Goal: Transaction & Acquisition: Purchase product/service

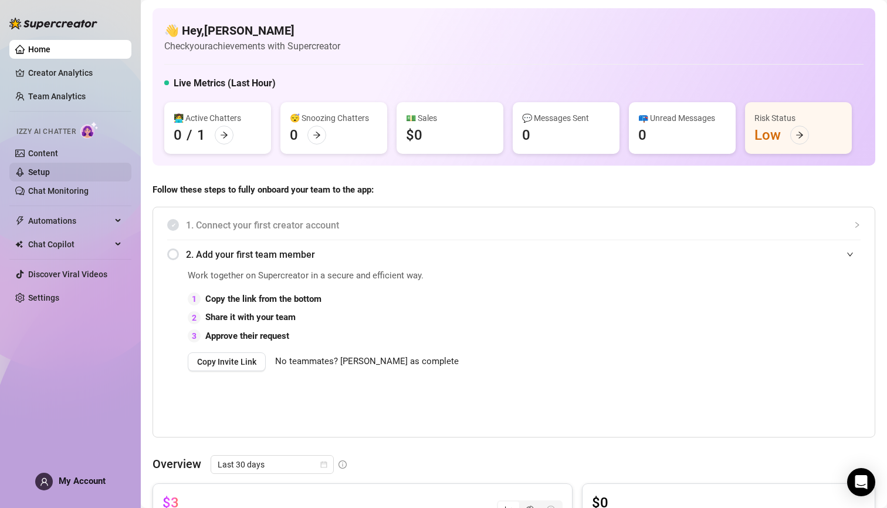
click at [43, 169] on link "Setup" at bounding box center [39, 171] width 22 height 9
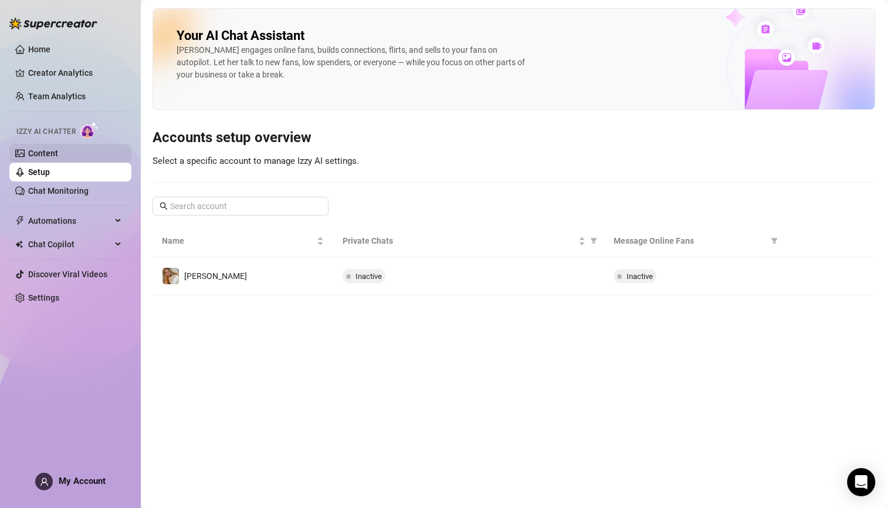
click at [45, 153] on link "Content" at bounding box center [43, 152] width 30 height 9
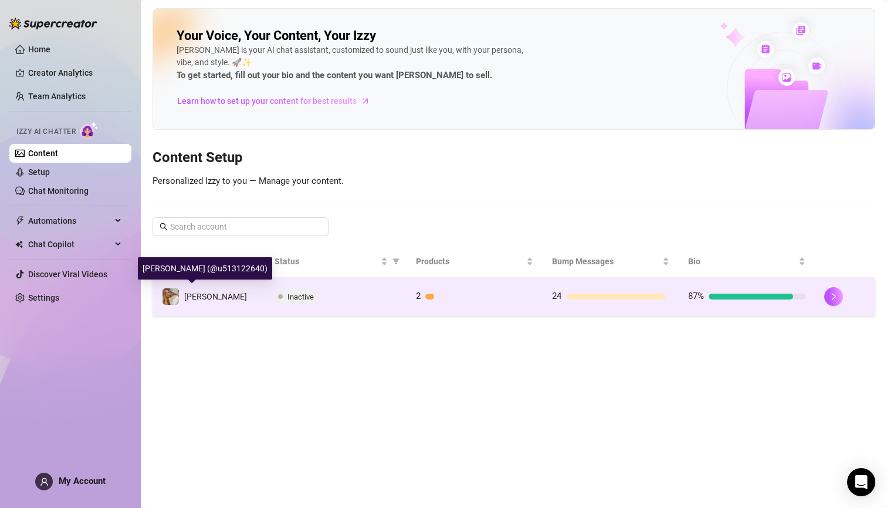
click at [203, 293] on span "[PERSON_NAME]" at bounding box center [215, 296] width 63 height 9
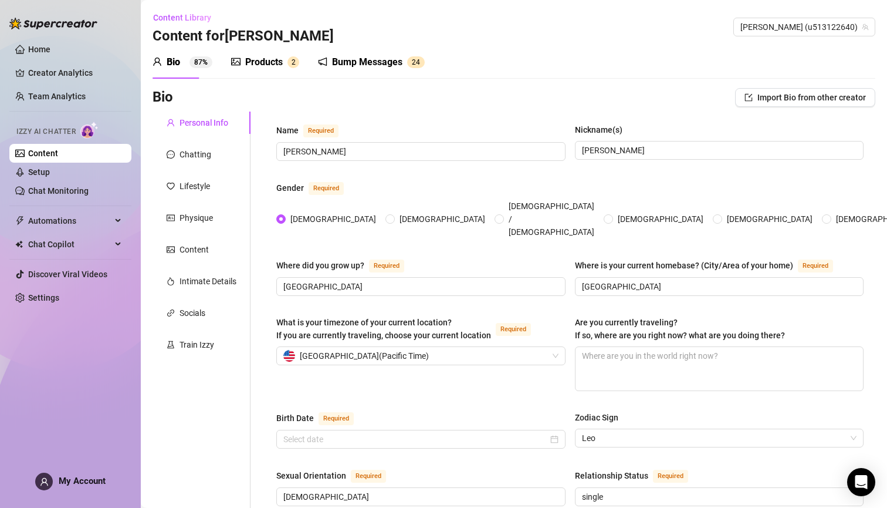
type input "[DATE]"
click at [265, 63] on div "Products" at bounding box center [264, 62] width 38 height 14
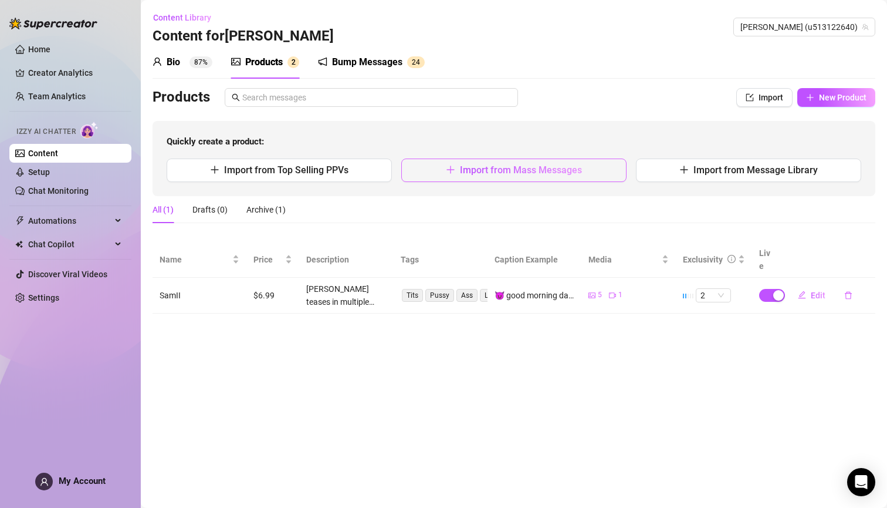
click at [577, 171] on span "Import from Mass Messages" at bounding box center [521, 169] width 122 height 11
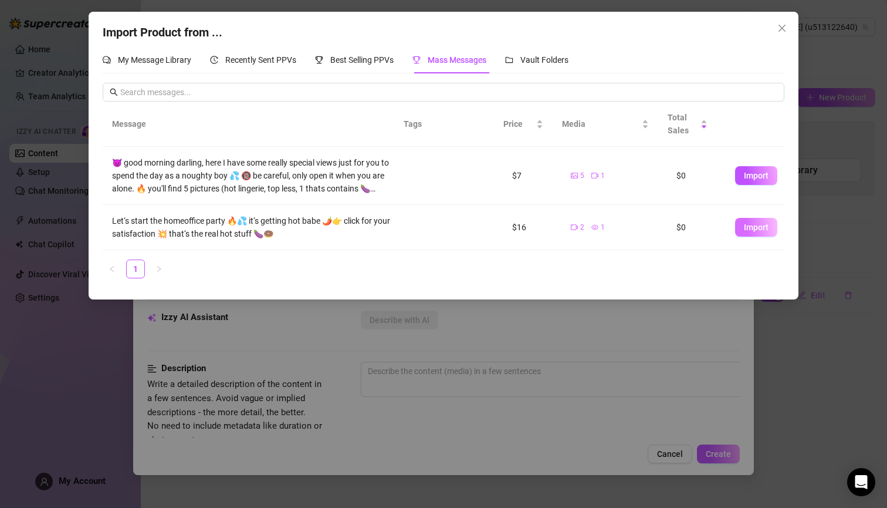
click at [746, 228] on span "Import" at bounding box center [756, 226] width 25 height 9
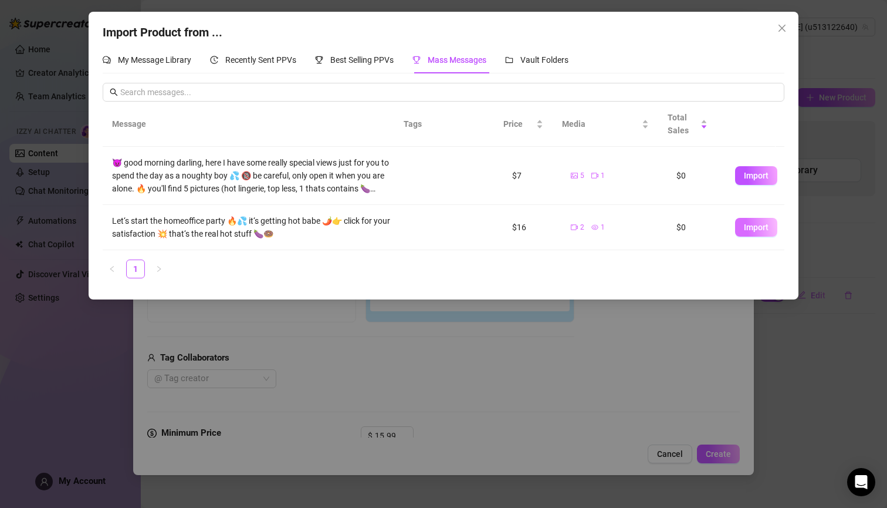
type textarea "Let‘s start the homeoffice party 🔥💦 it‘s getting hot babe 🌶️👉 click for your sa…"
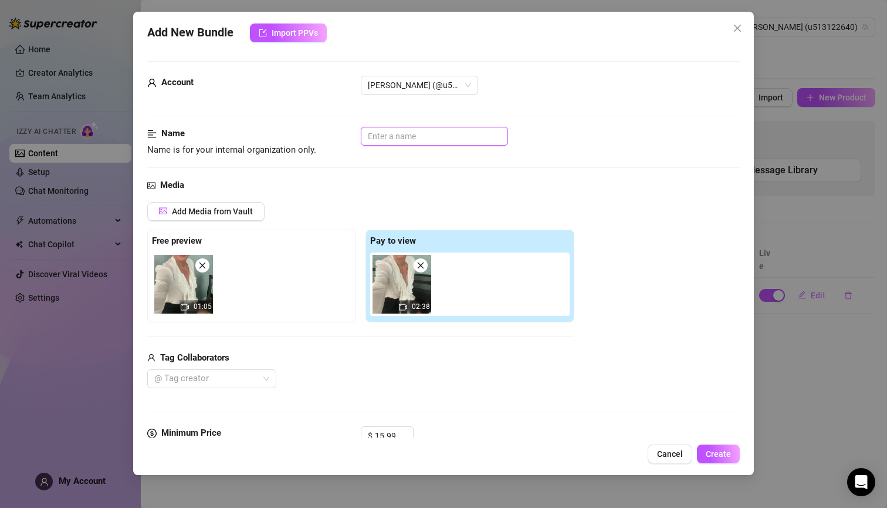
click at [418, 131] on input "text" at bounding box center [434, 136] width 147 height 19
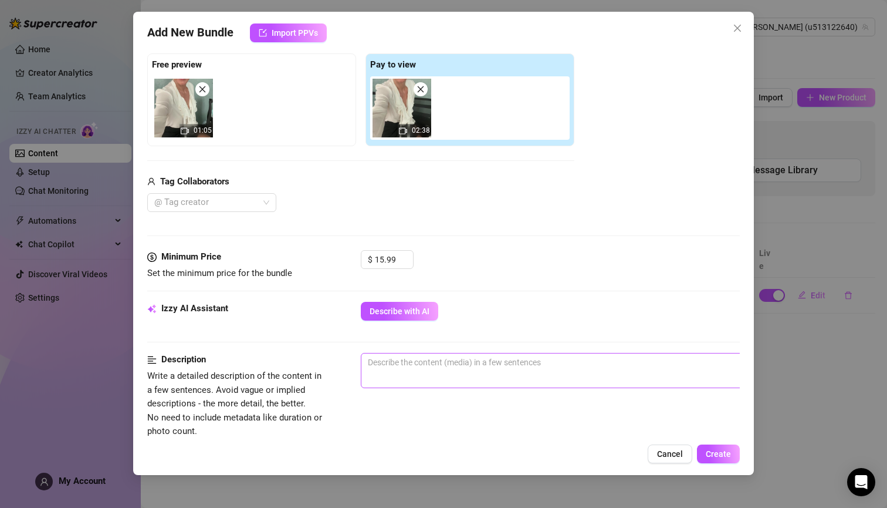
scroll to position [241, 0]
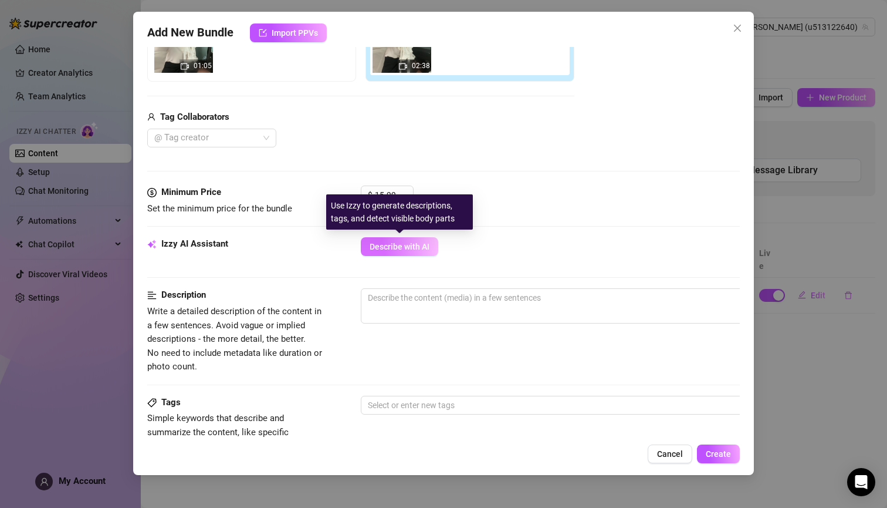
type input "SamFree2"
click at [400, 243] on span "Describe with AI" at bounding box center [400, 246] width 60 height 9
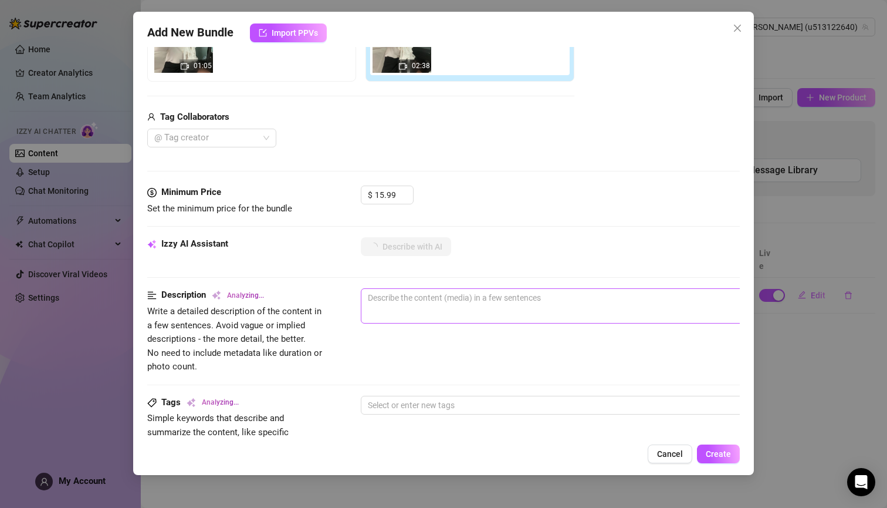
type textarea "[PERSON_NAME]"
type textarea "[PERSON_NAME] teases in"
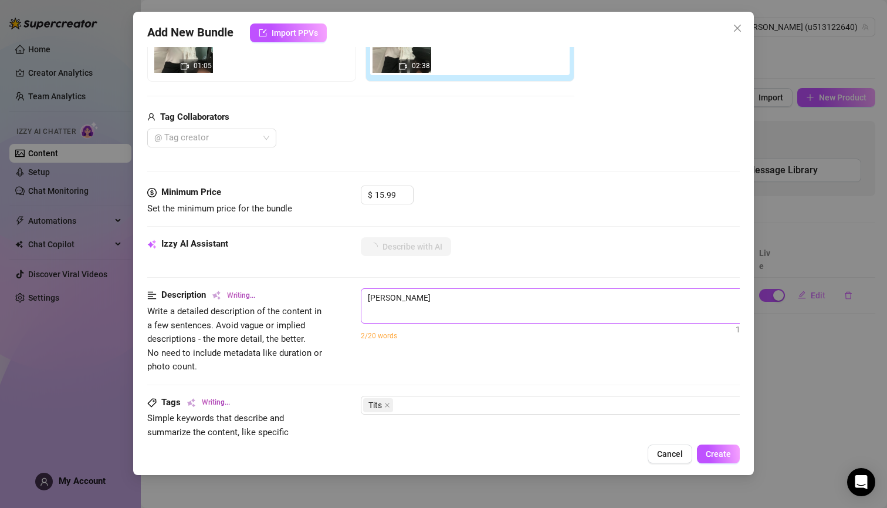
type textarea "[PERSON_NAME] teases in"
type textarea "[PERSON_NAME] teases in a"
type textarea "[PERSON_NAME] teases in a sheer"
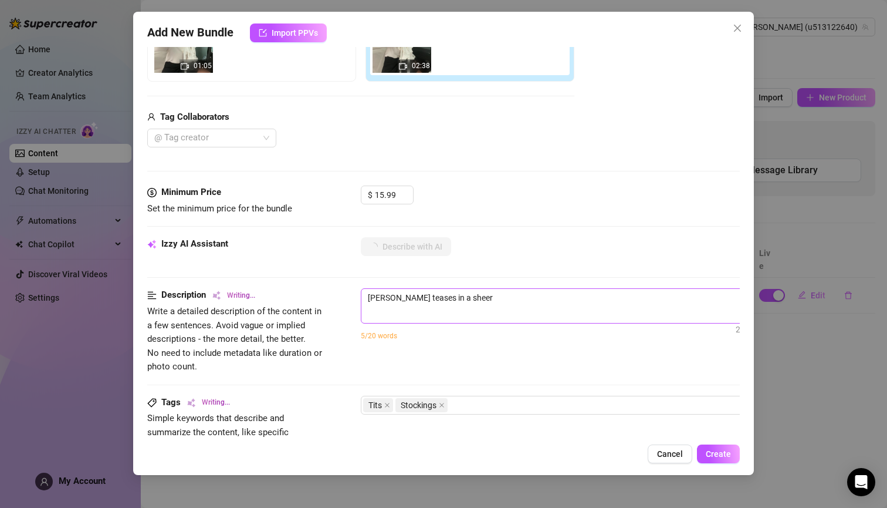
type textarea "[PERSON_NAME] teases in a [PERSON_NAME]"
type textarea "[PERSON_NAME] teases in a sheer black lace"
type textarea "[PERSON_NAME] teases in a sheer black lace bra,"
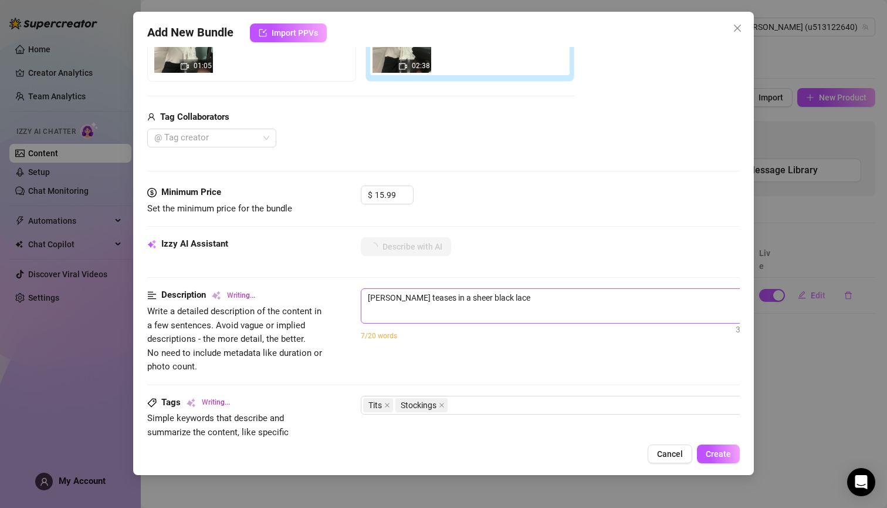
type textarea "[PERSON_NAME] teases in a sheer black lace bra,"
type textarea "[PERSON_NAME] teases in a sheer black lace bra, [PERSON_NAME]"
type textarea "[PERSON_NAME] teases in a sheer black lace bra, white blouse,"
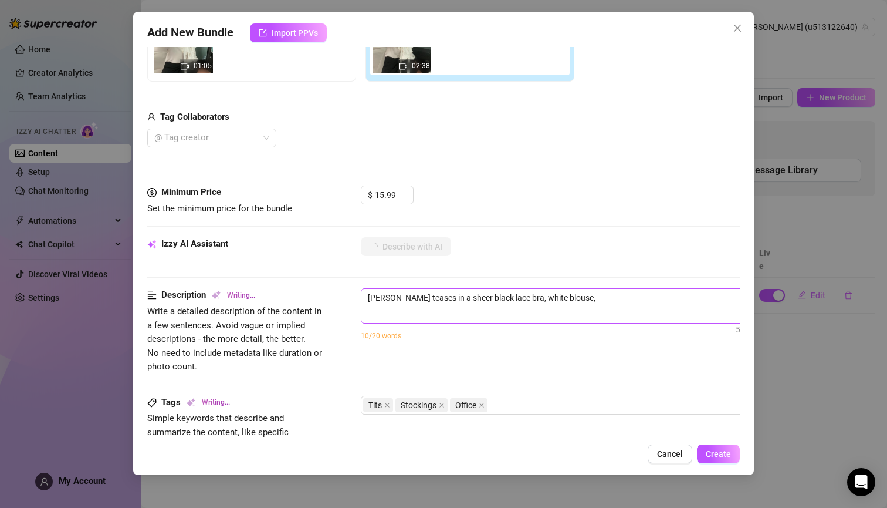
type textarea "[PERSON_NAME] teases in a sheer black lace bra, white blouse, and"
type textarea "[PERSON_NAME] teases in a sheer black lace bra, white blouse, and tight"
type textarea "[PERSON_NAME] teases in a sheer black lace bra, white blouse, and tight black"
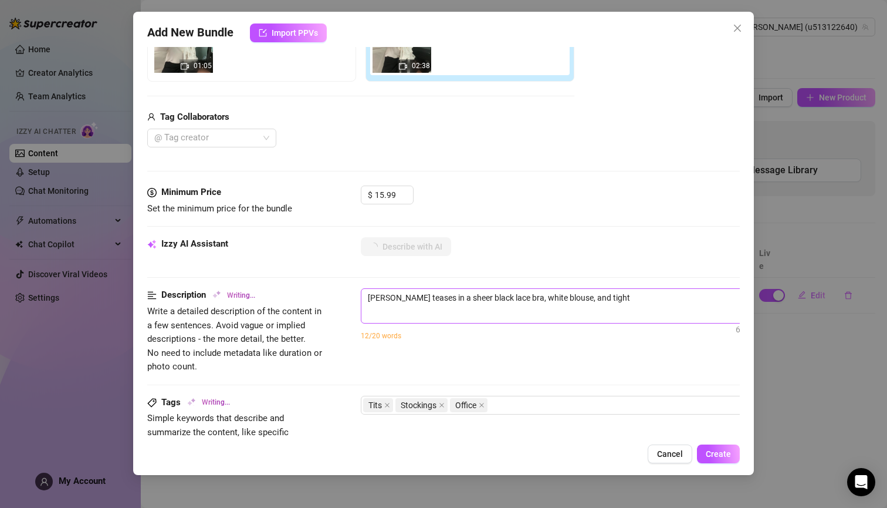
type textarea "[PERSON_NAME] teases in a sheer black lace bra, white blouse, and tight black"
type textarea "[PERSON_NAME] teases in a sheer black lace bra, white blouse, and tight black s…"
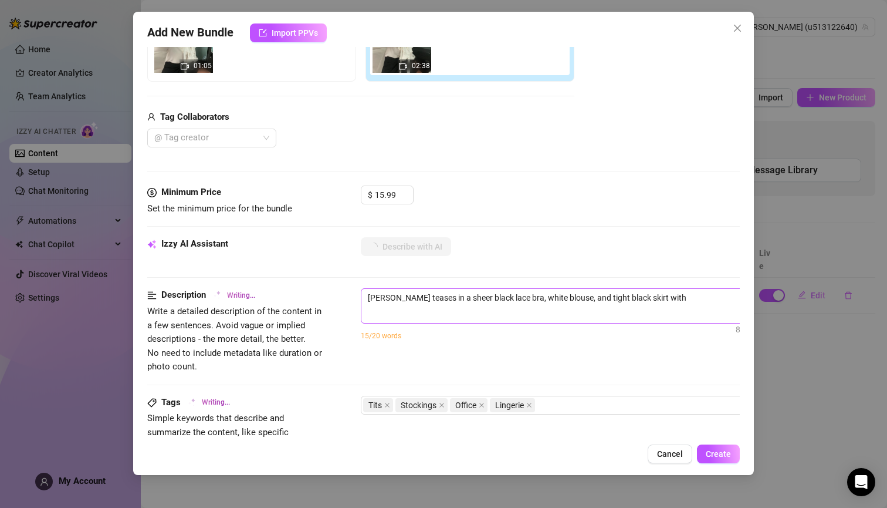
type textarea "[PERSON_NAME] teases in a sheer black lace bra, white blouse, and tight black s…"
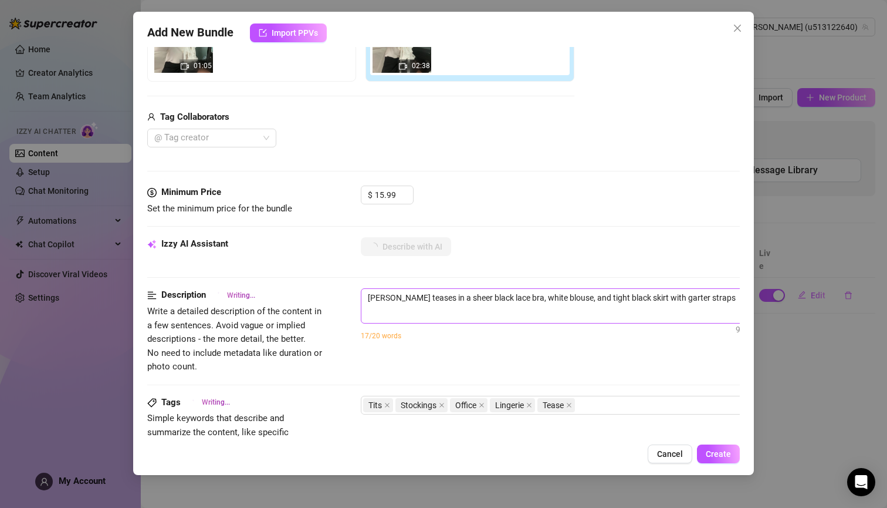
type textarea "[PERSON_NAME] teases in a sheer black lace bra, white blouse, and tight black s…"
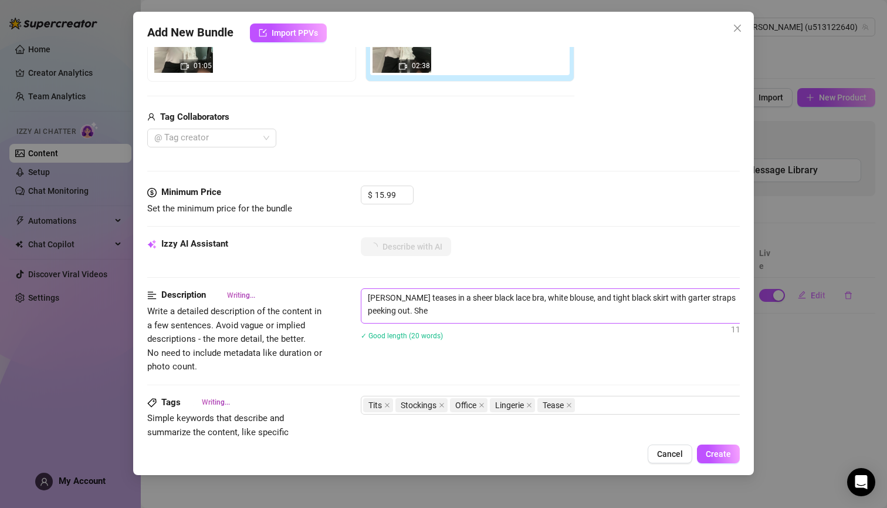
type textarea "[PERSON_NAME] teases in a sheer black lace bra, white blouse, and tight black s…"
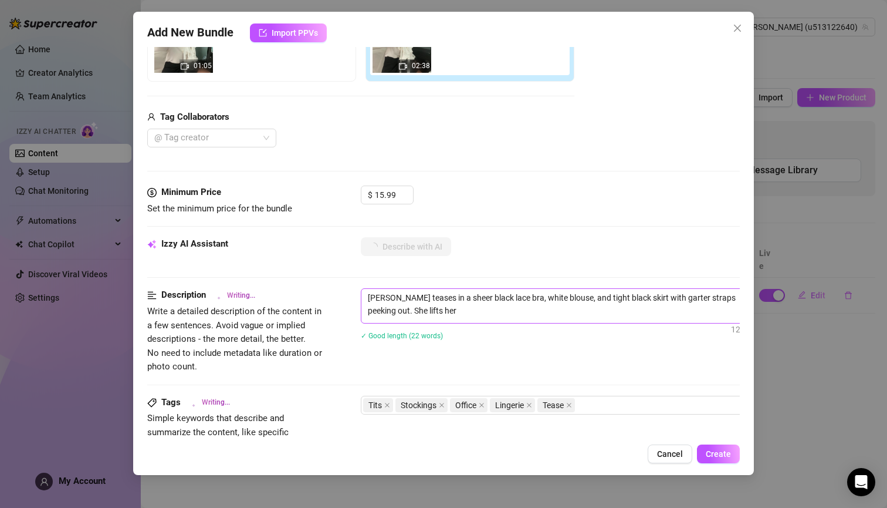
type textarea "[PERSON_NAME] teases in a sheer black lace bra, white blouse, and tight black s…"
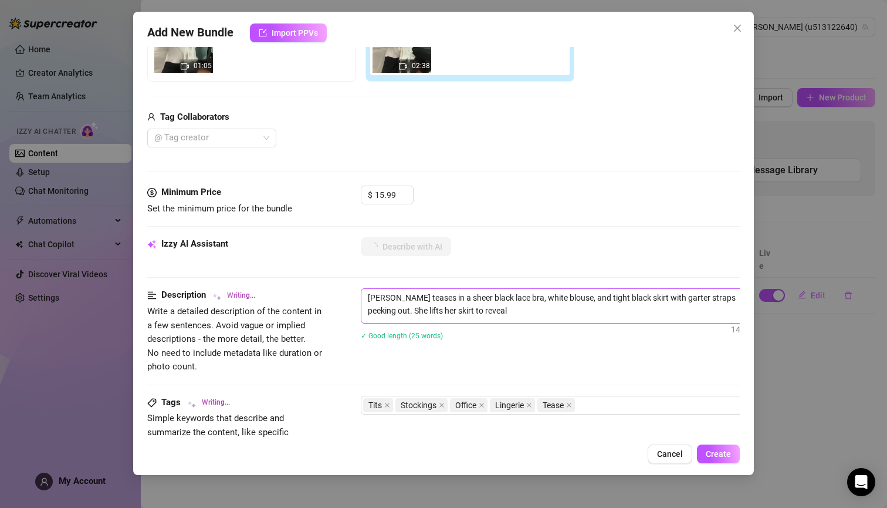
type textarea "[PERSON_NAME] teases in a sheer black lace bra, white blouse, and tight black s…"
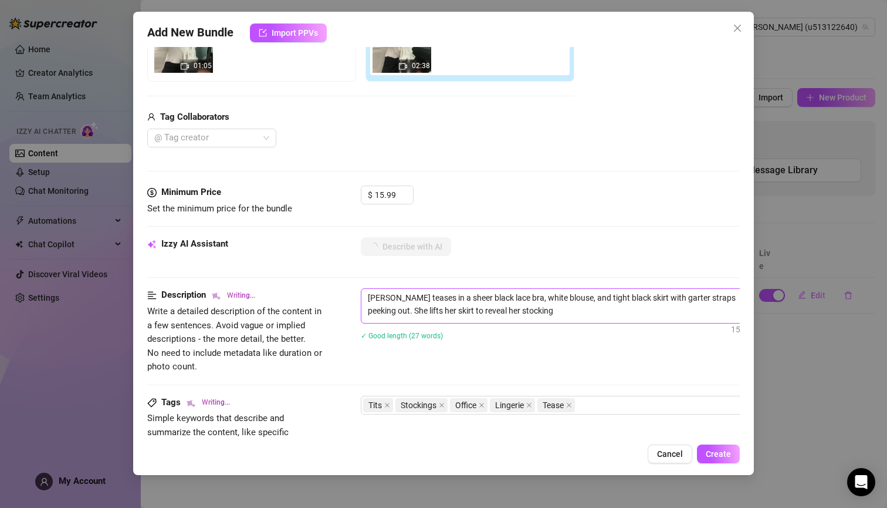
type textarea "[PERSON_NAME] teases in a sheer black lace bra, white blouse, and tight black s…"
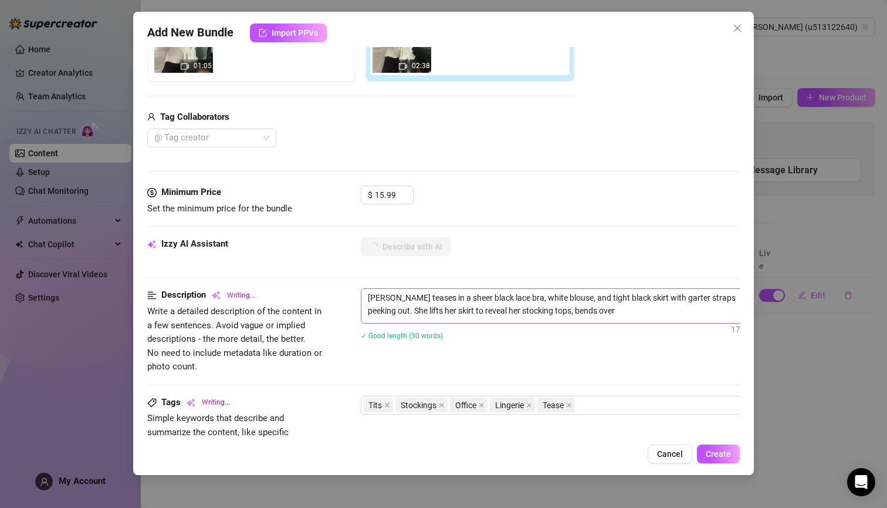
type textarea "[PERSON_NAME] teases in a sheer black lace bra, white blouse, and tight black s…"
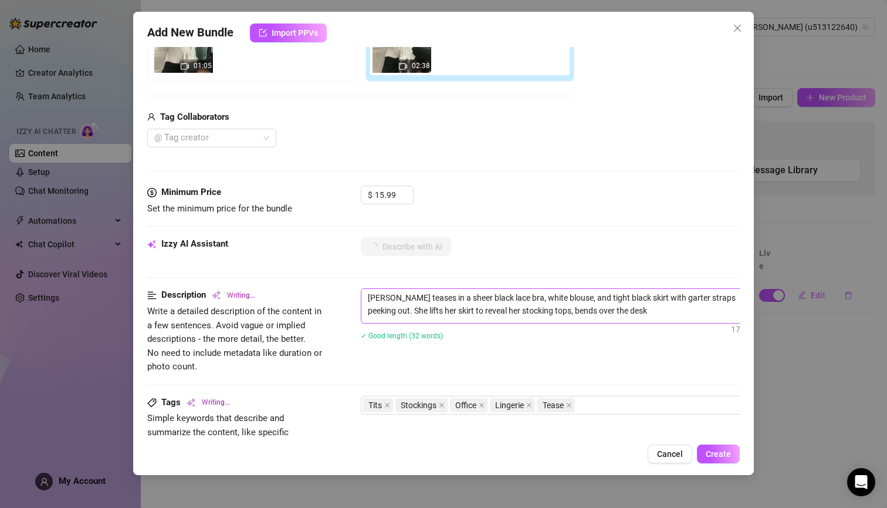
type textarea "[PERSON_NAME] teases in a sheer black lace bra, white blouse, and tight black s…"
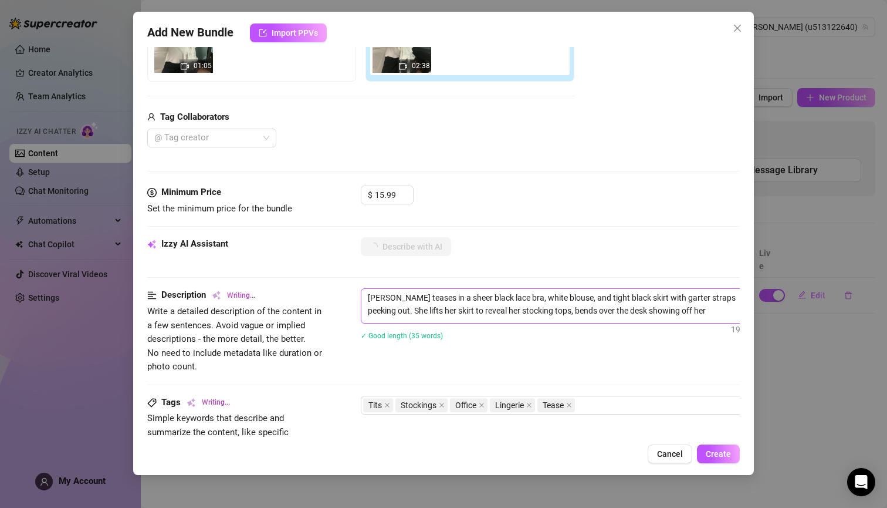
type textarea "[PERSON_NAME] teases in a sheer black lace bra, white blouse, and tight black s…"
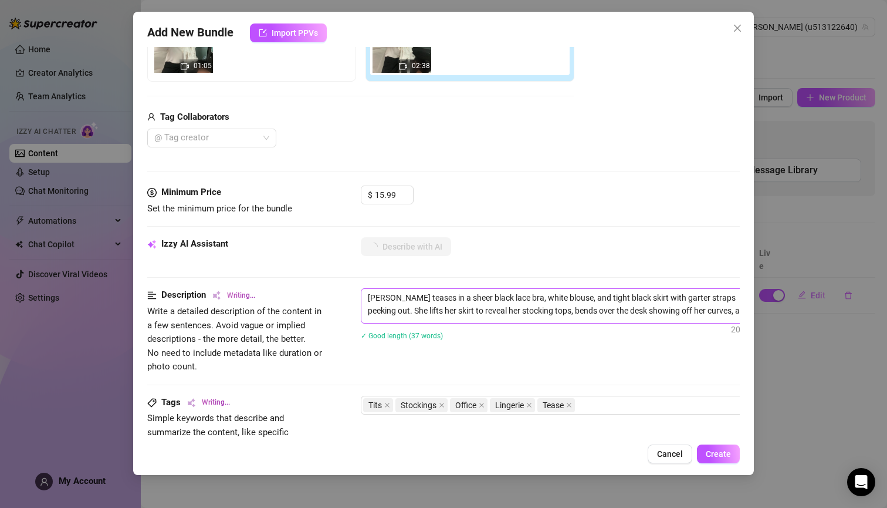
type textarea "[PERSON_NAME] teases in a sheer black lace bra, white blouse, and tight black s…"
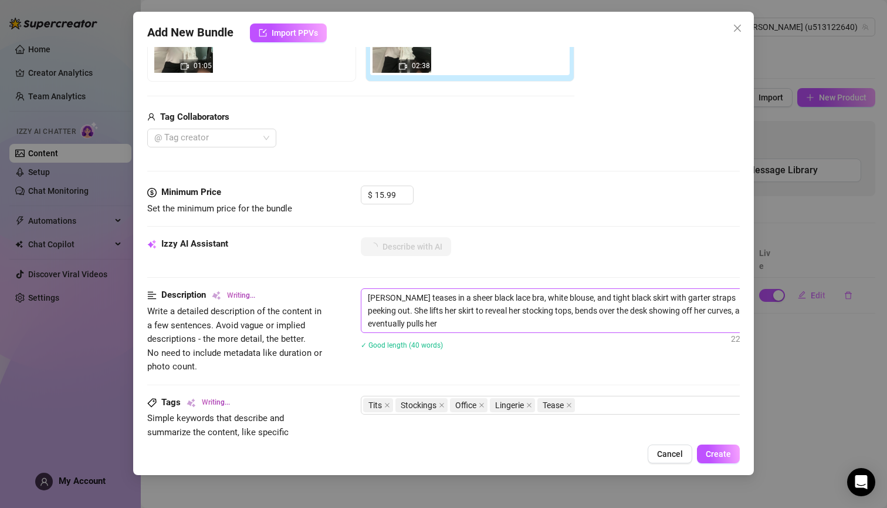
type textarea "[PERSON_NAME] teases in a sheer black lace bra, white blouse, and tight black s…"
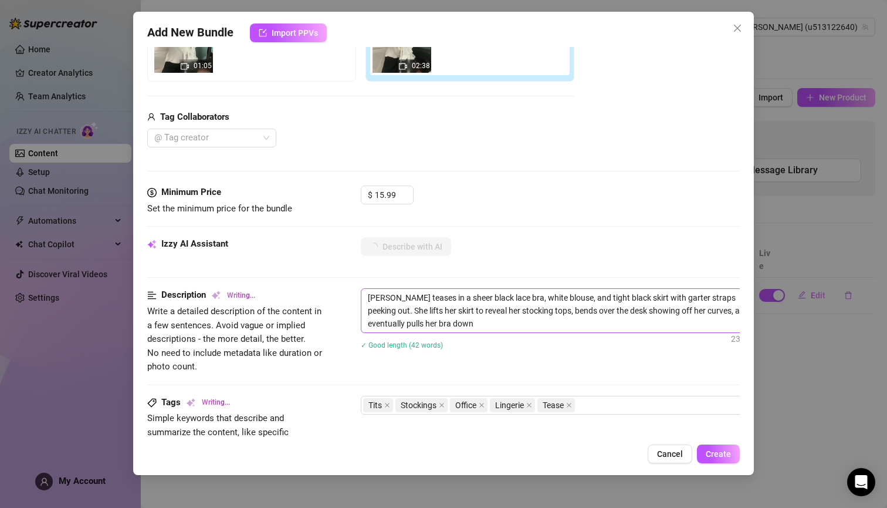
type textarea "[PERSON_NAME] teases in a sheer black lace bra, white blouse, and tight black s…"
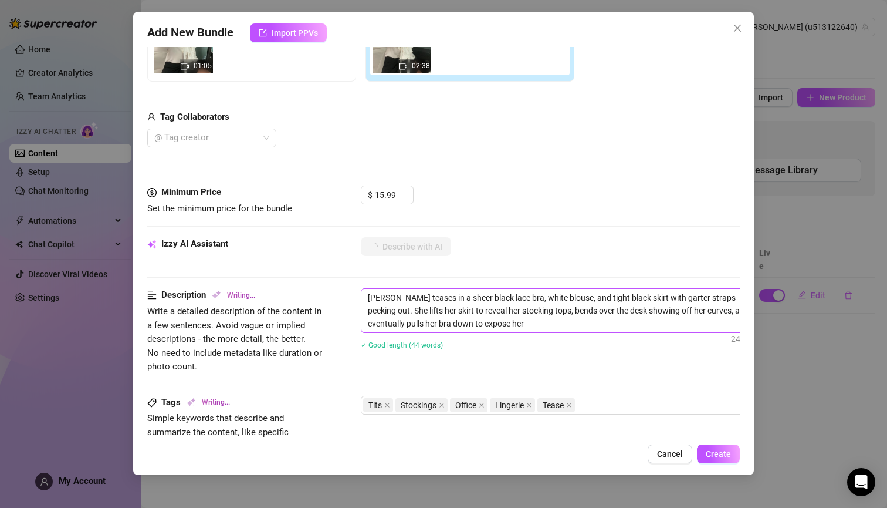
type textarea "[PERSON_NAME] teases in a sheer black lace bra, white blouse, and tight black s…"
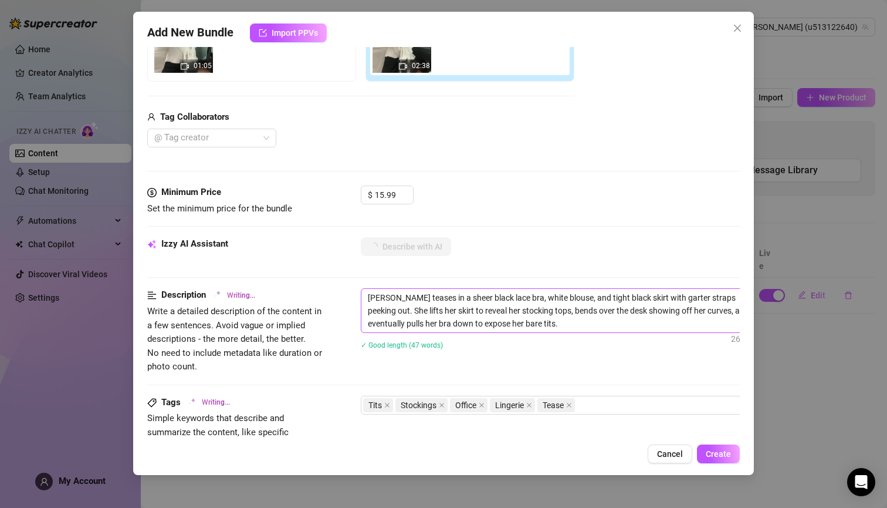
type textarea "[PERSON_NAME] teases in a sheer black lace bra, white blouse, and tight black s…"
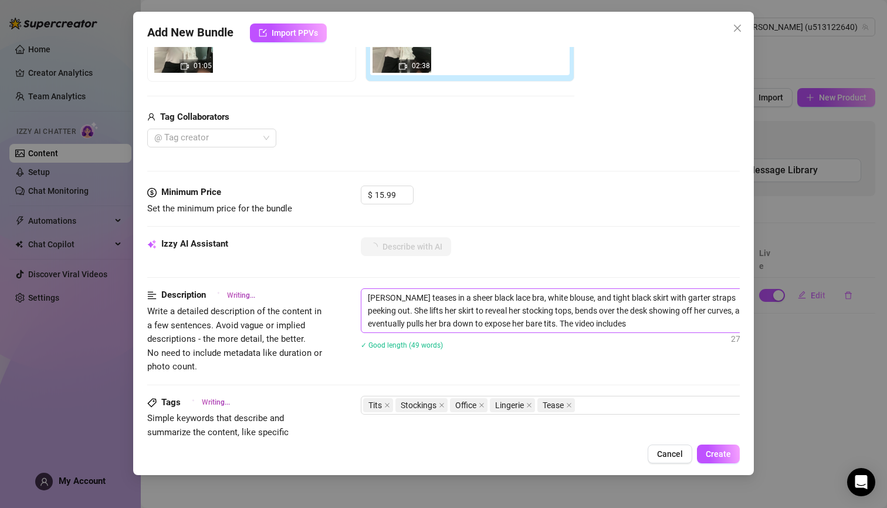
type textarea "[PERSON_NAME] teases in a sheer black lace bra, white blouse, and tight black s…"
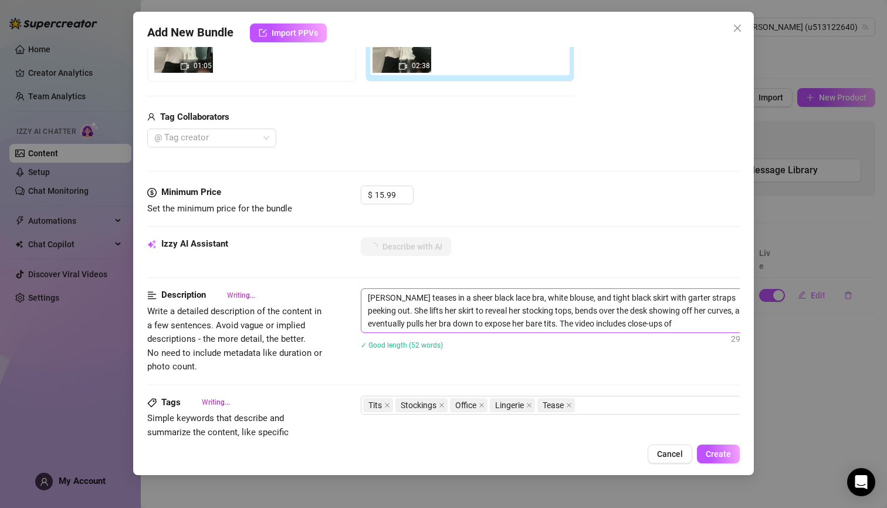
type textarea "[PERSON_NAME] teases in a sheer black lace bra, white blouse, and tight black s…"
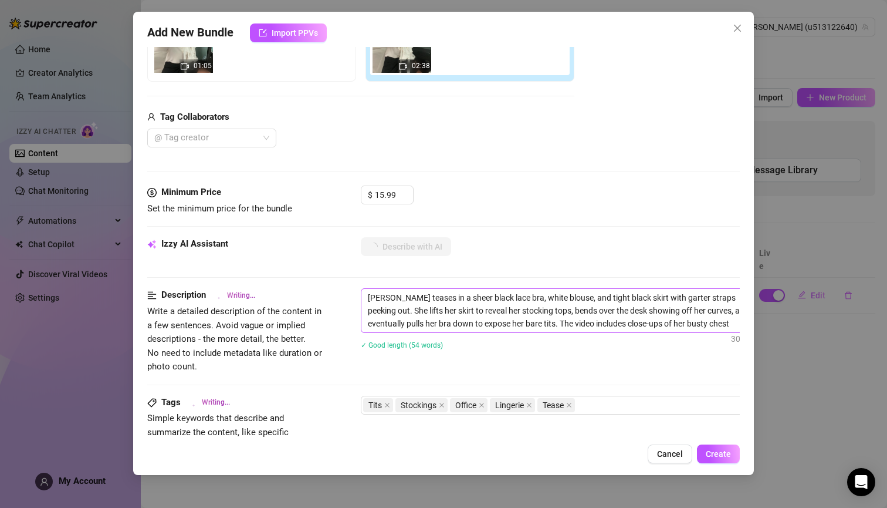
type textarea "[PERSON_NAME] teases in a sheer black lace bra, white blouse, and tight black s…"
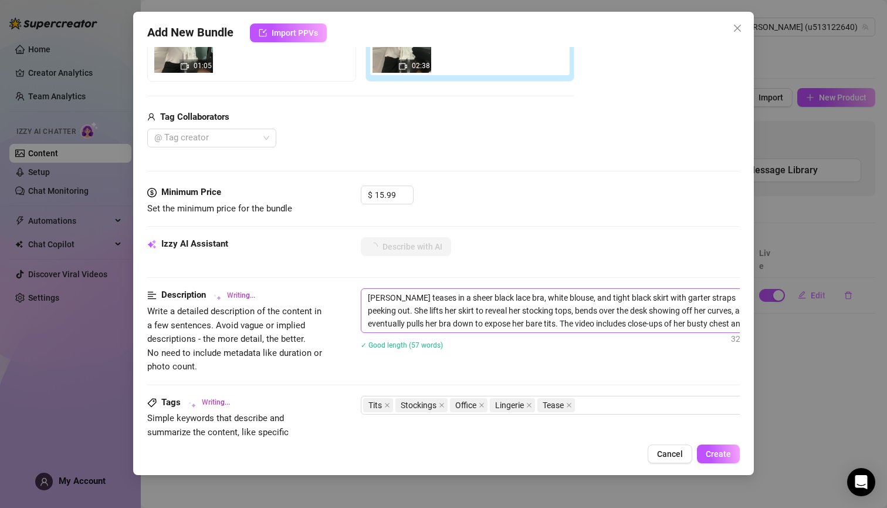
type textarea "[PERSON_NAME] teases in a sheer black lace bra, white blouse, and tight black s…"
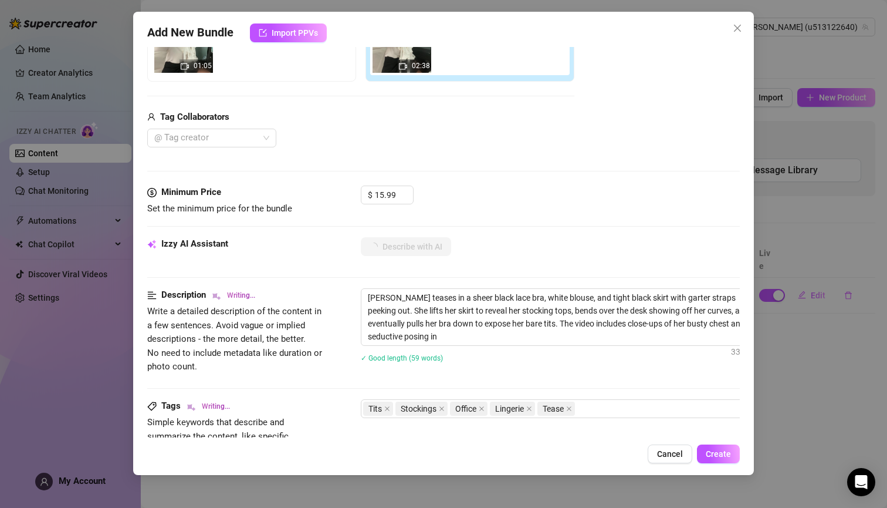
type textarea "[PERSON_NAME] teases in a sheer black lace bra, white blouse, and tight black s…"
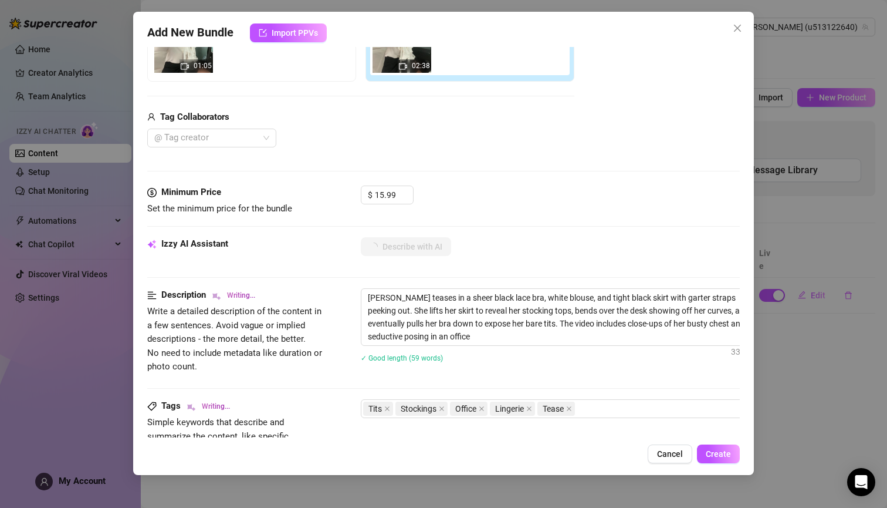
type textarea "[PERSON_NAME] teases in a sheer black lace bra, white blouse, and tight black s…"
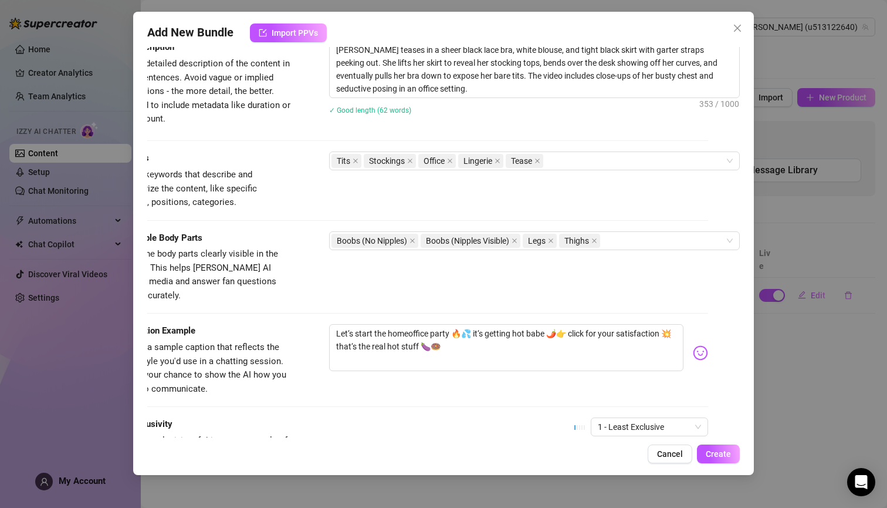
scroll to position [515, 40]
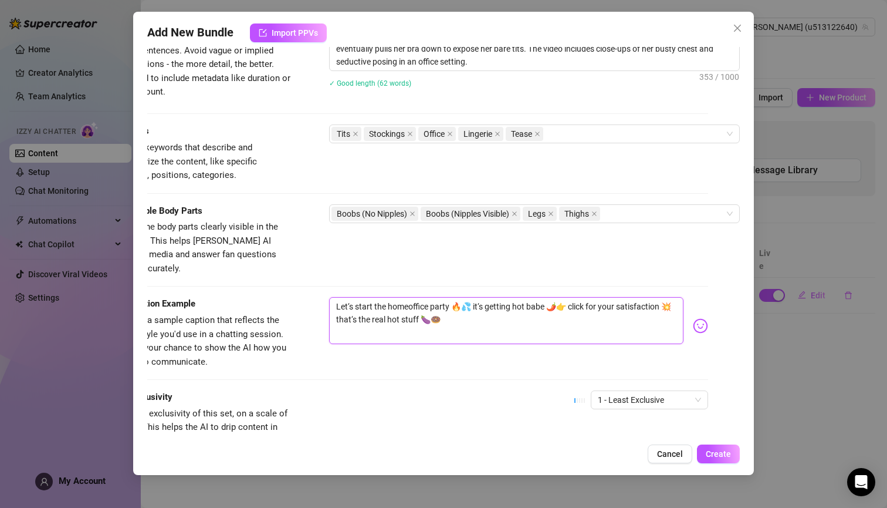
click at [533, 309] on textarea "Let‘s start the homeoffice party 🔥💦 it‘s getting hot babe 🌶️👉 click for your sa…" at bounding box center [506, 320] width 354 height 47
click at [678, 391] on span "1 - Least Exclusive" at bounding box center [649, 400] width 103 height 18
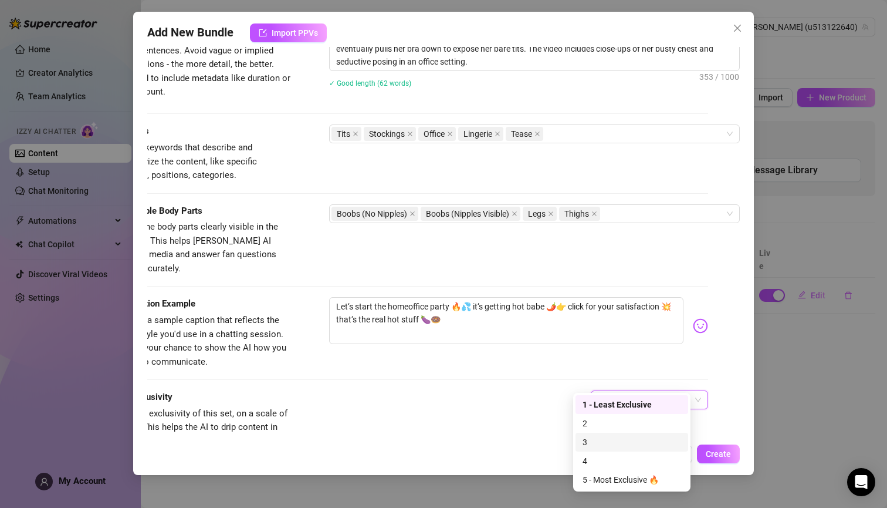
click at [620, 435] on div "3" at bounding box center [632, 441] width 99 height 13
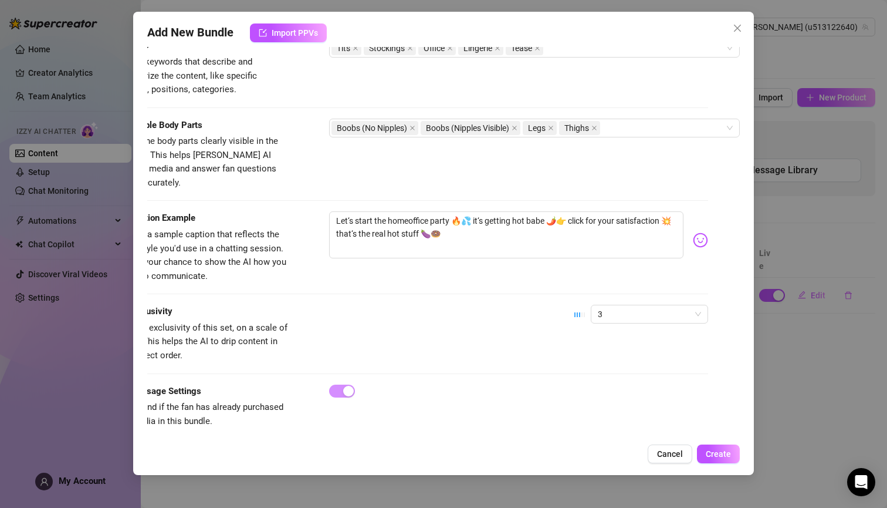
scroll to position [601, 0]
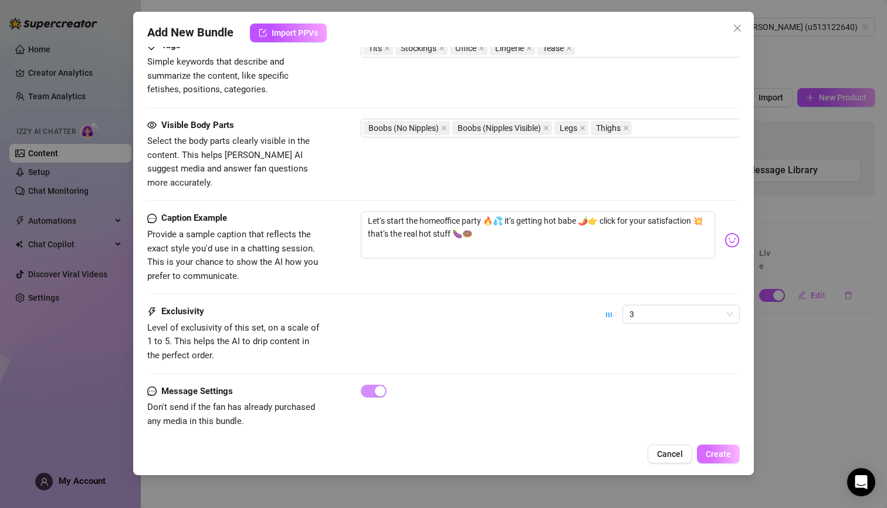
click at [725, 449] on span "Create" at bounding box center [718, 453] width 25 height 9
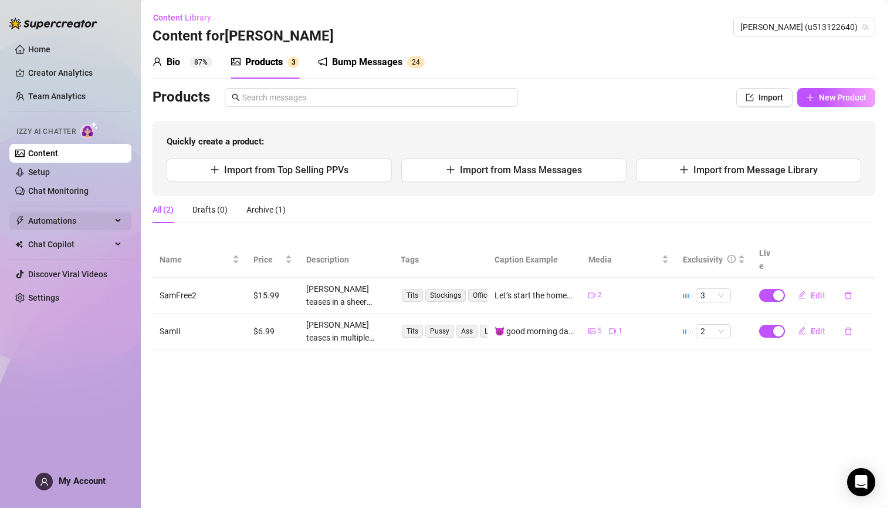
click at [122, 221] on div "Automations" at bounding box center [70, 220] width 122 height 19
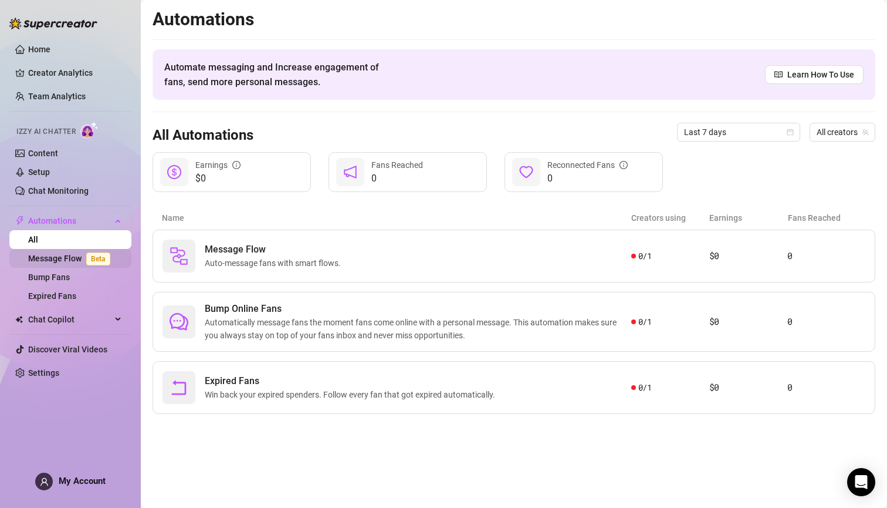
click at [57, 258] on link "Message Flow Beta" at bounding box center [71, 258] width 87 height 9
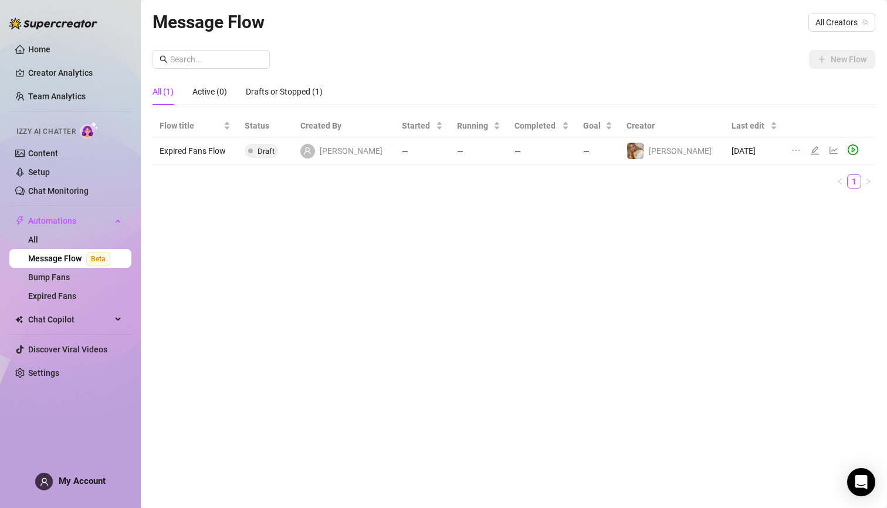
click at [69, 255] on link "Message Flow Beta" at bounding box center [71, 258] width 87 height 9
click at [38, 242] on link "All" at bounding box center [33, 239] width 10 height 9
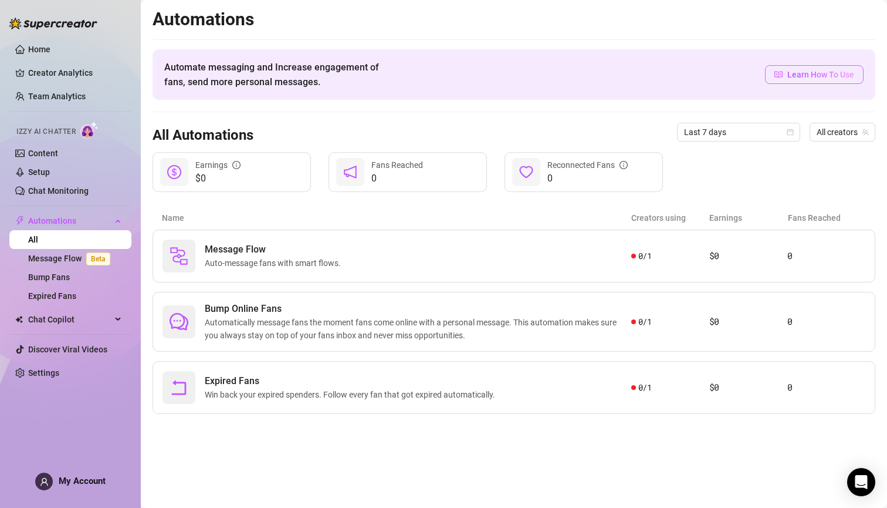
click at [799, 74] on span "Learn How To Use" at bounding box center [821, 74] width 67 height 13
click at [41, 277] on link "Bump Fans" at bounding box center [49, 276] width 42 height 9
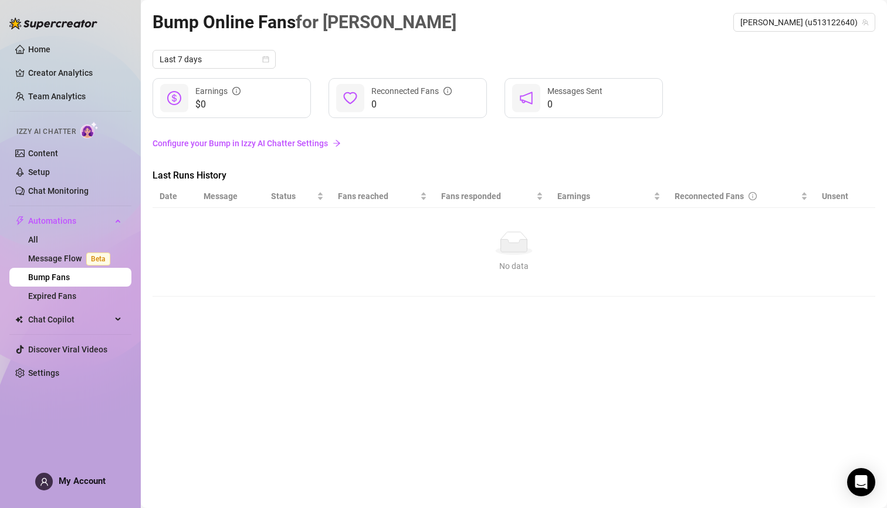
click at [470, 244] on div "No data" at bounding box center [514, 242] width 700 height 23
click at [281, 143] on link "Configure your Bump in Izzy AI Chatter Settings" at bounding box center [514, 143] width 723 height 13
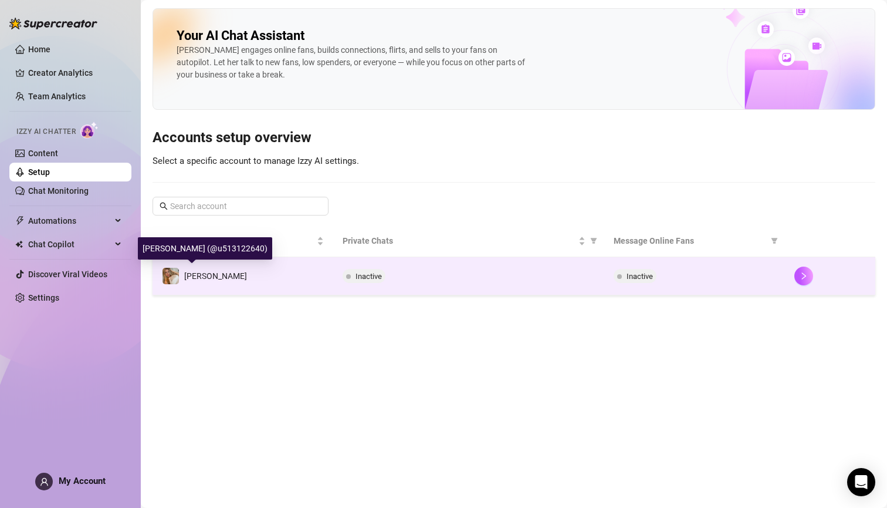
click at [202, 278] on span "[PERSON_NAME]" at bounding box center [215, 275] width 63 height 9
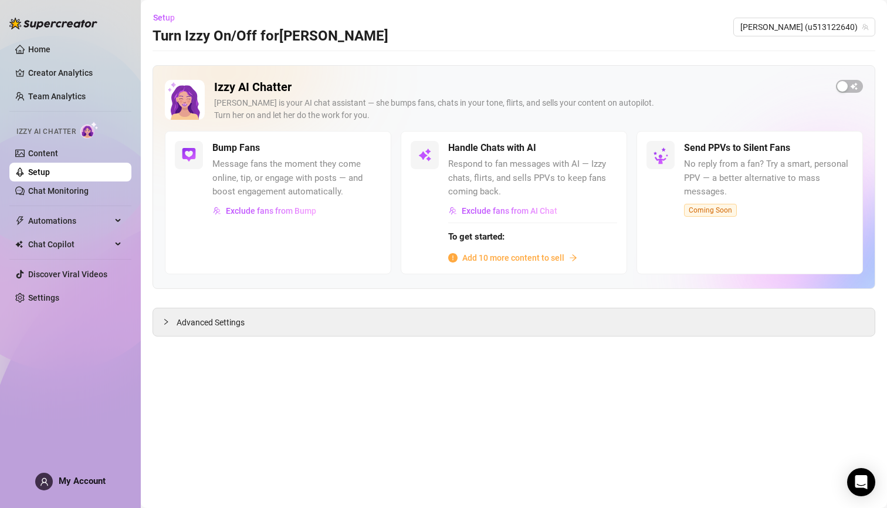
click at [511, 259] on span "Add 10 more content to sell" at bounding box center [513, 257] width 102 height 13
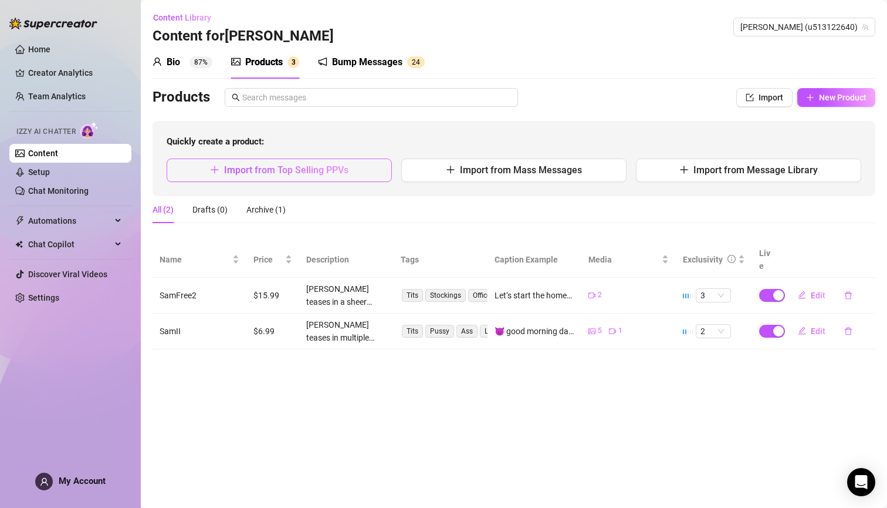
click at [380, 173] on button "Import from Top Selling PPVs" at bounding box center [279, 169] width 225 height 23
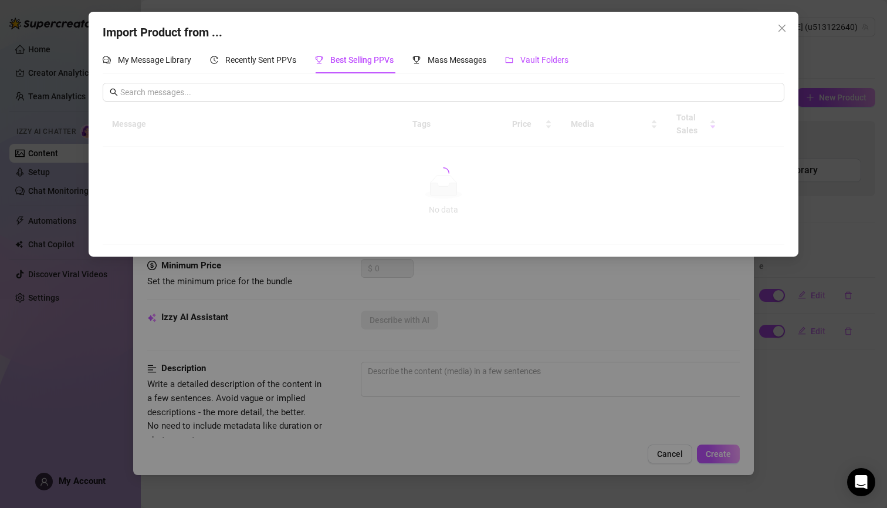
click at [544, 62] on span "Vault Folders" at bounding box center [545, 59] width 48 height 9
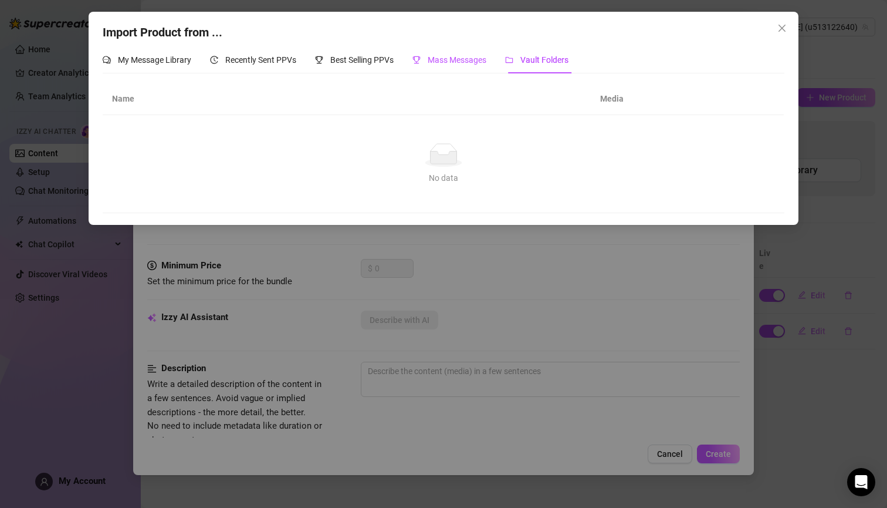
click at [477, 63] on span "Mass Messages" at bounding box center [457, 59] width 59 height 9
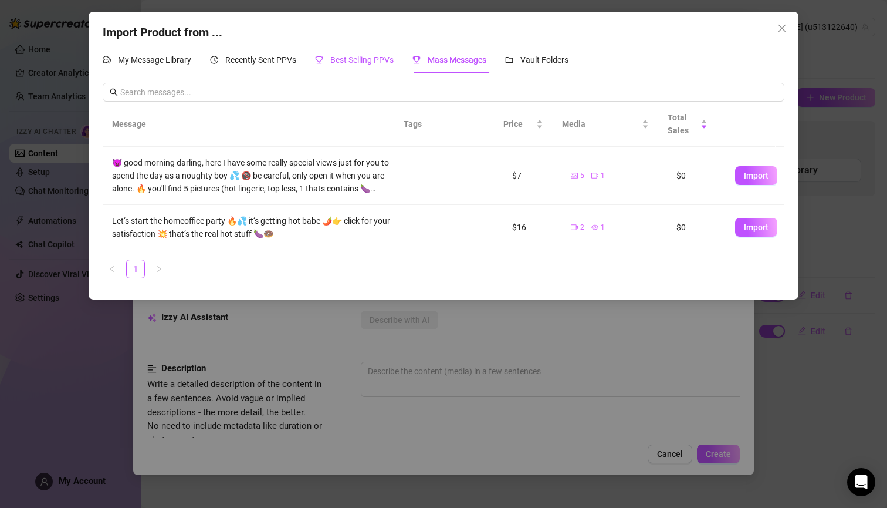
click at [367, 62] on span "Best Selling PPVs" at bounding box center [361, 59] width 63 height 9
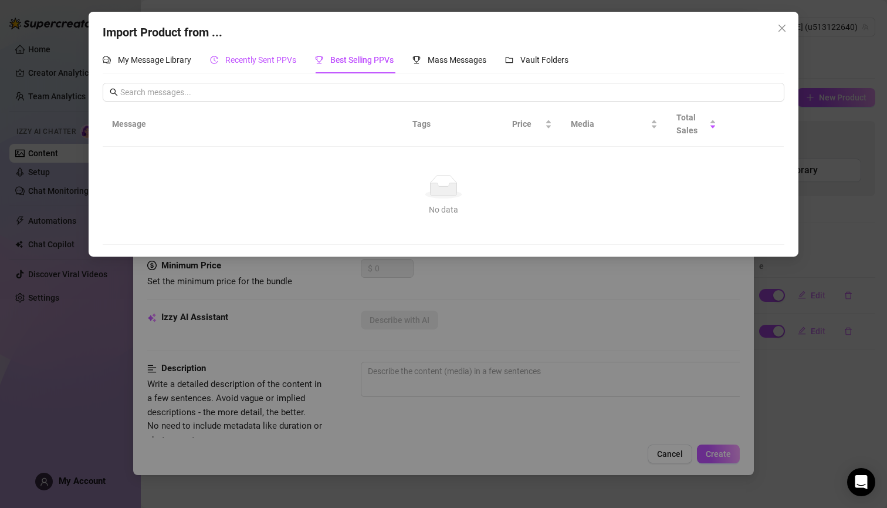
click at [279, 61] on span "Recently Sent PPVs" at bounding box center [260, 59] width 71 height 9
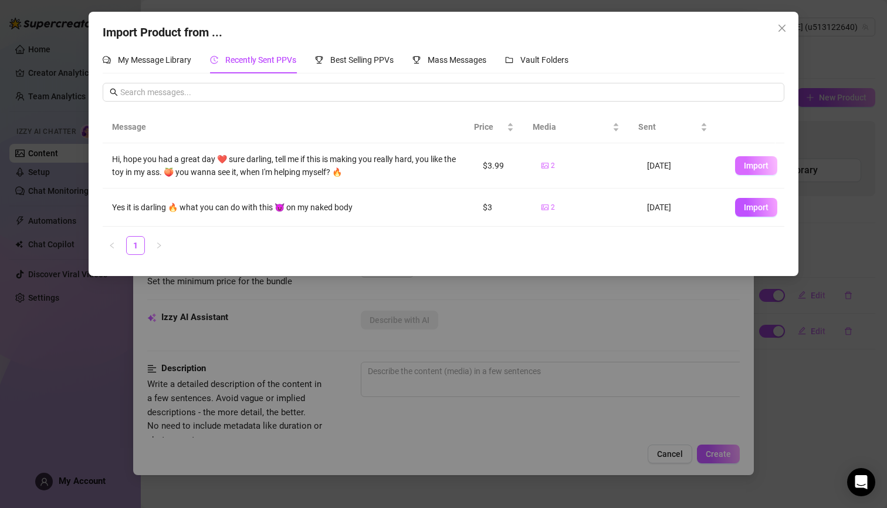
click at [744, 166] on span "Import" at bounding box center [756, 165] width 25 height 9
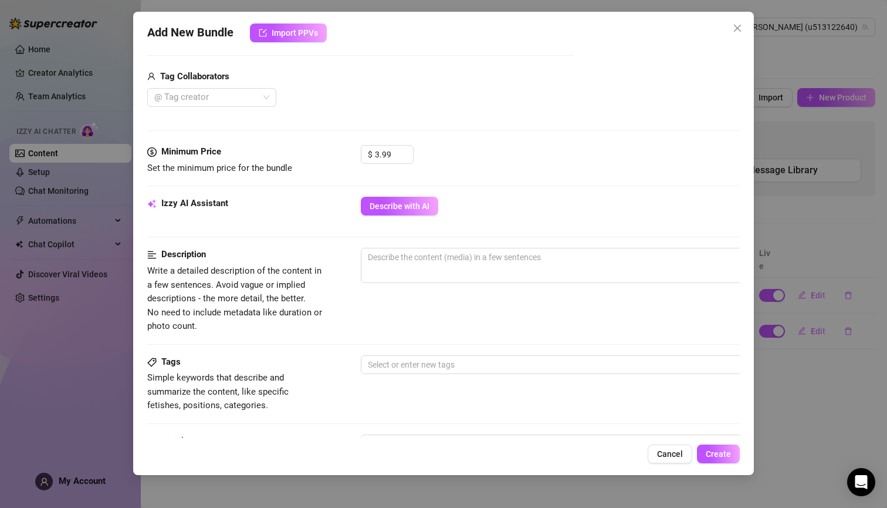
scroll to position [306, 0]
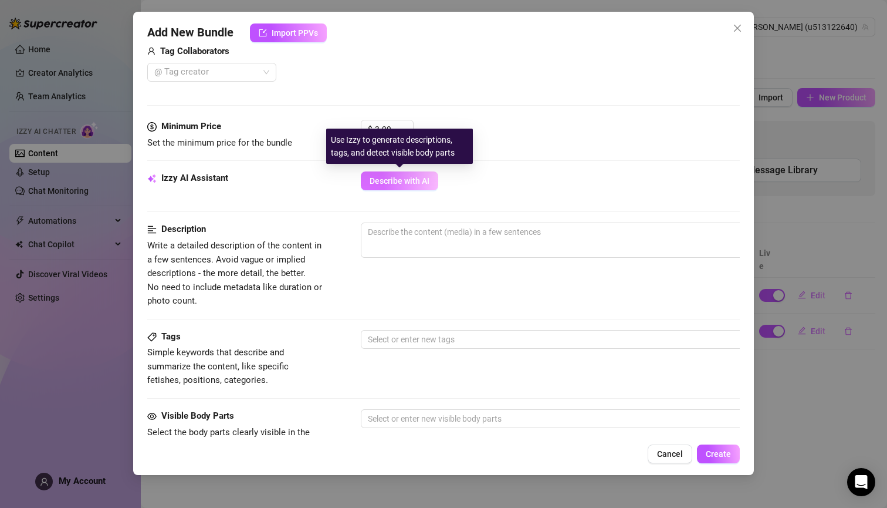
click at [377, 176] on span "Describe with AI" at bounding box center [400, 180] width 60 height 9
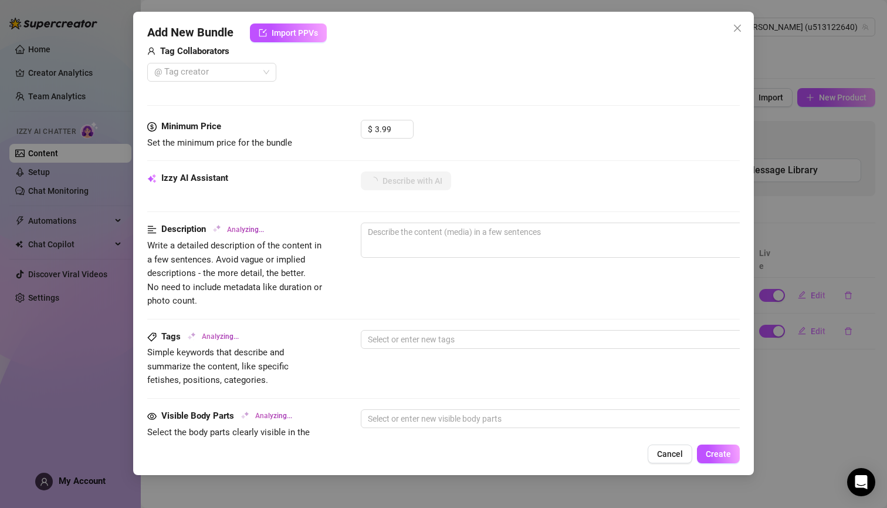
type textarea "[PERSON_NAME]"
type textarea "[PERSON_NAME] shows"
type textarea "[PERSON_NAME] shows off"
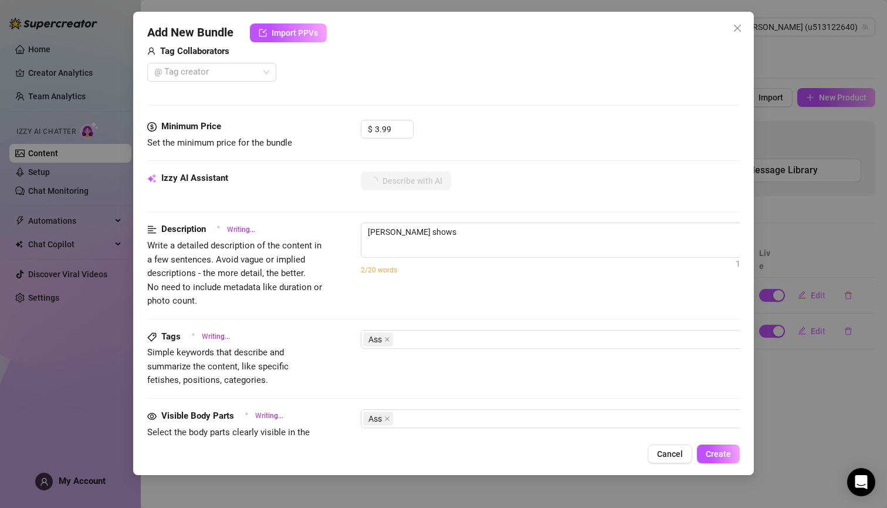
type textarea "[PERSON_NAME] shows off"
type textarea "[PERSON_NAME] shows off her"
type textarea "[PERSON_NAME] shows off her thick,"
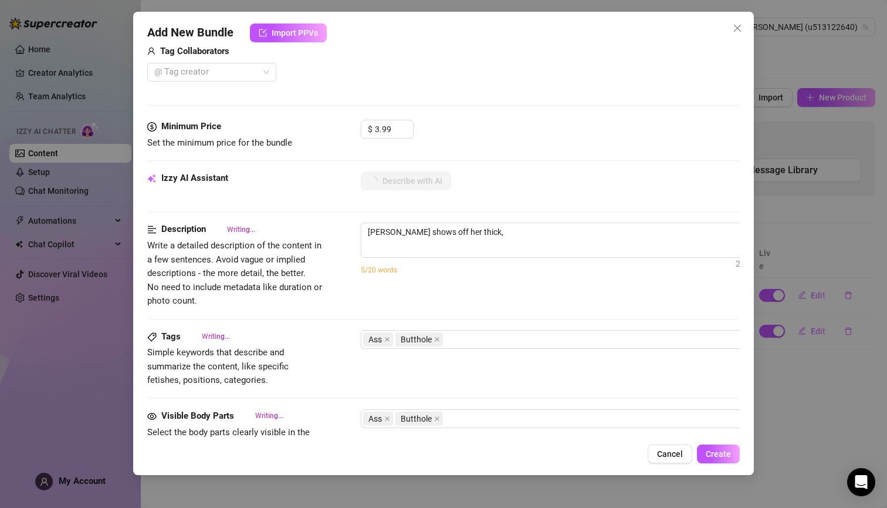
type textarea "[PERSON_NAME] shows off her thick, round"
type textarea "[PERSON_NAME] shows off her thick, round ass"
type textarea "[PERSON_NAME] shows off her thick, round ass in"
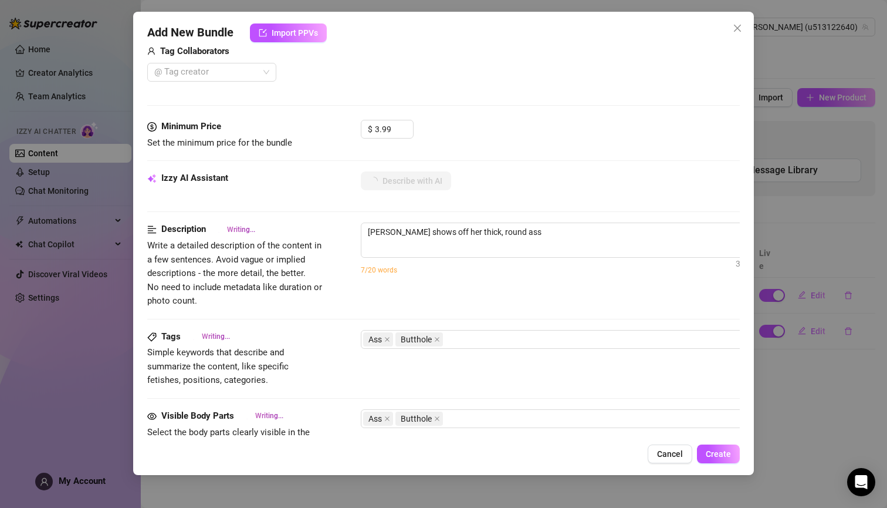
type textarea "[PERSON_NAME] shows off her thick, round ass in"
type textarea "[PERSON_NAME] shows off her thick, round ass in a"
type textarea "[PERSON_NAME] shows off her thick, round ass in a cheeky"
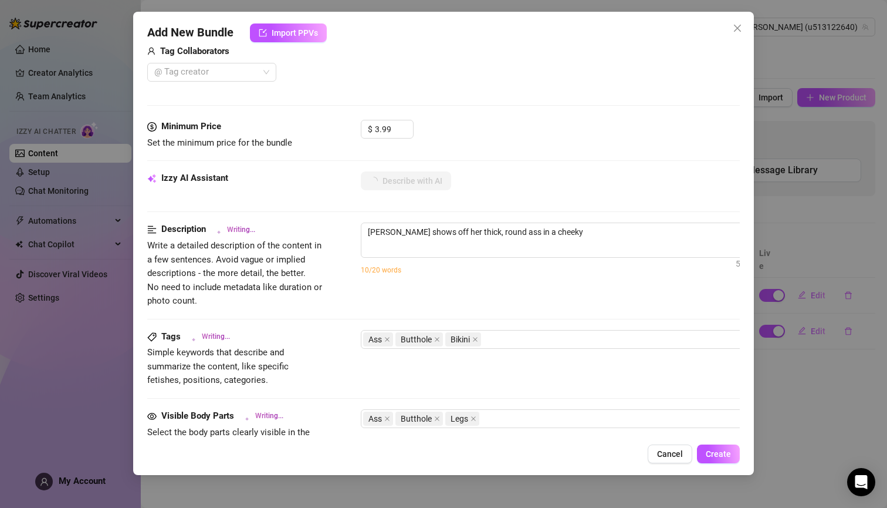
type textarea "[PERSON_NAME] shows off her thick, round ass in a cheeky white"
type textarea "[PERSON_NAME] shows off her thick, round ass in a cheeky white bikini"
type textarea "[PERSON_NAME] shows off her thick, round ass in a cheeky white bikini at"
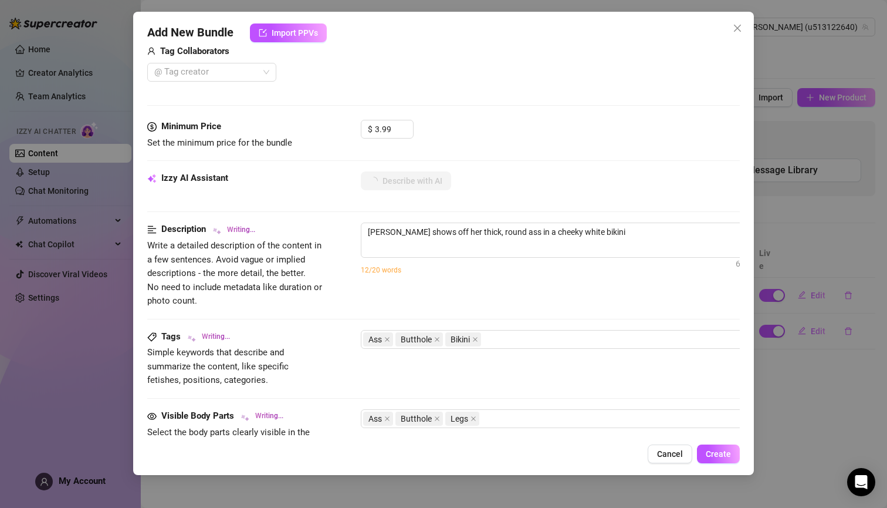
type textarea "[PERSON_NAME] shows off her thick, round ass in a cheeky white bikini at"
type textarea "[PERSON_NAME] shows off her thick, round ass in a cheeky white bikini at the"
type textarea "[PERSON_NAME] shows off her thick, round ass in a cheeky white bikini at the be…"
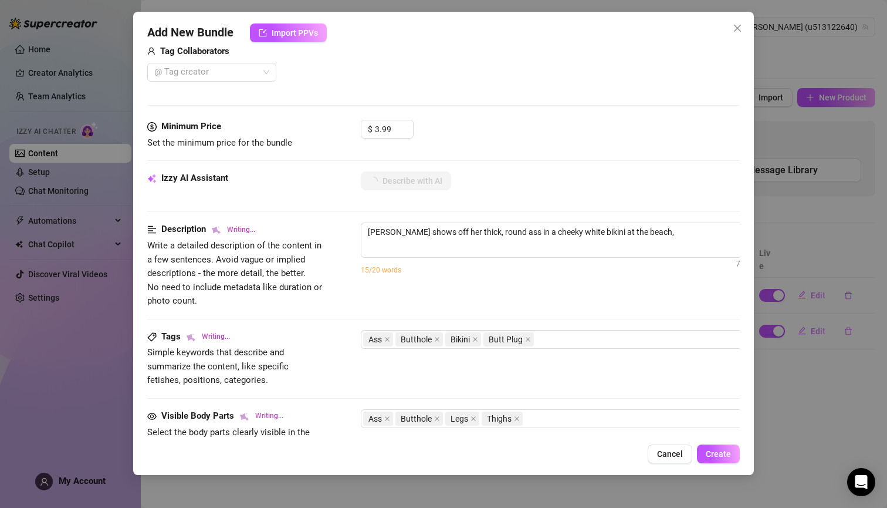
type textarea "[PERSON_NAME] shows off her thick, round ass in a cheeky white bikini at the be…"
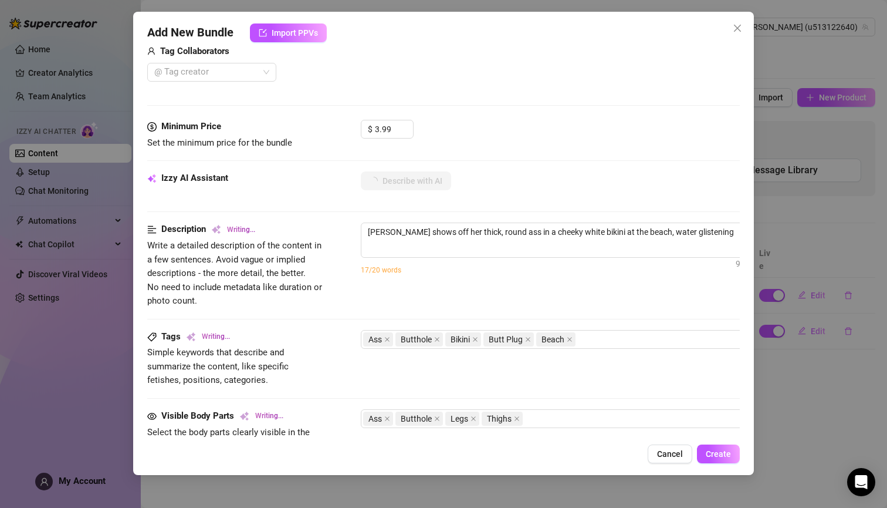
type textarea "[PERSON_NAME] shows off her thick, round ass in a cheeky white bikini at the be…"
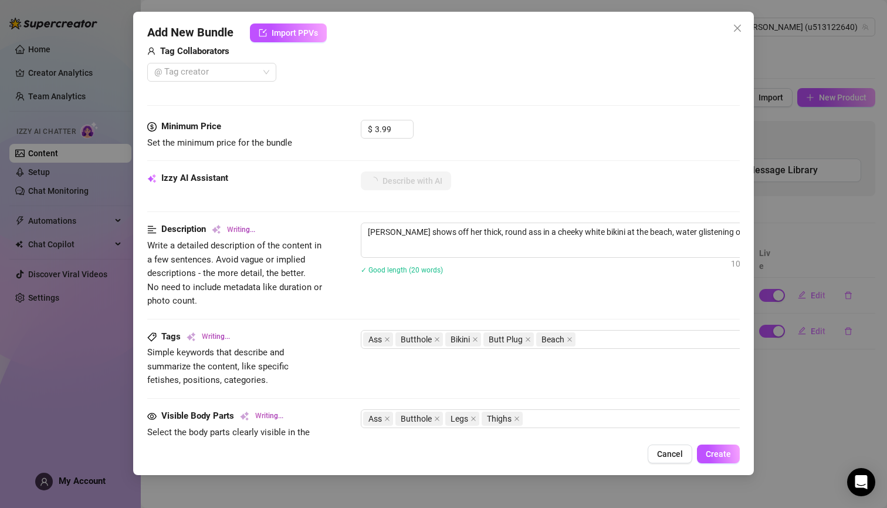
type textarea "[PERSON_NAME] shows off her thick, round ass in a cheeky white bikini at the be…"
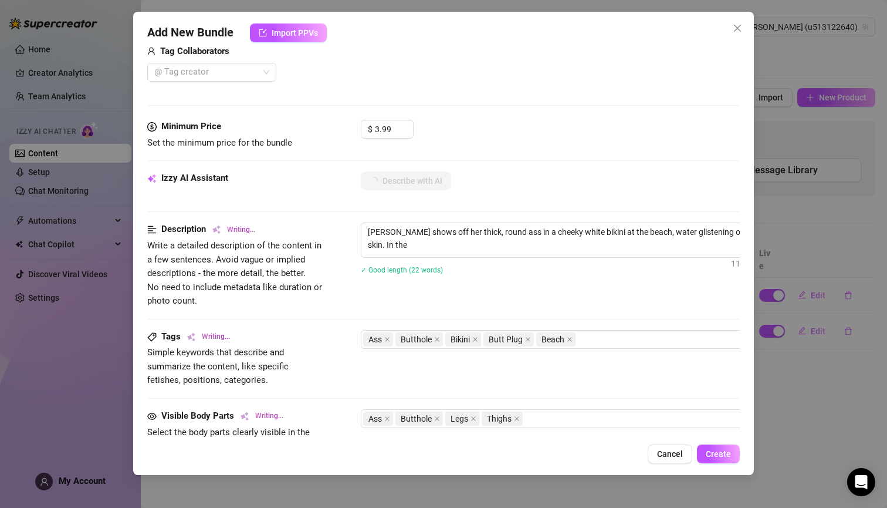
type textarea "[PERSON_NAME] shows off her thick, round ass in a cheeky white bikini at the be…"
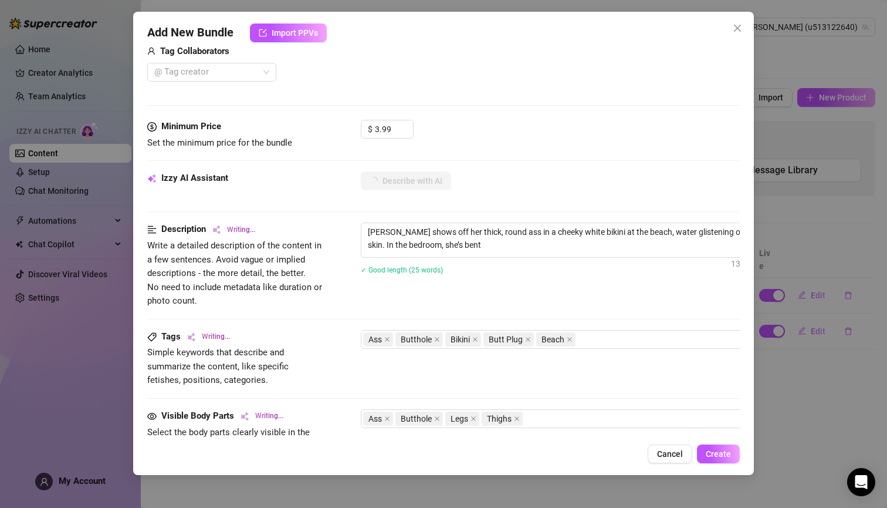
type textarea "[PERSON_NAME] shows off her thick, round ass in a cheeky white bikini at the be…"
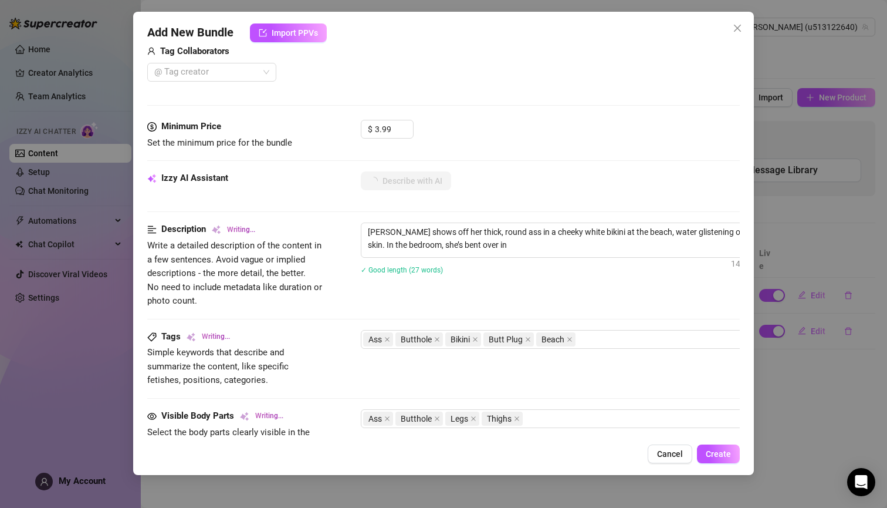
type textarea "[PERSON_NAME] shows off her thick, round ass in a cheeky white bikini at the be…"
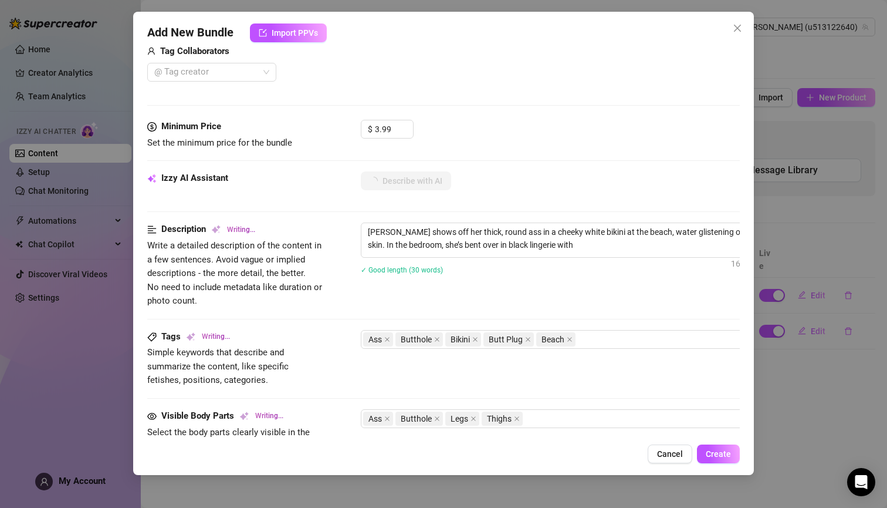
type textarea "[PERSON_NAME] shows off her thick, round ass in a cheeky white bikini at the be…"
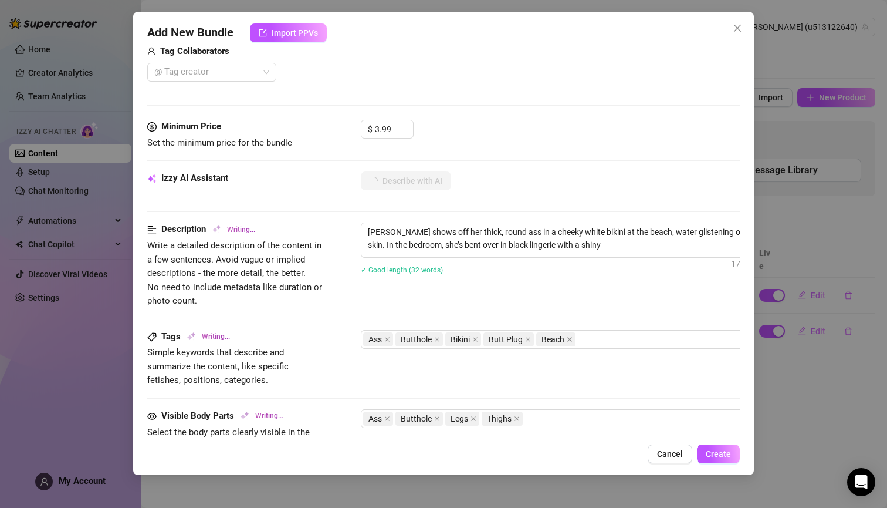
type textarea "[PERSON_NAME] shows off her thick, round ass in a cheeky white bikini at the be…"
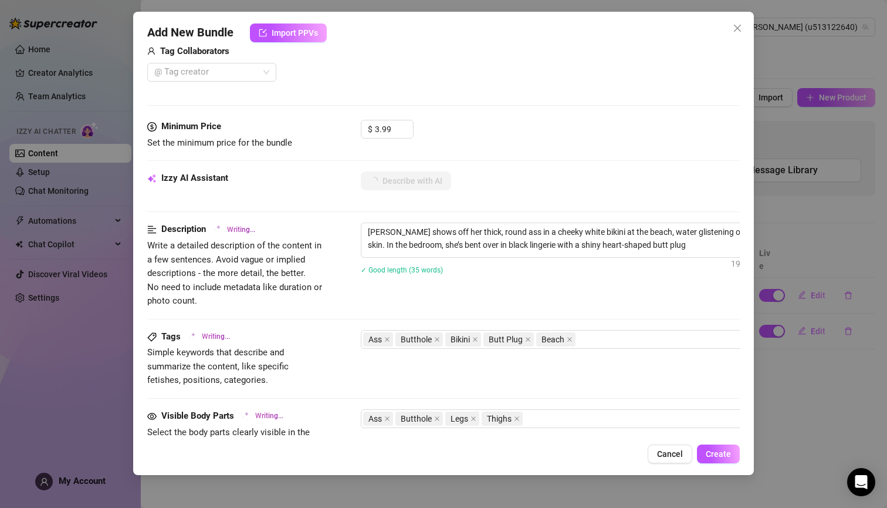
type textarea "[PERSON_NAME] shows off her thick, round ass in a cheeky white bikini at the be…"
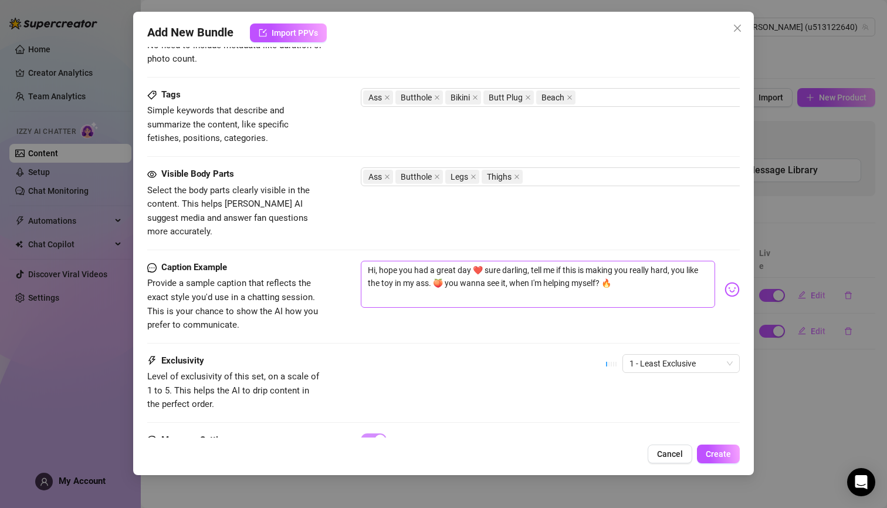
scroll to position [551, 0]
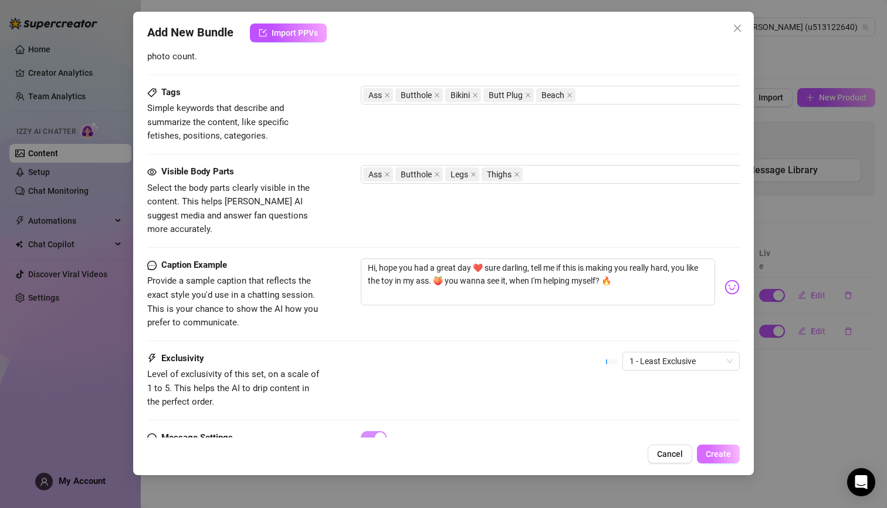
click at [724, 455] on span "Create" at bounding box center [718, 453] width 25 height 9
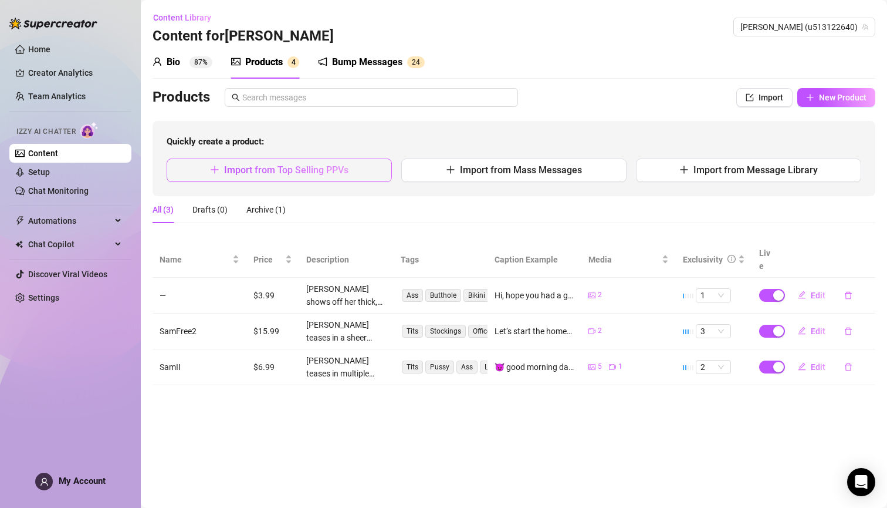
click at [319, 169] on span "Import from Top Selling PPVs" at bounding box center [286, 169] width 124 height 11
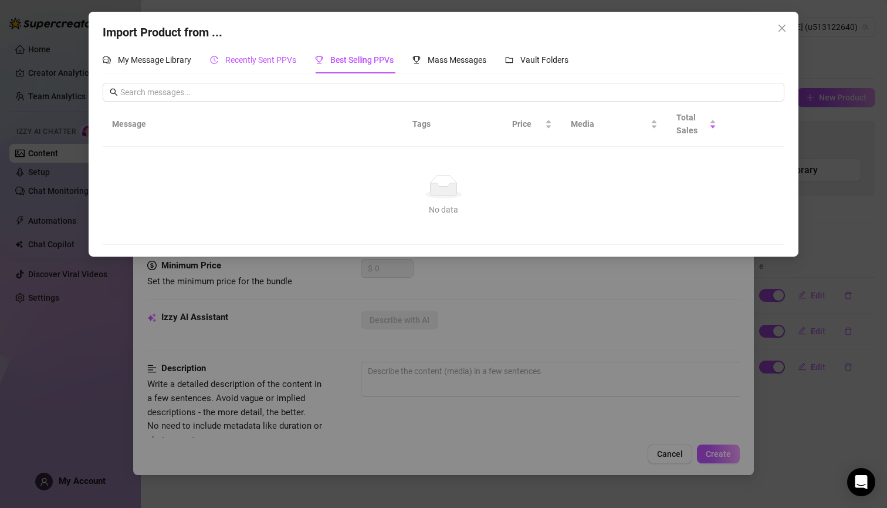
click at [250, 59] on span "Recently Sent PPVs" at bounding box center [260, 59] width 71 height 9
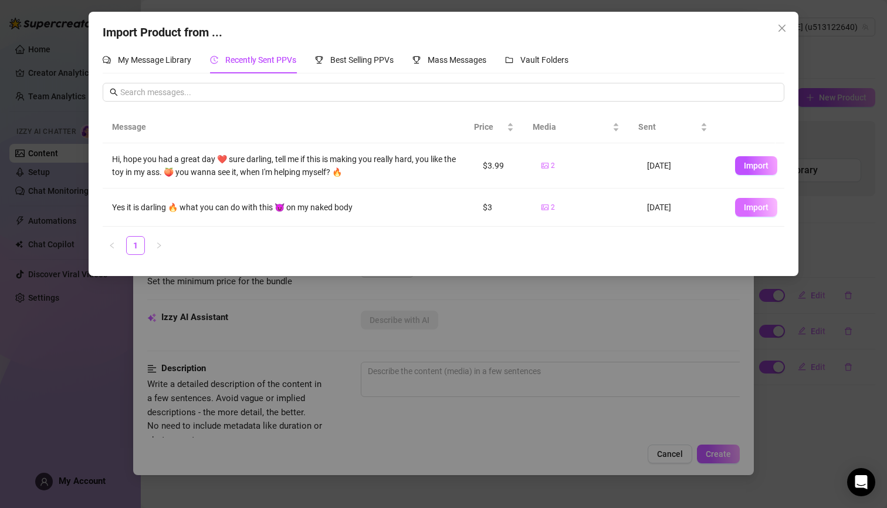
click at [744, 206] on span "Import" at bounding box center [756, 206] width 25 height 9
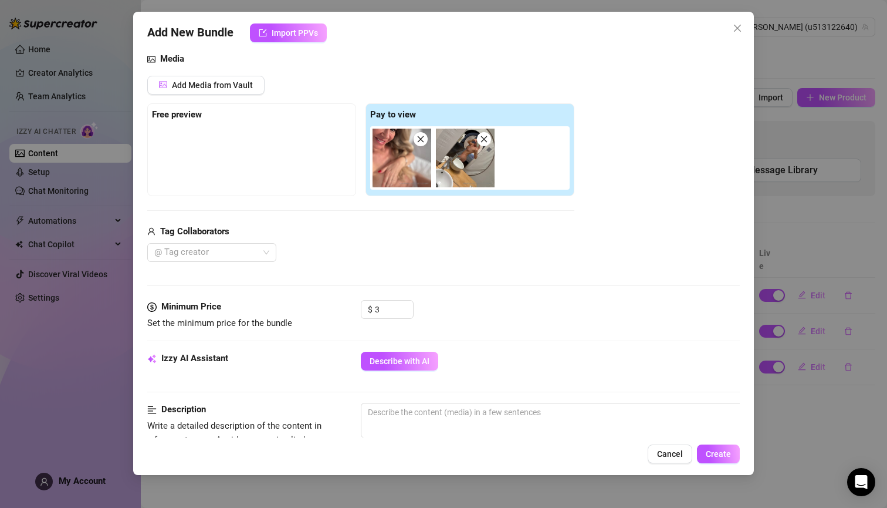
scroll to position [143, 0]
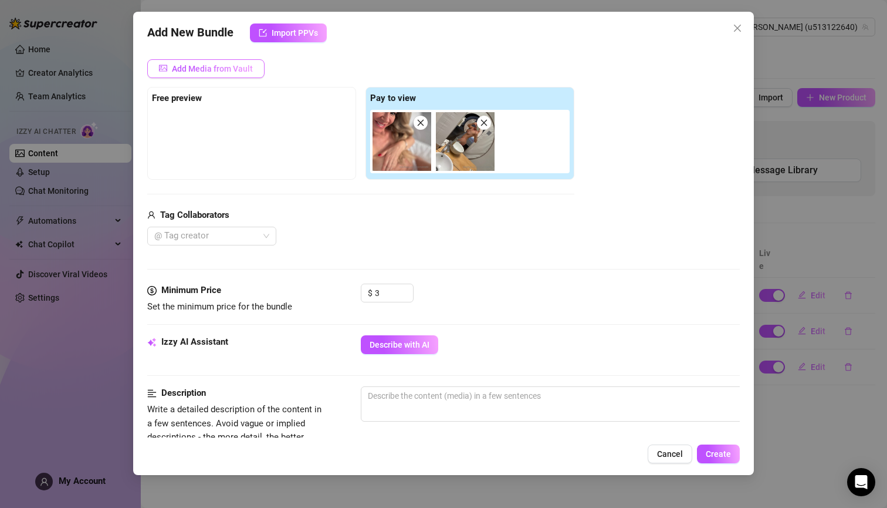
click at [245, 67] on span "Add Media from Vault" at bounding box center [212, 68] width 81 height 9
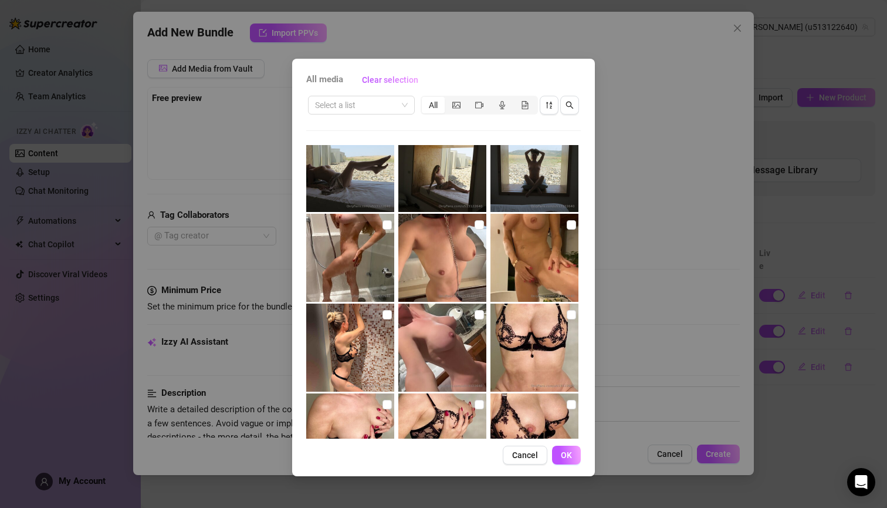
scroll to position [497, 0]
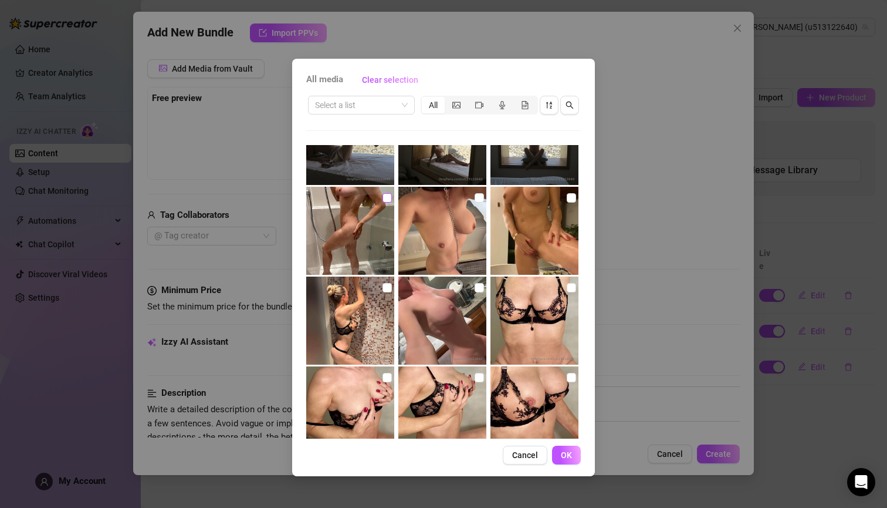
click at [383, 200] on input "checkbox" at bounding box center [387, 197] width 9 height 9
click at [476, 198] on input "checkbox" at bounding box center [479, 197] width 9 height 9
click at [573, 453] on button "OK" at bounding box center [566, 454] width 29 height 19
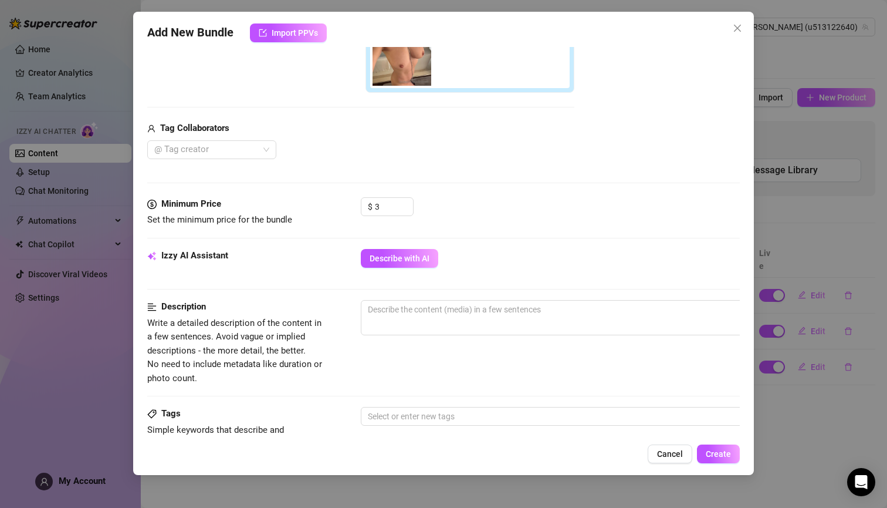
scroll to position [366, 0]
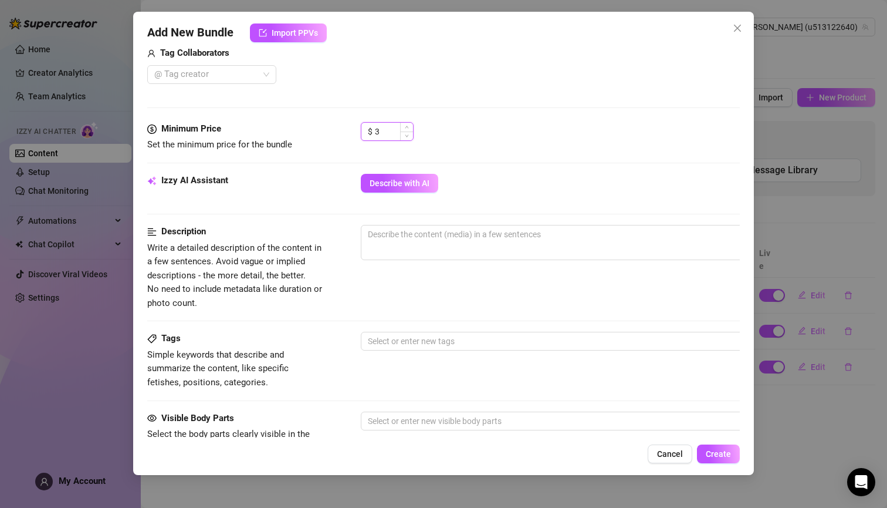
click at [392, 133] on input "3" at bounding box center [394, 132] width 38 height 18
click at [411, 127] on span "Increase Value" at bounding box center [406, 128] width 13 height 11
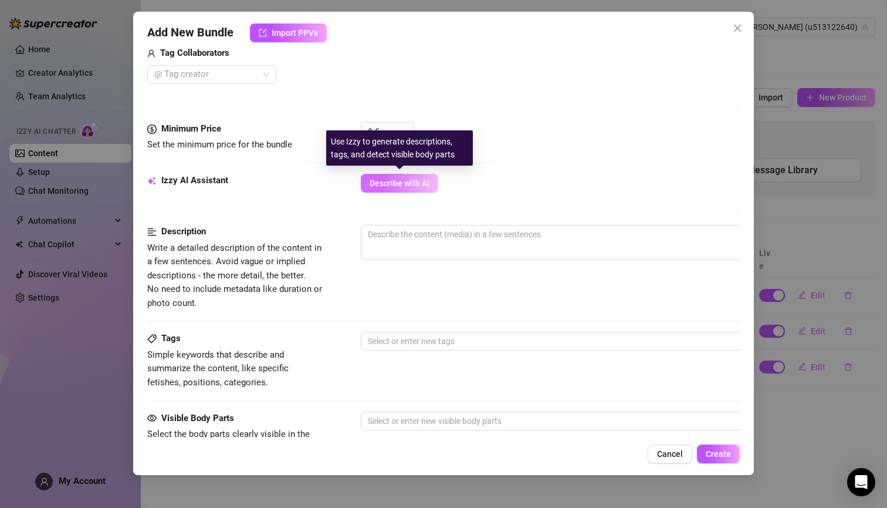
click at [427, 183] on span "Describe with AI" at bounding box center [400, 182] width 60 height 9
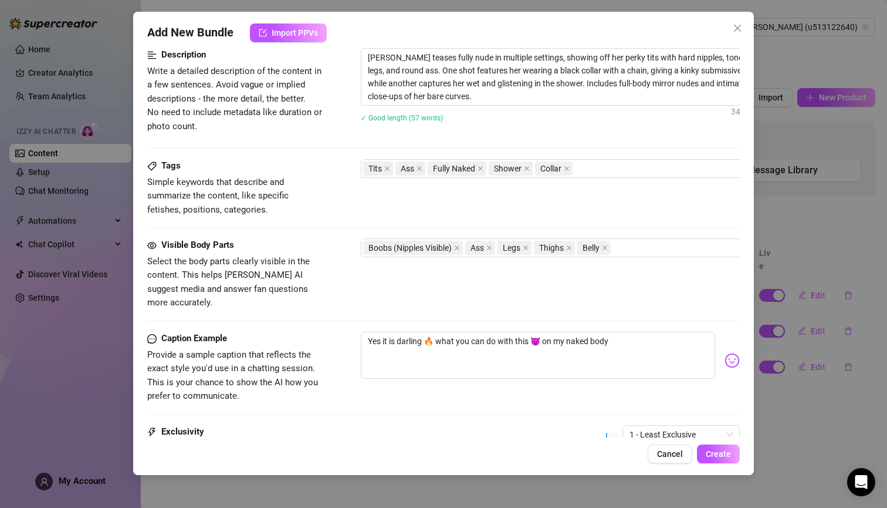
scroll to position [545, 0]
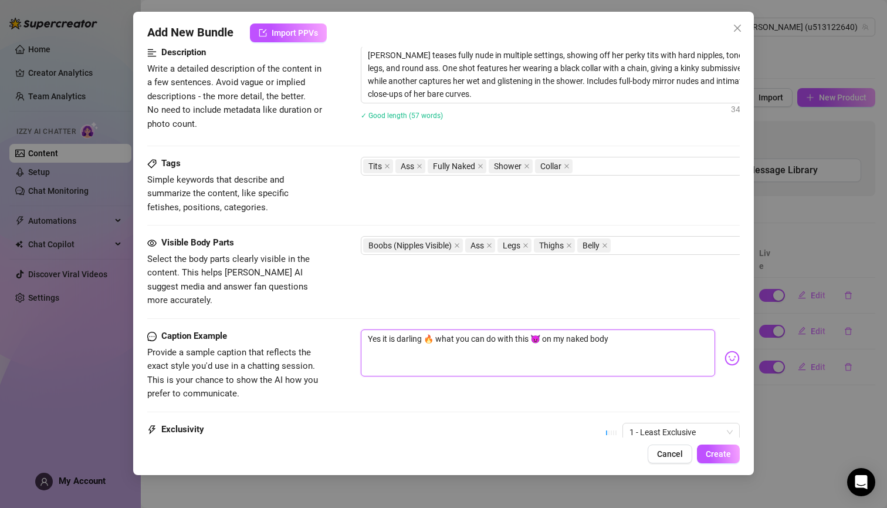
drag, startPoint x: 428, startPoint y: 324, endPoint x: 369, endPoint y: 326, distance: 59.3
click at [369, 329] on textarea "Yes it is darling 🔥 what you can do with this 😈 on my naked body" at bounding box center [538, 352] width 354 height 47
click at [370, 329] on textarea "Yes it is darling 🔥 what you can do with this 😈 on my naked body" at bounding box center [538, 352] width 354 height 47
click at [422, 329] on textarea "Yes it is darling 🔥 what you can do with this 😈 on my naked body" at bounding box center [538, 352] width 354 height 47
drag, startPoint x: 373, startPoint y: 324, endPoint x: 606, endPoint y: 324, distance: 233.0
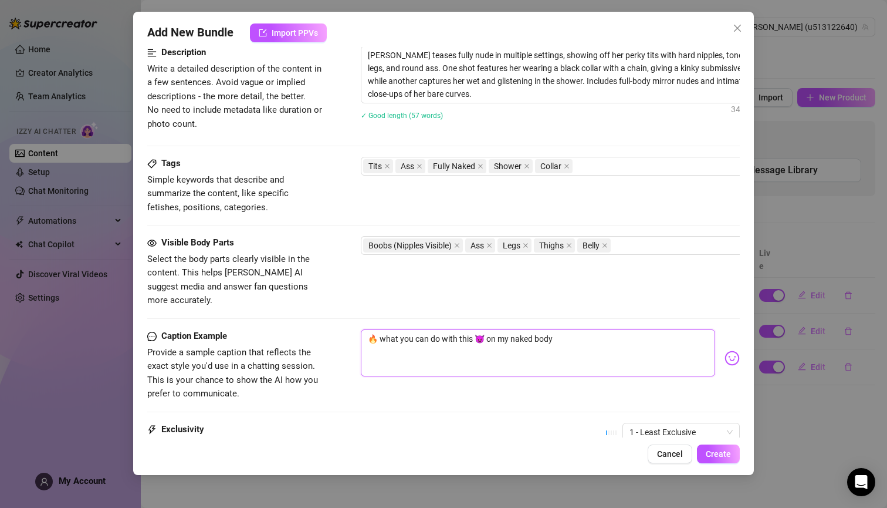
click at [606, 329] on textarea "🔥 what you can do with this 😈 on my naked body" at bounding box center [538, 352] width 354 height 47
click at [721, 423] on span "1 - Least Exclusive" at bounding box center [681, 432] width 103 height 18
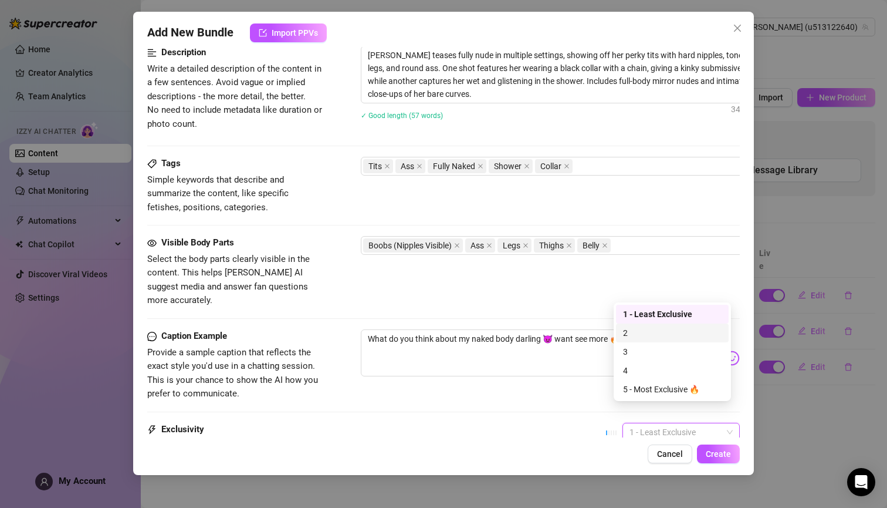
click at [634, 335] on div "2" at bounding box center [672, 332] width 99 height 13
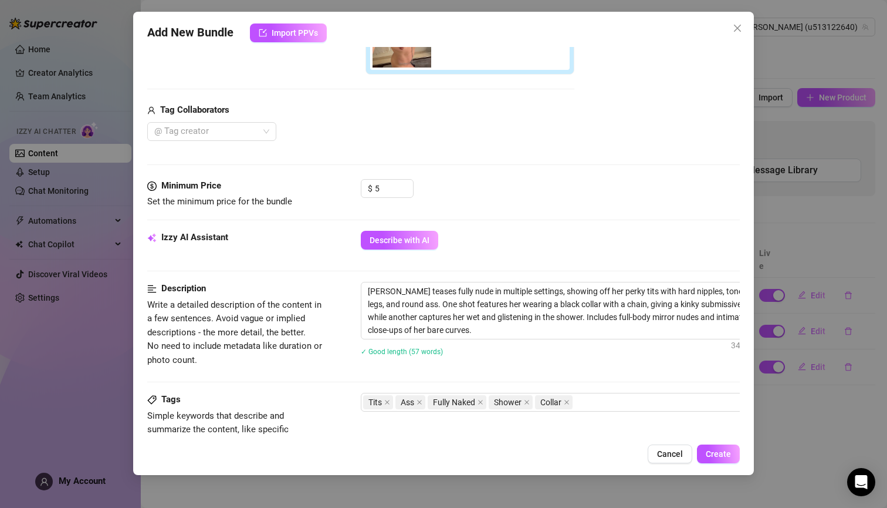
scroll to position [243, 0]
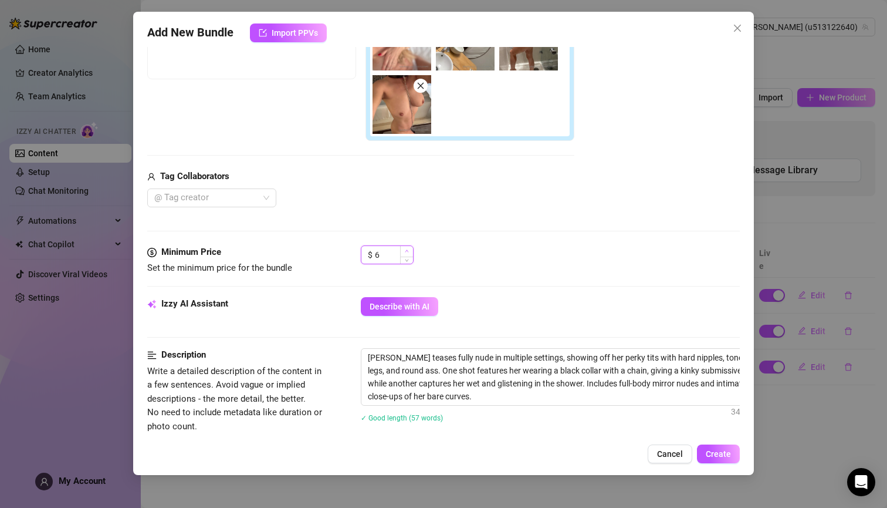
click at [408, 251] on icon "up" at bounding box center [407, 251] width 4 height 4
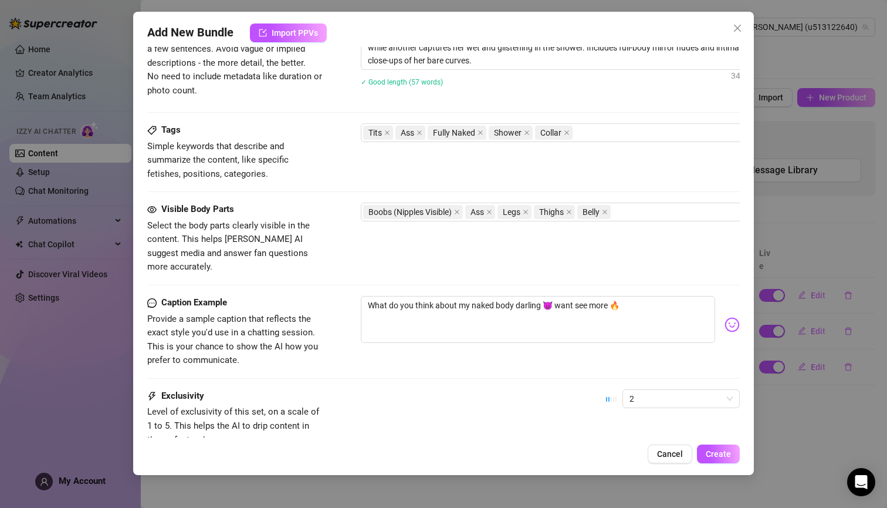
scroll to position [663, 0]
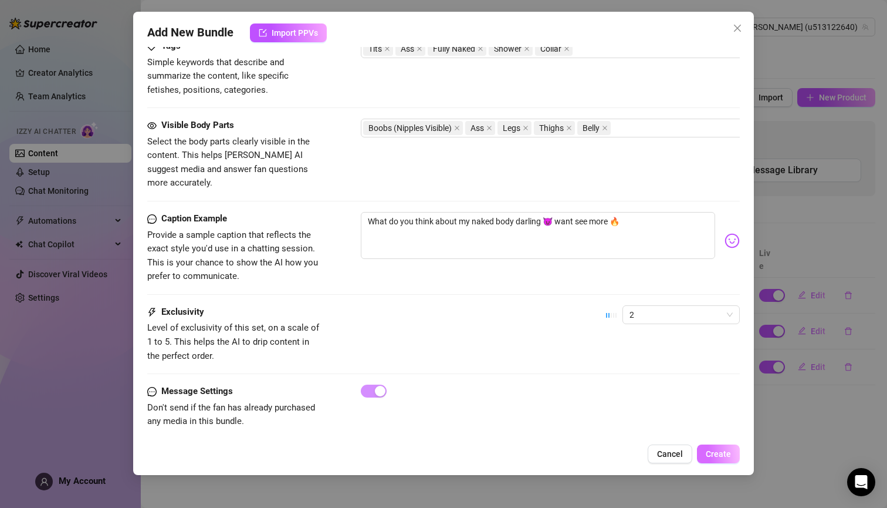
click at [723, 454] on span "Create" at bounding box center [718, 453] width 25 height 9
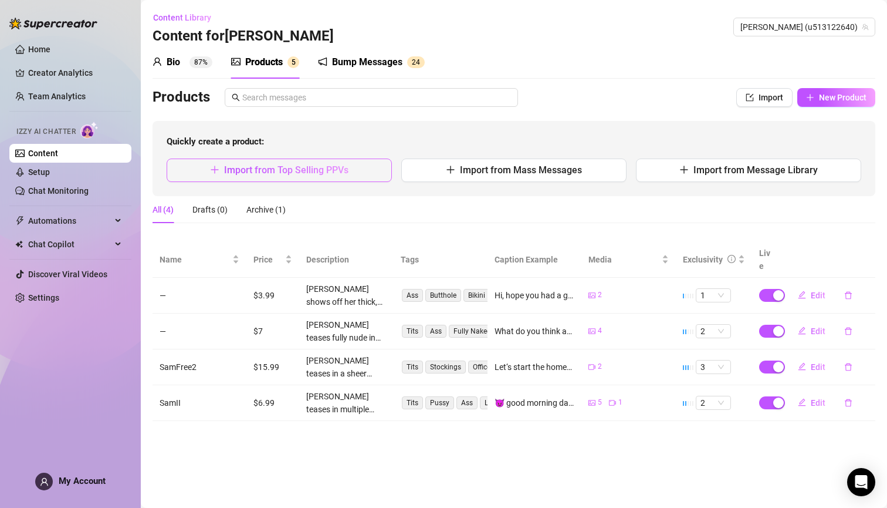
click at [327, 165] on span "Import from Top Selling PPVs" at bounding box center [286, 169] width 124 height 11
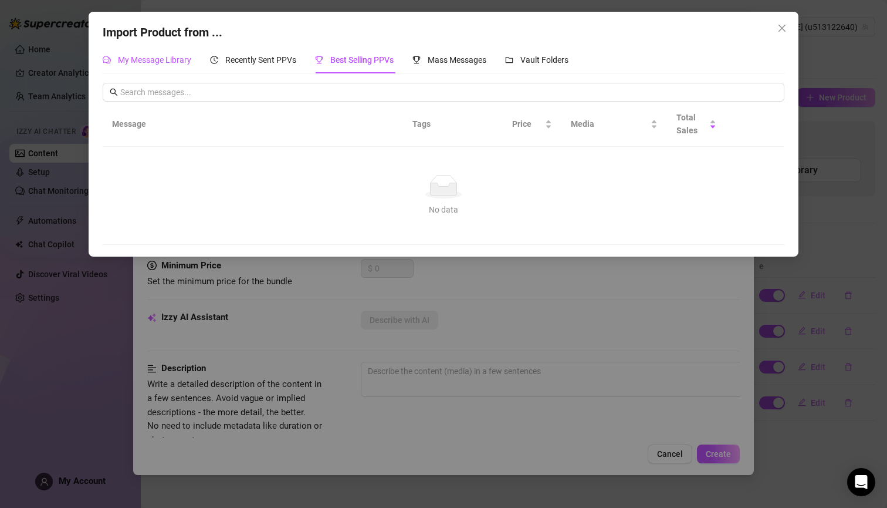
click at [173, 62] on span "My Message Library" at bounding box center [154, 59] width 73 height 9
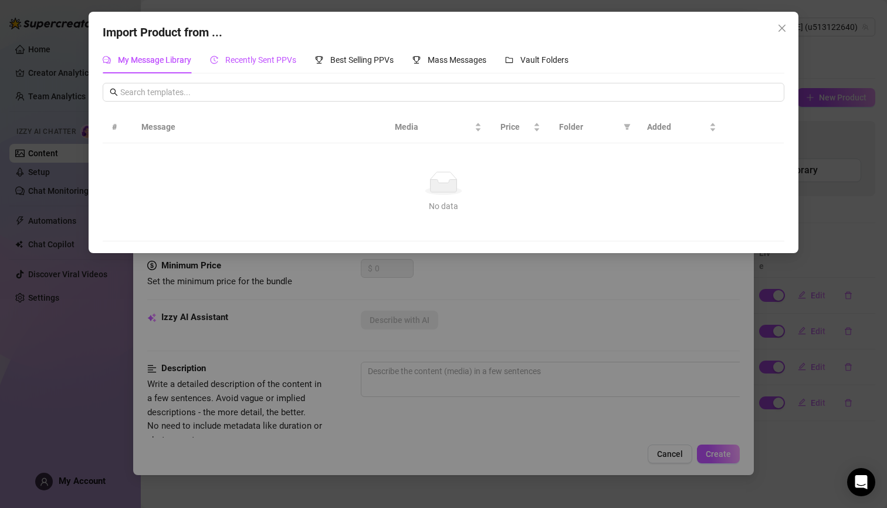
click at [263, 58] on span "Recently Sent PPVs" at bounding box center [260, 59] width 71 height 9
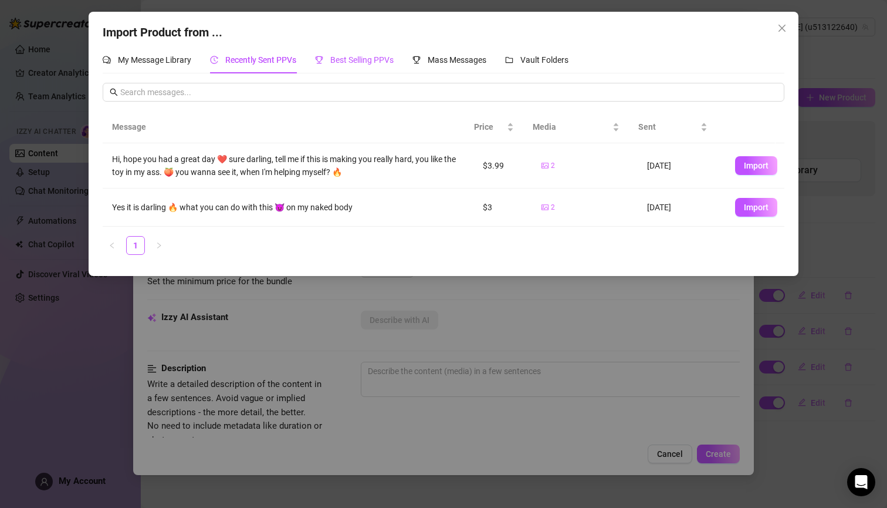
click at [357, 59] on span "Best Selling PPVs" at bounding box center [361, 59] width 63 height 9
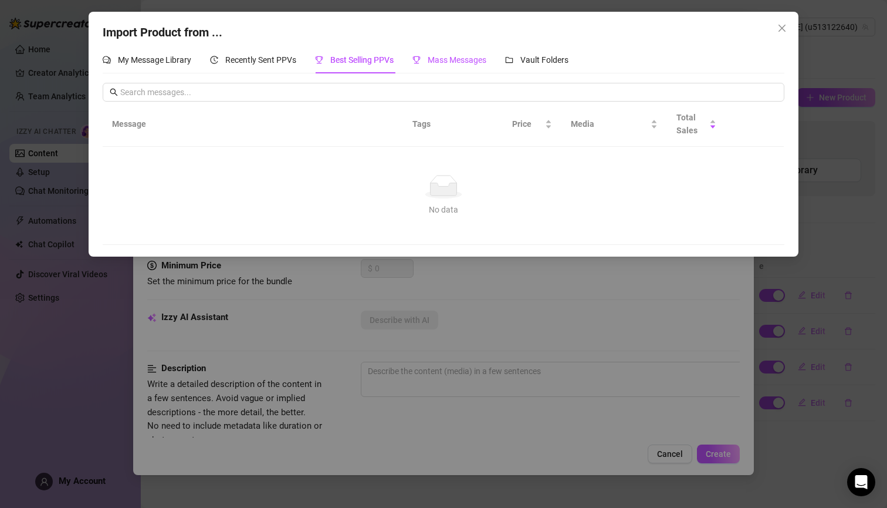
click at [451, 59] on span "Mass Messages" at bounding box center [457, 59] width 59 height 9
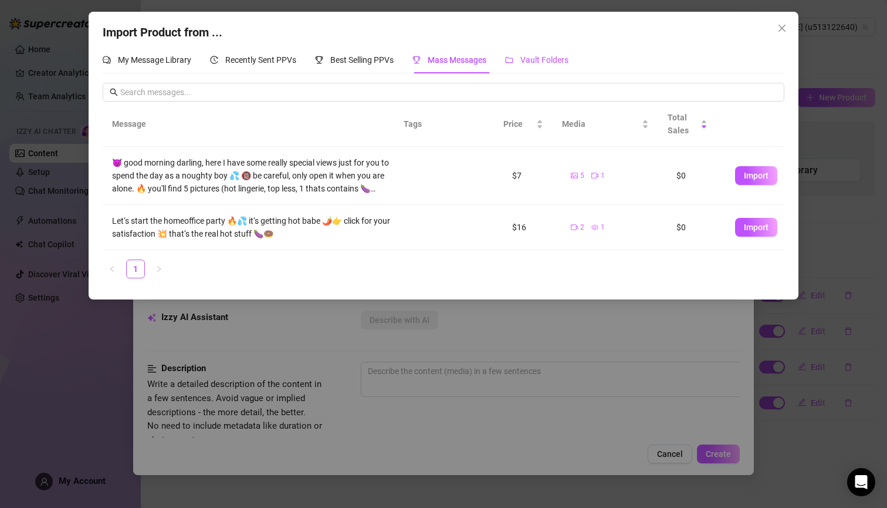
click at [526, 59] on span "Vault Folders" at bounding box center [545, 59] width 48 height 9
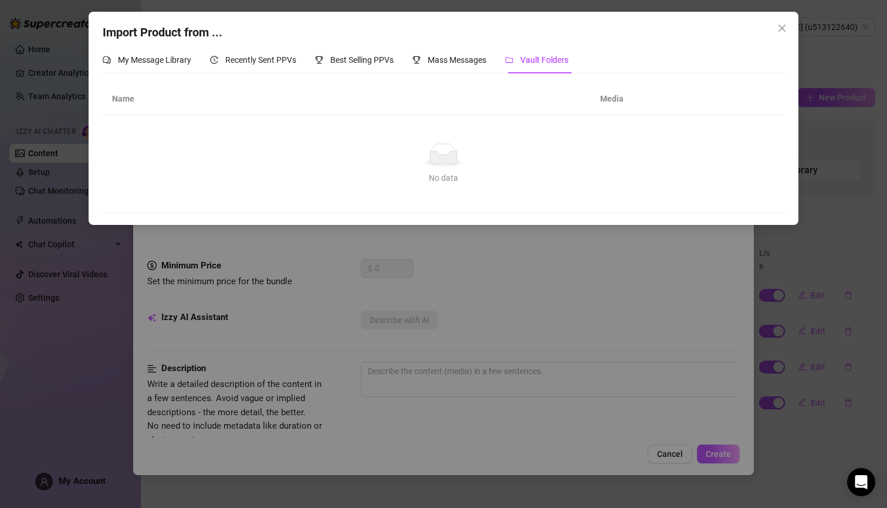
click at [533, 60] on span "Vault Folders" at bounding box center [545, 59] width 48 height 9
click at [605, 97] on th "Media" at bounding box center [644, 99] width 106 height 32
click at [126, 99] on th "Name" at bounding box center [347, 99] width 488 height 32
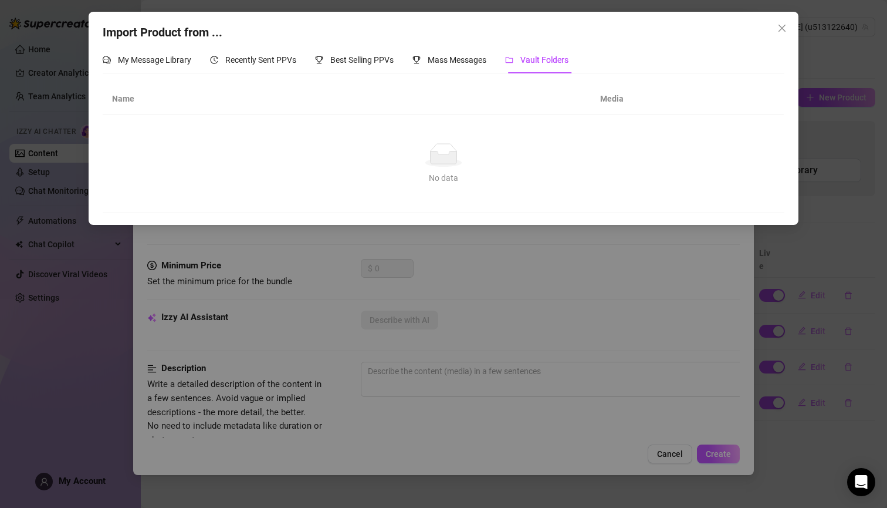
click at [448, 159] on icon at bounding box center [444, 157] width 26 height 12
click at [782, 28] on icon "close" at bounding box center [782, 28] width 7 height 7
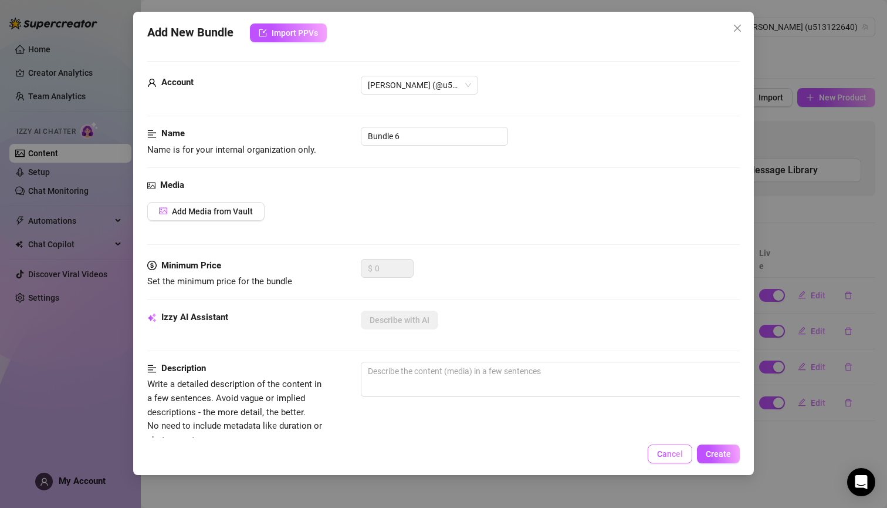
click at [662, 452] on span "Cancel" at bounding box center [670, 453] width 26 height 9
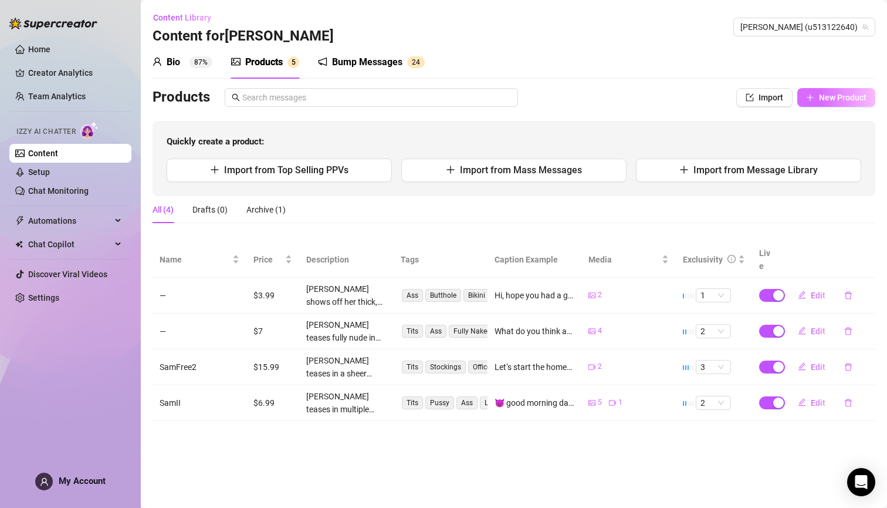
click at [818, 94] on button "New Product" at bounding box center [837, 97] width 78 height 19
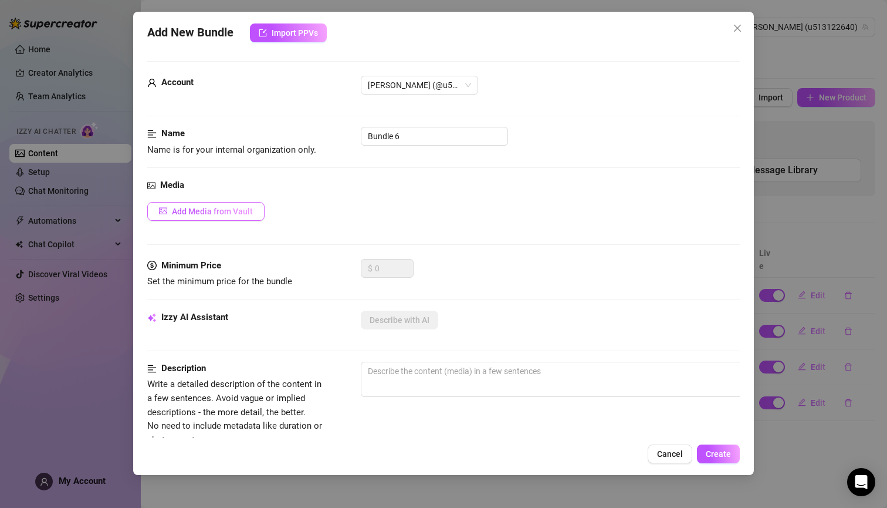
click at [214, 208] on span "Add Media from Vault" at bounding box center [212, 211] width 81 height 9
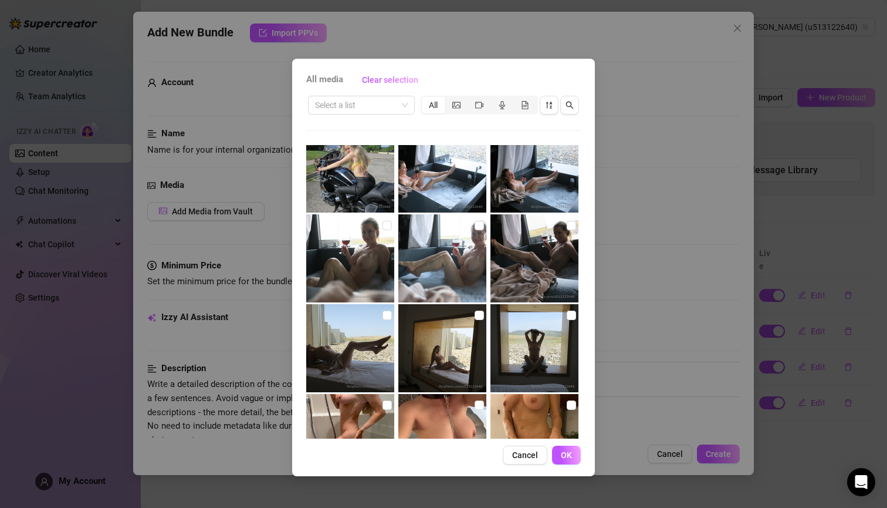
scroll to position [249, 0]
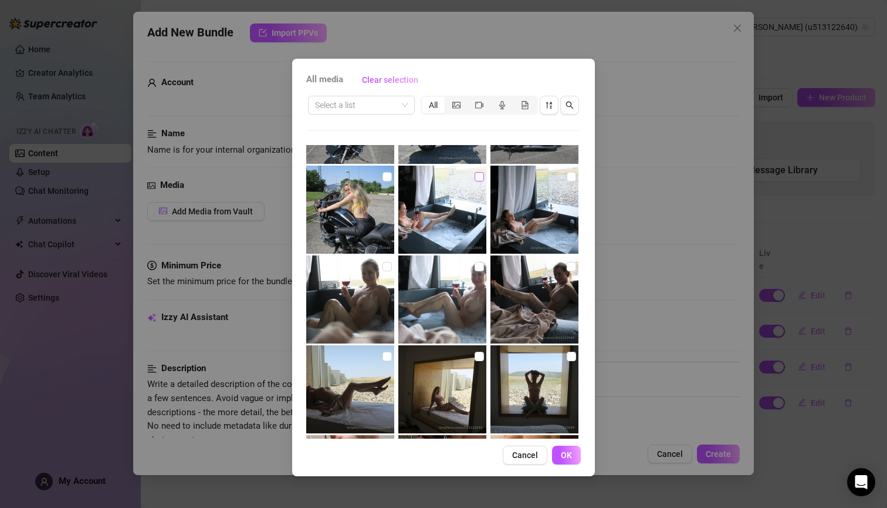
click at [475, 177] on input "checkbox" at bounding box center [479, 176] width 9 height 9
click at [567, 177] on input "checkbox" at bounding box center [571, 176] width 9 height 9
click at [388, 268] on span at bounding box center [387, 266] width 9 height 9
click at [388, 268] on input "checkbox" at bounding box center [387, 266] width 9 height 9
click at [476, 266] on span at bounding box center [479, 266] width 9 height 9
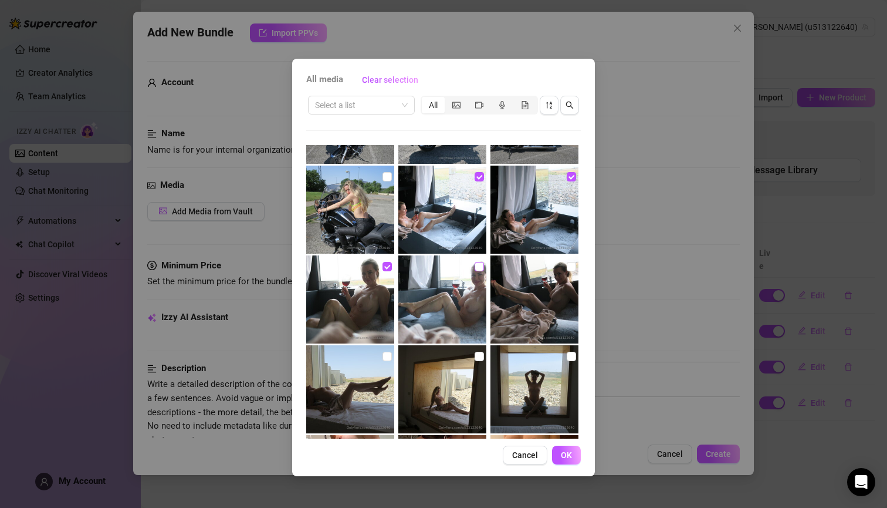
click at [476, 266] on input "checkbox" at bounding box center [479, 266] width 9 height 9
click at [567, 266] on input "checkbox" at bounding box center [571, 266] width 9 height 9
click at [573, 457] on button "OK" at bounding box center [566, 454] width 29 height 19
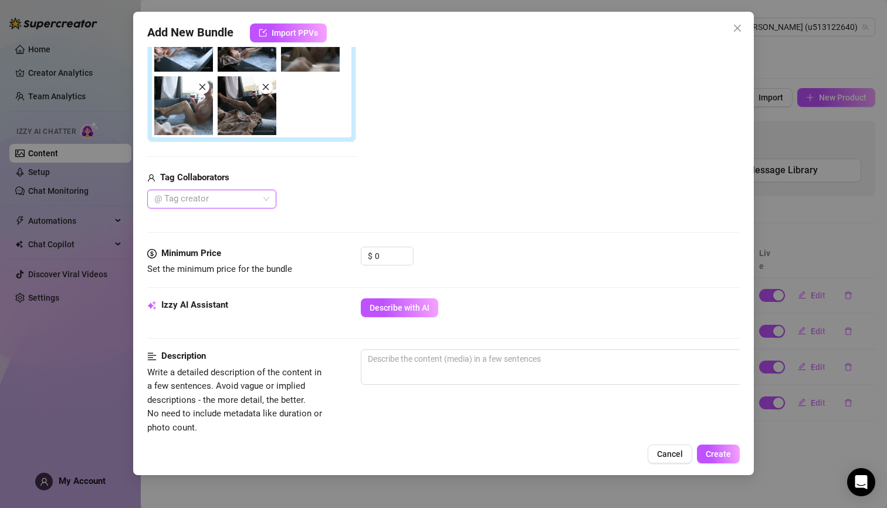
scroll to position [244, 0]
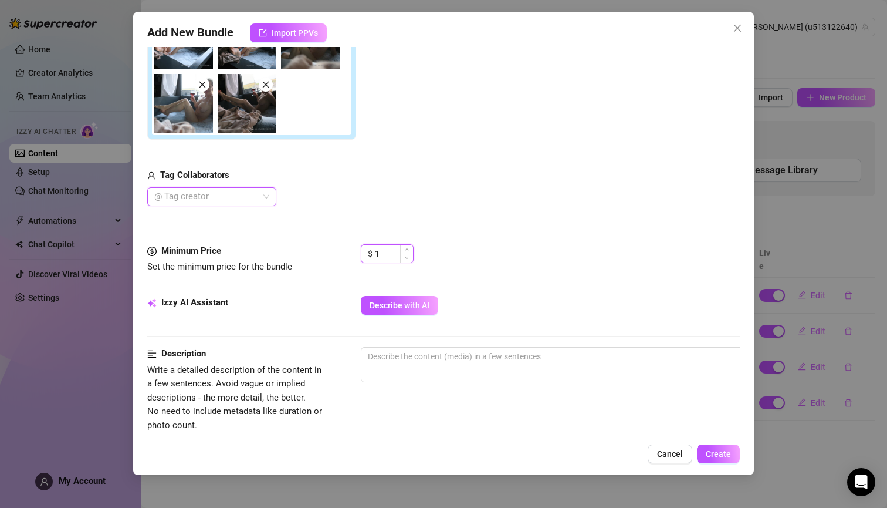
click at [400, 249] on span "Increase Value" at bounding box center [406, 249] width 13 height 9
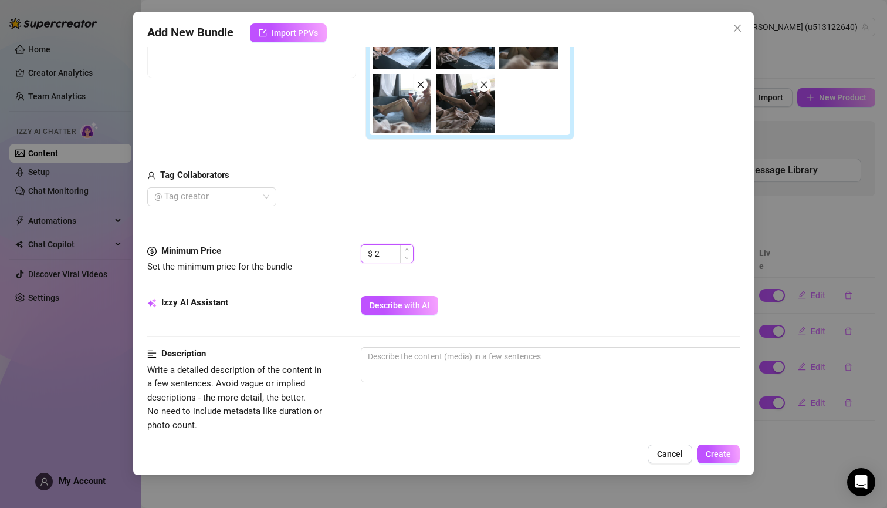
click at [408, 249] on icon "up" at bounding box center [407, 249] width 4 height 2
click at [408, 249] on icon "up" at bounding box center [407, 249] width 4 height 4
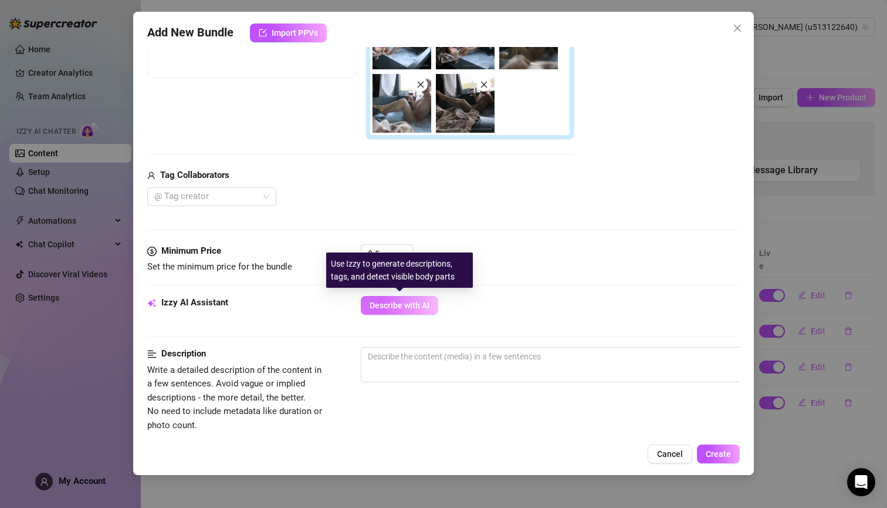
click at [415, 305] on span "Describe with AI" at bounding box center [400, 304] width 60 height 9
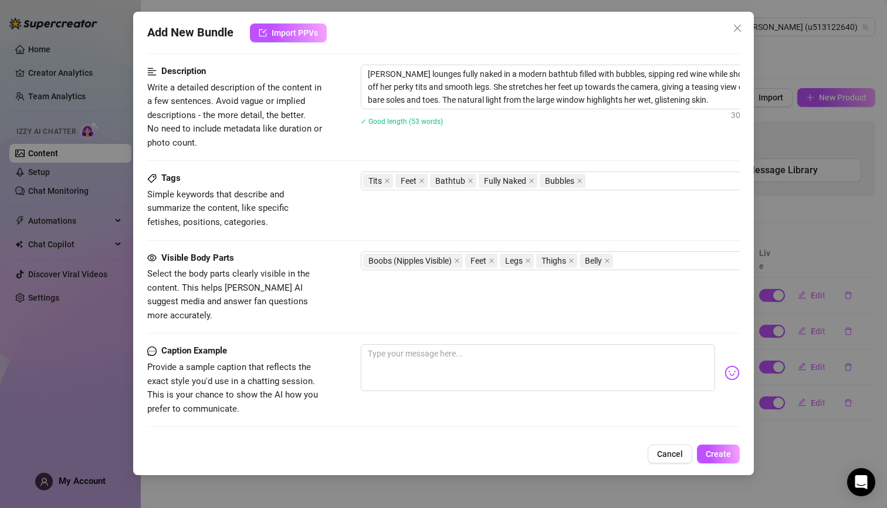
scroll to position [574, 0]
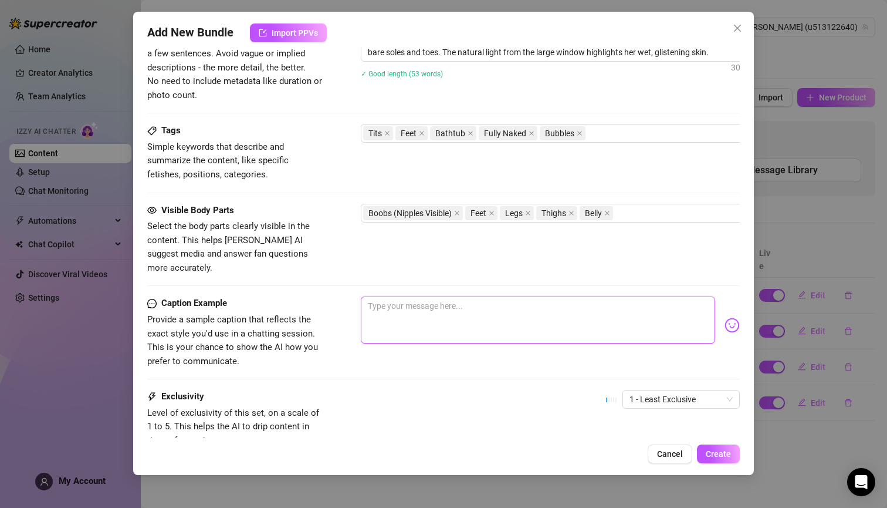
click at [555, 306] on textarea at bounding box center [538, 319] width 354 height 47
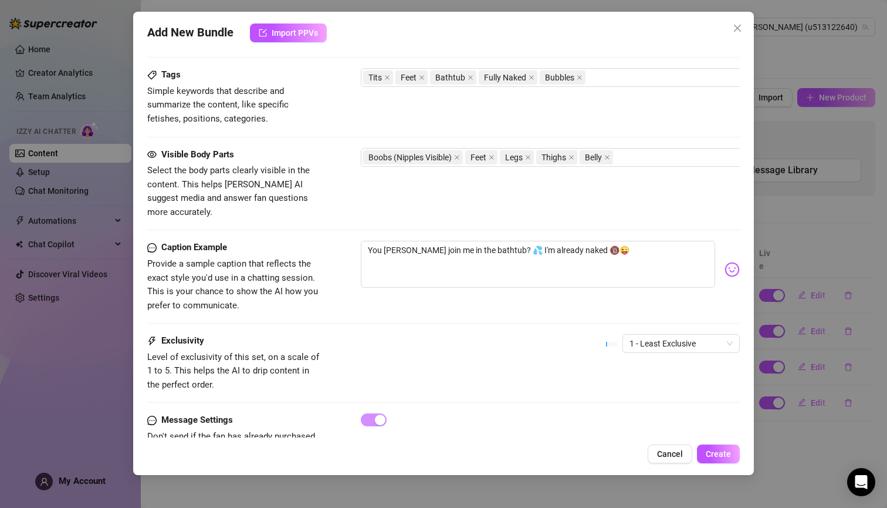
scroll to position [657, 0]
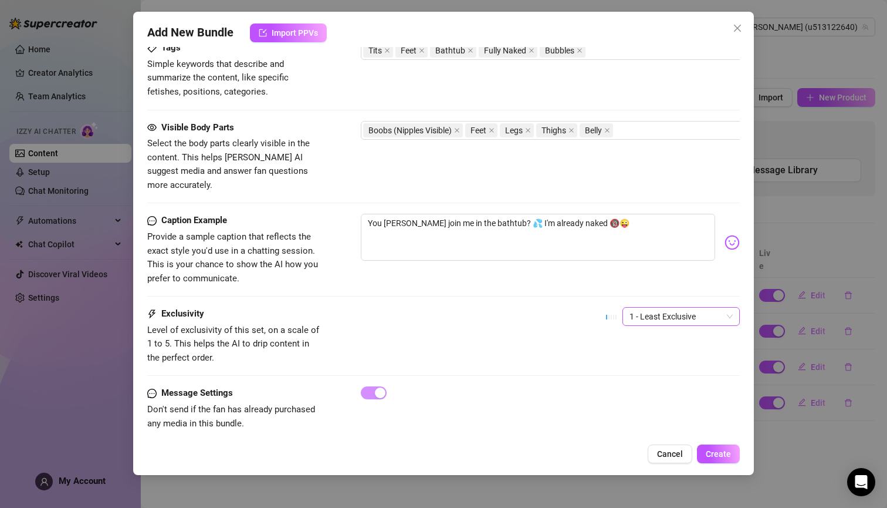
click at [722, 308] on span "1 - Least Exclusive" at bounding box center [681, 317] width 103 height 18
click at [659, 336] on div "2" at bounding box center [672, 337] width 99 height 13
click at [730, 453] on span "Create" at bounding box center [718, 453] width 25 height 9
click at [714, 451] on span "Create" at bounding box center [718, 453] width 25 height 9
click at [518, 214] on textarea "You [PERSON_NAME] join me in the bathtub? 💦 I'm already naked 🔞😜" at bounding box center [538, 237] width 354 height 47
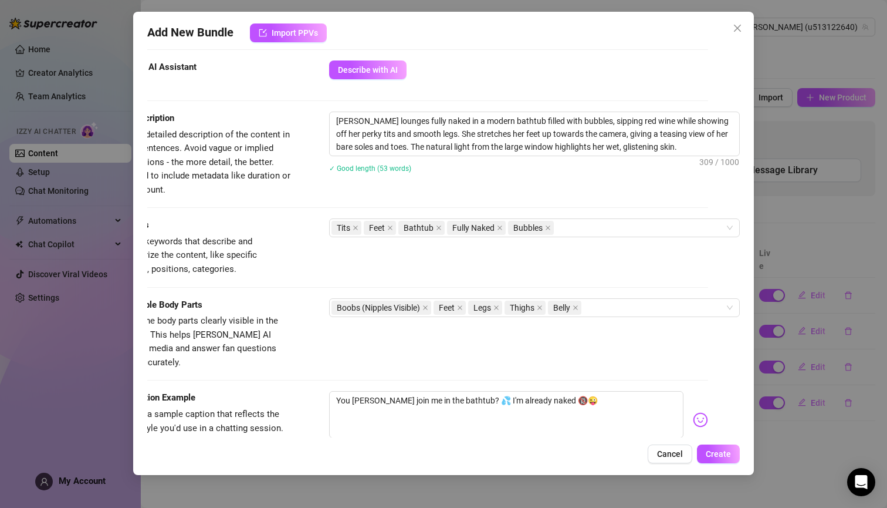
scroll to position [480, 40]
click at [478, 150] on textarea "[PERSON_NAME] lounges fully naked in a modern bathtub filled with bubbles, sipp…" at bounding box center [535, 133] width 410 height 43
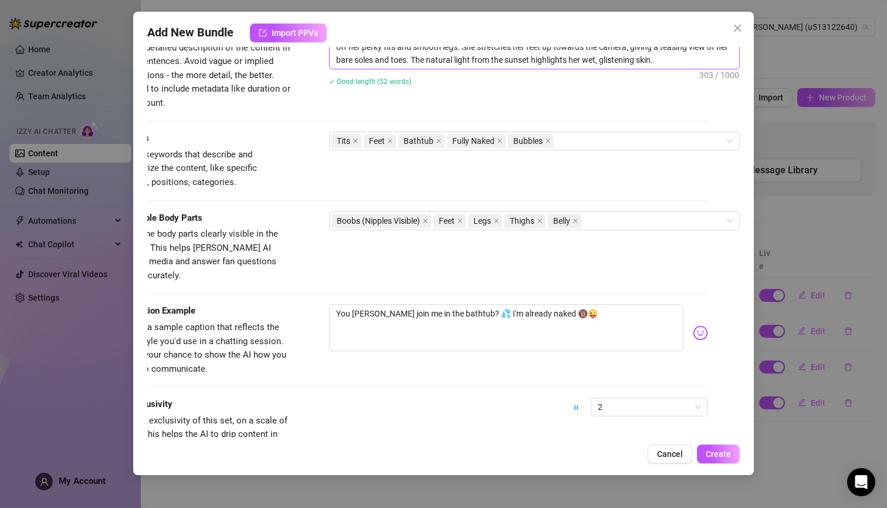
scroll to position [657, 40]
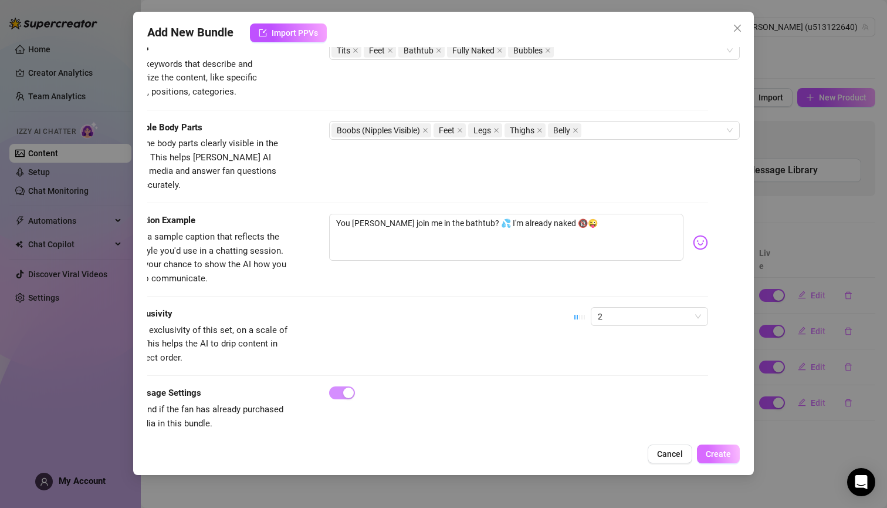
click at [707, 451] on button "Create" at bounding box center [718, 453] width 43 height 19
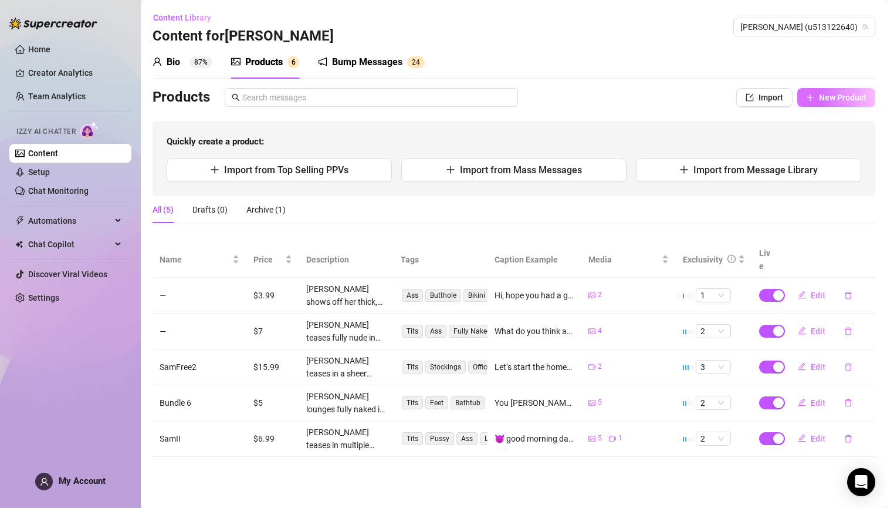
click at [833, 96] on span "New Product" at bounding box center [843, 97] width 48 height 9
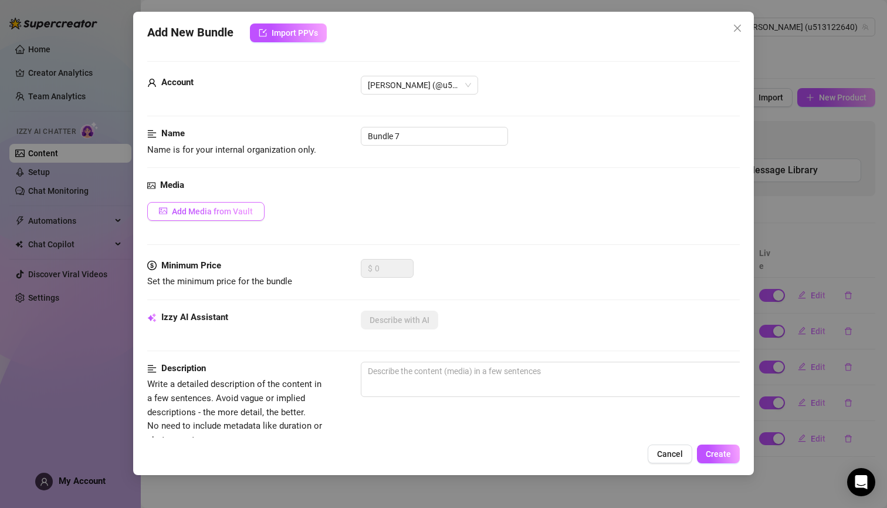
click at [253, 204] on button "Add Media from Vault" at bounding box center [205, 211] width 117 height 19
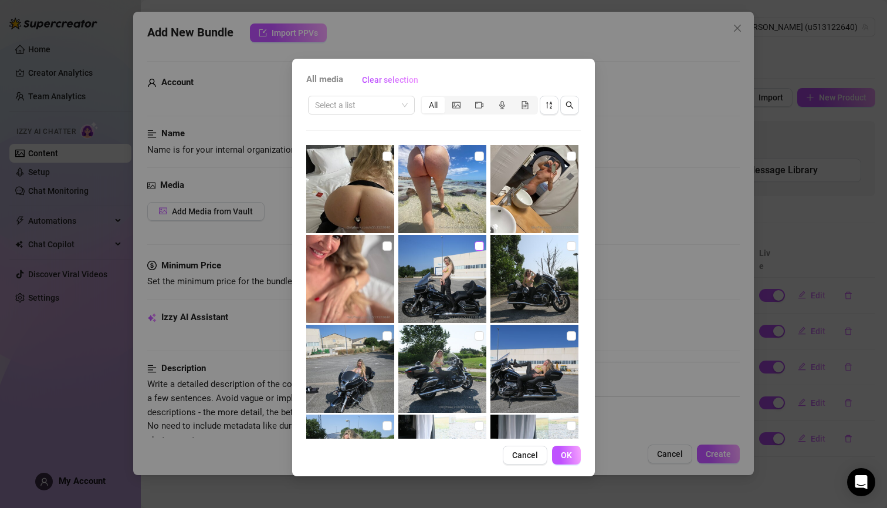
click at [477, 248] on span at bounding box center [479, 245] width 9 height 9
click at [477, 248] on input "checkbox" at bounding box center [479, 245] width 9 height 9
click at [567, 243] on input "checkbox" at bounding box center [571, 245] width 9 height 9
click at [383, 336] on input "checkbox" at bounding box center [387, 335] width 9 height 9
click at [475, 335] on input "checkbox" at bounding box center [479, 335] width 9 height 9
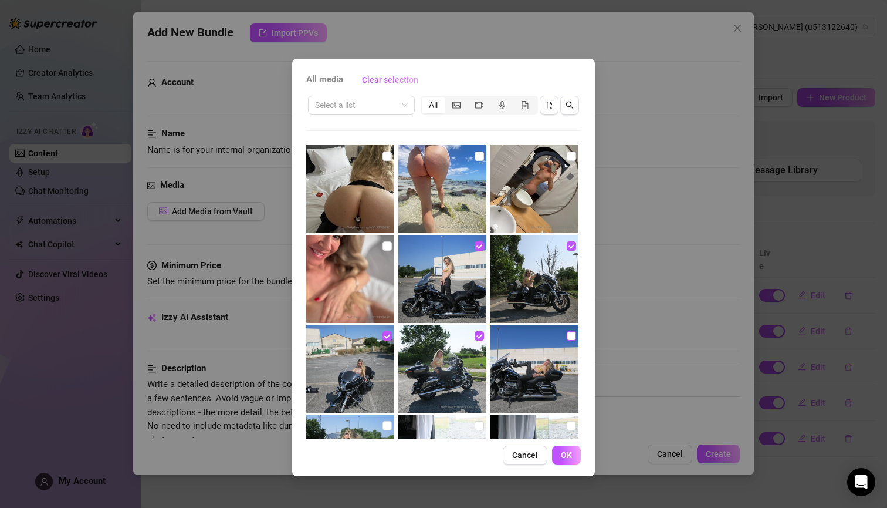
click at [567, 336] on input "checkbox" at bounding box center [571, 335] width 9 height 9
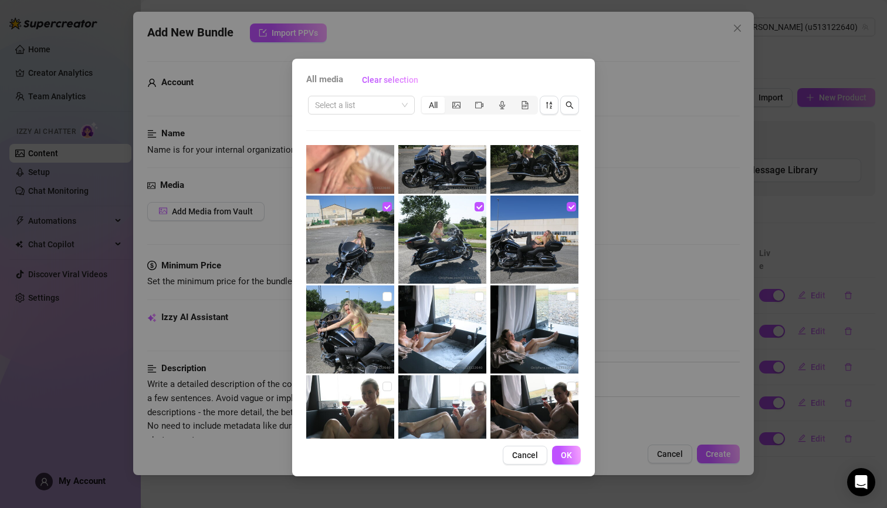
scroll to position [166, 0]
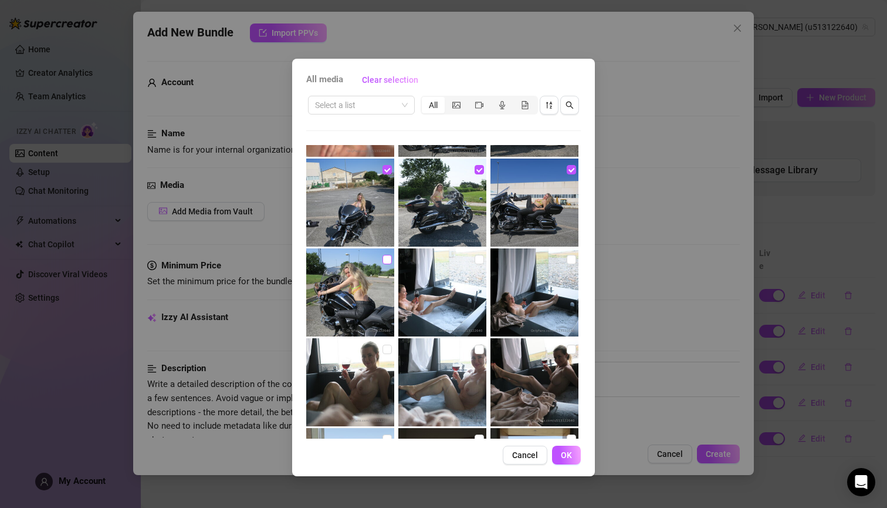
click at [384, 262] on span at bounding box center [387, 259] width 9 height 9
click at [384, 262] on input "checkbox" at bounding box center [387, 259] width 9 height 9
click at [573, 451] on button "OK" at bounding box center [566, 454] width 29 height 19
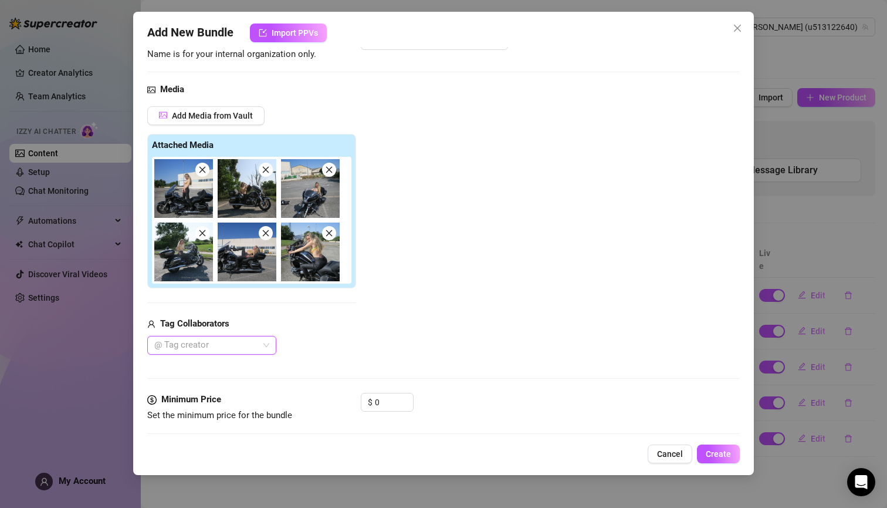
scroll to position [144, 0]
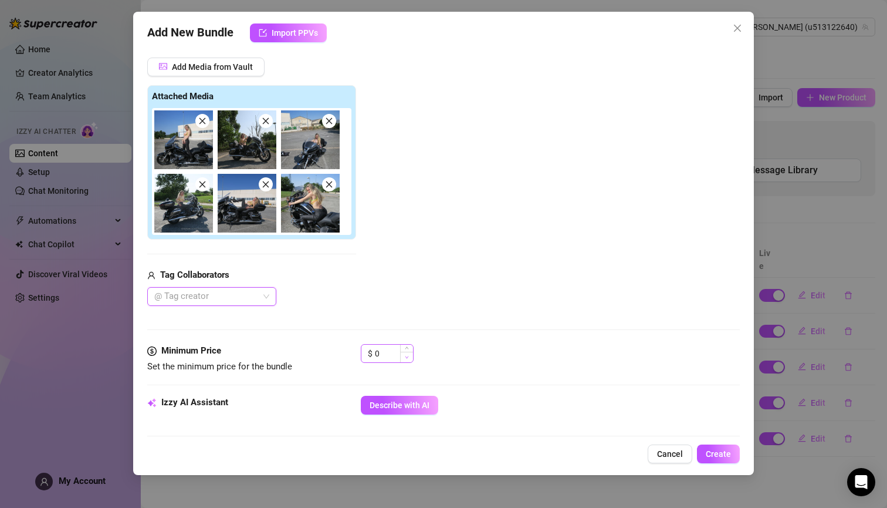
click at [410, 352] on span "Decrease Value" at bounding box center [406, 357] width 13 height 11
click at [407, 350] on icon "up" at bounding box center [407, 349] width 4 height 4
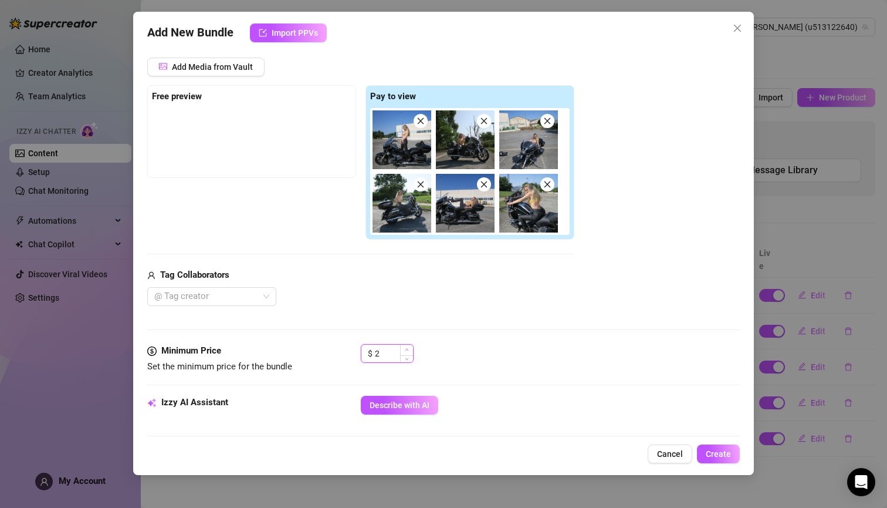
click at [407, 350] on icon "up" at bounding box center [407, 349] width 4 height 4
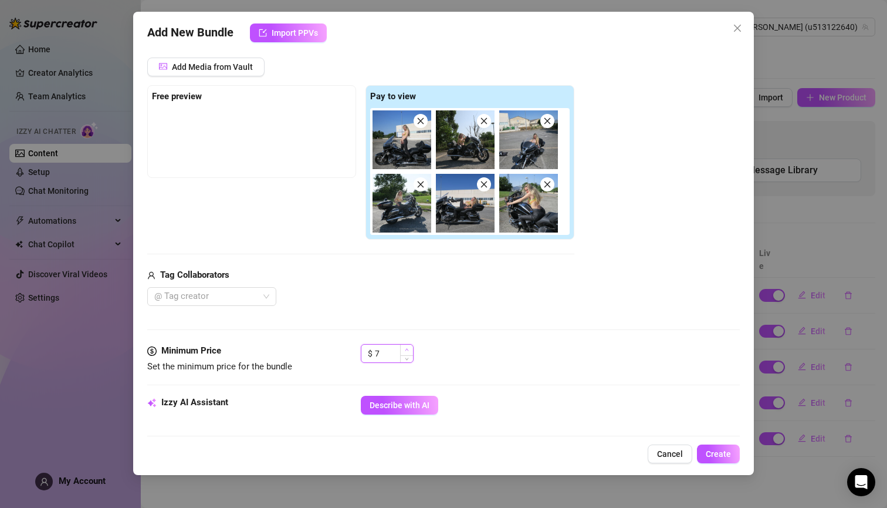
click at [407, 350] on icon "up" at bounding box center [407, 349] width 4 height 4
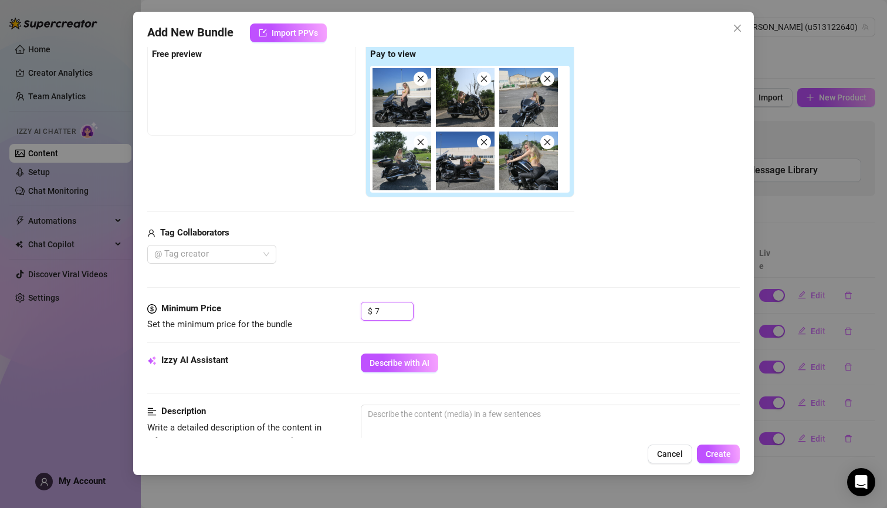
scroll to position [214, 0]
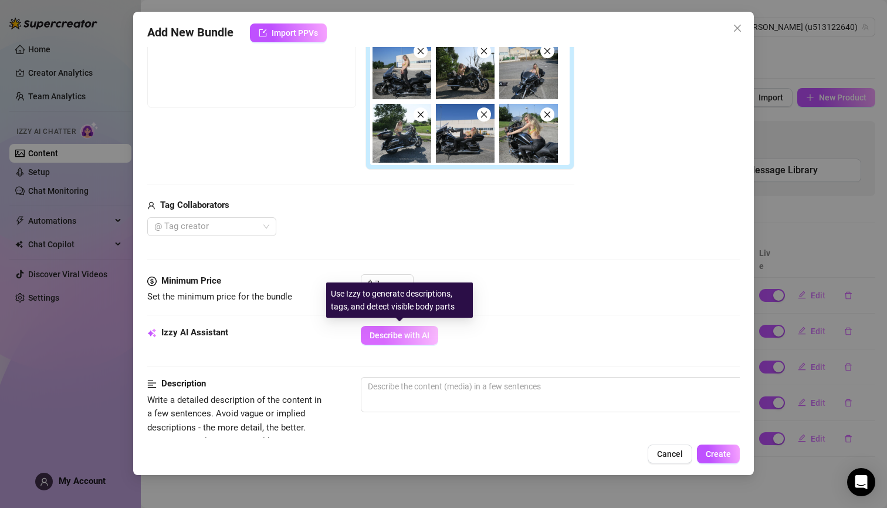
click at [389, 332] on span "Describe with AI" at bounding box center [400, 334] width 60 height 9
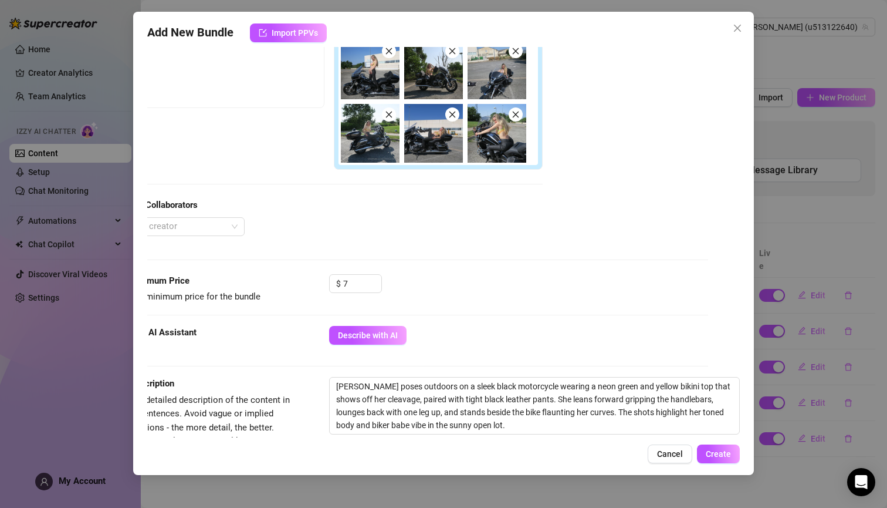
scroll to position [214, 34]
drag, startPoint x: 690, startPoint y: 384, endPoint x: 658, endPoint y: 386, distance: 31.7
click at [658, 386] on textarea "[PERSON_NAME] poses outdoors on a sleek black motorcycle wearing a neon green a…" at bounding box center [535, 405] width 410 height 56
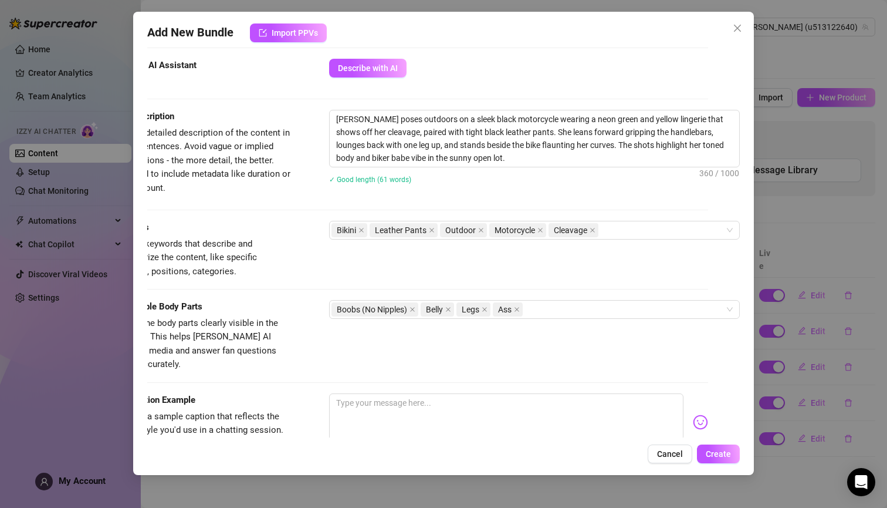
scroll to position [604, 34]
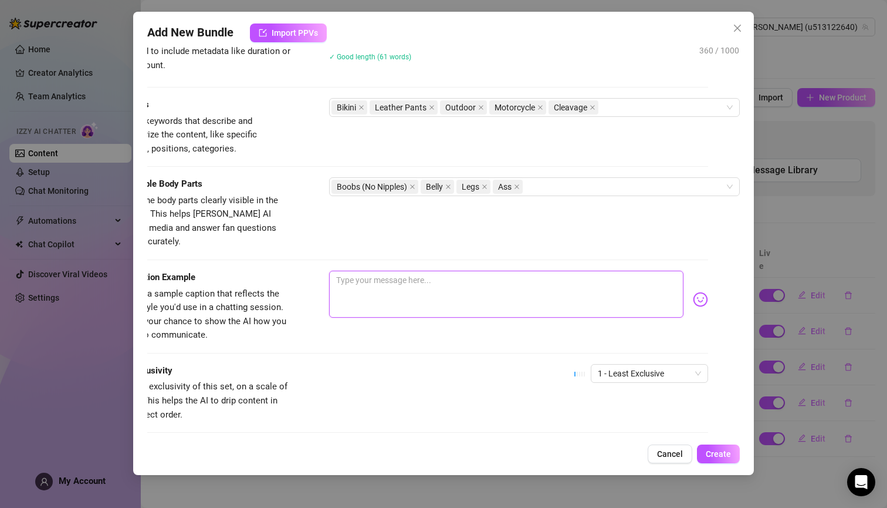
click at [562, 276] on textarea at bounding box center [506, 294] width 354 height 47
click at [688, 364] on span "1 - Least Exclusive" at bounding box center [649, 373] width 103 height 18
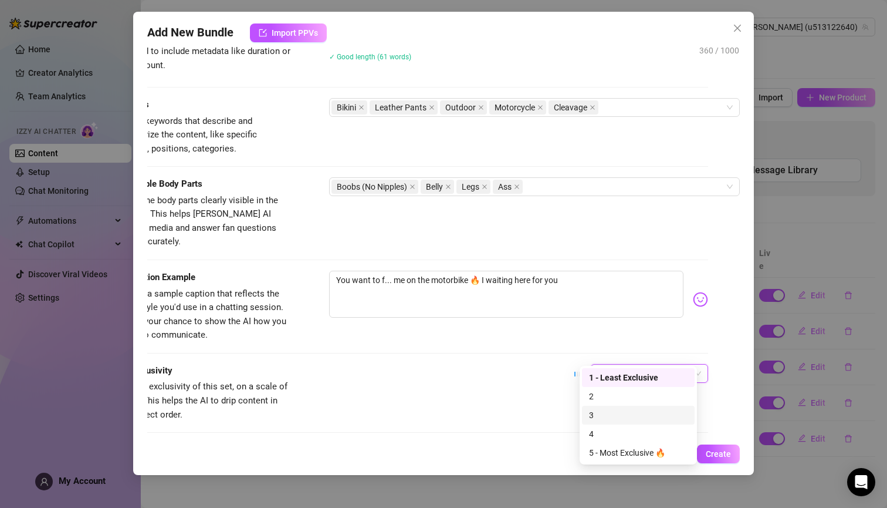
click at [614, 410] on div "3" at bounding box center [638, 414] width 99 height 13
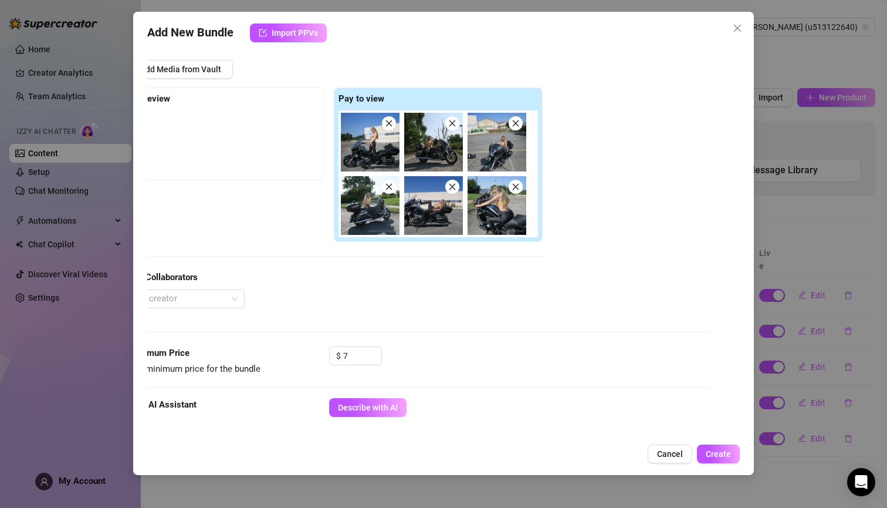
scroll to position [140, 34]
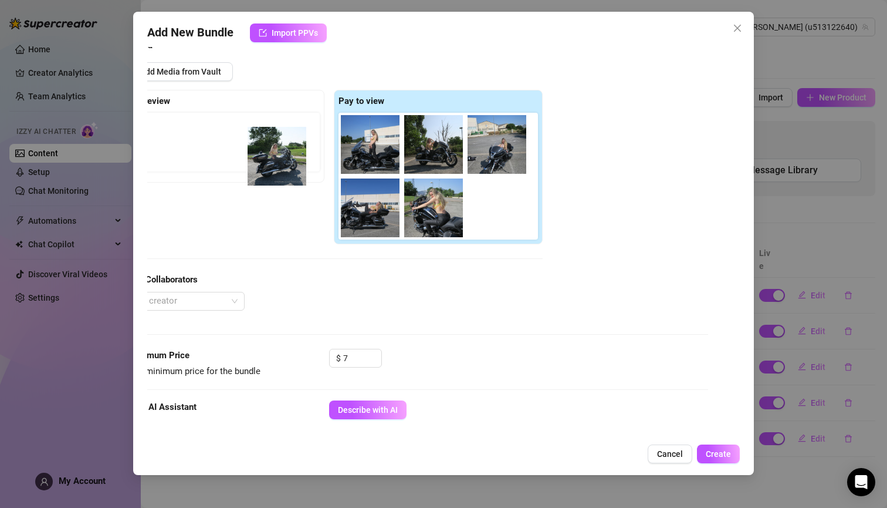
drag, startPoint x: 371, startPoint y: 207, endPoint x: 278, endPoint y: 160, distance: 104.7
click at [278, 160] on div "Free preview Pay to view" at bounding box center [329, 167] width 427 height 155
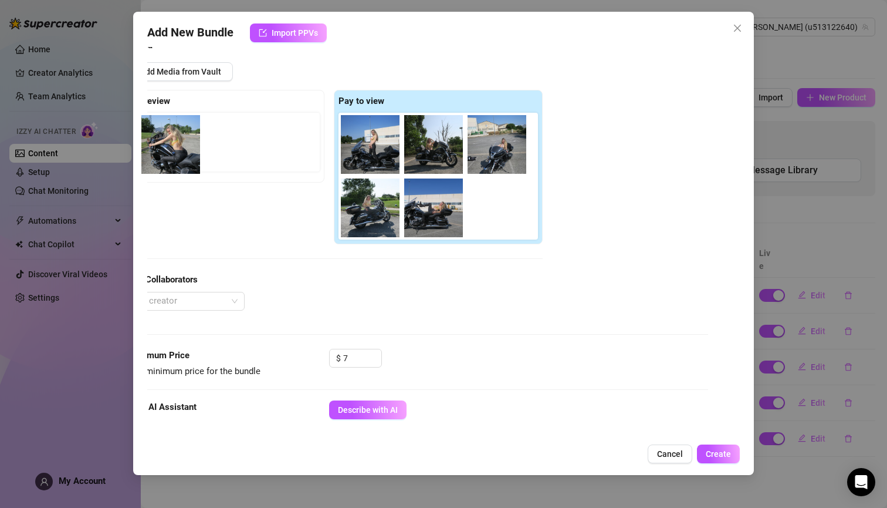
drag, startPoint x: 505, startPoint y: 205, endPoint x: 177, endPoint y: 147, distance: 332.7
click at [177, 147] on div "Free preview Pay to view" at bounding box center [329, 167] width 427 height 155
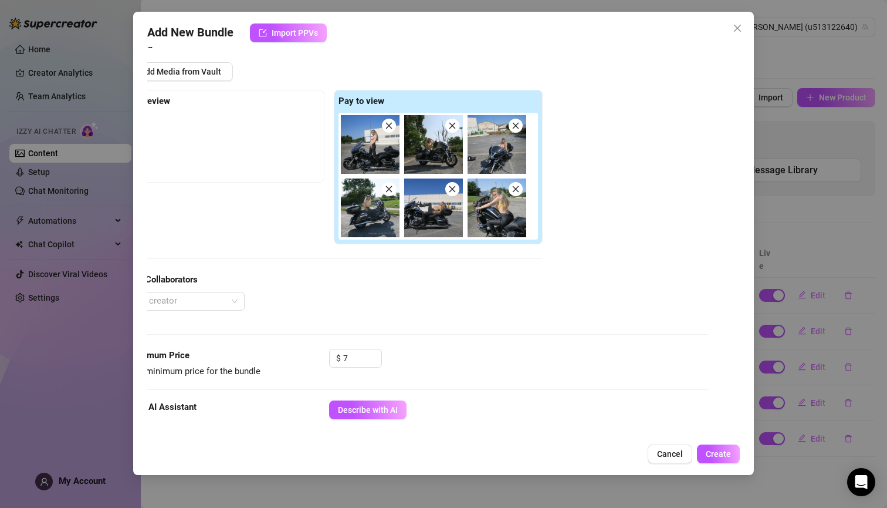
scroll to position [140, 0]
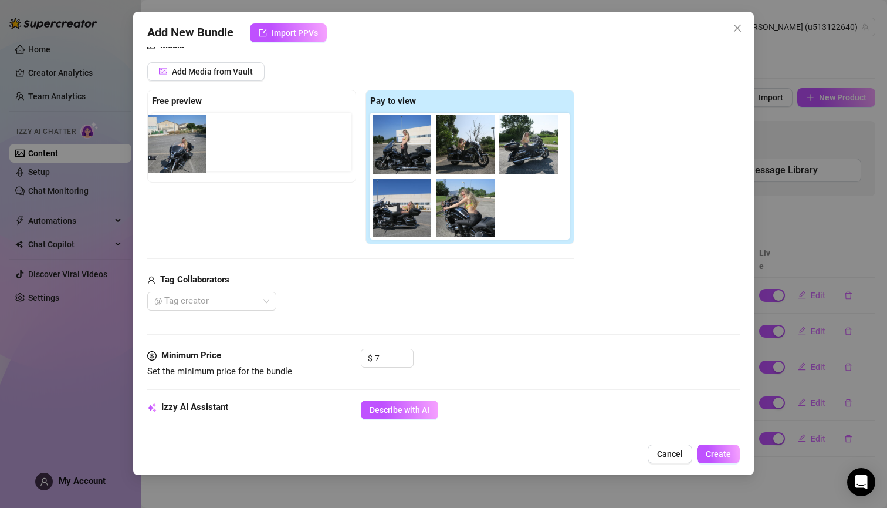
drag, startPoint x: 532, startPoint y: 142, endPoint x: 181, endPoint y: 146, distance: 351.0
click at [181, 146] on div "Free preview Pay to view" at bounding box center [360, 167] width 427 height 155
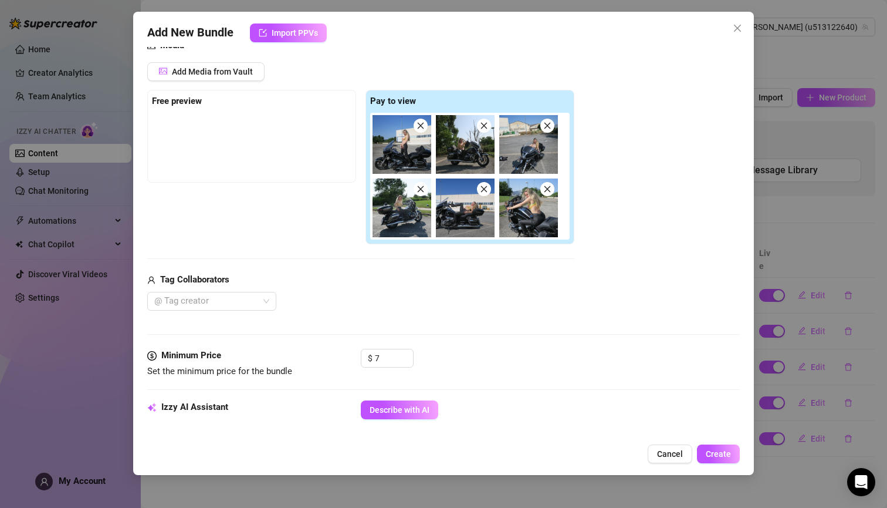
click at [273, 135] on div at bounding box center [252, 142] width 200 height 59
click at [234, 137] on div at bounding box center [252, 142] width 200 height 59
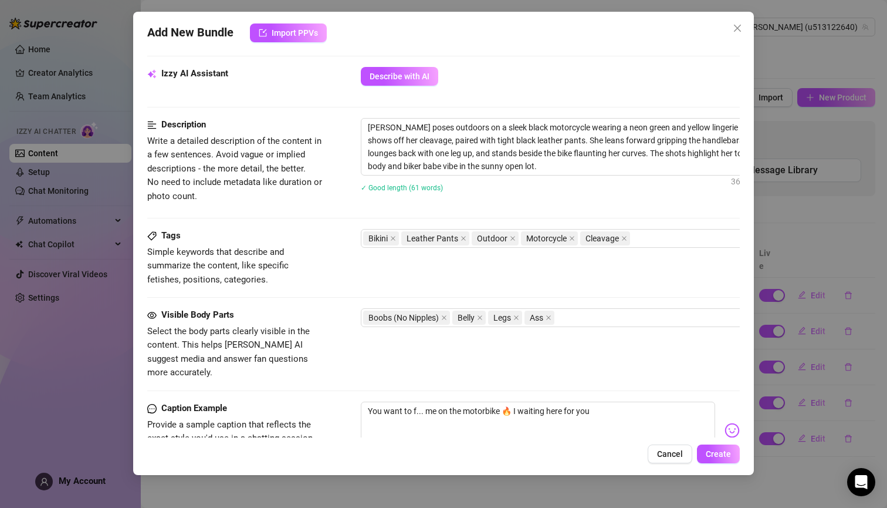
scroll to position [663, 0]
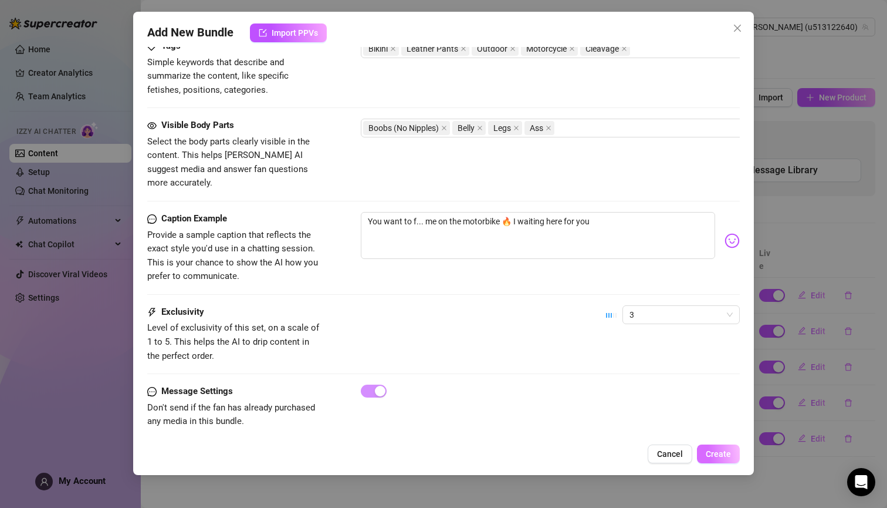
click at [717, 450] on span "Create" at bounding box center [718, 453] width 25 height 9
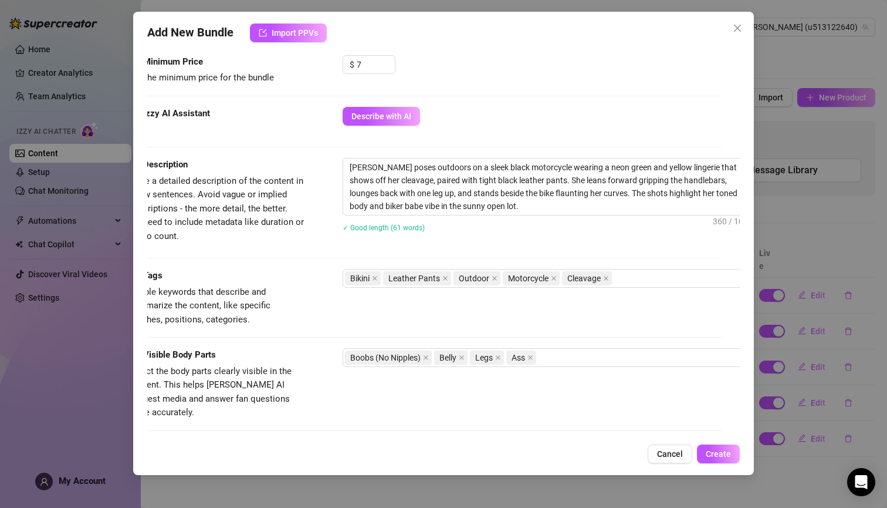
scroll to position [433, 40]
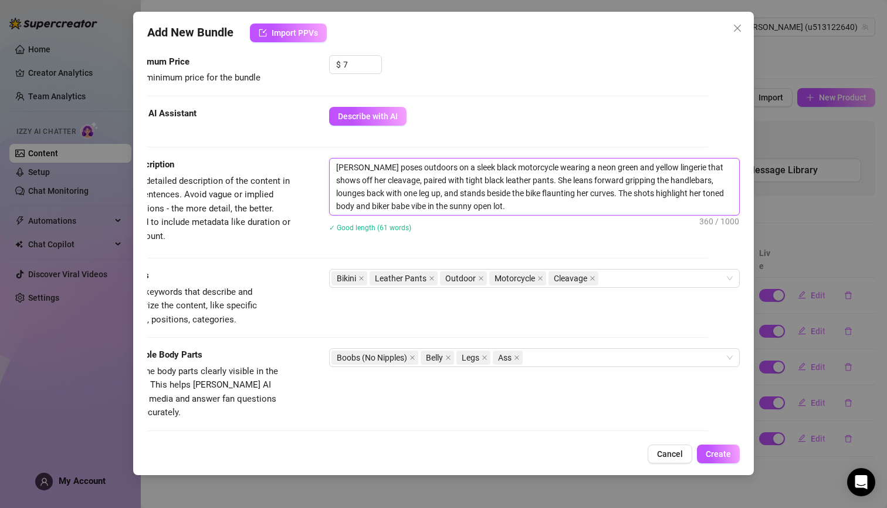
click at [427, 171] on textarea "[PERSON_NAME] poses outdoors on a sleek black motorcycle wearing a neon green a…" at bounding box center [535, 186] width 410 height 56
click at [710, 450] on span "Create" at bounding box center [718, 453] width 25 height 9
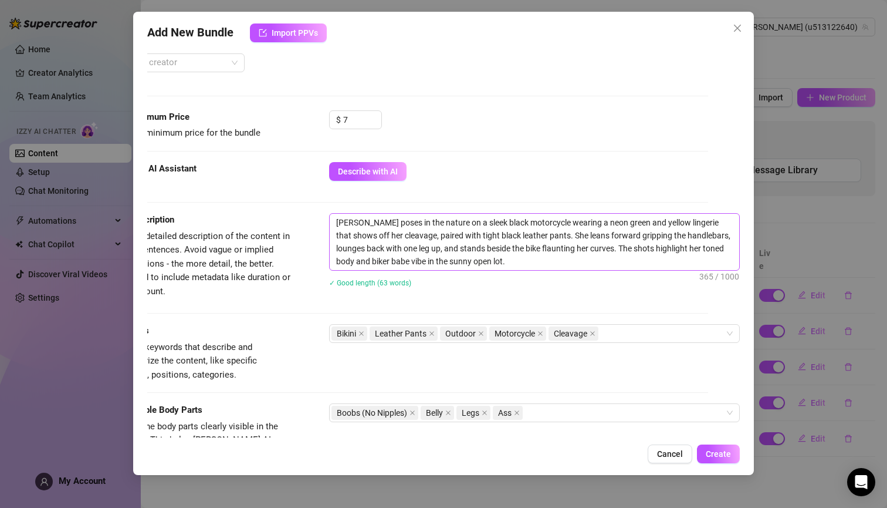
scroll to position [412, 40]
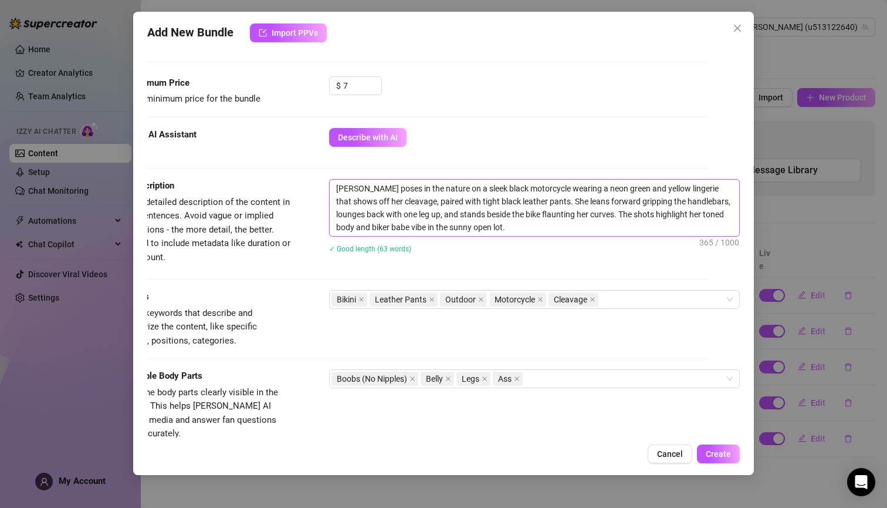
click at [462, 191] on textarea "[PERSON_NAME] poses in the nature on a sleek black motorcycle wearing a neon gr…" at bounding box center [535, 208] width 410 height 56
drag, startPoint x: 435, startPoint y: 190, endPoint x: 391, endPoint y: 191, distance: 44.0
click at [391, 191] on textarea "[PERSON_NAME] poses in the nature on a sleek black motorcycle wearing a neon gr…" at bounding box center [535, 208] width 410 height 56
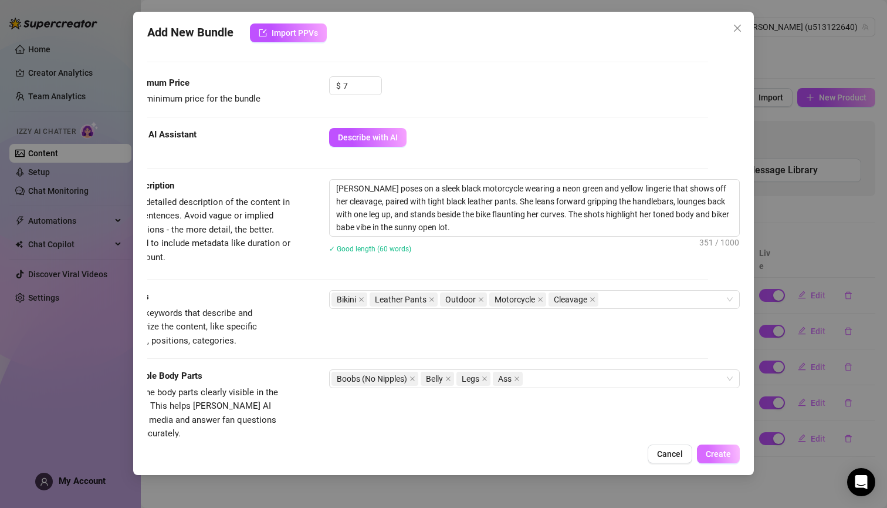
click at [715, 455] on span "Create" at bounding box center [718, 453] width 25 height 9
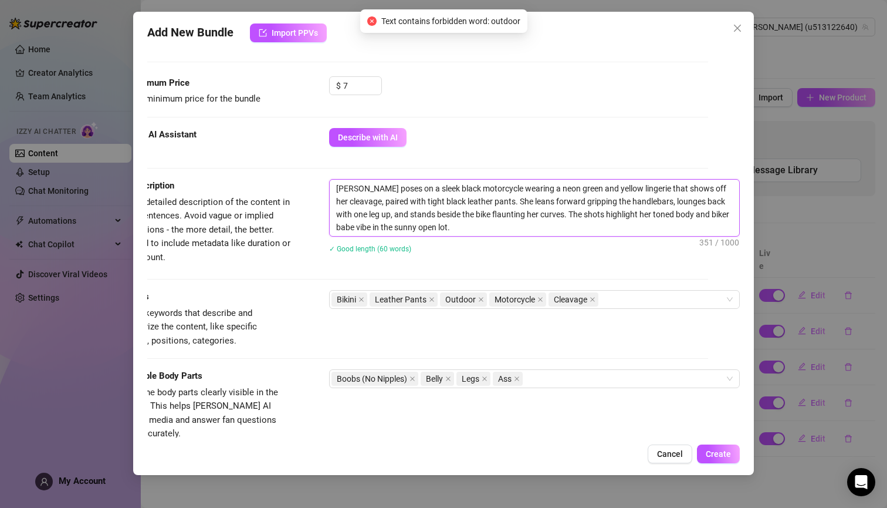
click at [591, 212] on textarea "[PERSON_NAME] poses on a sleek black motorcycle wearing a neon green and yellow…" at bounding box center [535, 208] width 410 height 56
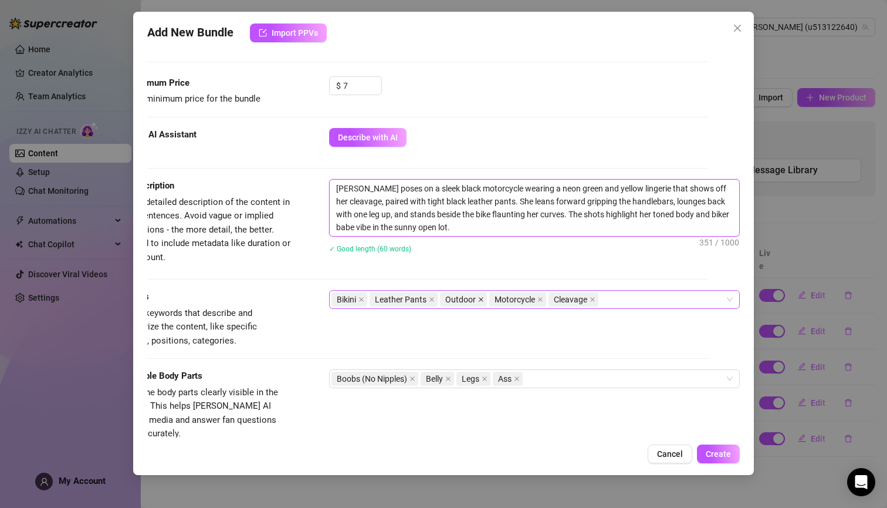
click at [478, 299] on icon "close" at bounding box center [481, 299] width 6 height 6
click at [497, 192] on textarea "[PERSON_NAME] poses on a sleek black motorcycle wearing a neon green and yellow…" at bounding box center [535, 208] width 410 height 56
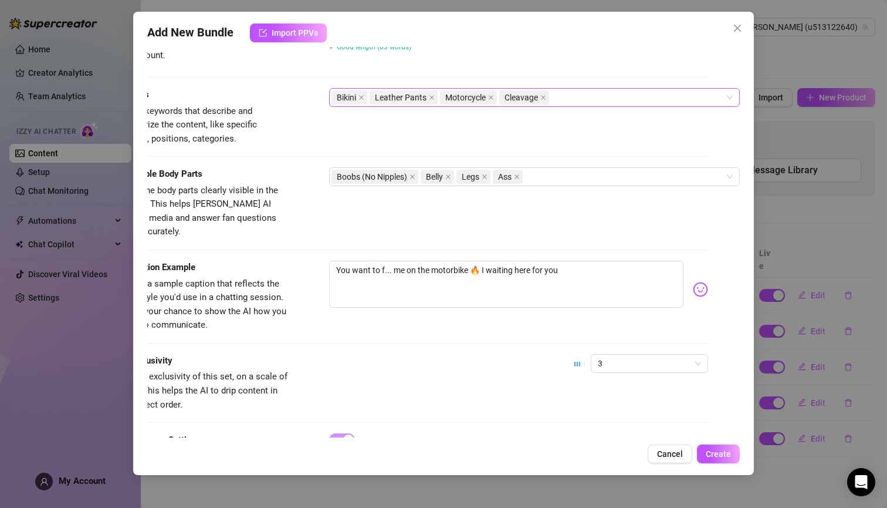
scroll to position [663, 40]
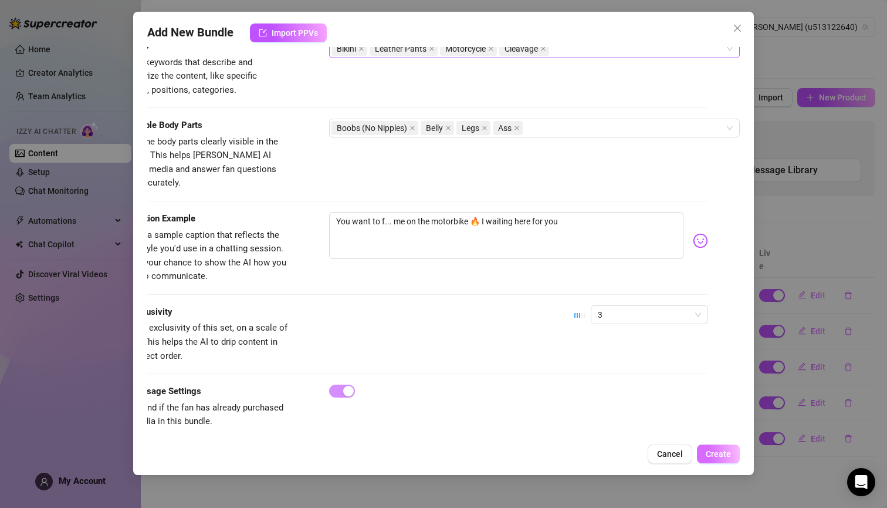
click at [731, 454] on span "Create" at bounding box center [718, 453] width 25 height 9
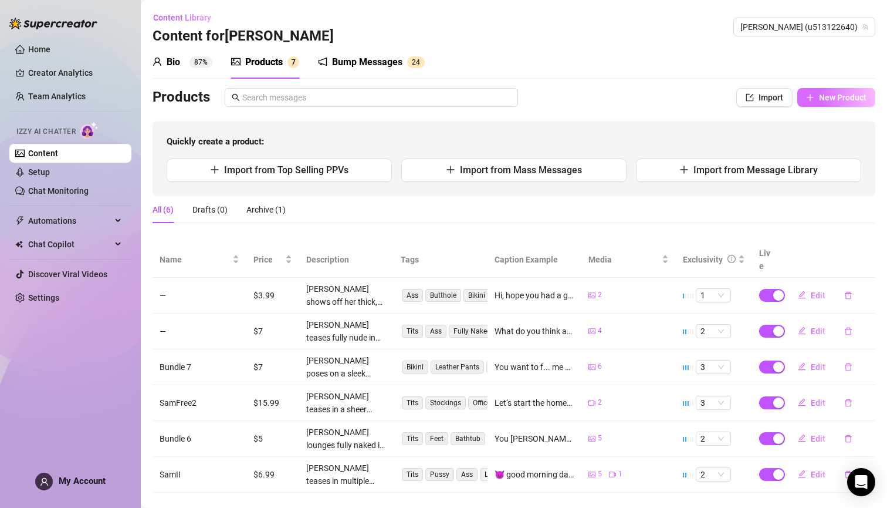
click at [819, 99] on span "New Product" at bounding box center [843, 97] width 48 height 9
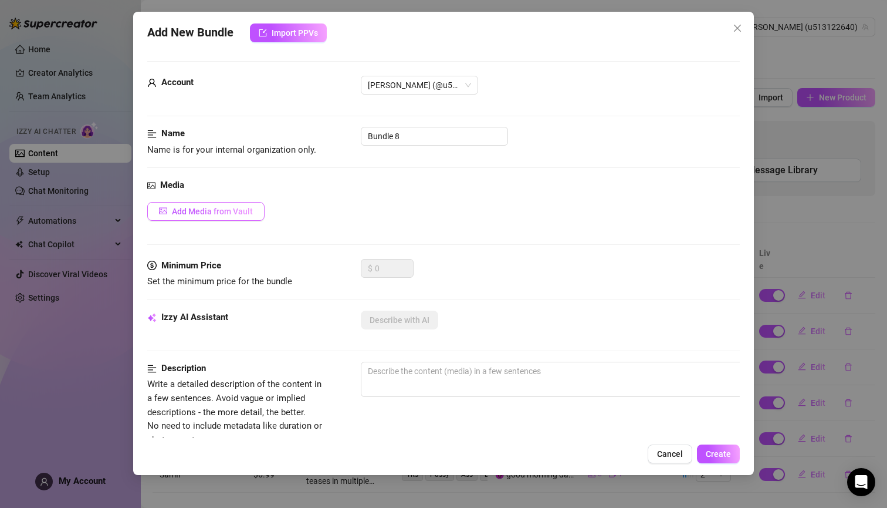
click at [238, 208] on span "Add Media from Vault" at bounding box center [212, 211] width 81 height 9
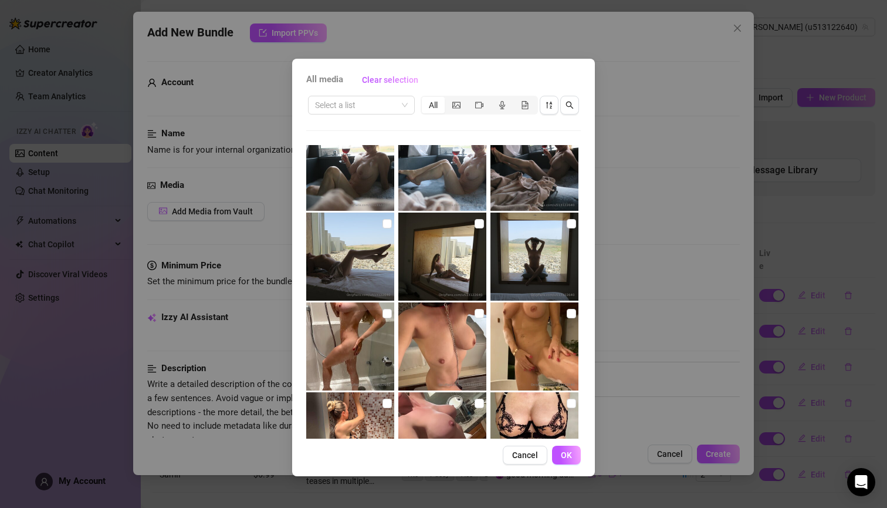
scroll to position [387, 0]
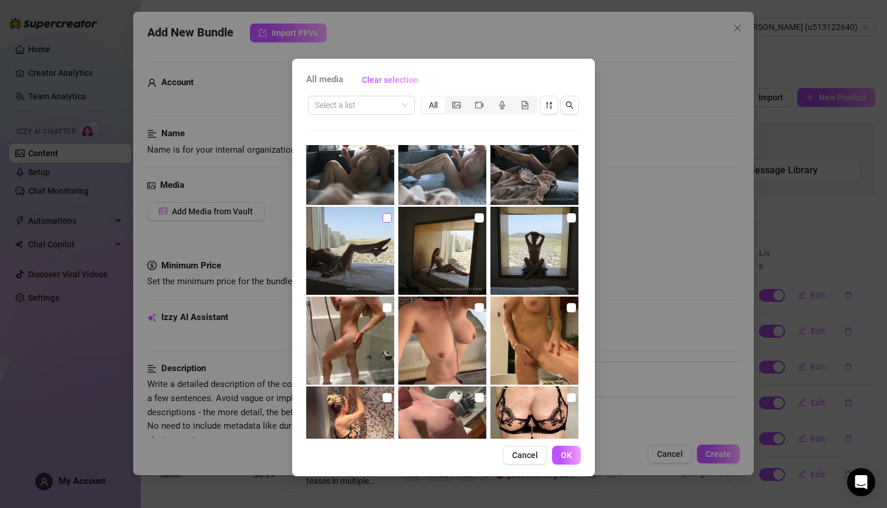
click at [383, 219] on input "checkbox" at bounding box center [387, 217] width 9 height 9
click at [475, 219] on input "checkbox" at bounding box center [479, 217] width 9 height 9
click at [567, 217] on input "checkbox" at bounding box center [571, 217] width 9 height 9
click at [565, 453] on span "OK" at bounding box center [566, 454] width 11 height 9
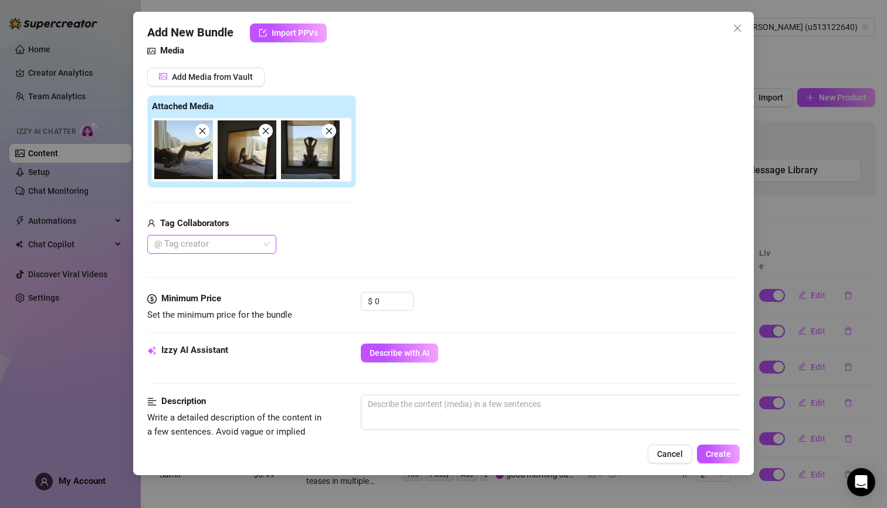
scroll to position [140, 0]
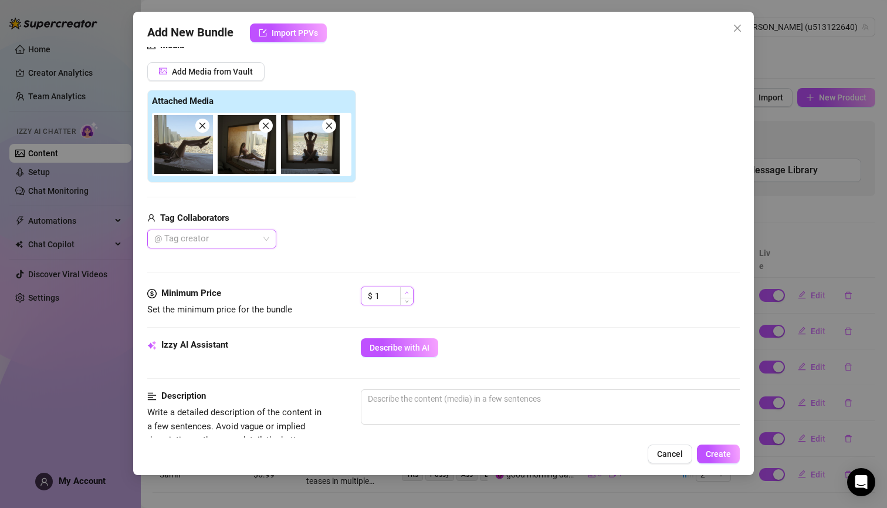
click at [408, 292] on icon "up" at bounding box center [407, 293] width 4 height 4
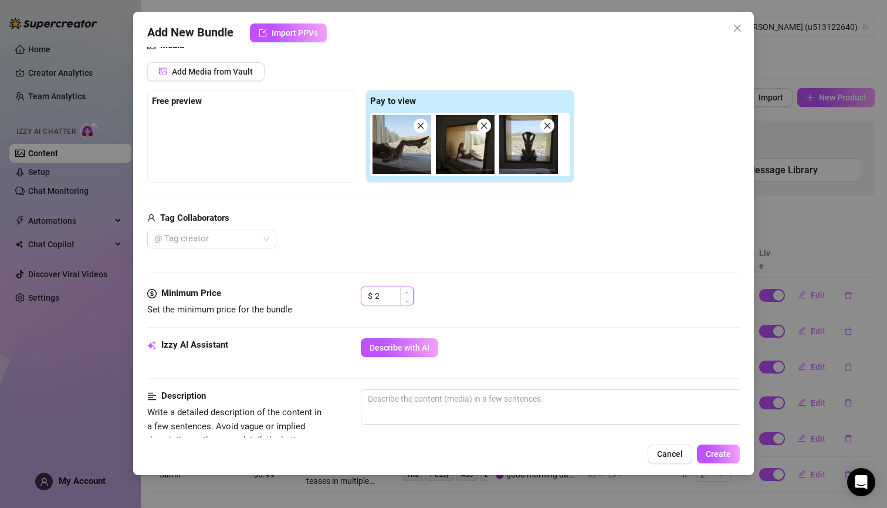
click at [408, 292] on icon "up" at bounding box center [407, 293] width 4 height 4
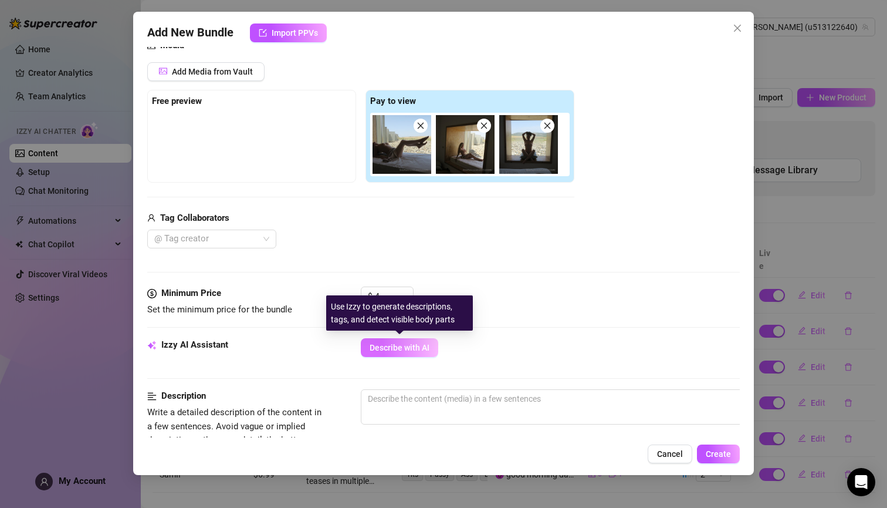
click at [414, 347] on span "Describe with AI" at bounding box center [400, 347] width 60 height 9
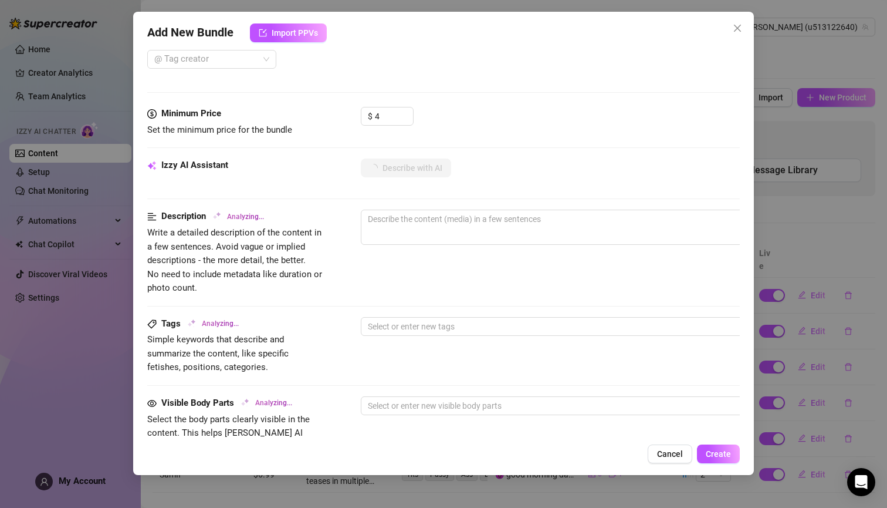
scroll to position [319, 40]
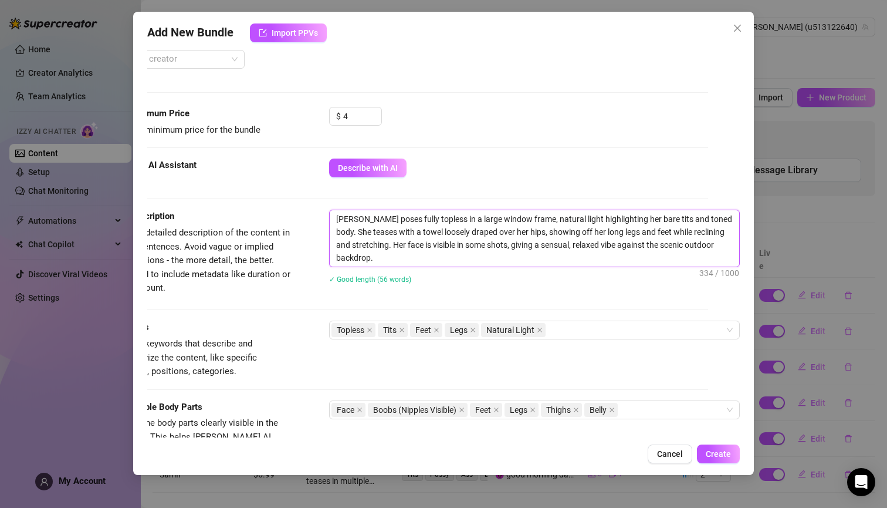
click at [401, 248] on textarea "[PERSON_NAME] poses fully topless in a large window frame, natural light highli…" at bounding box center [535, 238] width 410 height 56
click at [534, 245] on textarea "[PERSON_NAME] poses fully topless in a large window frame, natural light highli…" at bounding box center [535, 238] width 410 height 56
click at [668, 246] on textarea "[PERSON_NAME] poses fully topless in a large window frame, natural light highli…" at bounding box center [535, 238] width 410 height 56
drag, startPoint x: 663, startPoint y: 247, endPoint x: 690, endPoint y: 246, distance: 27.0
click at [690, 246] on textarea "[PERSON_NAME] poses fully topless in a large window frame, natural light highli…" at bounding box center [535, 238] width 410 height 56
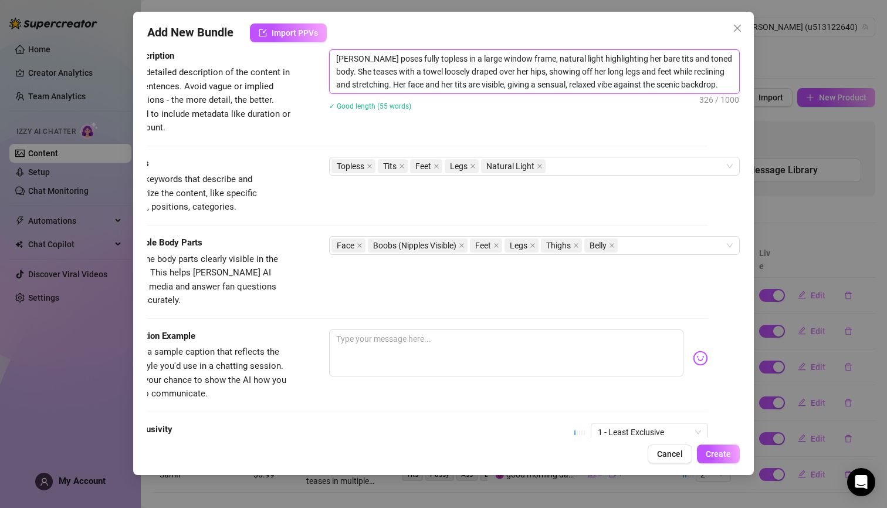
scroll to position [536, 40]
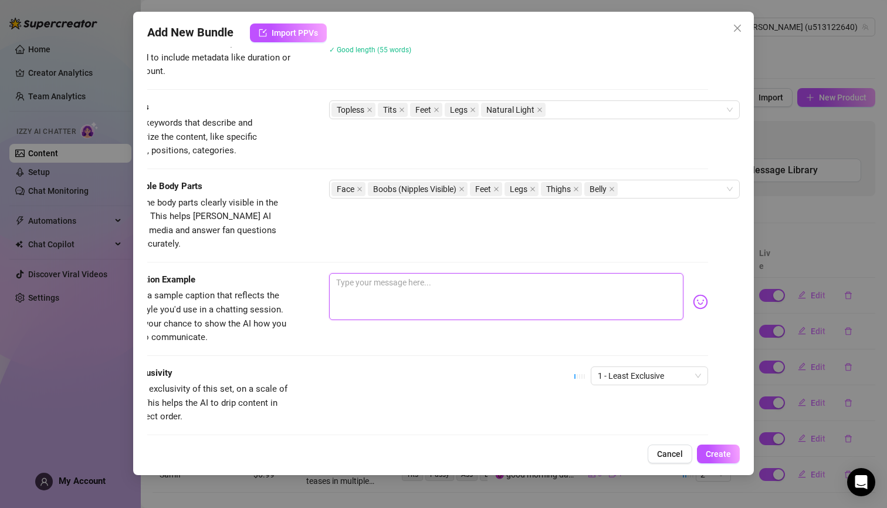
click at [504, 274] on textarea at bounding box center [506, 296] width 354 height 47
click at [683, 367] on span "1 - Least Exclusive" at bounding box center [649, 376] width 103 height 18
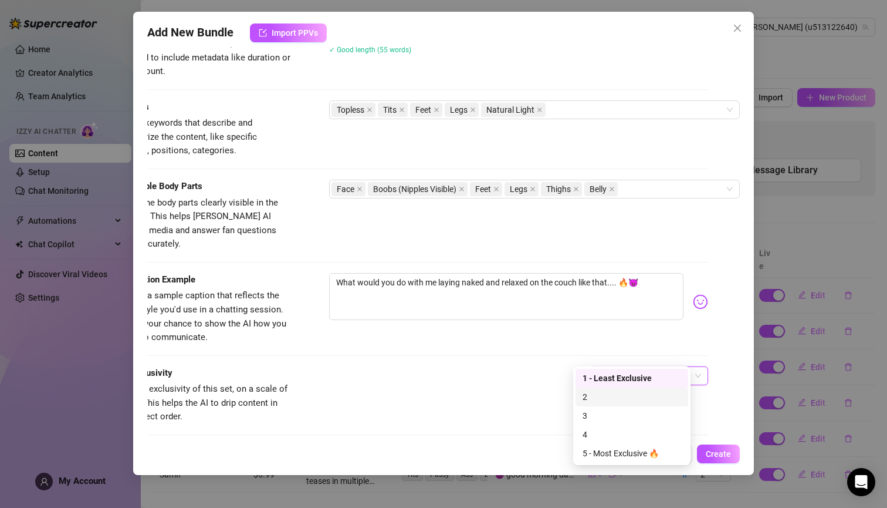
click at [627, 397] on div "2" at bounding box center [632, 396] width 99 height 13
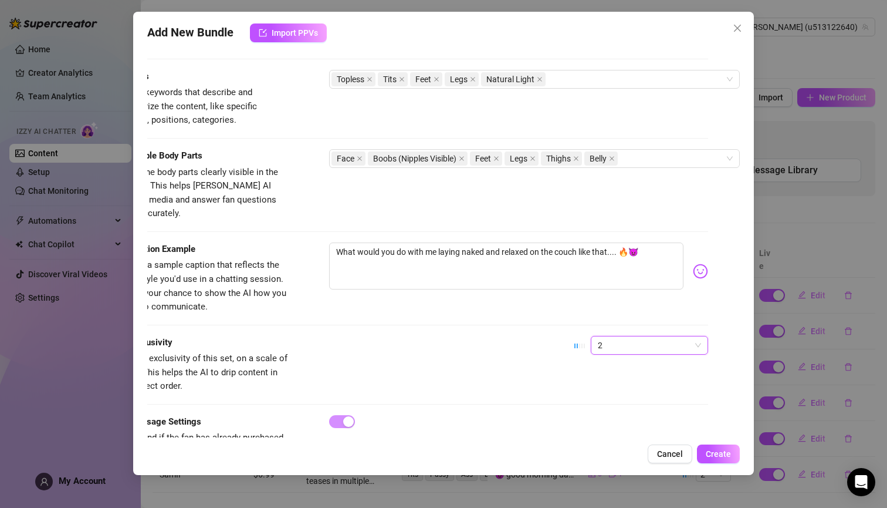
scroll to position [595, 40]
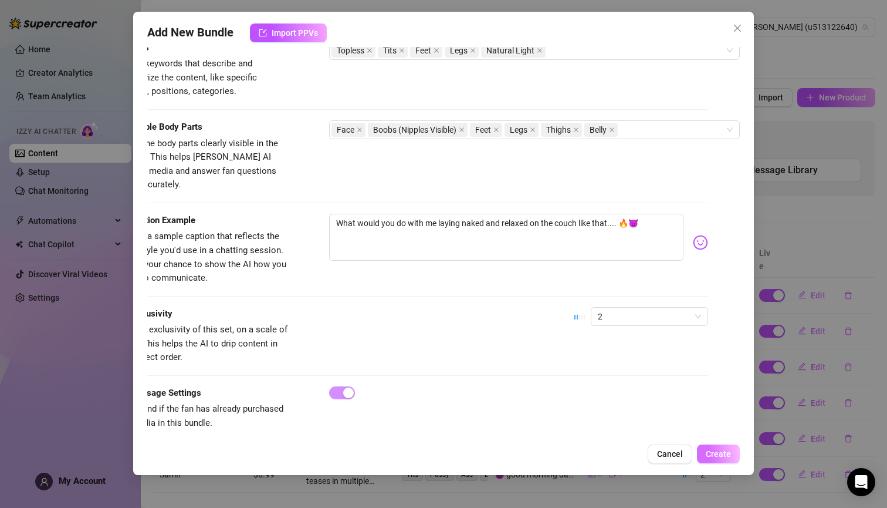
click at [718, 450] on span "Create" at bounding box center [718, 453] width 25 height 9
click at [531, 223] on textarea "What would you do with me laying naked and relaxed on the couch like that.... 🔥😈" at bounding box center [506, 237] width 354 height 47
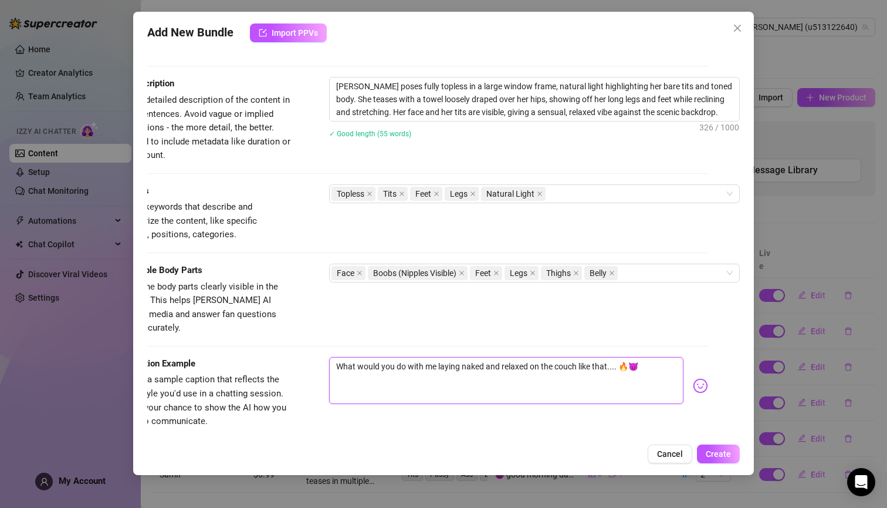
scroll to position [401, 40]
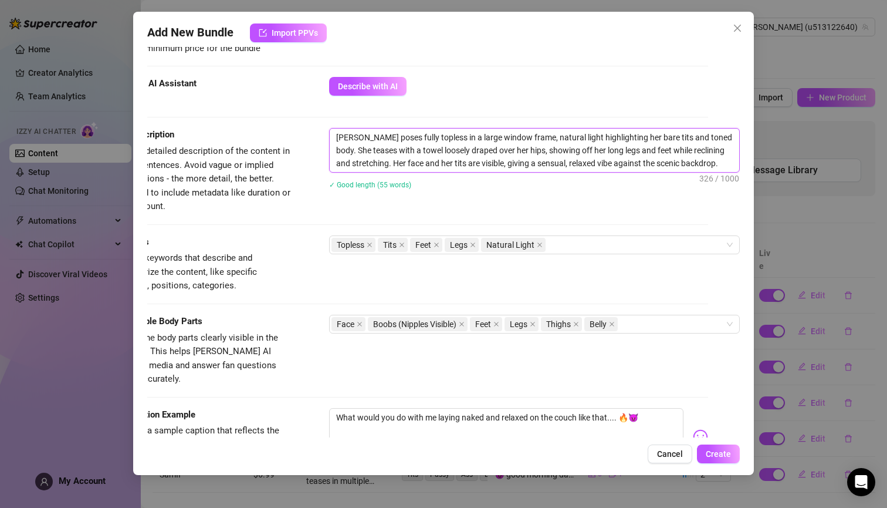
click at [524, 140] on textarea "[PERSON_NAME] poses fully topless in a large window frame, natural light highli…" at bounding box center [535, 150] width 410 height 43
click at [715, 451] on span "Create" at bounding box center [718, 453] width 25 height 9
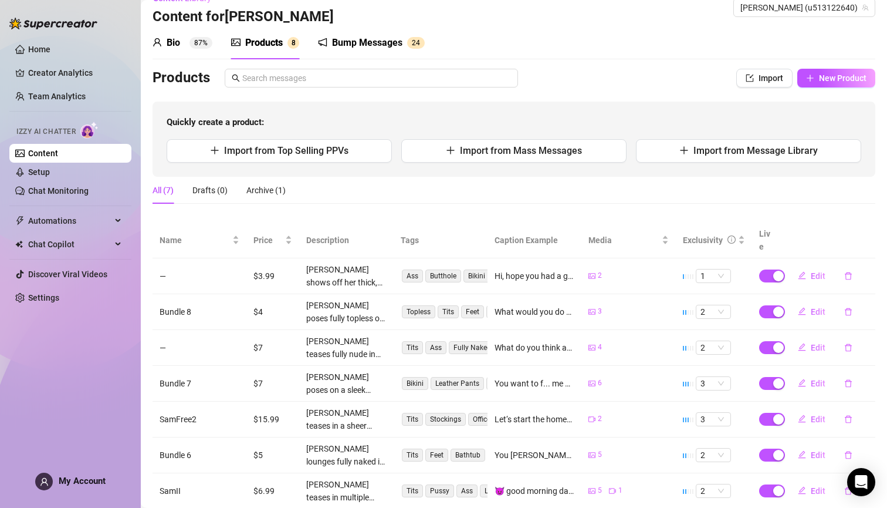
scroll to position [42, 0]
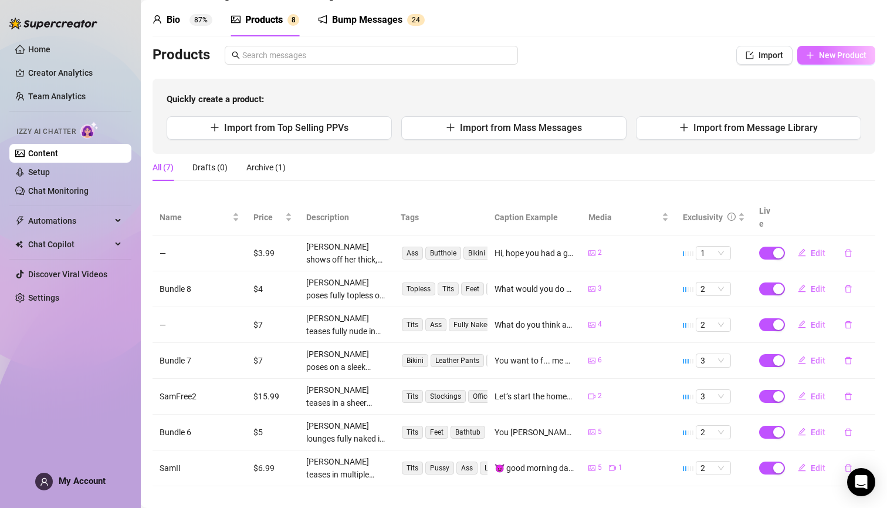
click at [822, 52] on span "New Product" at bounding box center [843, 54] width 48 height 9
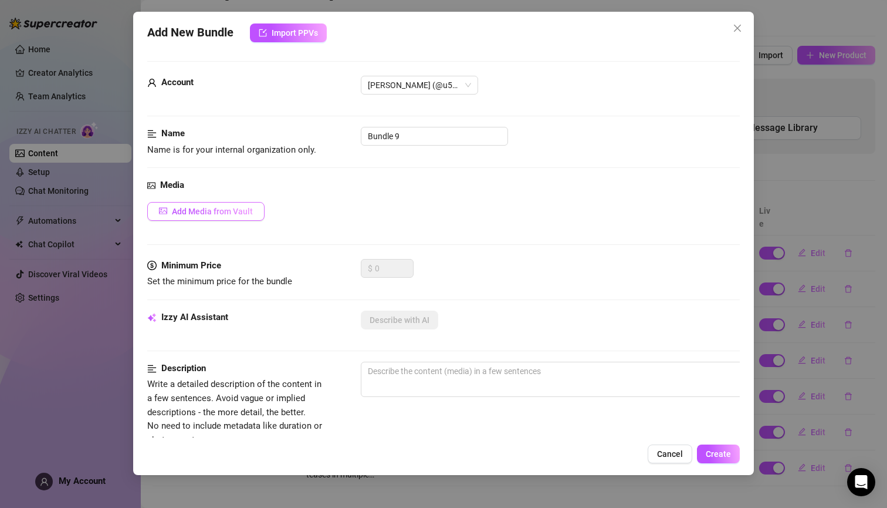
click at [215, 212] on span "Add Media from Vault" at bounding box center [212, 211] width 81 height 9
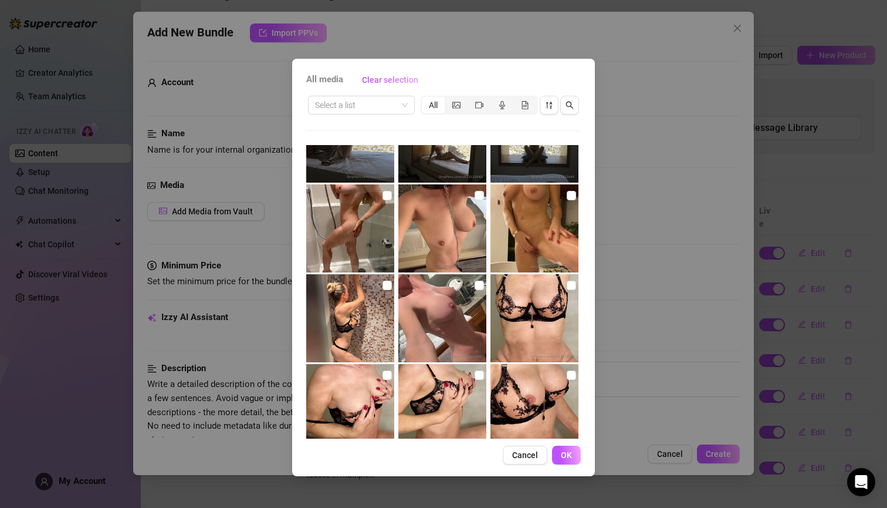
scroll to position [508, 0]
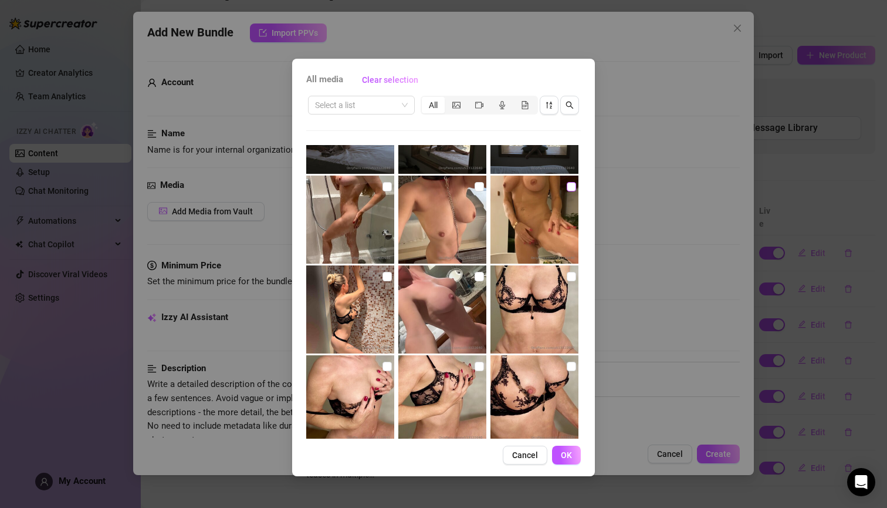
click at [567, 189] on span at bounding box center [571, 186] width 9 height 9
click at [567, 189] on input "checkbox" at bounding box center [571, 186] width 9 height 9
click at [387, 276] on span at bounding box center [387, 276] width 9 height 9
click at [387, 276] on input "checkbox" at bounding box center [387, 276] width 9 height 9
click at [475, 278] on input "checkbox" at bounding box center [479, 276] width 9 height 9
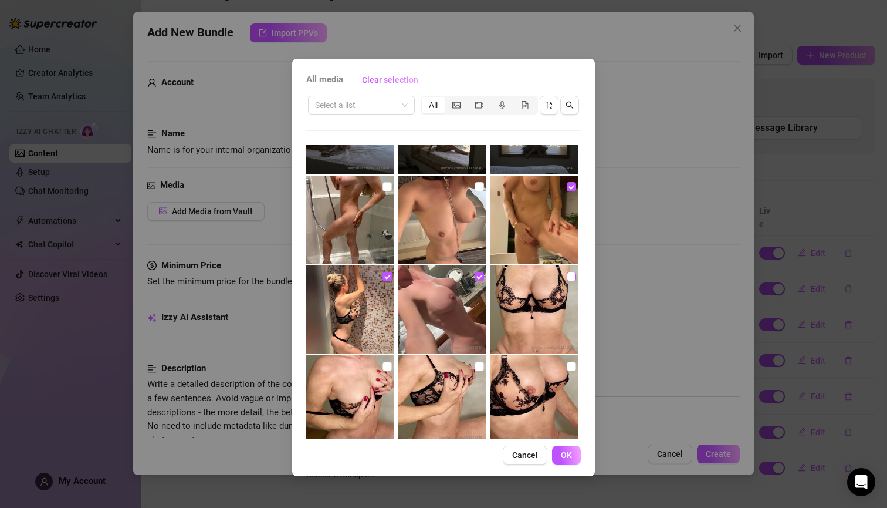
click at [568, 276] on span at bounding box center [571, 276] width 9 height 9
click at [568, 276] on input "checkbox" at bounding box center [571, 276] width 9 height 9
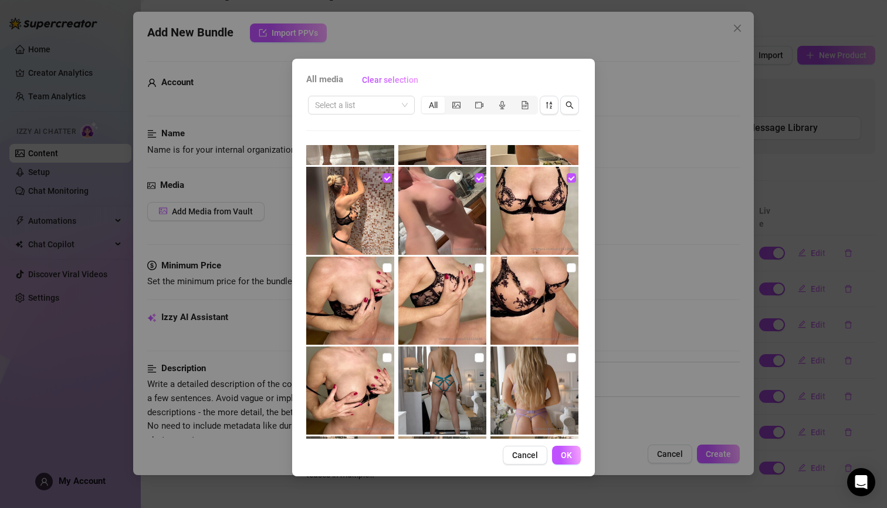
scroll to position [629, 0]
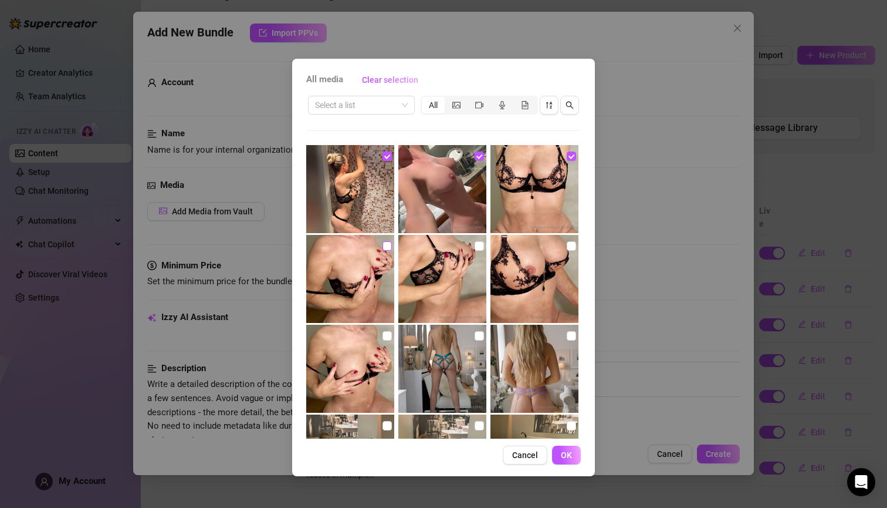
click at [383, 249] on span at bounding box center [387, 245] width 9 height 9
click at [383, 249] on input "checkbox" at bounding box center [387, 245] width 9 height 9
click at [475, 245] on input "checkbox" at bounding box center [479, 245] width 9 height 9
click at [567, 246] on input "checkbox" at bounding box center [571, 245] width 9 height 9
click at [384, 333] on input "checkbox" at bounding box center [387, 335] width 9 height 9
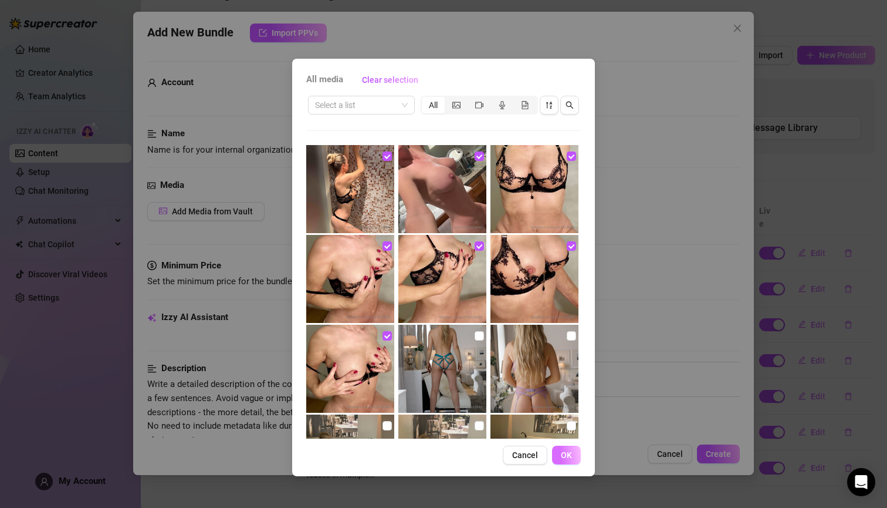
click at [567, 455] on span "OK" at bounding box center [566, 454] width 11 height 9
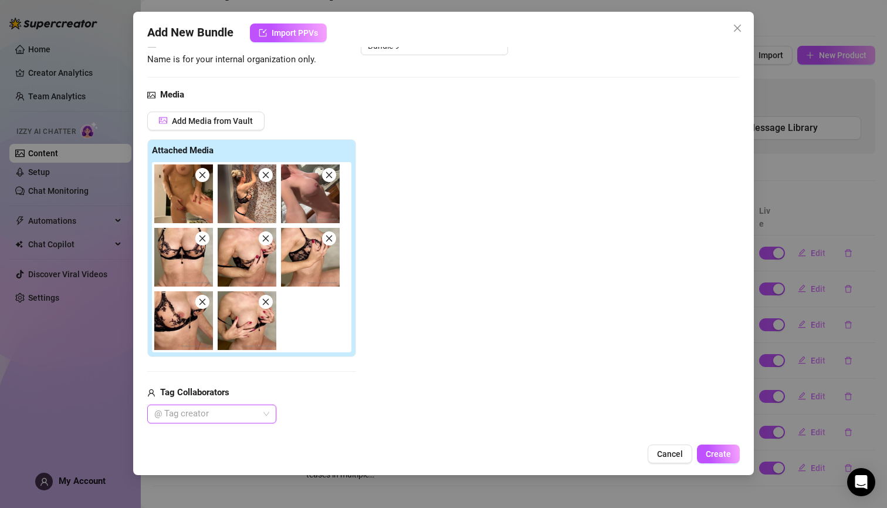
scroll to position [171, 0]
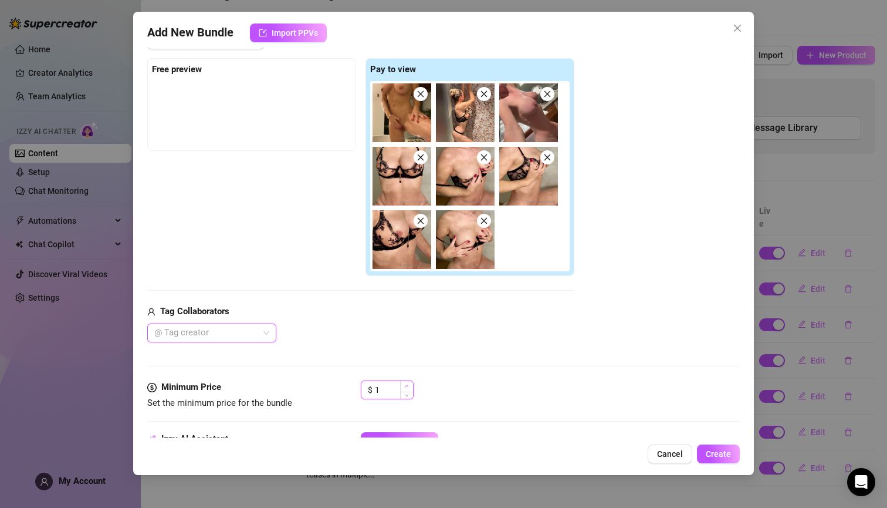
click at [407, 386] on icon "up" at bounding box center [407, 386] width 4 height 4
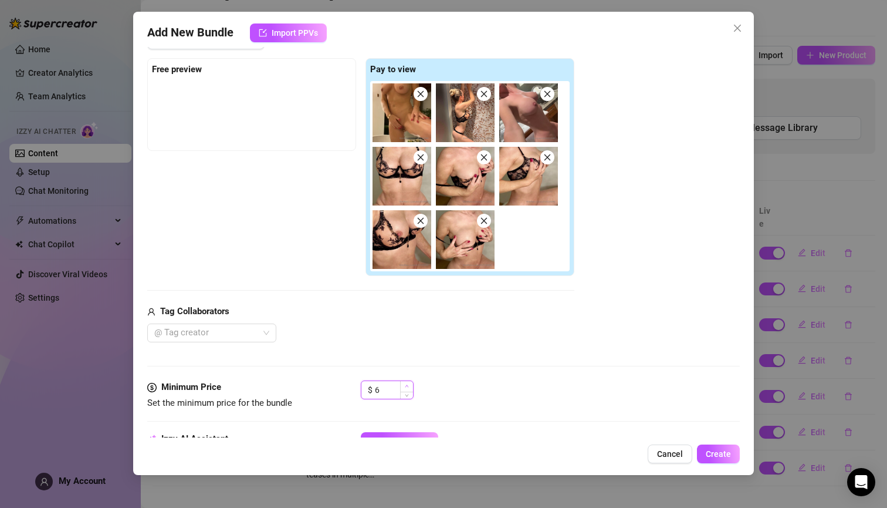
click at [407, 386] on icon "up" at bounding box center [407, 386] width 4 height 4
click at [639, 163] on div "Add Media from Vault Free preview Pay to view Tag Collaborators @ Tag creator" at bounding box center [443, 187] width 593 height 312
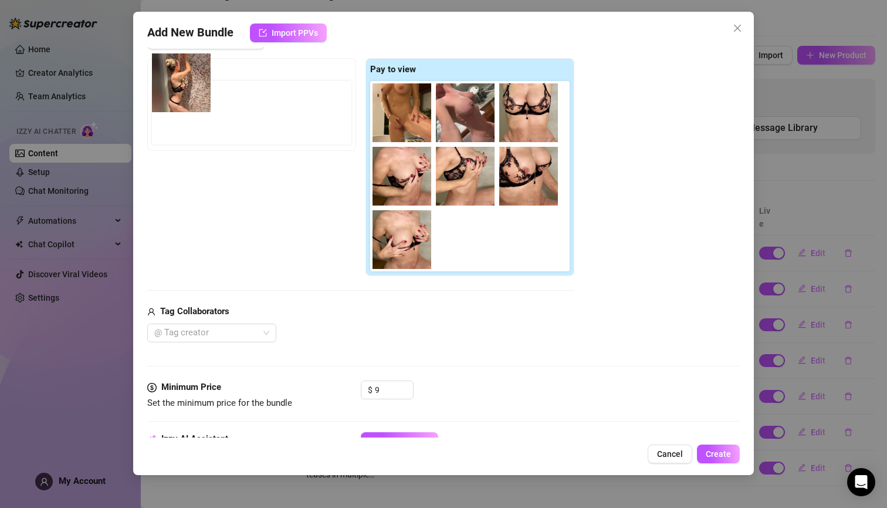
drag, startPoint x: 471, startPoint y: 105, endPoint x: 184, endPoint y: 80, distance: 288.1
click at [184, 80] on div "Free preview Pay to view" at bounding box center [360, 167] width 427 height 218
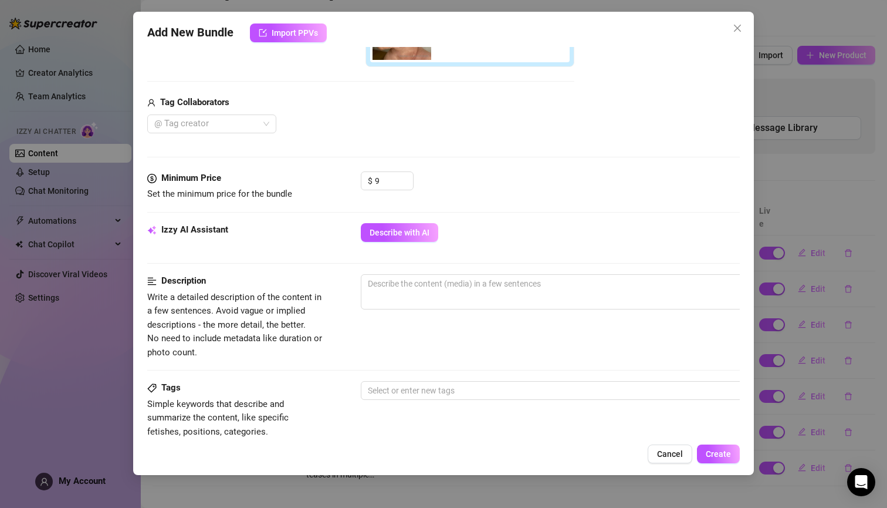
scroll to position [469, 0]
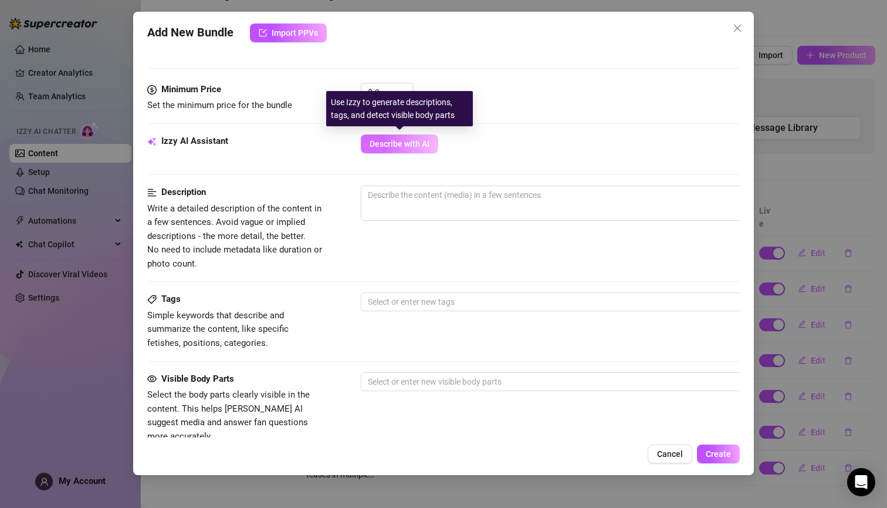
click at [401, 144] on span "Describe with AI" at bounding box center [400, 143] width 60 height 9
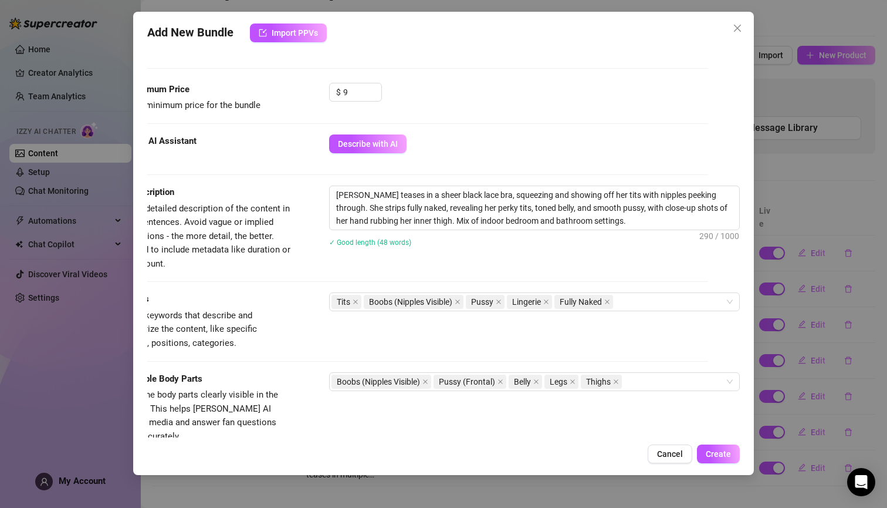
scroll to position [469, 40]
click at [659, 295] on div "Tits Boobs (Nipples Visible) Pussy Lingerie Fully Naked" at bounding box center [529, 301] width 394 height 16
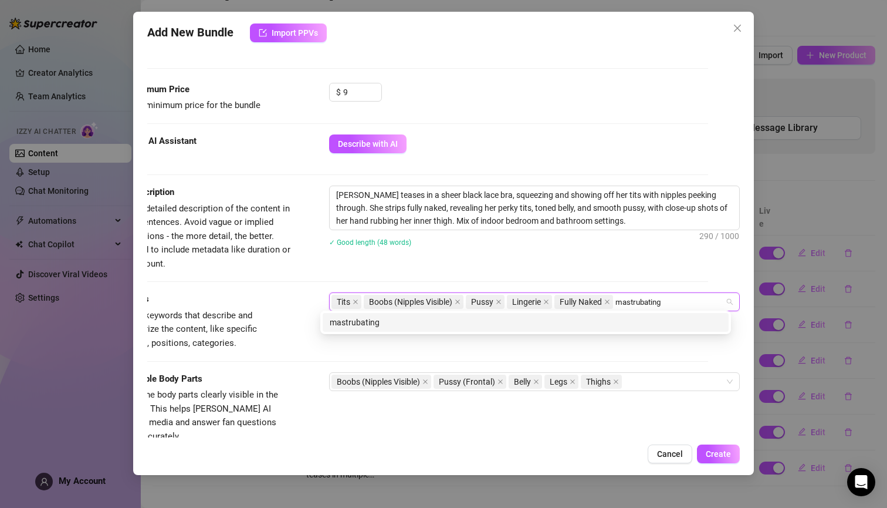
click at [478, 327] on div "mastrubating" at bounding box center [526, 322] width 392 height 13
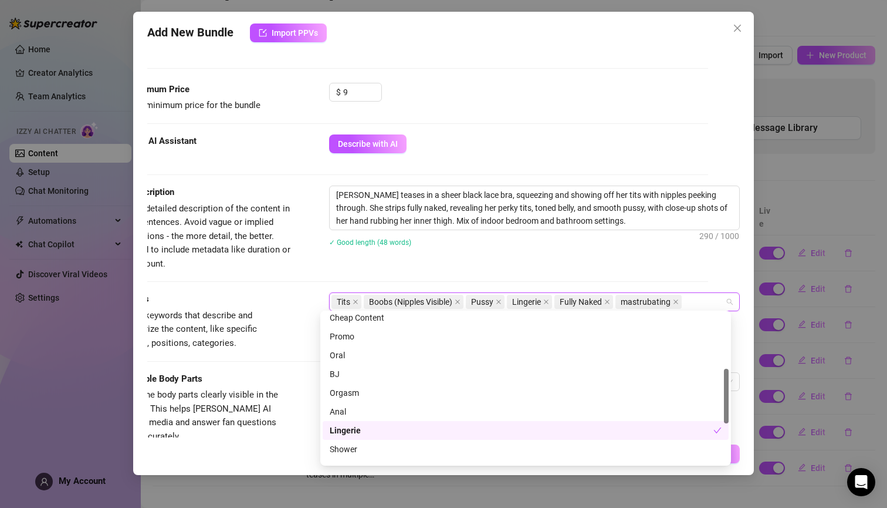
scroll to position [158, 0]
drag, startPoint x: 725, startPoint y: 329, endPoint x: 724, endPoint y: 387, distance: 57.5
click at [724, 387] on div "Cheap Content Promo Oral BJ Orgasm Anal Lingerie Shower Masked Boobs (Nipples V…" at bounding box center [526, 388] width 406 height 150
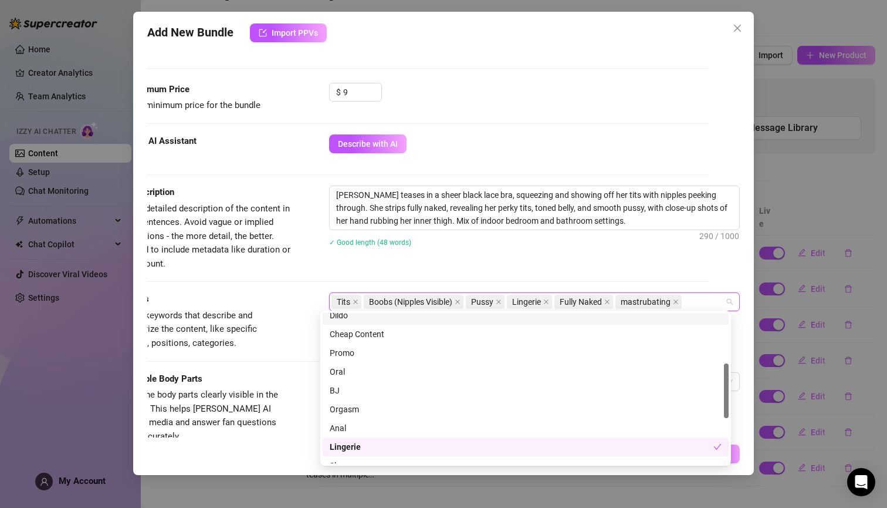
click at [749, 286] on div "Add New Bundle Import PPVs Account [PERSON_NAME] (@u513122640) Name Name is for…" at bounding box center [443, 243] width 621 height 463
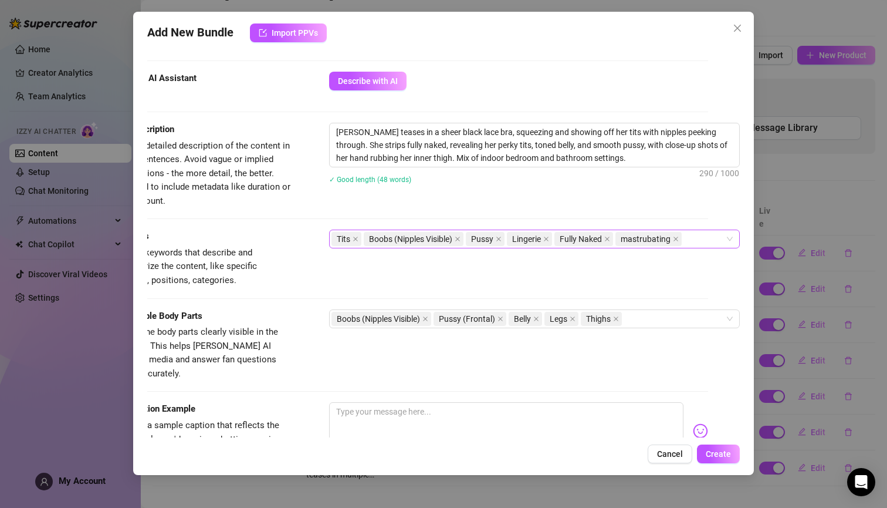
scroll to position [686, 40]
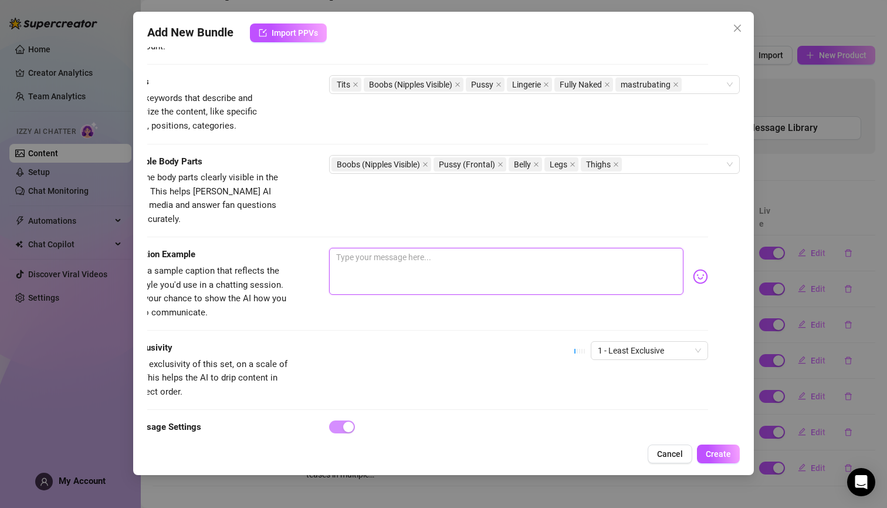
click at [468, 252] on textarea at bounding box center [506, 271] width 354 height 47
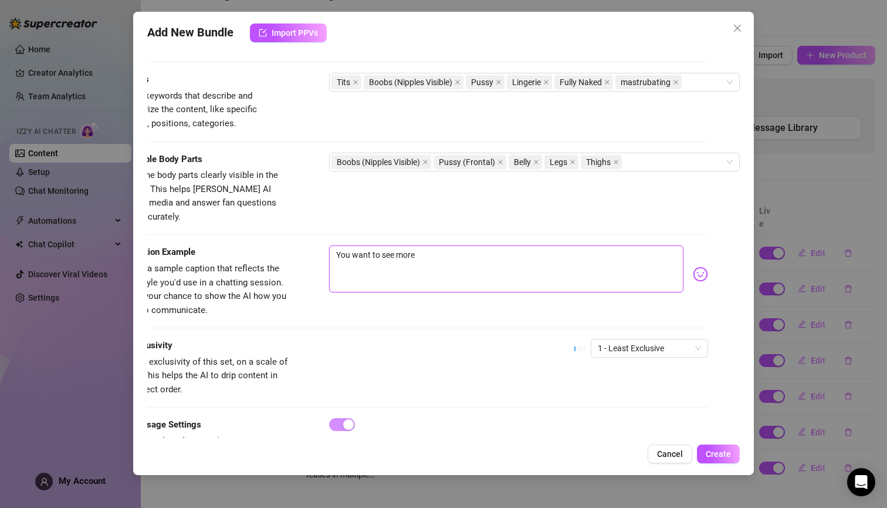
drag, startPoint x: 411, startPoint y: 239, endPoint x: 320, endPoint y: 240, distance: 91.0
click at [329, 245] on textarea "You want to see more" at bounding box center [506, 268] width 354 height 47
drag, startPoint x: 330, startPoint y: 239, endPoint x: 427, endPoint y: 239, distance: 97.4
click at [427, 245] on textarea "You want to see more" at bounding box center [506, 268] width 354 height 47
paste textarea "had an incredible experience shooting this content, and I can’t wait for you to…"
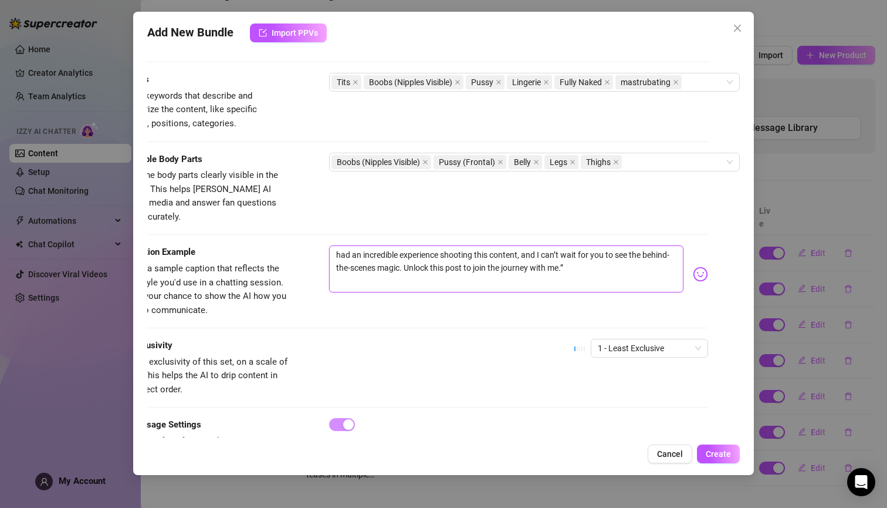
scroll to position [720, 40]
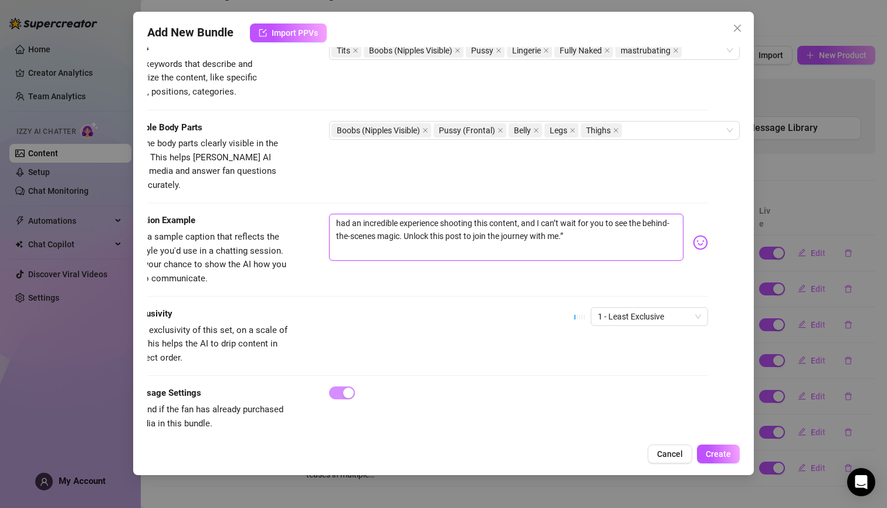
click at [329, 214] on textarea "had an incredible experience shooting this content, and I can’t wait for you to…" at bounding box center [506, 237] width 354 height 47
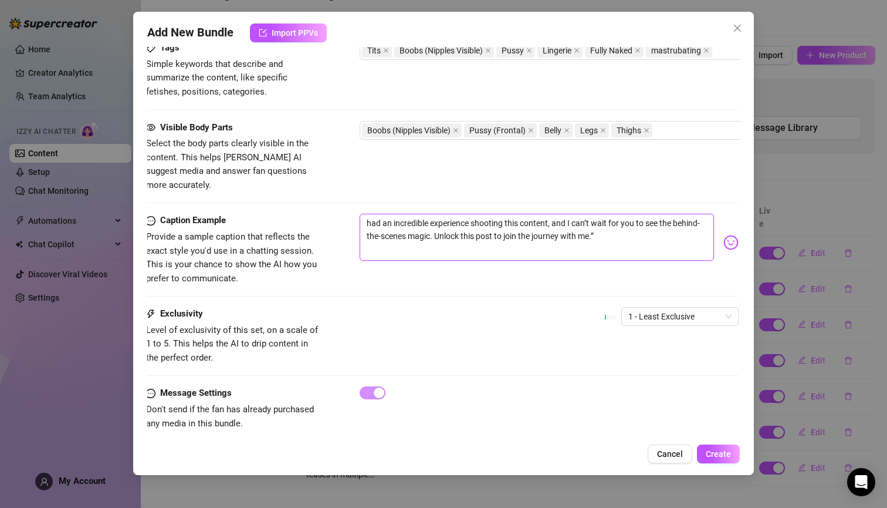
scroll to position [720, 0]
click at [559, 214] on textarea "I had an incredible experience shooting this content, and I can’t wait for you …" at bounding box center [538, 237] width 354 height 47
click at [592, 214] on textarea "I had an incredible experience shooting this content, 🔥 and I can’t wait for yo…" at bounding box center [538, 237] width 354 height 47
drag, startPoint x: 369, startPoint y: 222, endPoint x: 409, endPoint y: 217, distance: 40.3
click at [409, 217] on textarea "I had an incredible experience shooting this content, 🔥 can’t wait for you to s…" at bounding box center [538, 237] width 354 height 47
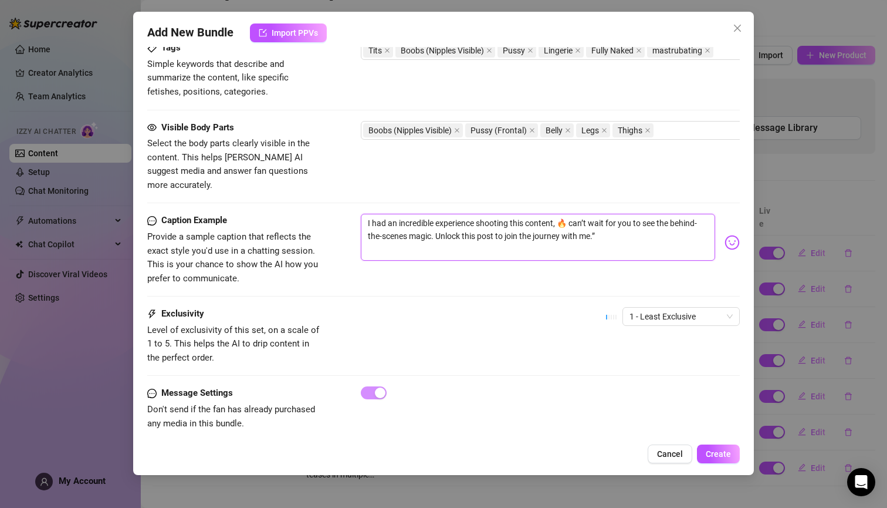
click at [420, 218] on textarea "I had an incredible experience shooting this content, 🔥 can’t wait for you to s…" at bounding box center [538, 237] width 354 height 47
click at [434, 218] on textarea "I had an incredible experience shooting this content, 🔥 can’t wait for you to s…" at bounding box center [538, 237] width 354 height 47
click at [412, 221] on textarea "I had an incredible experience shooting this content, 🔥 can’t wait for you to s…" at bounding box center [538, 237] width 354 height 47
click at [430, 221] on textarea "I had an incredible experience shooting this content, 🔥 can’t wait for you to s…" at bounding box center [538, 237] width 354 height 47
click at [535, 219] on textarea "I had an incredible experience shooting this content, 🔥 can’t wait for you to s…" at bounding box center [538, 237] width 354 height 47
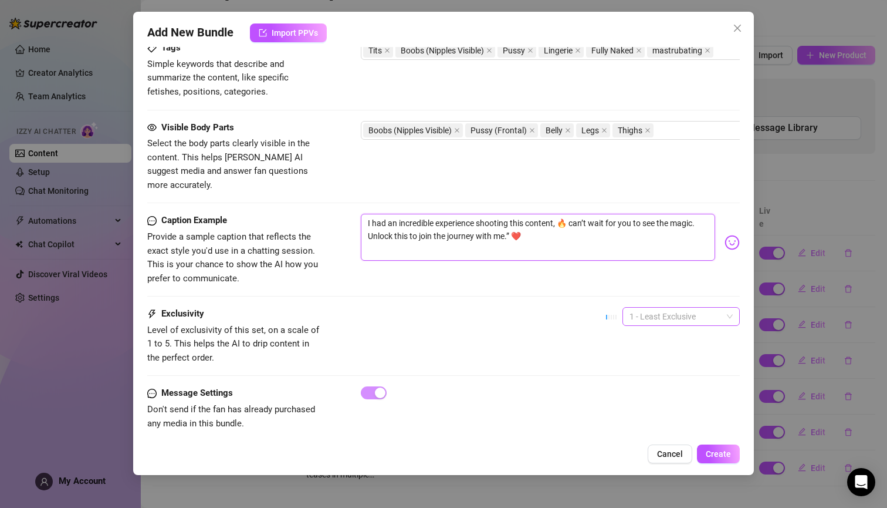
click at [720, 308] on span "1 - Least Exclusive" at bounding box center [681, 317] width 103 height 18
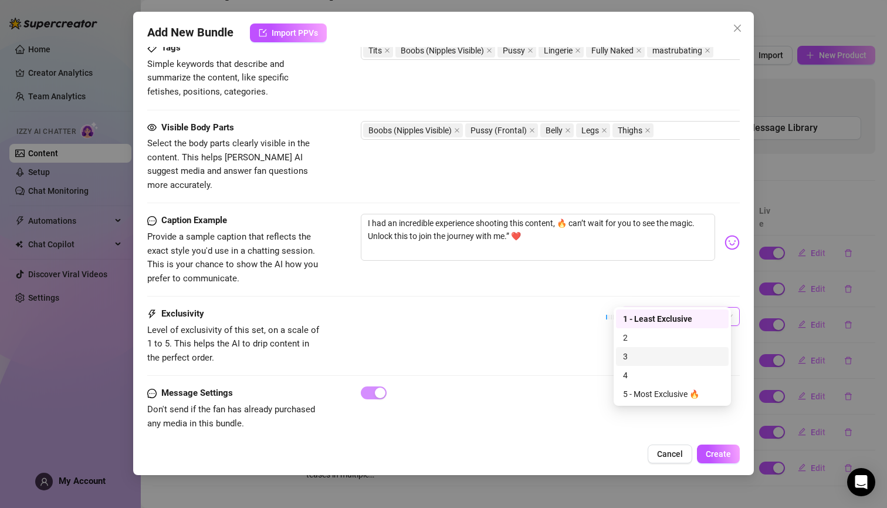
click at [645, 354] on div "3" at bounding box center [672, 356] width 99 height 13
click at [717, 450] on span "Create" at bounding box center [718, 453] width 25 height 9
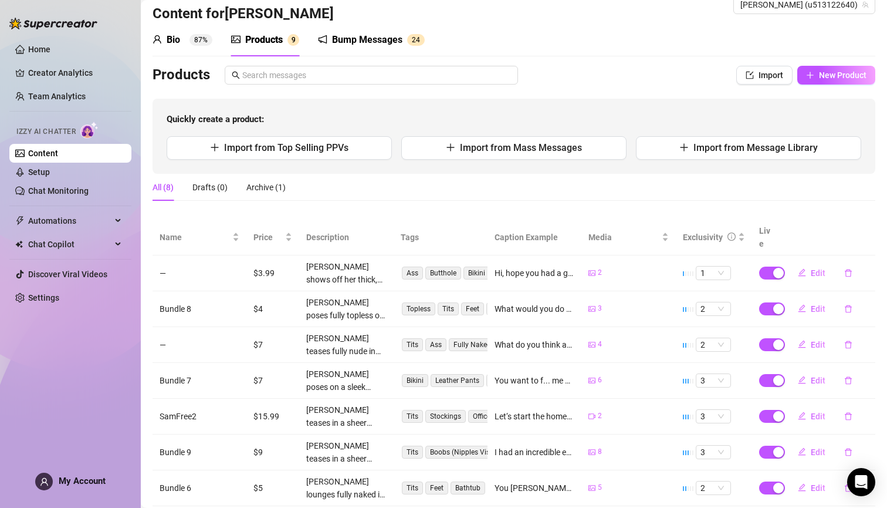
scroll to position [0, 0]
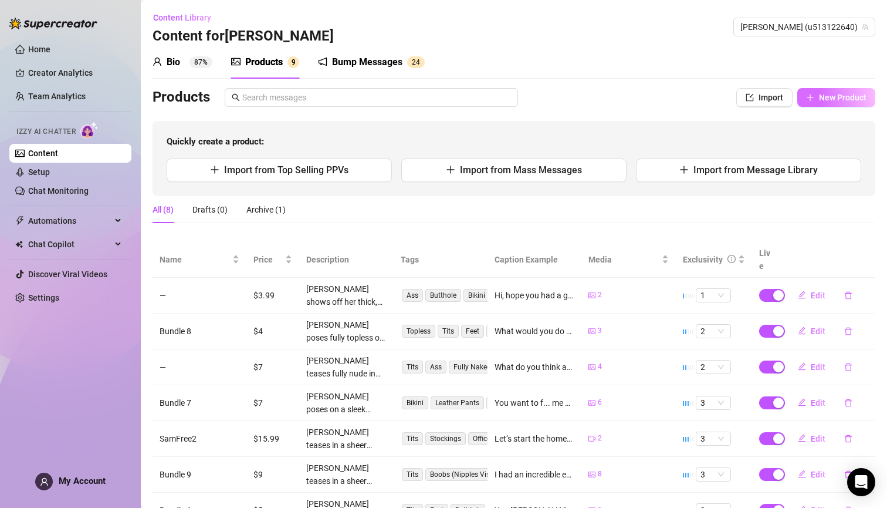
click at [813, 91] on button "New Product" at bounding box center [837, 97] width 78 height 19
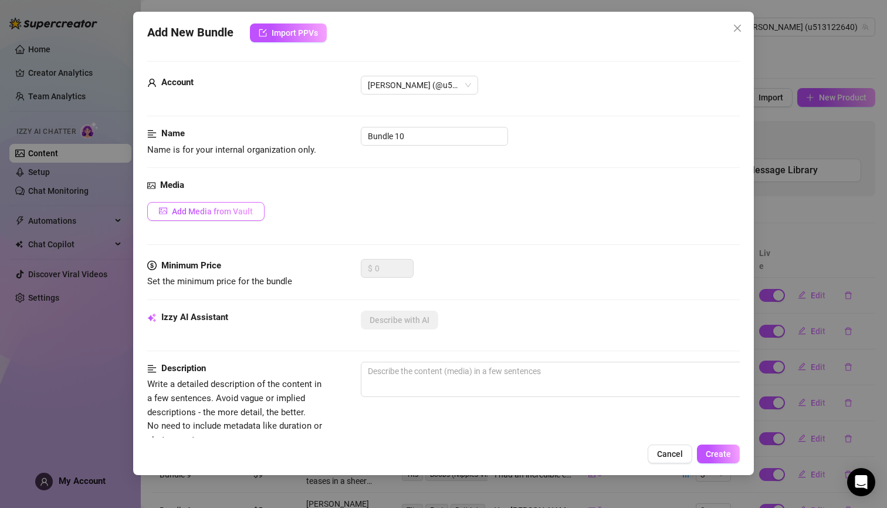
click at [242, 213] on span "Add Media from Vault" at bounding box center [212, 211] width 81 height 9
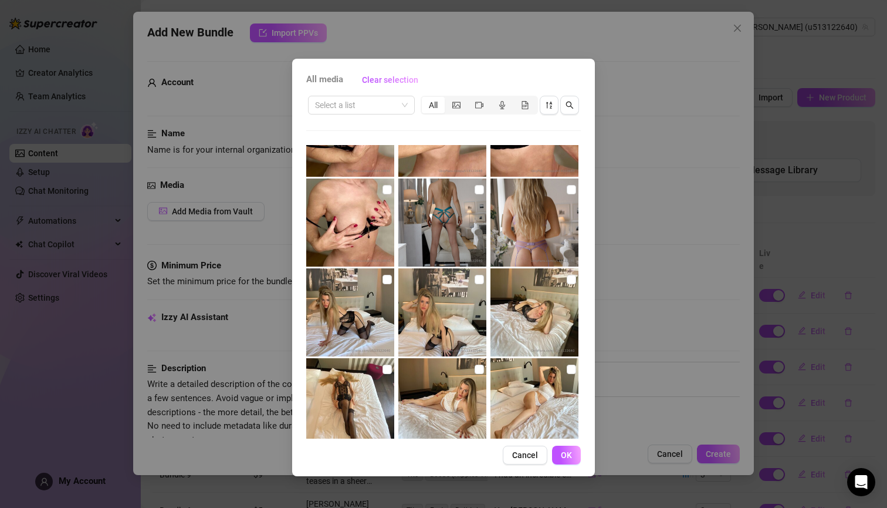
scroll to position [784, 0]
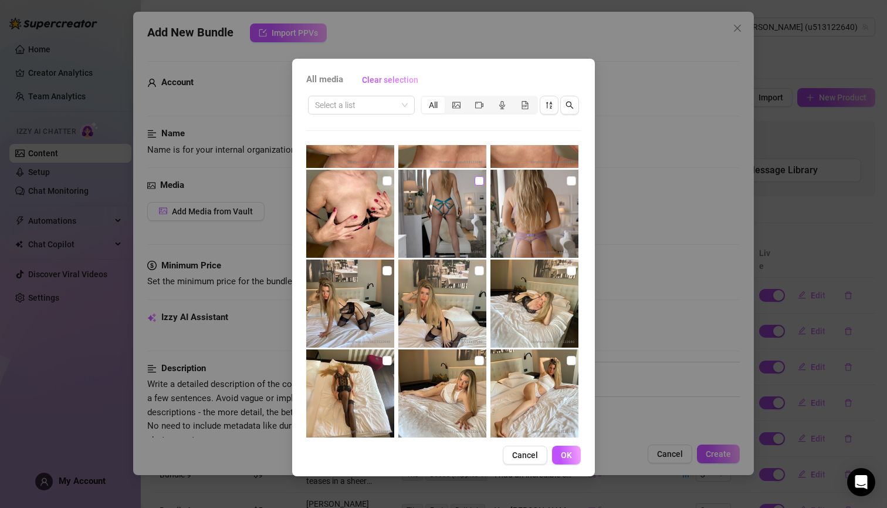
click at [478, 185] on label at bounding box center [479, 180] width 9 height 13
click at [478, 185] on input "checkbox" at bounding box center [479, 180] width 9 height 9
click at [567, 182] on input "checkbox" at bounding box center [571, 180] width 9 height 9
click at [565, 455] on span "OK" at bounding box center [566, 454] width 11 height 9
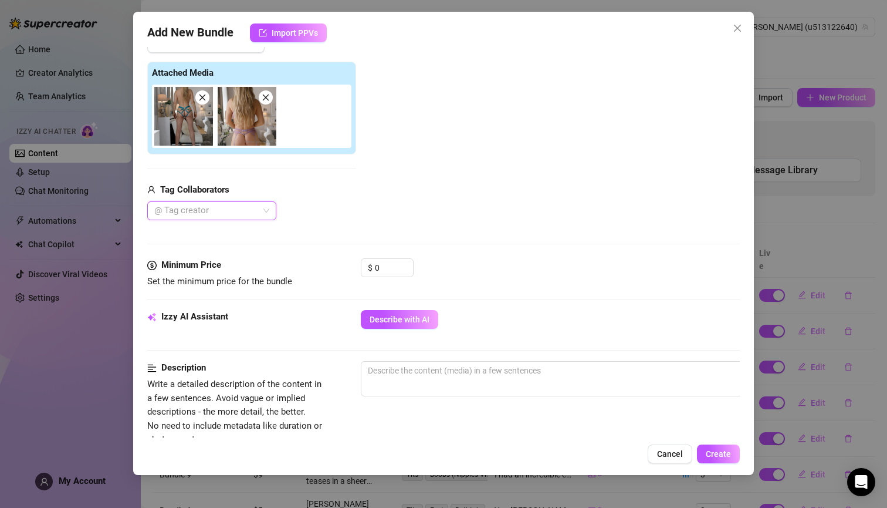
scroll to position [174, 0]
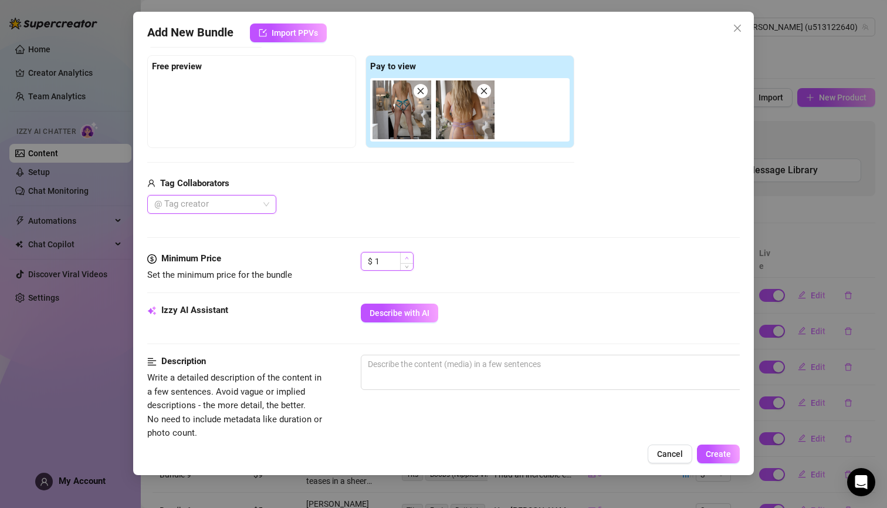
click at [406, 258] on icon "up" at bounding box center [407, 258] width 4 height 4
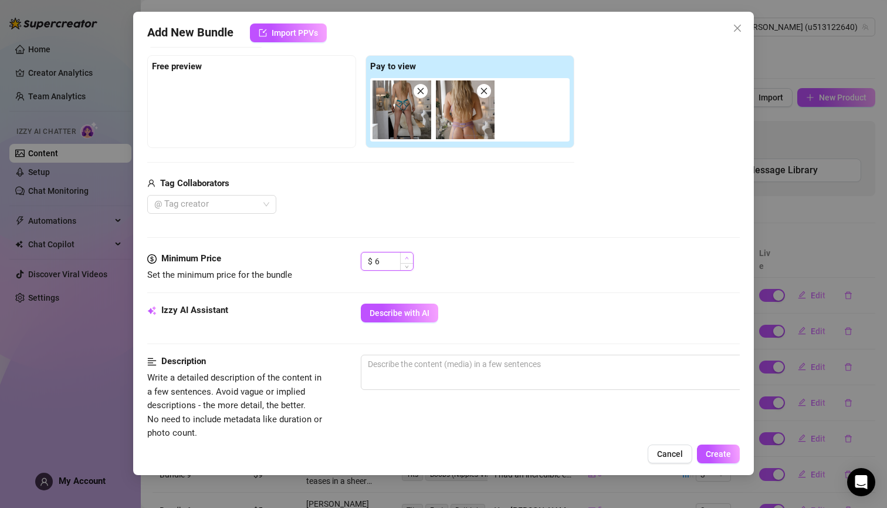
click at [406, 258] on icon "up" at bounding box center [407, 258] width 4 height 4
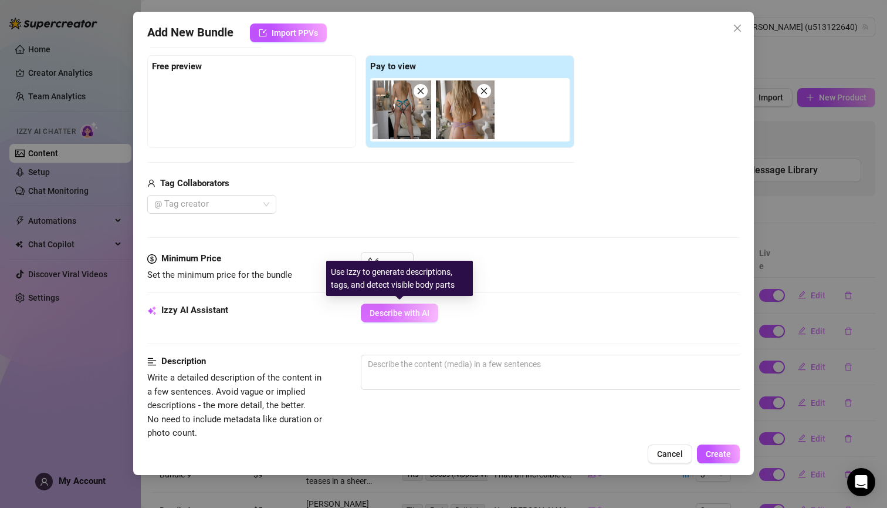
click at [415, 313] on span "Describe with AI" at bounding box center [400, 312] width 60 height 9
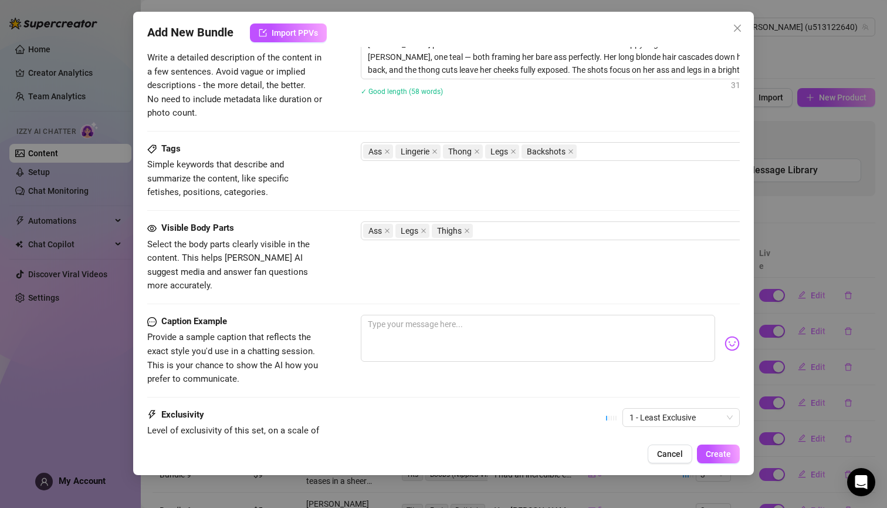
scroll to position [497, 0]
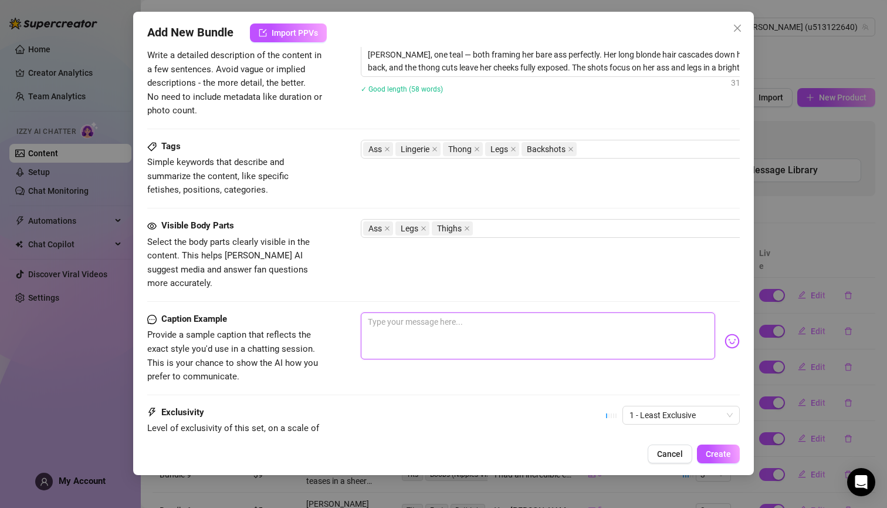
click at [456, 312] on textarea at bounding box center [538, 335] width 354 height 47
drag, startPoint x: 655, startPoint y: 267, endPoint x: 634, endPoint y: 302, distance: 40.8
click at [634, 312] on textarea "Do you like this very high class shooting with my ass in the focus 😜 I really e…" at bounding box center [538, 335] width 354 height 47
click at [637, 312] on textarea "Do you like this very high class shooting with my ass in the focus 😜 I really e…" at bounding box center [538, 335] width 354 height 47
click at [676, 312] on textarea "Do you like this very high class shooting with my ass in the focus 😜 I realy en…" at bounding box center [538, 335] width 354 height 47
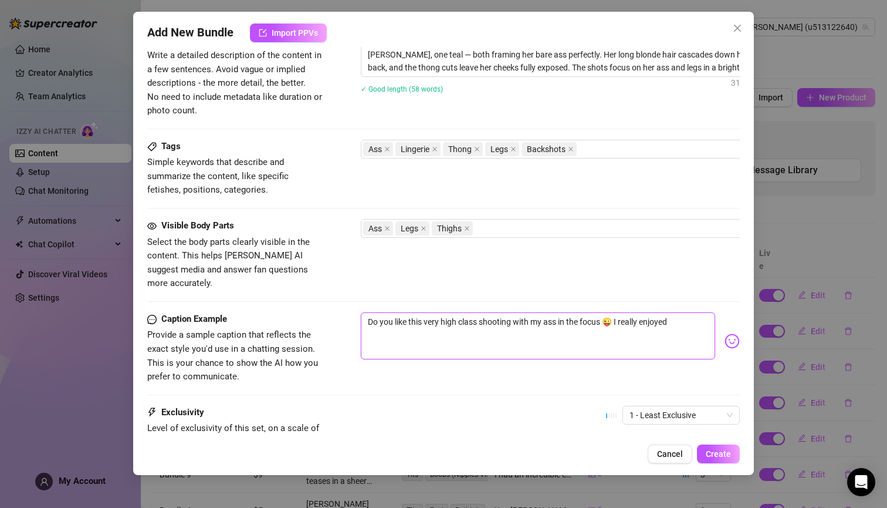
click at [673, 312] on textarea "Do you like this very high class shooting with my ass in the focus 😜 I really e…" at bounding box center [538, 335] width 354 height 47
click at [721, 406] on span "1 - Least Exclusive" at bounding box center [681, 415] width 103 height 18
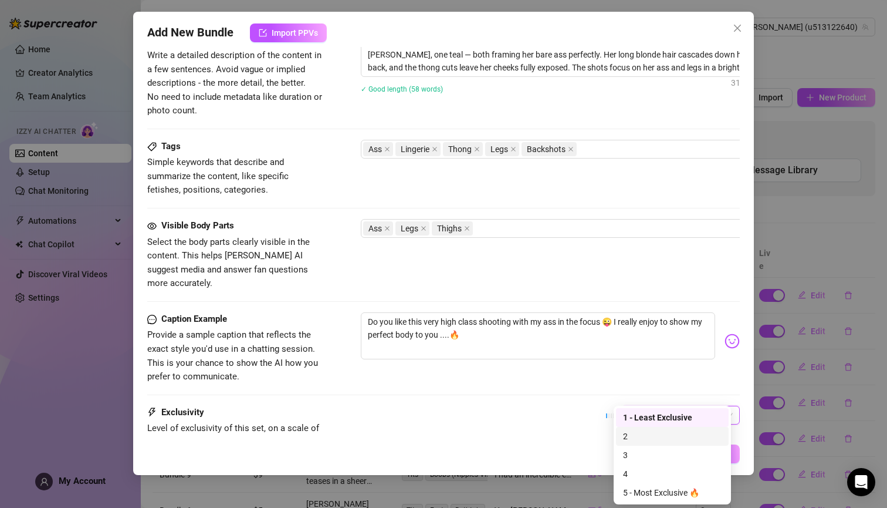
click at [658, 434] on div "2" at bounding box center [672, 436] width 99 height 13
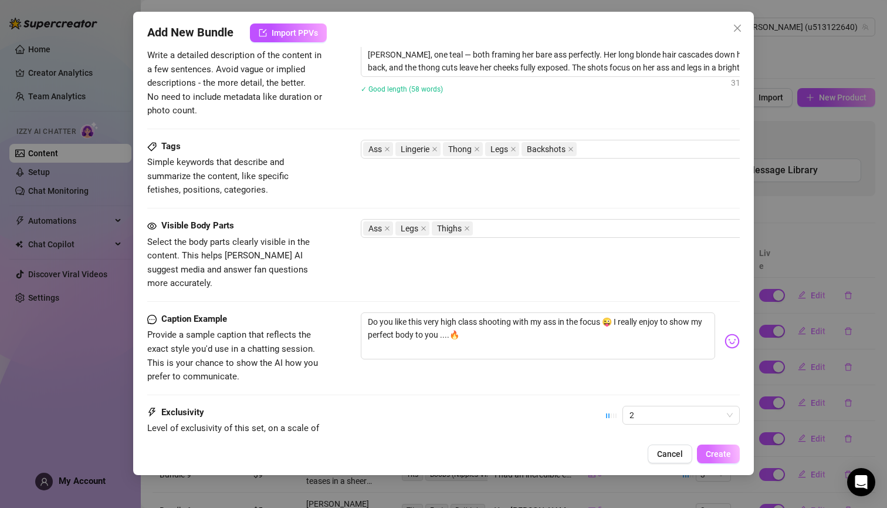
click at [722, 449] on span "Create" at bounding box center [718, 453] width 25 height 9
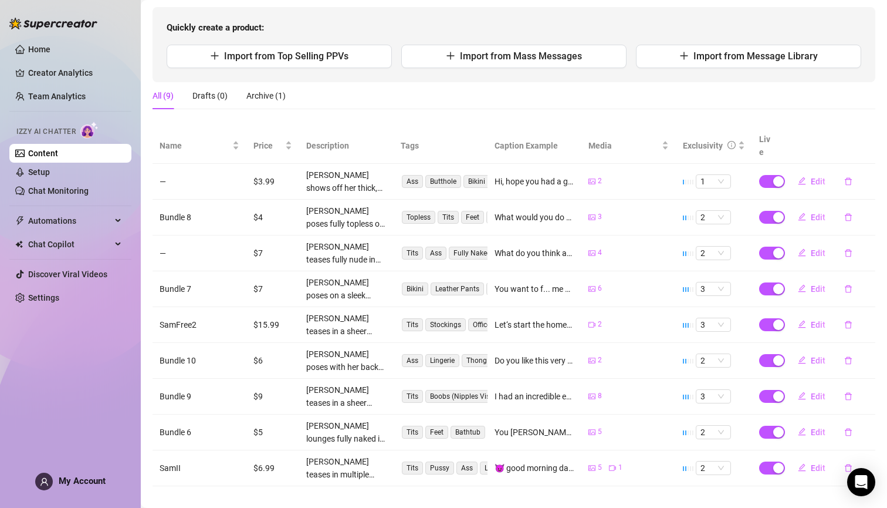
scroll to position [0, 0]
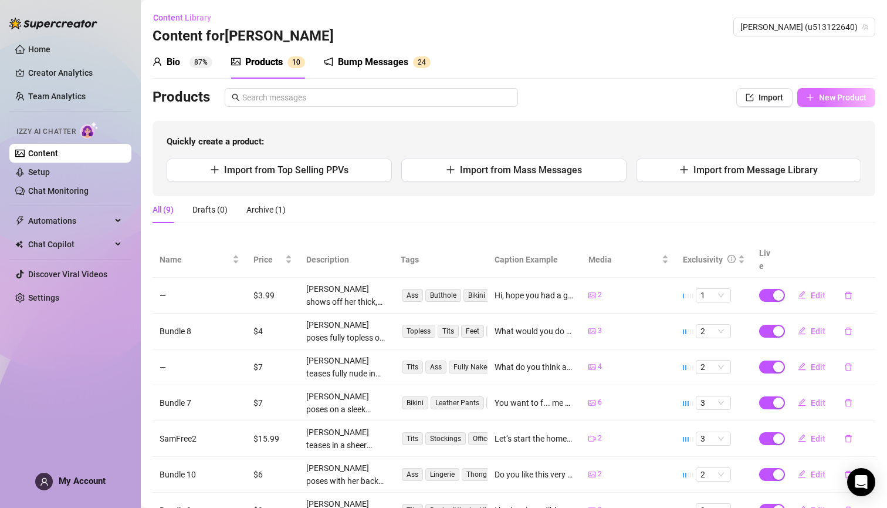
click at [809, 98] on button "New Product" at bounding box center [837, 97] width 78 height 19
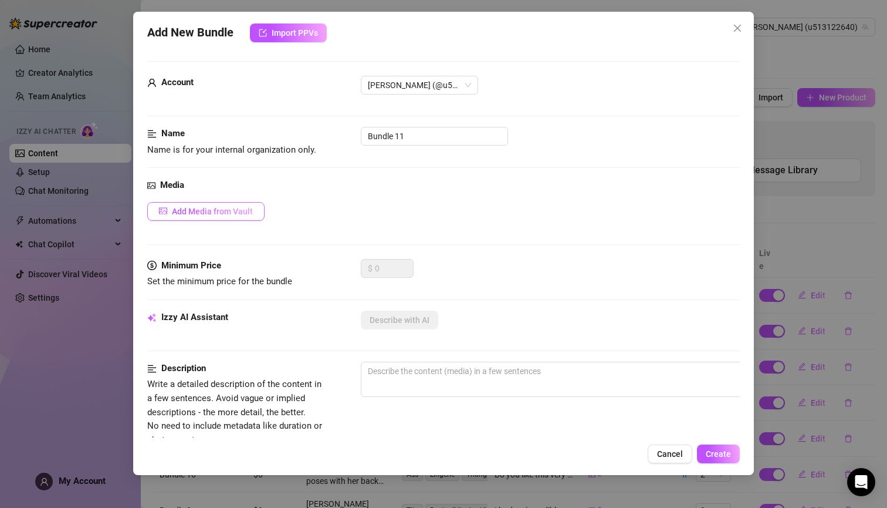
click at [220, 207] on span "Add Media from Vault" at bounding box center [212, 211] width 81 height 9
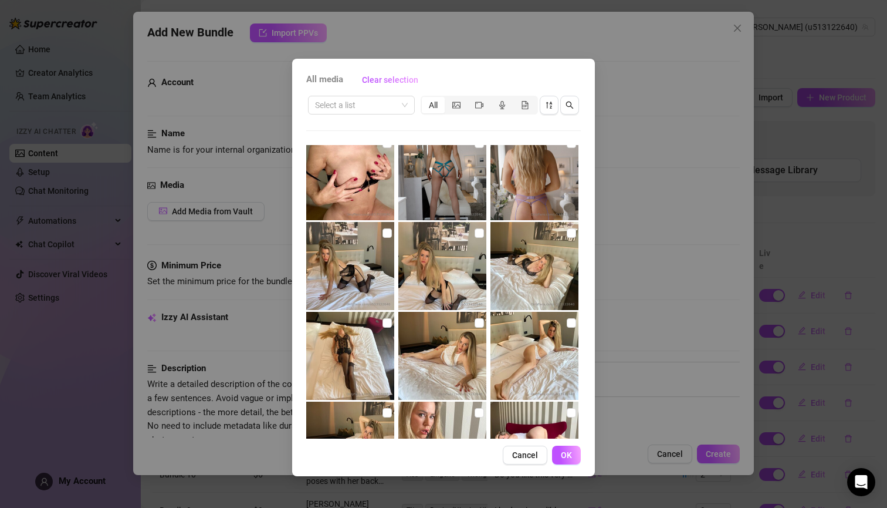
scroll to position [823, 0]
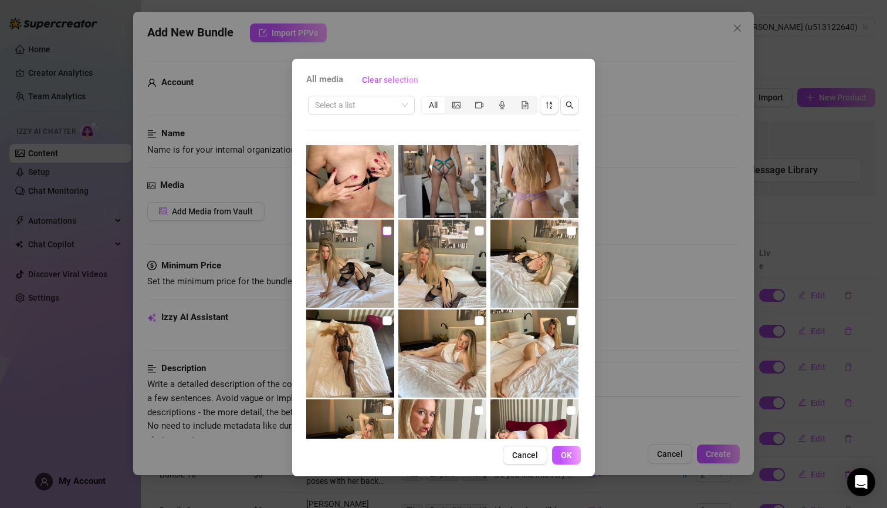
click at [386, 235] on label at bounding box center [387, 230] width 9 height 13
click at [386, 235] on input "checkbox" at bounding box center [387, 230] width 9 height 9
click at [475, 228] on input "checkbox" at bounding box center [479, 230] width 9 height 9
click at [568, 230] on span at bounding box center [571, 230] width 9 height 9
click at [568, 230] on input "checkbox" at bounding box center [571, 230] width 9 height 9
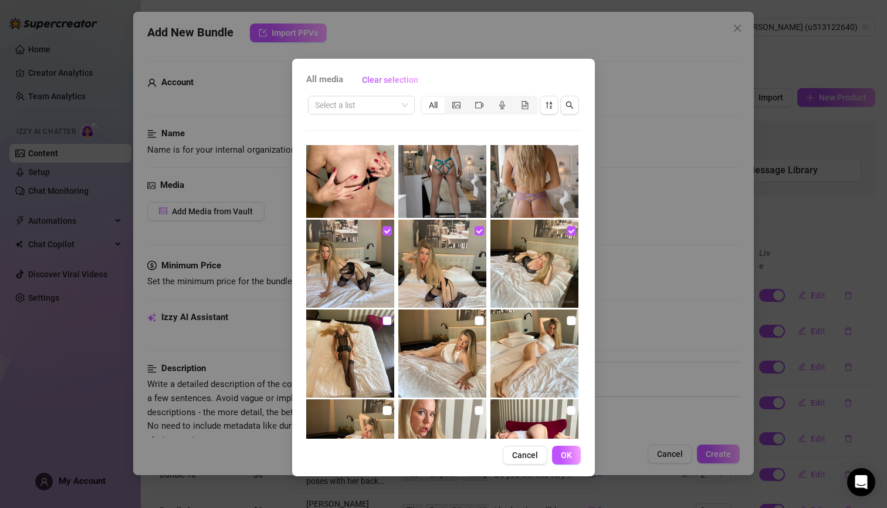
click at [385, 319] on input "checkbox" at bounding box center [387, 320] width 9 height 9
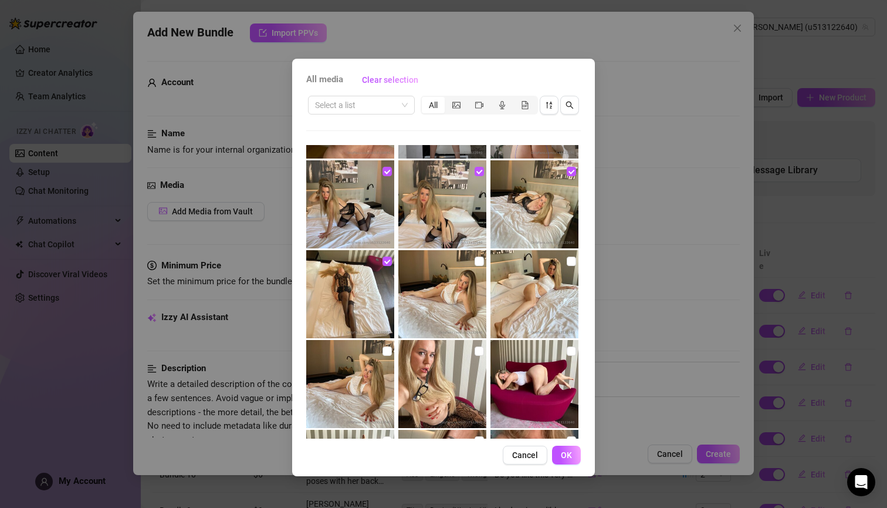
scroll to position [714, 0]
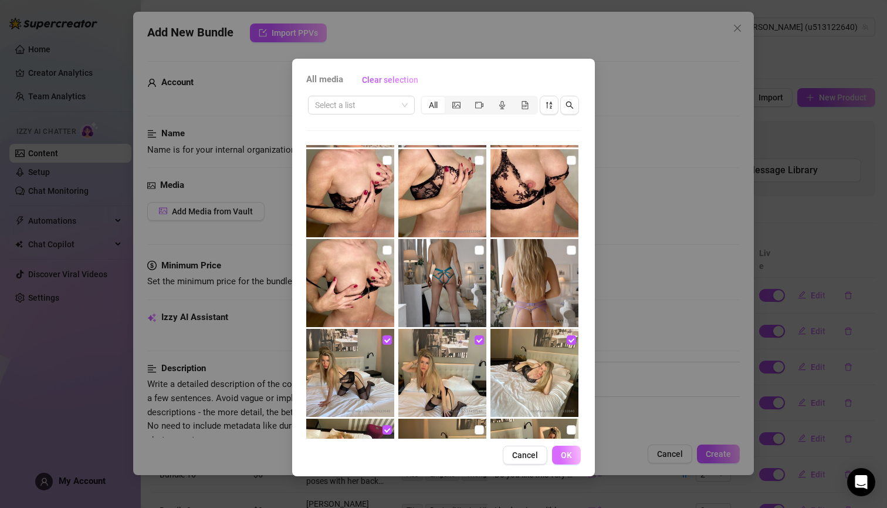
click at [567, 451] on span "OK" at bounding box center [566, 454] width 11 height 9
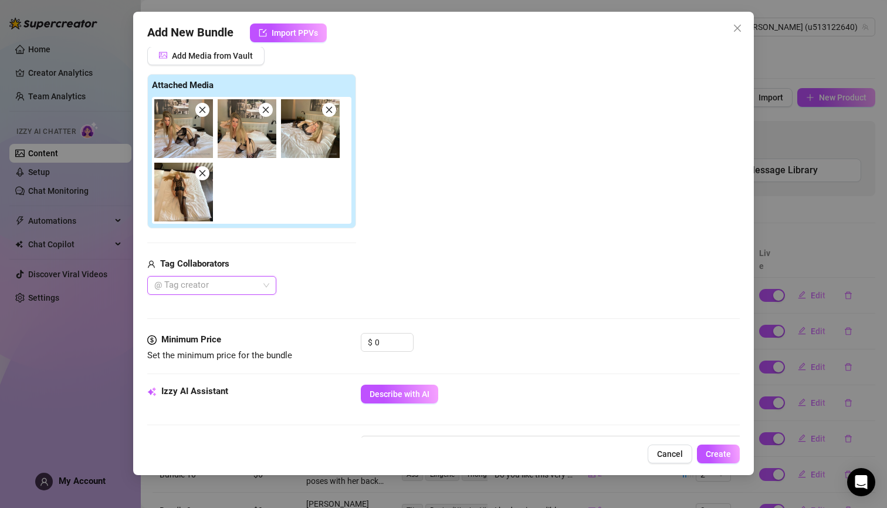
scroll to position [218, 0]
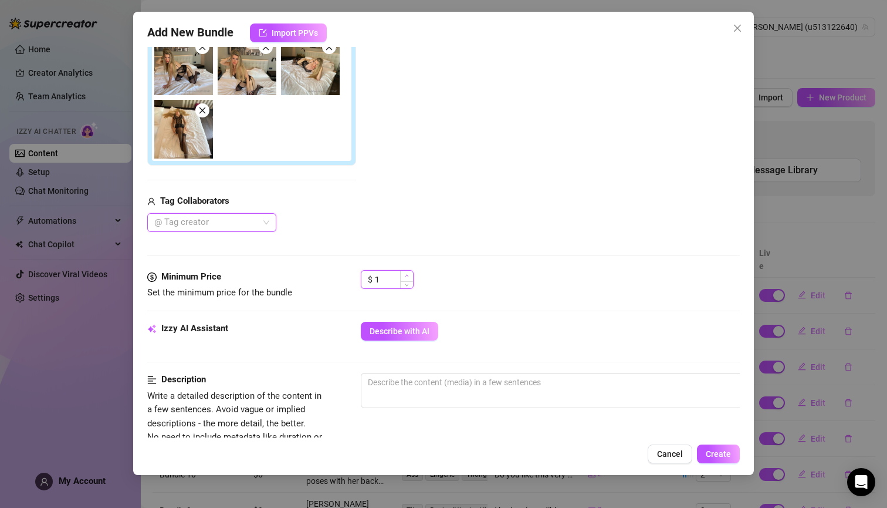
click at [410, 275] on span "Increase Value" at bounding box center [406, 276] width 13 height 11
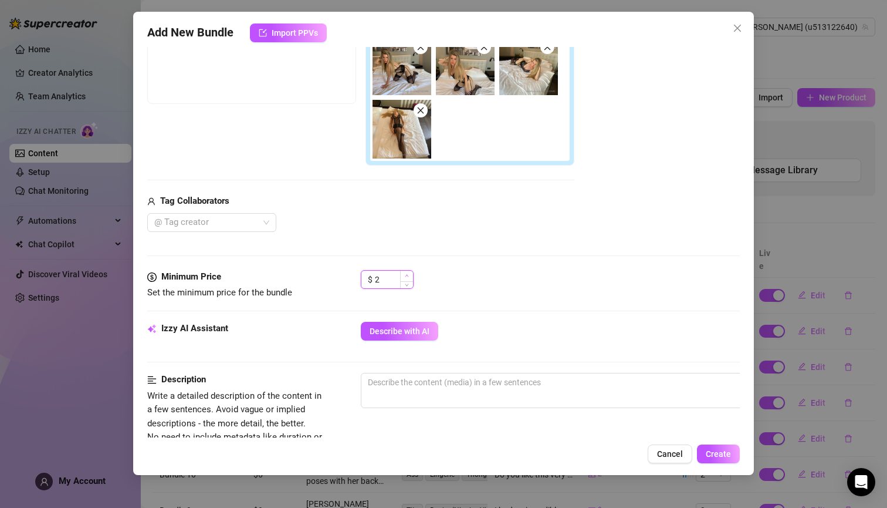
click at [410, 275] on span "Increase Value" at bounding box center [406, 276] width 13 height 11
click at [409, 276] on span "Increase Value" at bounding box center [406, 276] width 13 height 11
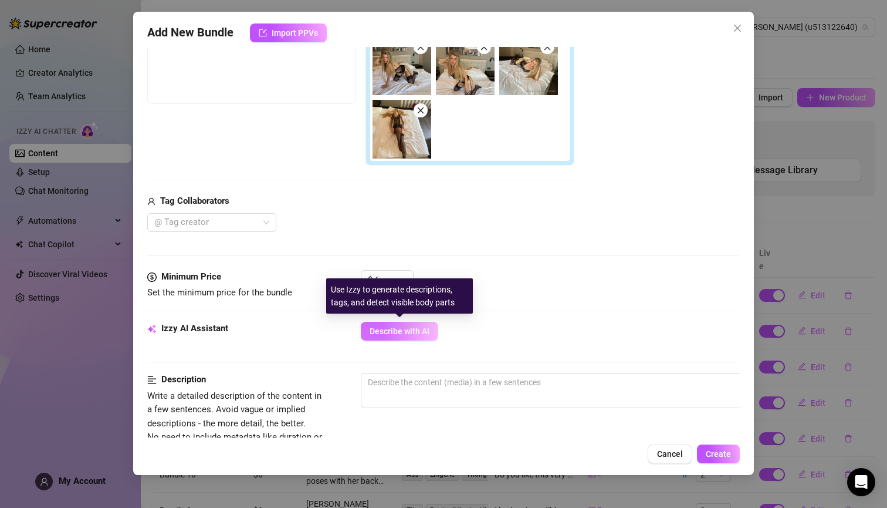
click at [424, 332] on span "Describe with AI" at bounding box center [400, 330] width 60 height 9
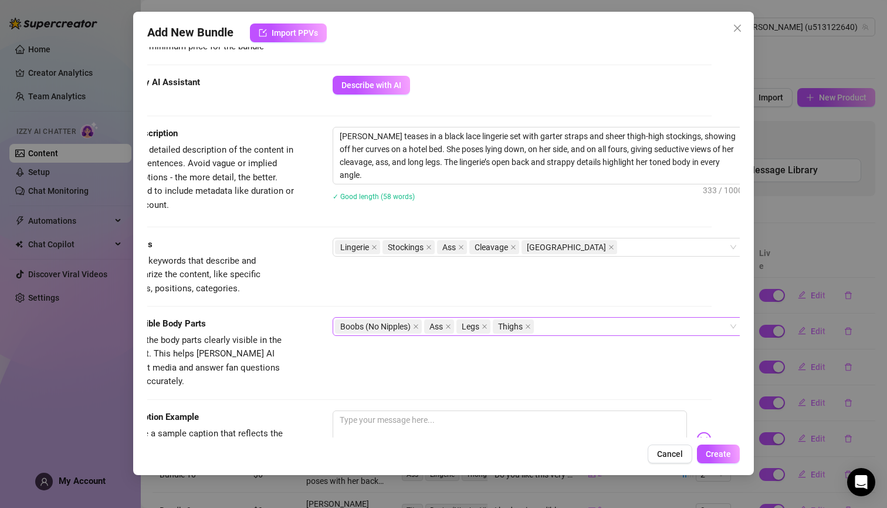
scroll to position [532, 28]
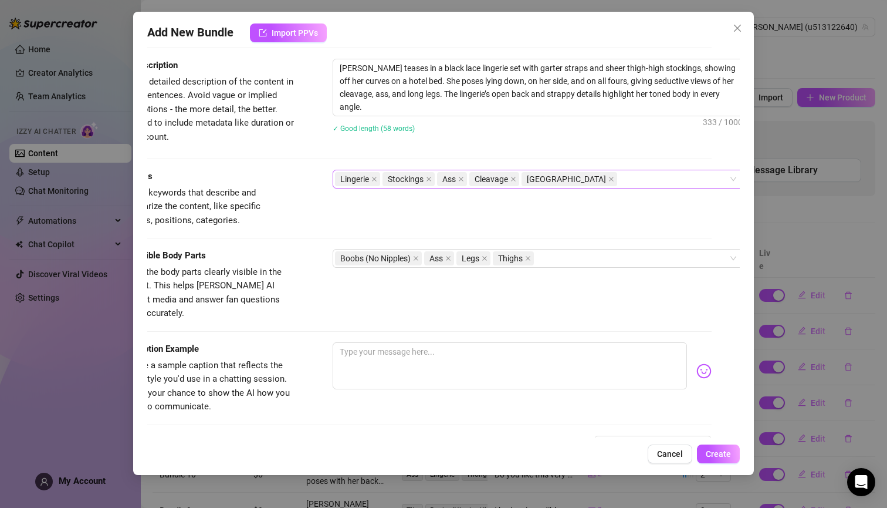
click at [607, 178] on div "Lingerie Stockings Ass Cleavage Hotel Room" at bounding box center [532, 179] width 394 height 16
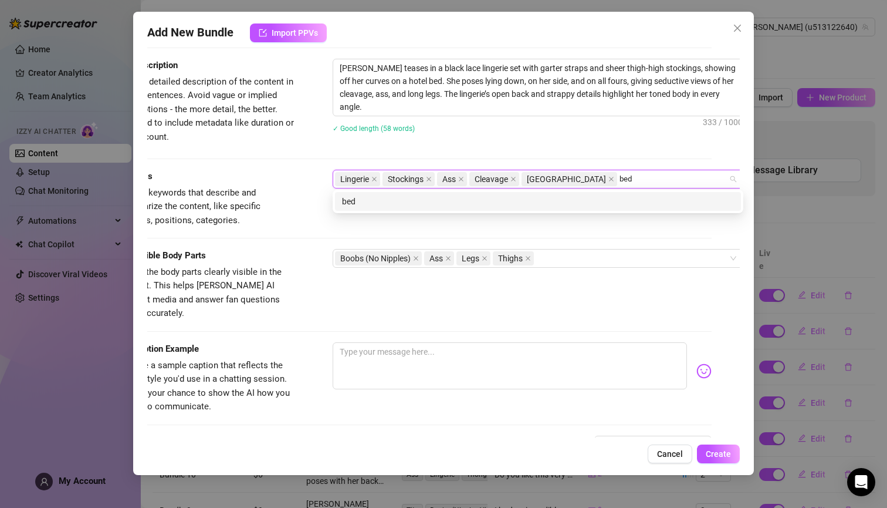
click at [353, 202] on div "bed" at bounding box center [538, 201] width 392 height 13
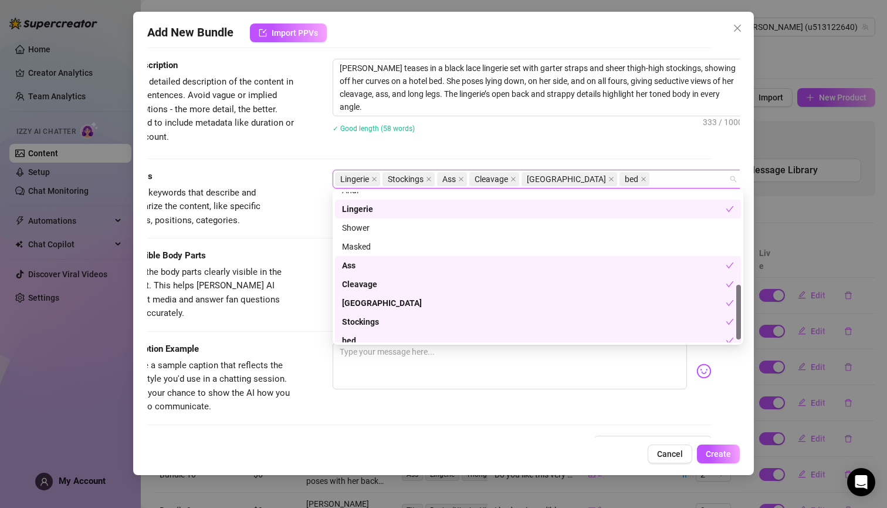
scroll to position [263, 0]
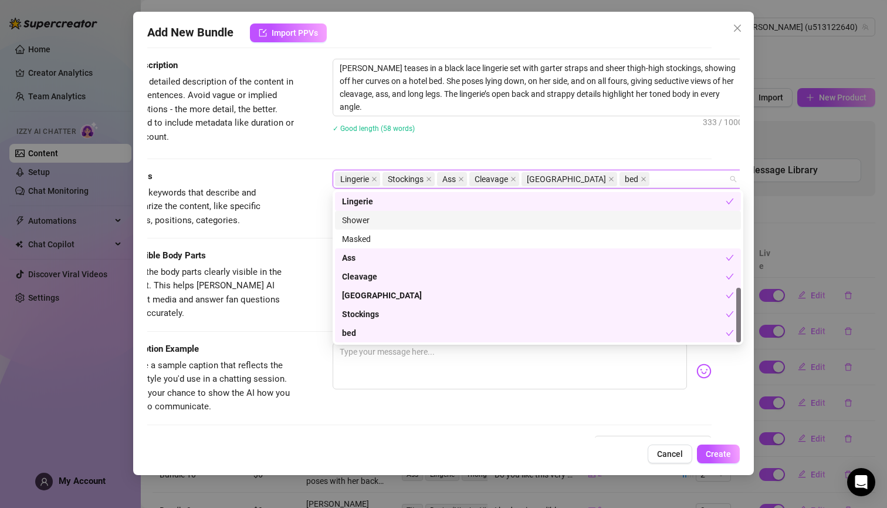
click at [747, 173] on div "Add New Bundle Import PPVs Account [PERSON_NAME] (@u513122640) Name Name is for…" at bounding box center [443, 243] width 621 height 463
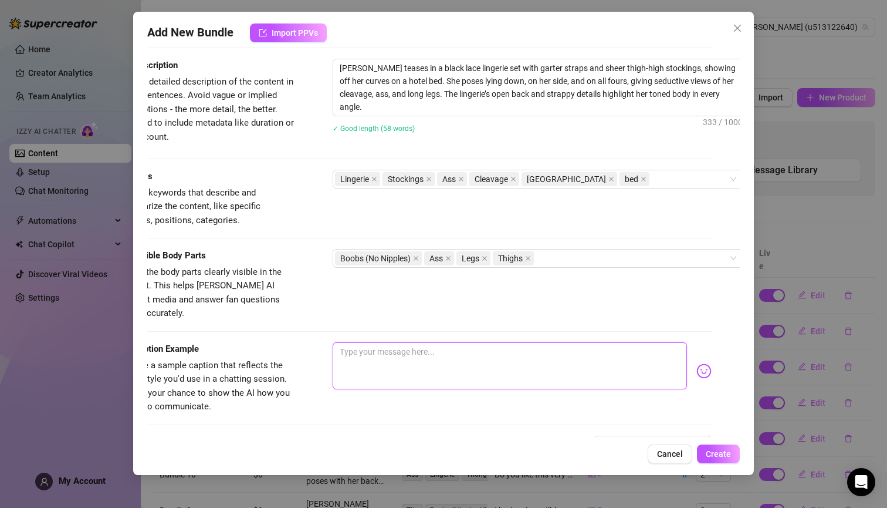
click at [449, 342] on textarea at bounding box center [510, 365] width 354 height 47
click at [384, 342] on textarea "I think black is really fitting my perfect body, what do you think?" at bounding box center [510, 365] width 354 height 47
click at [516, 342] on textarea "I think black 🖤 is really fitting my perfect body, what do you think?" at bounding box center [510, 365] width 354 height 47
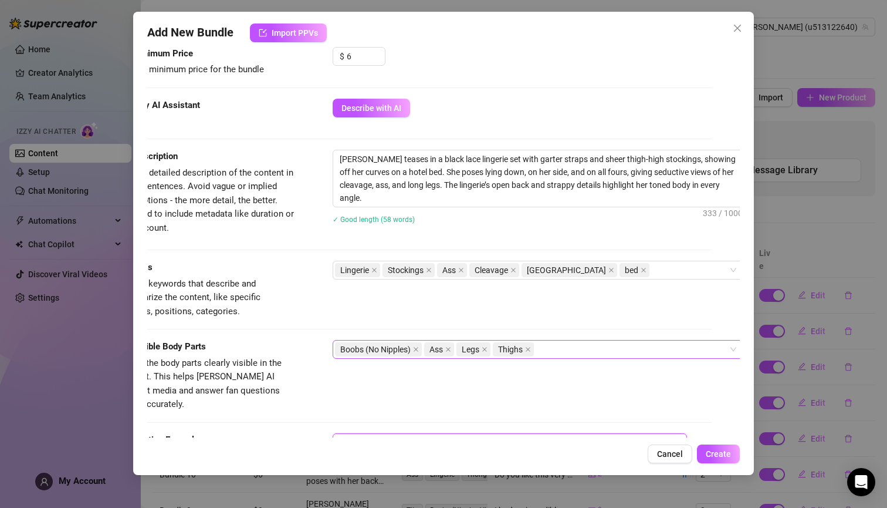
scroll to position [663, 28]
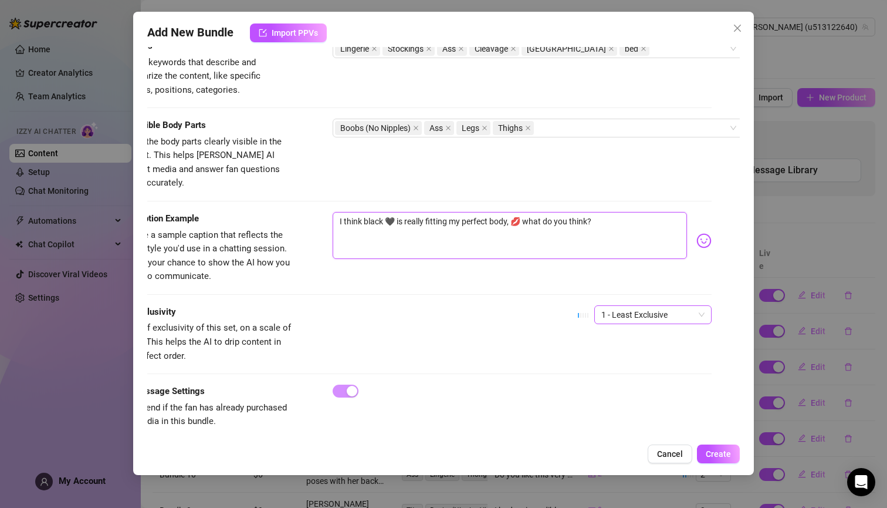
click at [697, 305] on div "1 - Least Exclusive" at bounding box center [653, 314] width 117 height 19
click at [611, 352] on div "3" at bounding box center [644, 356] width 99 height 13
click at [721, 451] on span "Create" at bounding box center [718, 453] width 25 height 9
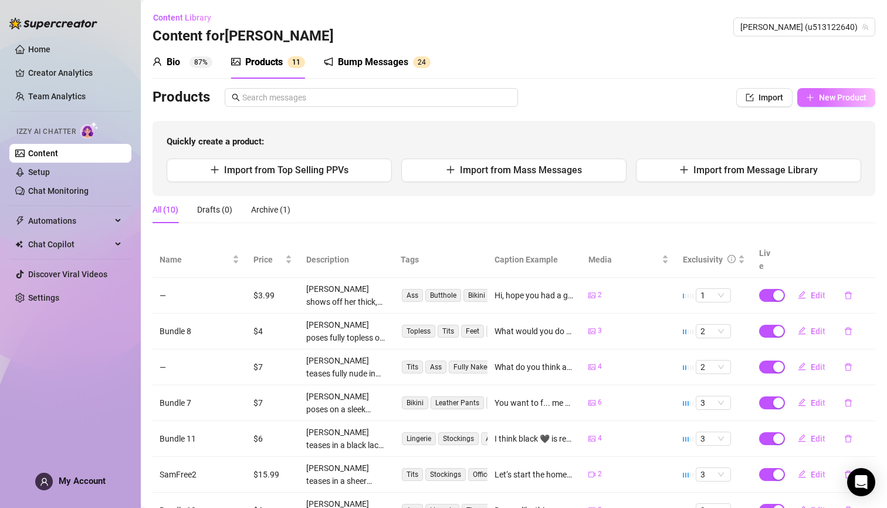
click at [824, 92] on button "New Product" at bounding box center [837, 97] width 78 height 19
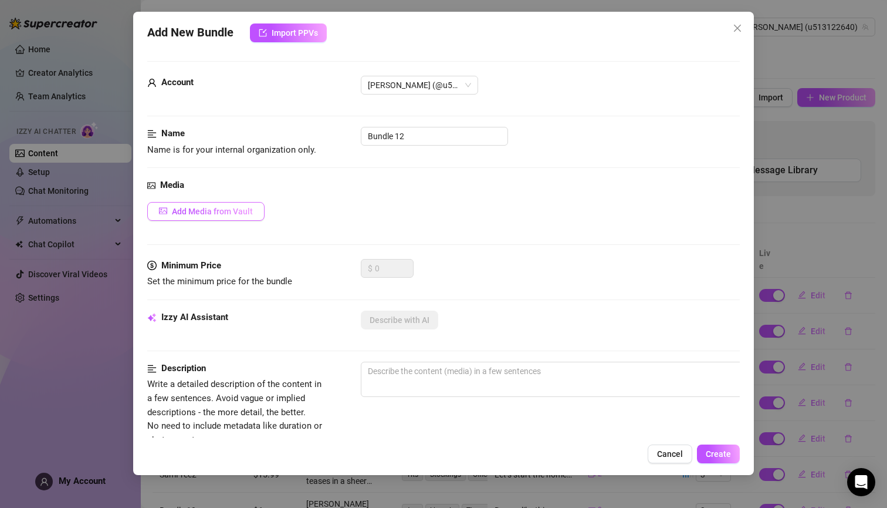
click at [214, 209] on span "Add Media from Vault" at bounding box center [212, 211] width 81 height 9
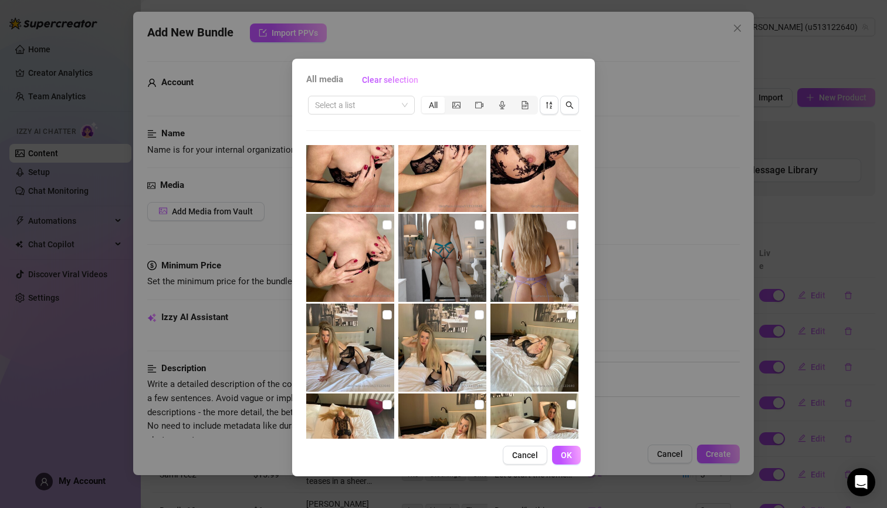
scroll to position [902, 0]
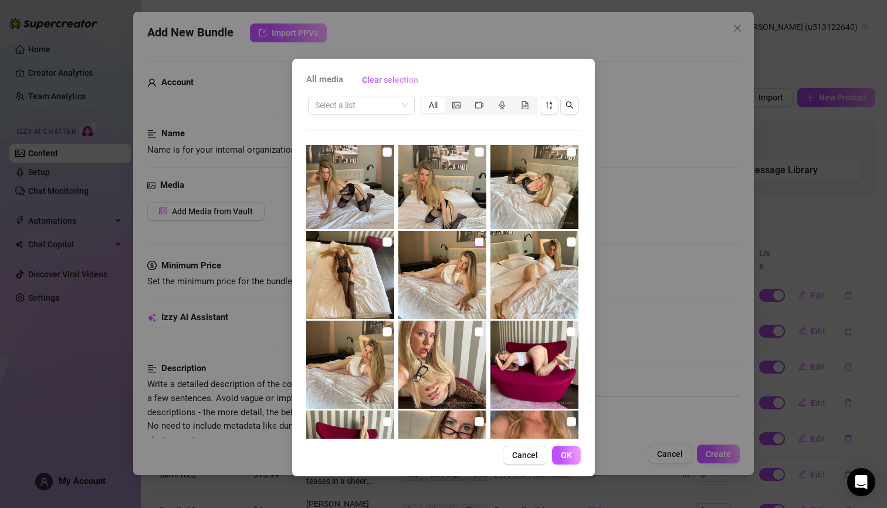
click at [477, 240] on input "checkbox" at bounding box center [479, 241] width 9 height 9
click at [567, 241] on input "checkbox" at bounding box center [571, 241] width 9 height 9
click at [386, 328] on input "checkbox" at bounding box center [387, 331] width 9 height 9
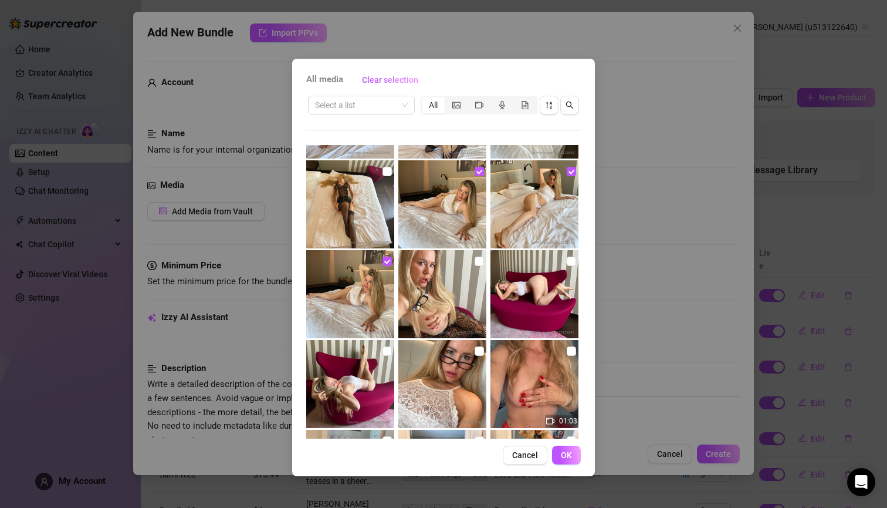
scroll to position [979, 0]
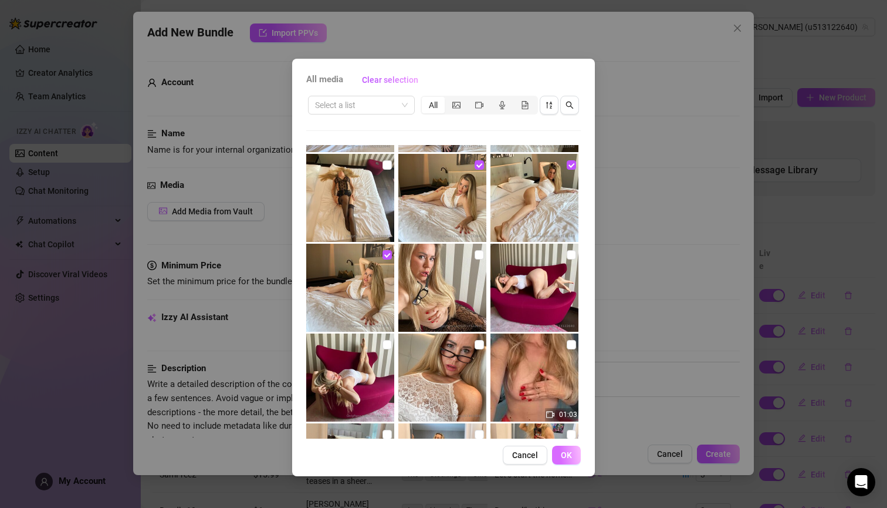
click at [560, 453] on button "OK" at bounding box center [566, 454] width 29 height 19
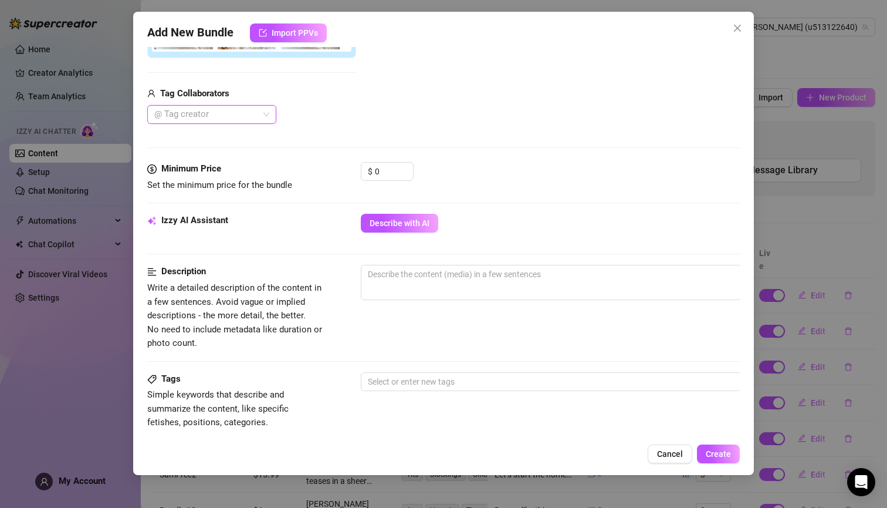
scroll to position [364, 0]
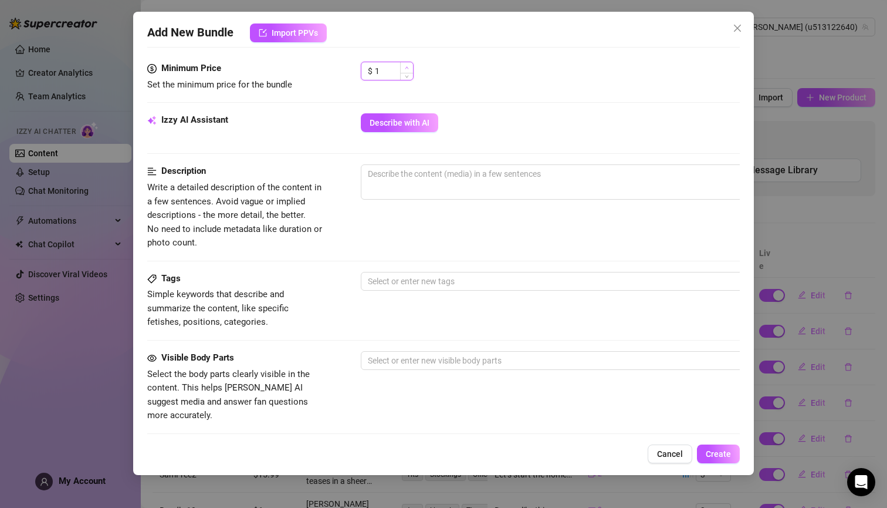
click at [408, 66] on icon "up" at bounding box center [407, 68] width 4 height 4
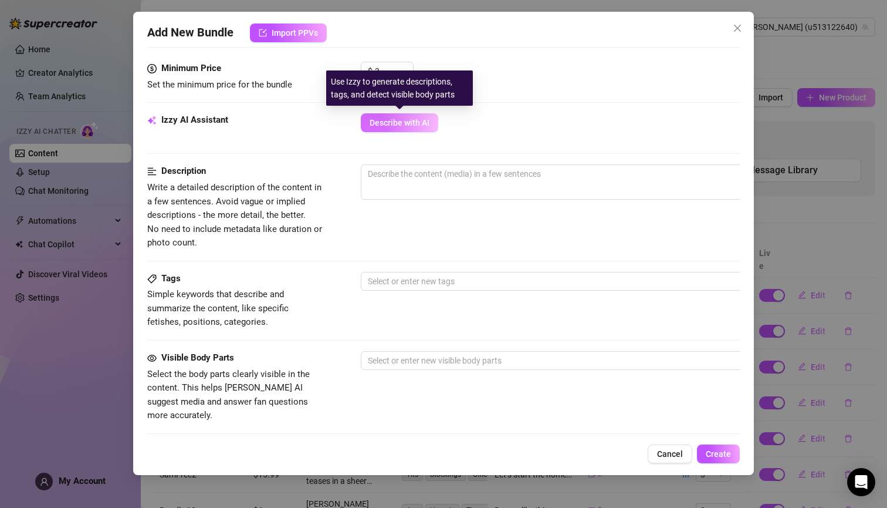
click at [408, 123] on span "Describe with AI" at bounding box center [400, 122] width 60 height 9
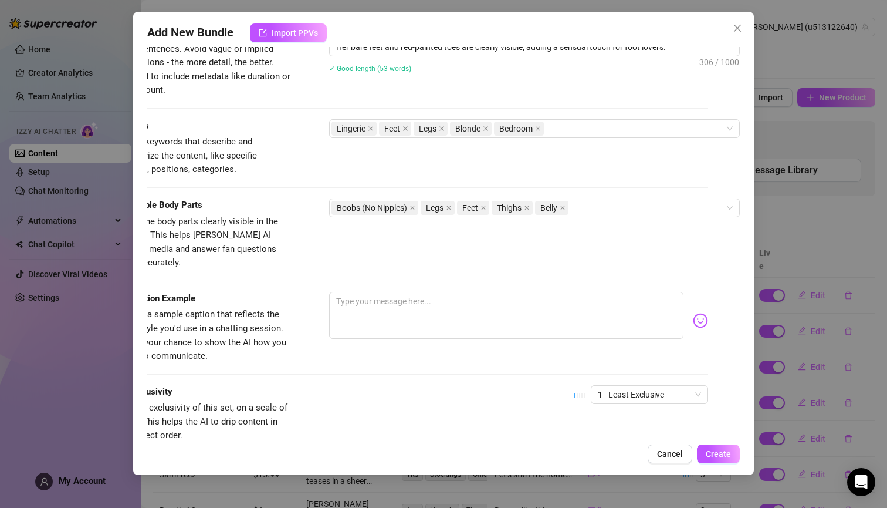
scroll to position [595, 40]
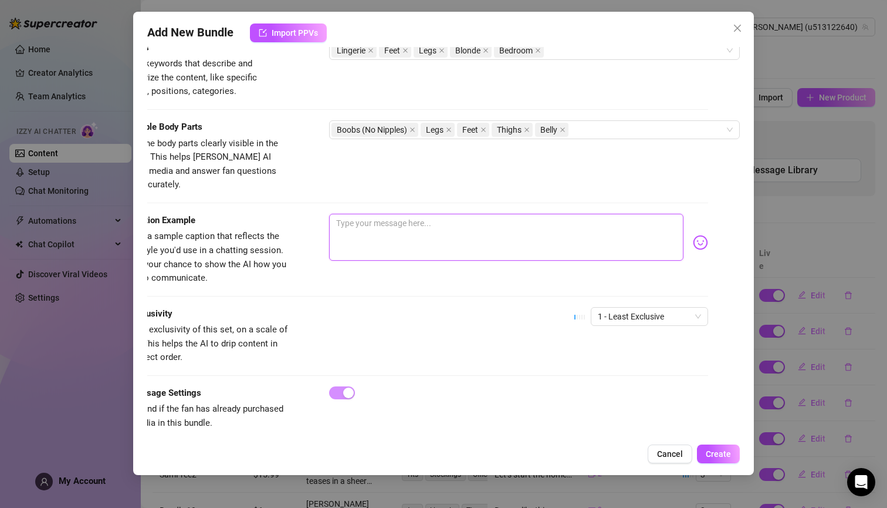
click at [460, 214] on textarea at bounding box center [506, 237] width 354 height 47
click at [450, 194] on div "Visible Body Parts Select the body parts clearly visible in the content. This h…" at bounding box center [412, 166] width 593 height 93
click at [444, 214] on textarea "White is the colour of" at bounding box center [506, 237] width 354 height 47
click at [448, 214] on textarea "White is the colour for a good girl, but I am anything but good, I'm waiting fo…" at bounding box center [506, 237] width 354 height 47
click at [562, 214] on textarea "White is the colour for a good girl😇 , but I am anything but good, I'm waiting …" at bounding box center [506, 237] width 354 height 47
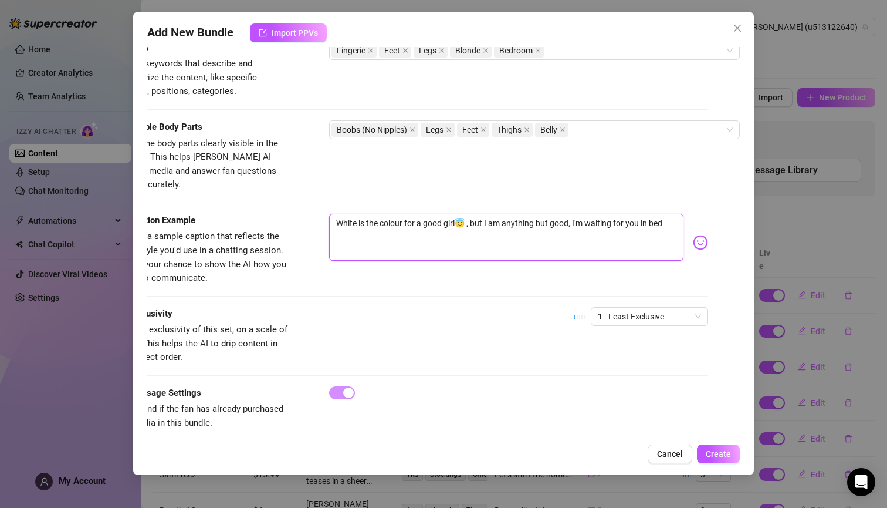
click at [562, 214] on textarea "White is the colour for a good girl😇 , but I am anything but good, I'm waiting …" at bounding box center [506, 237] width 354 height 47
click at [565, 214] on textarea "White is the colour for a good girl😇 , but I am anything but good🌶️ , I'm waiti…" at bounding box center [506, 237] width 354 height 47
click at [397, 224] on textarea "White is the colour for a good girl😇 , but I am anything but good 🌶️ , I'm wait…" at bounding box center [506, 237] width 354 height 47
click at [678, 308] on span "1 - Least Exclusive" at bounding box center [649, 317] width 103 height 18
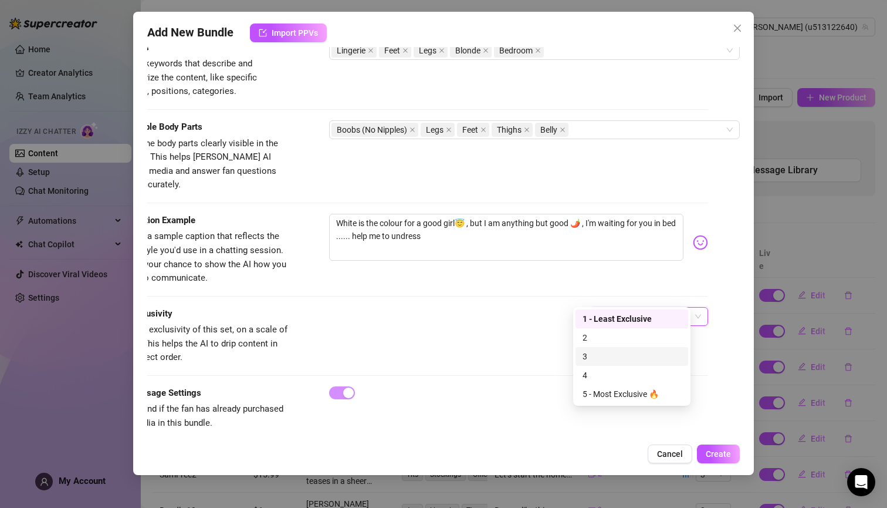
click at [614, 354] on div "3" at bounding box center [632, 356] width 99 height 13
click at [717, 454] on span "Create" at bounding box center [718, 453] width 25 height 9
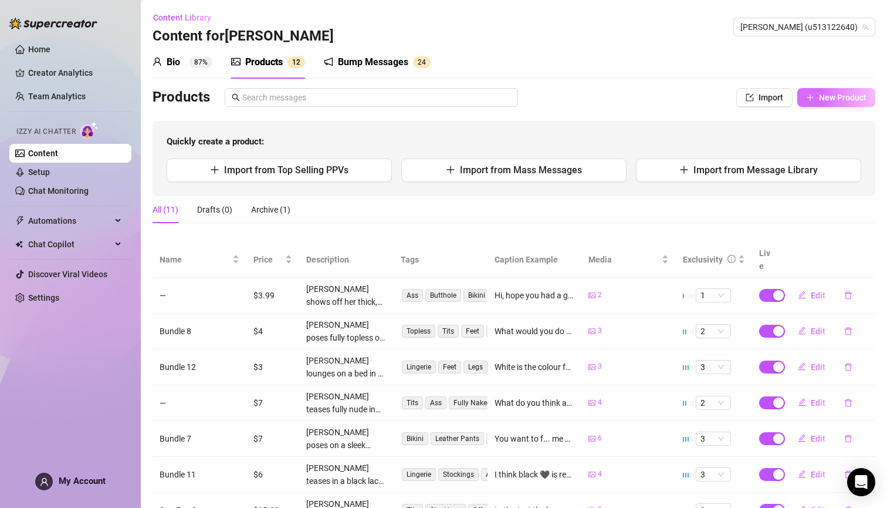
click at [807, 97] on icon "plus" at bounding box center [810, 97] width 6 height 1
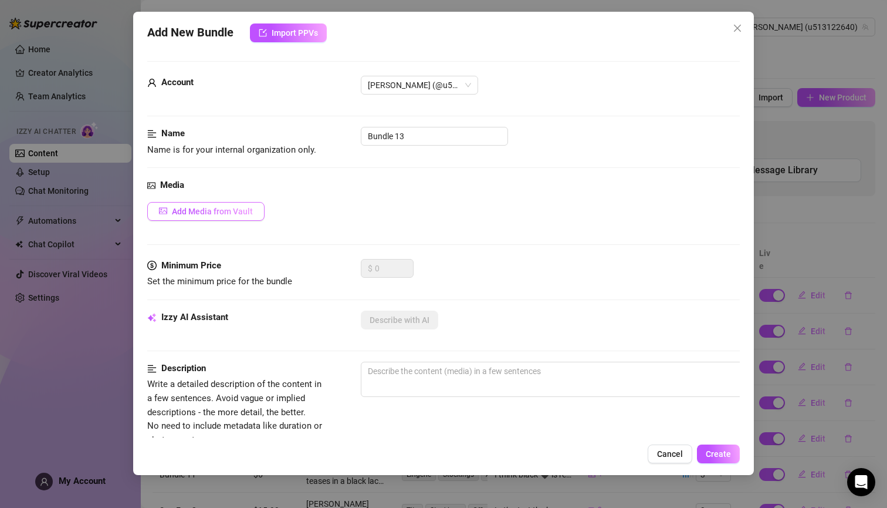
click at [239, 208] on span "Add Media from Vault" at bounding box center [212, 211] width 81 height 9
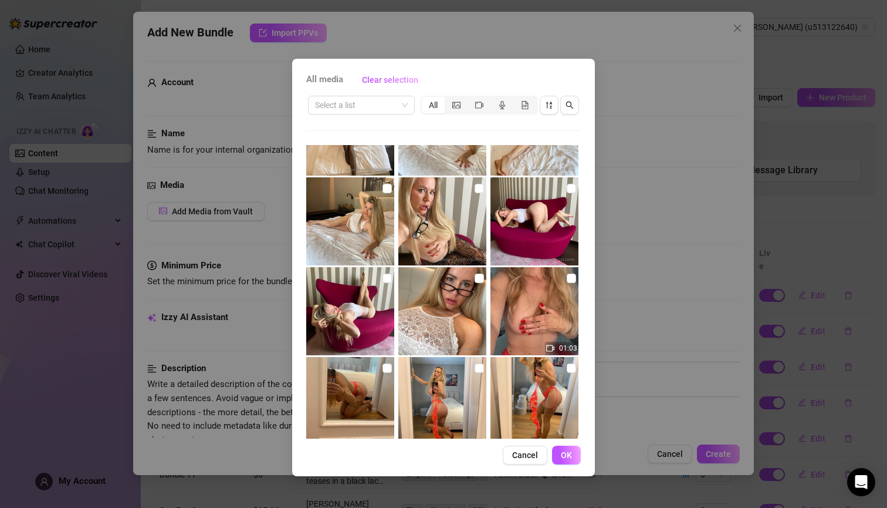
scroll to position [1062, 0]
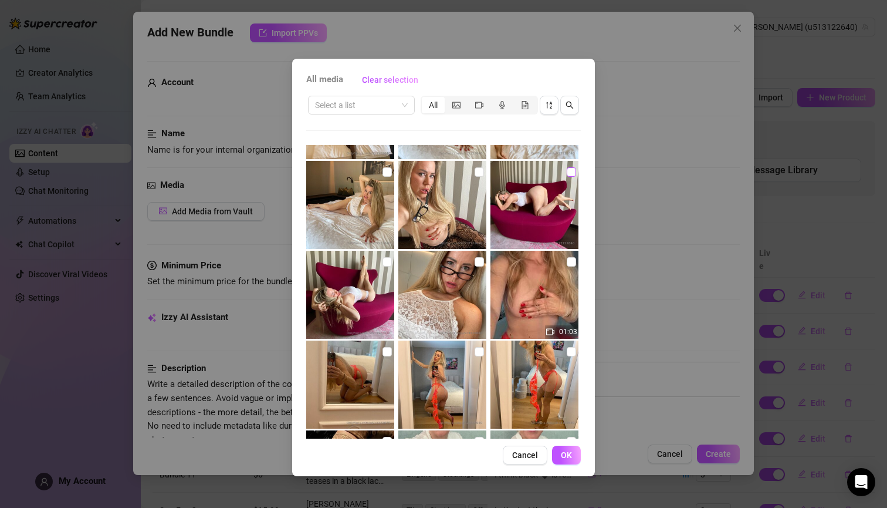
click at [567, 172] on input "checkbox" at bounding box center [571, 171] width 9 height 9
click at [386, 265] on span at bounding box center [387, 261] width 9 height 9
click at [386, 265] on input "checkbox" at bounding box center [387, 261] width 9 height 9
click at [475, 265] on span at bounding box center [479, 261] width 9 height 9
click at [475, 265] on input "checkbox" at bounding box center [479, 261] width 9 height 9
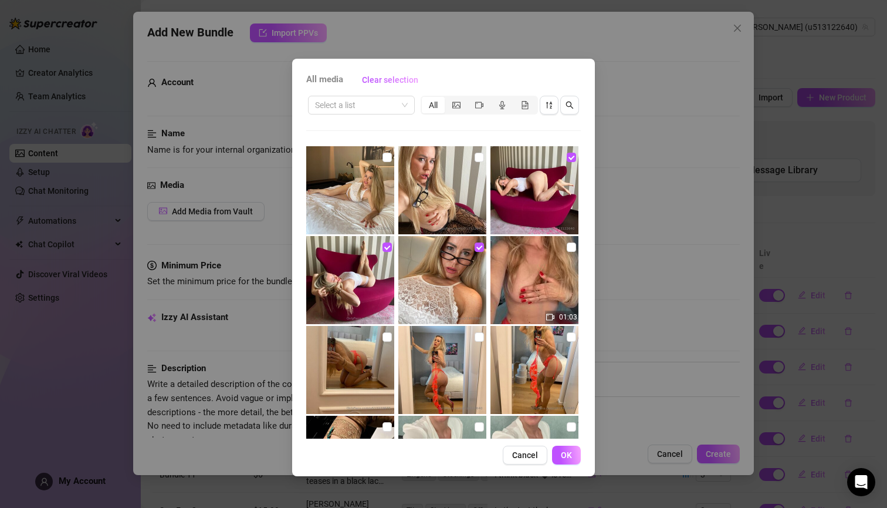
scroll to position [1085, 0]
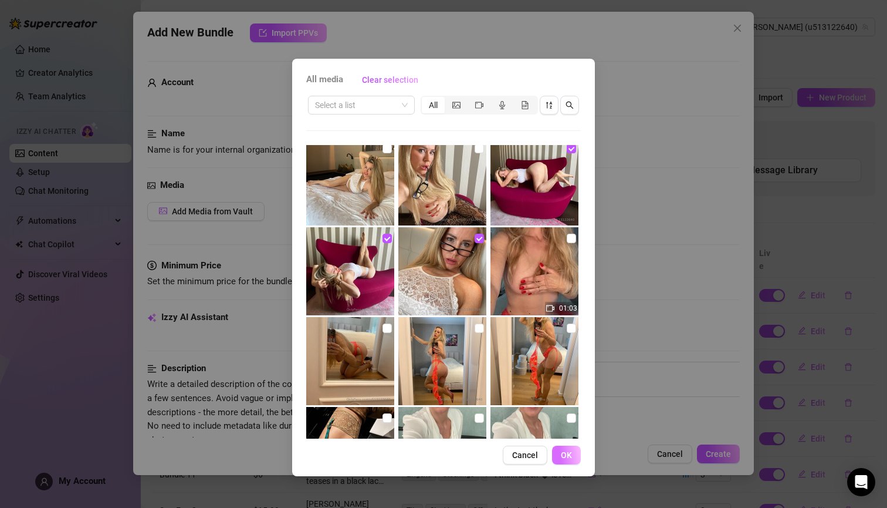
click at [560, 455] on button "OK" at bounding box center [566, 454] width 29 height 19
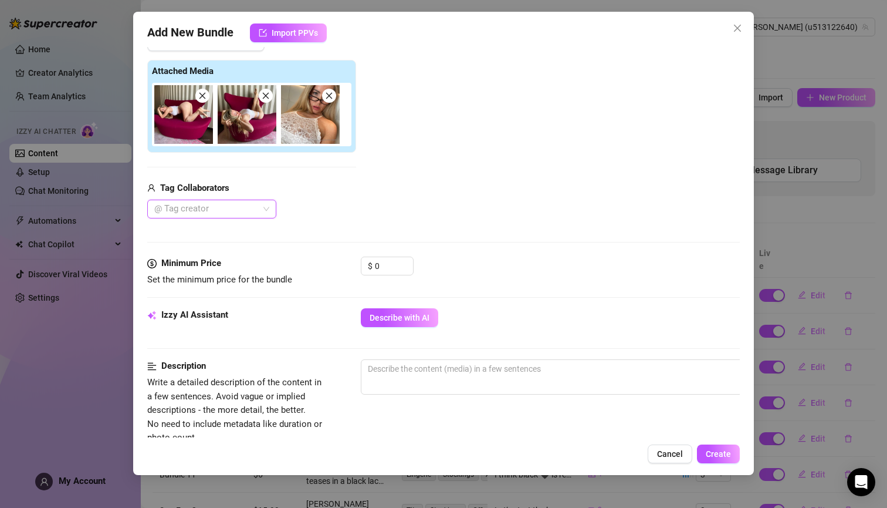
scroll to position [191, 0]
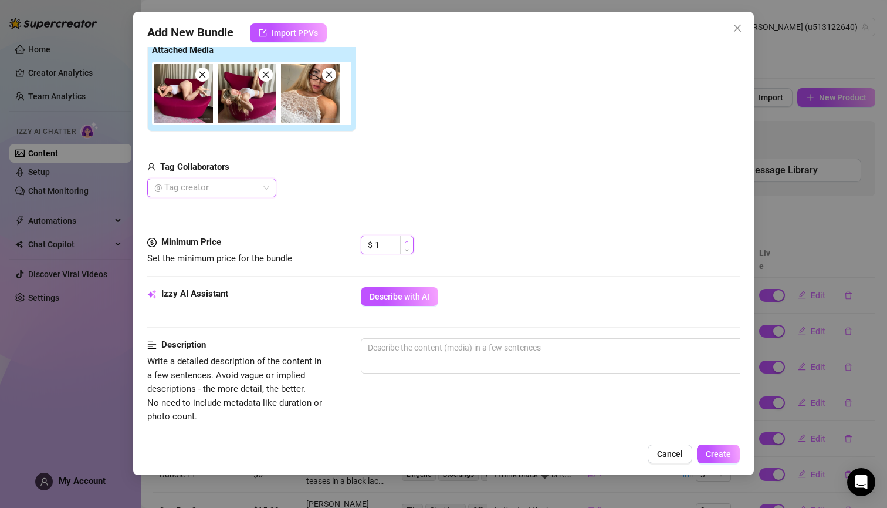
click at [407, 240] on icon "up" at bounding box center [407, 241] width 4 height 4
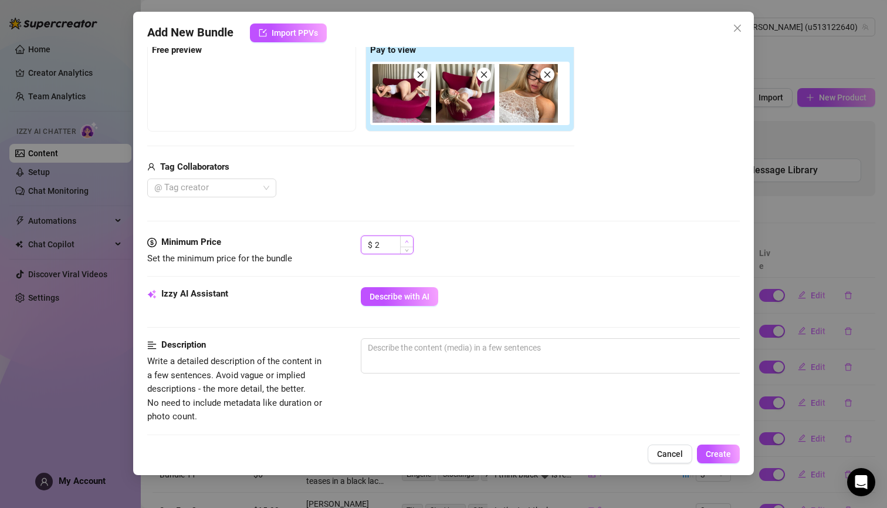
click at [407, 240] on icon "up" at bounding box center [407, 241] width 4 height 4
click at [407, 241] on icon "up" at bounding box center [407, 241] width 4 height 4
click at [407, 241] on icon "up" at bounding box center [407, 241] width 4 height 2
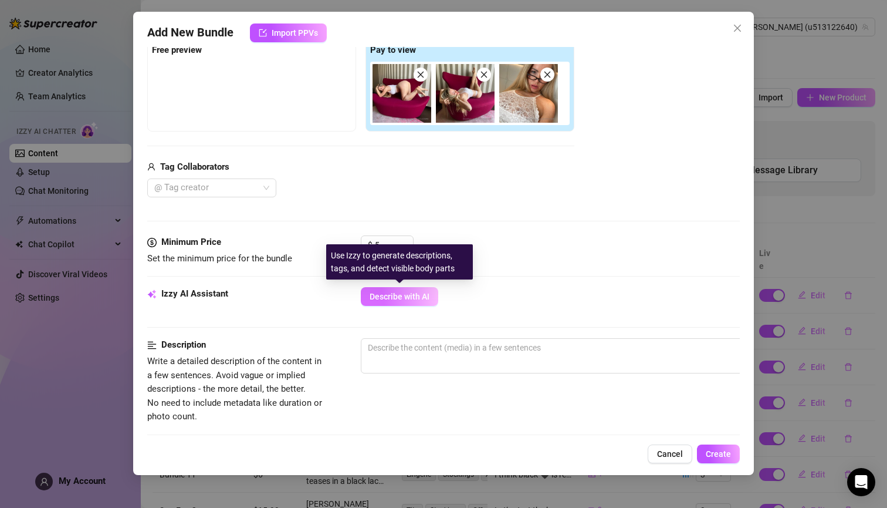
click at [410, 297] on span "Describe with AI" at bounding box center [400, 296] width 60 height 9
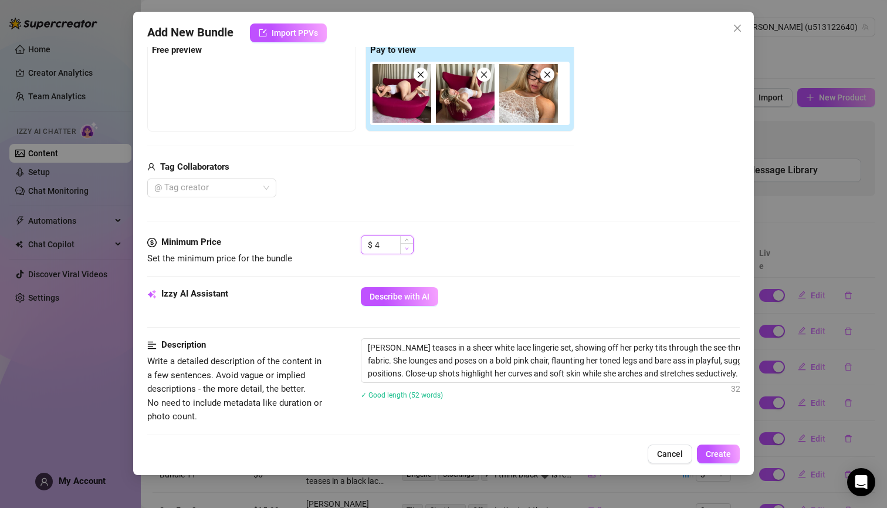
click at [408, 249] on icon "down" at bounding box center [407, 248] width 4 height 4
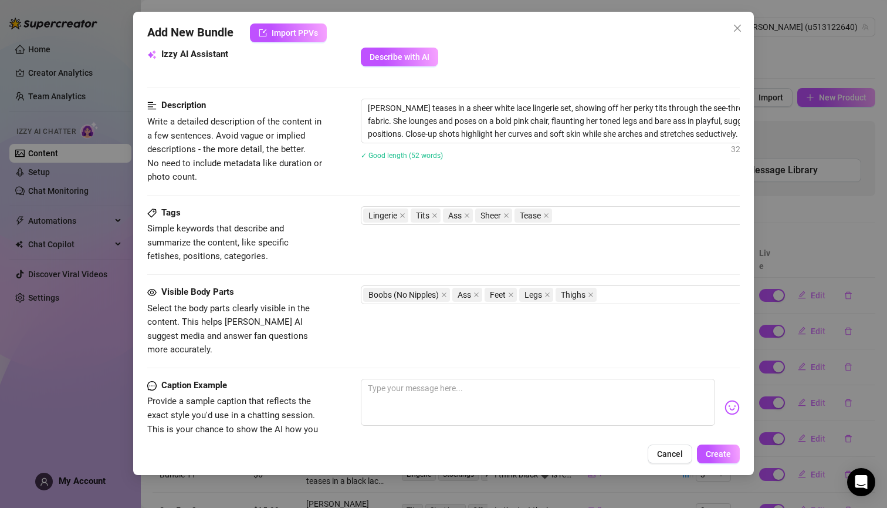
scroll to position [452, 0]
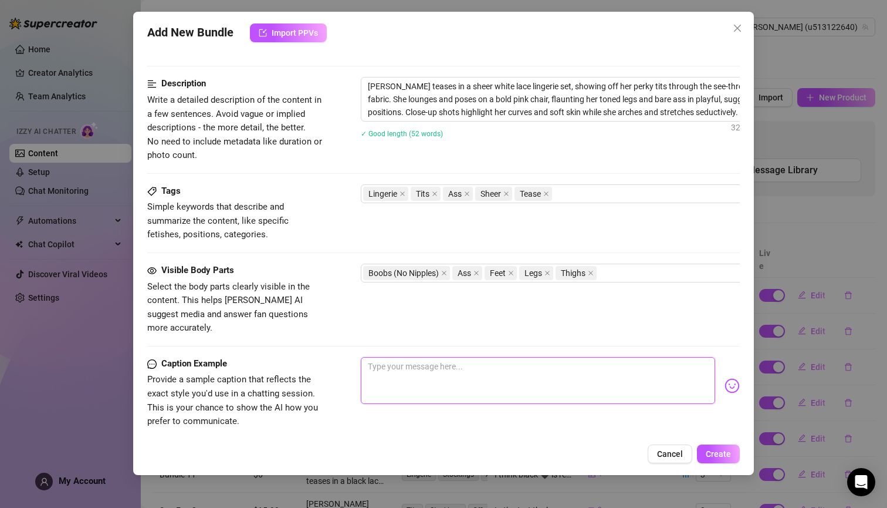
click at [484, 357] on textarea at bounding box center [538, 380] width 354 height 47
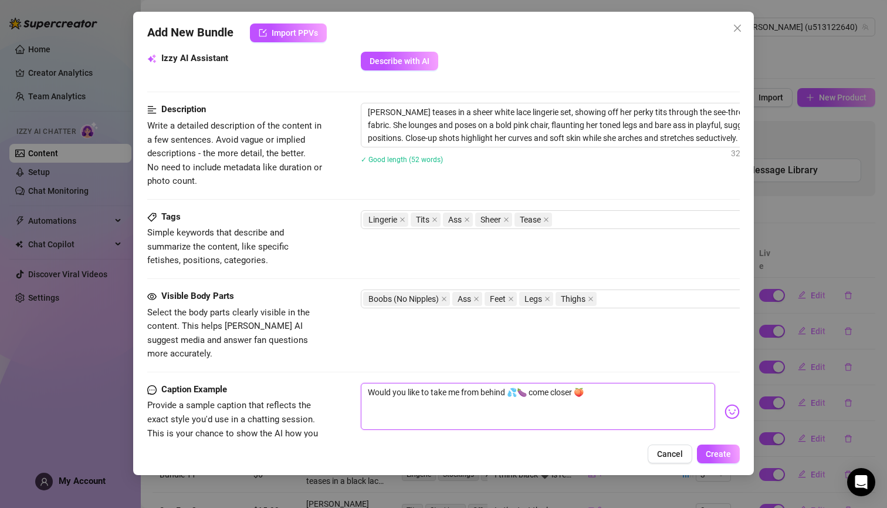
scroll to position [595, 0]
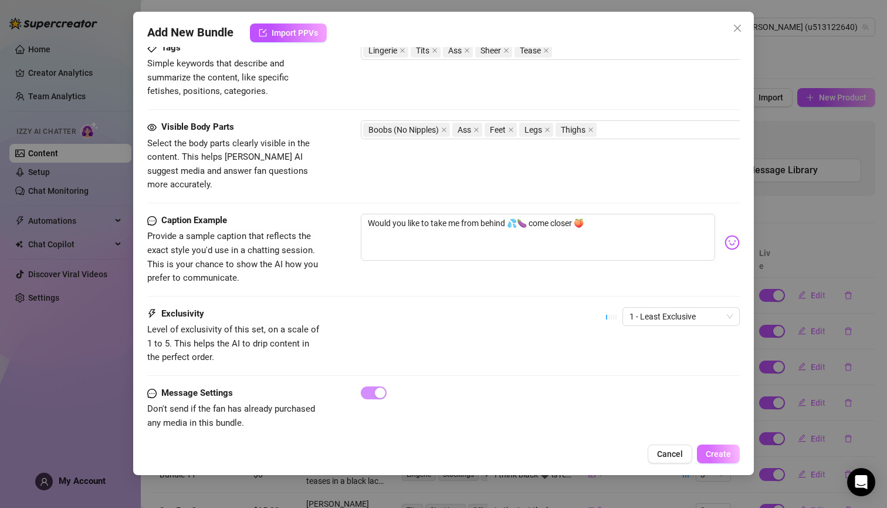
click at [713, 453] on span "Create" at bounding box center [718, 453] width 25 height 9
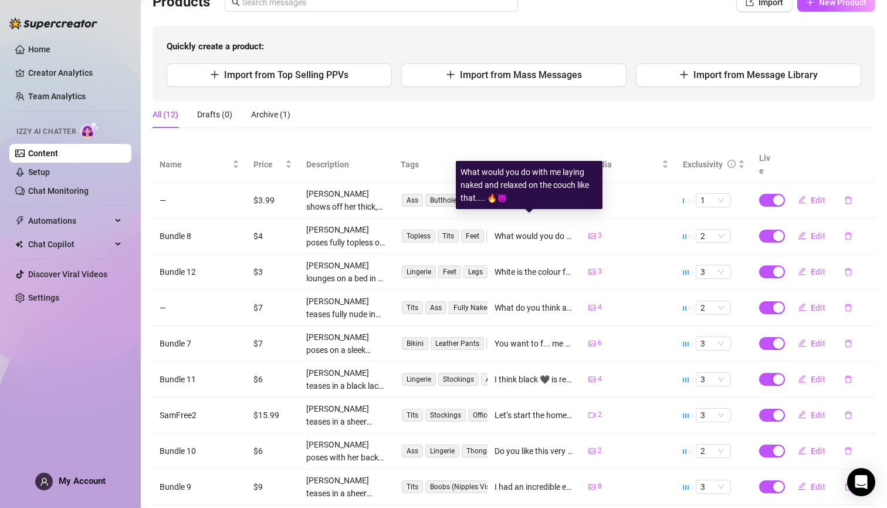
scroll to position [183, 0]
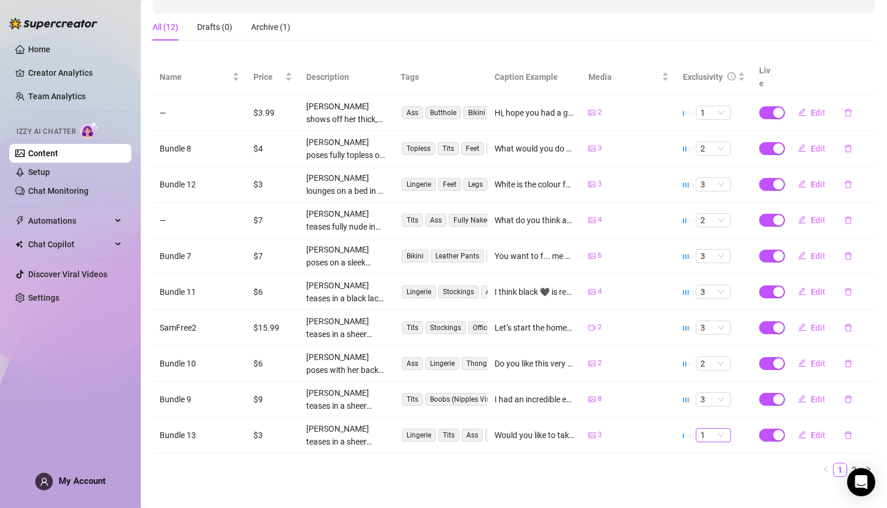
click at [713, 428] on span "1" at bounding box center [714, 434] width 26 height 13
click at [710, 361] on div "3" at bounding box center [706, 362] width 16 height 13
click at [799, 426] on button "Edit" at bounding box center [812, 435] width 46 height 19
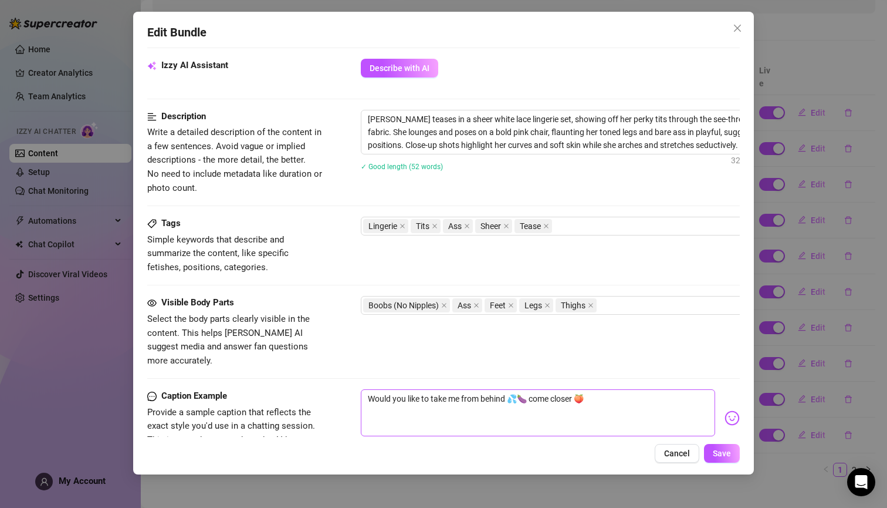
scroll to position [595, 0]
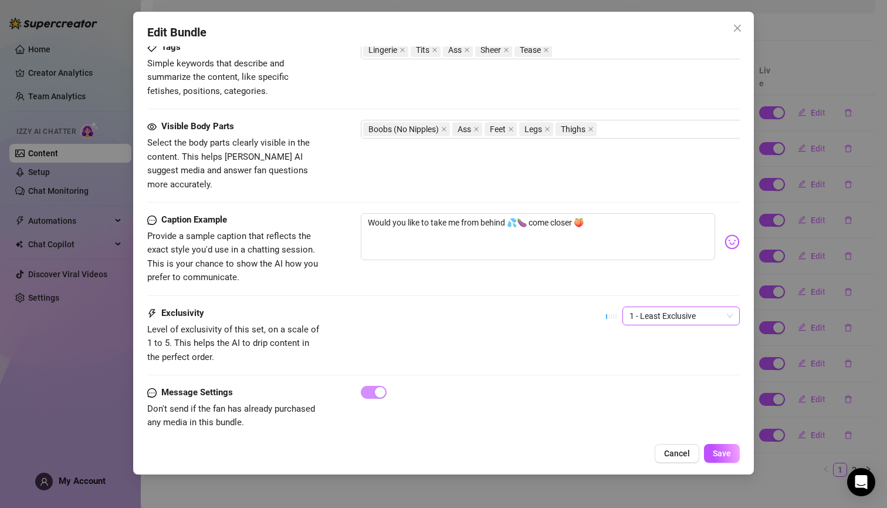
click at [727, 306] on div "1 - Least Exclusive" at bounding box center [681, 315] width 117 height 19
click at [636, 336] on div "2" at bounding box center [672, 336] width 99 height 13
click at [716, 456] on span "Save" at bounding box center [722, 452] width 18 height 9
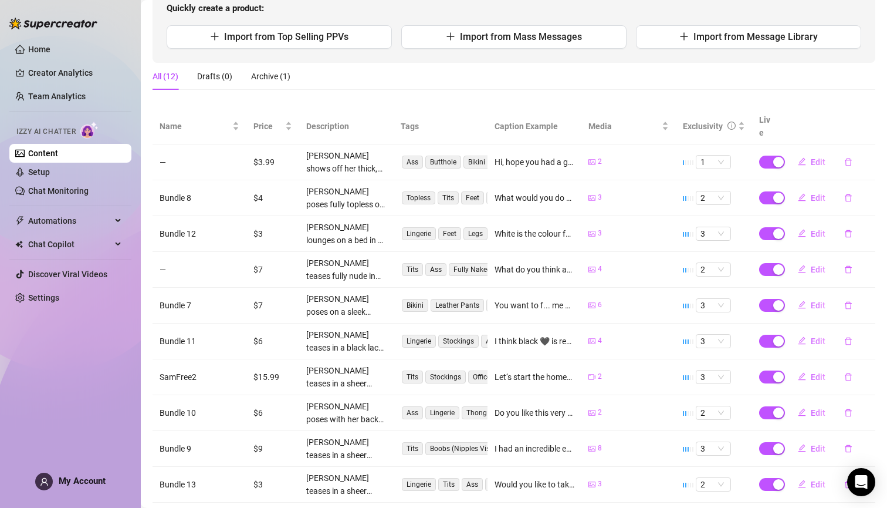
scroll to position [0, 0]
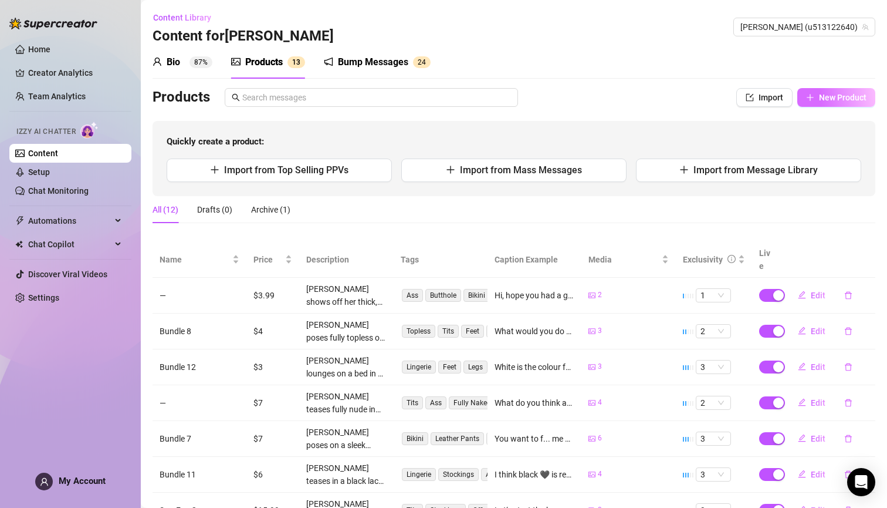
click at [823, 96] on span "New Product" at bounding box center [843, 97] width 48 height 9
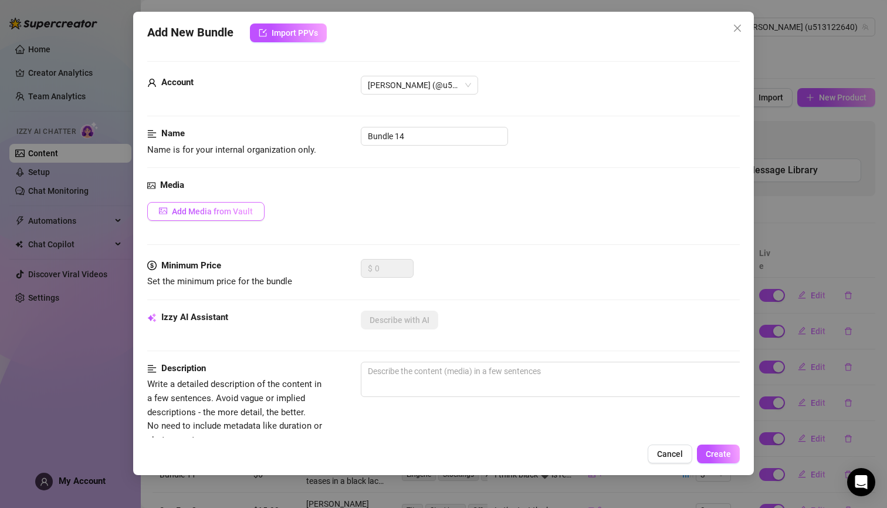
click at [228, 208] on span "Add Media from Vault" at bounding box center [212, 211] width 81 height 9
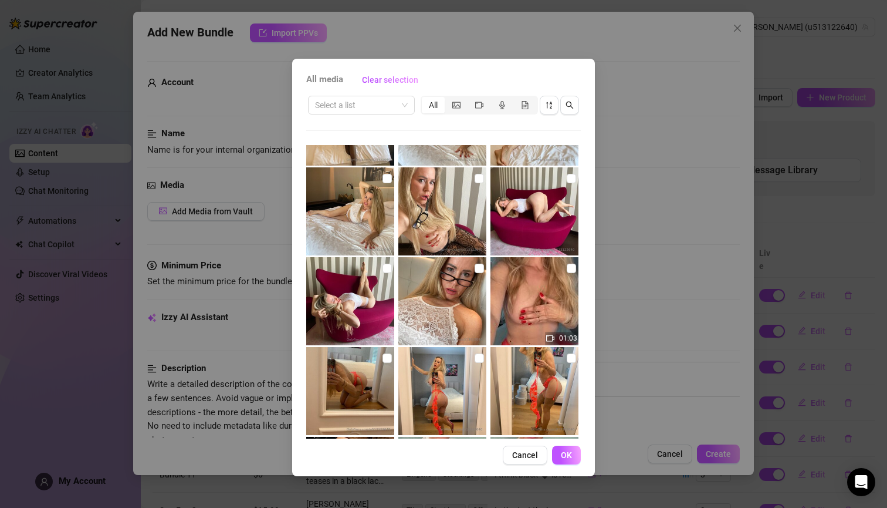
scroll to position [1058, 0]
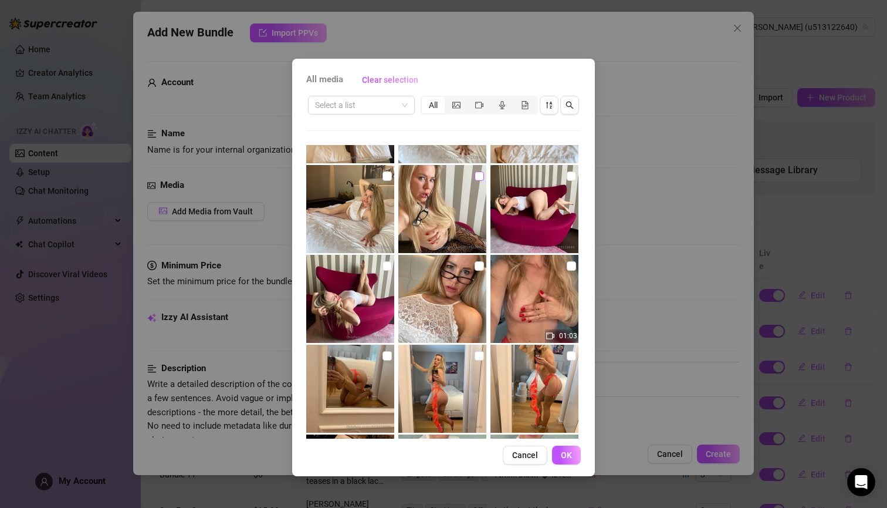
click at [475, 177] on input "checkbox" at bounding box center [479, 175] width 9 height 9
click at [563, 457] on span "OK" at bounding box center [566, 454] width 11 height 9
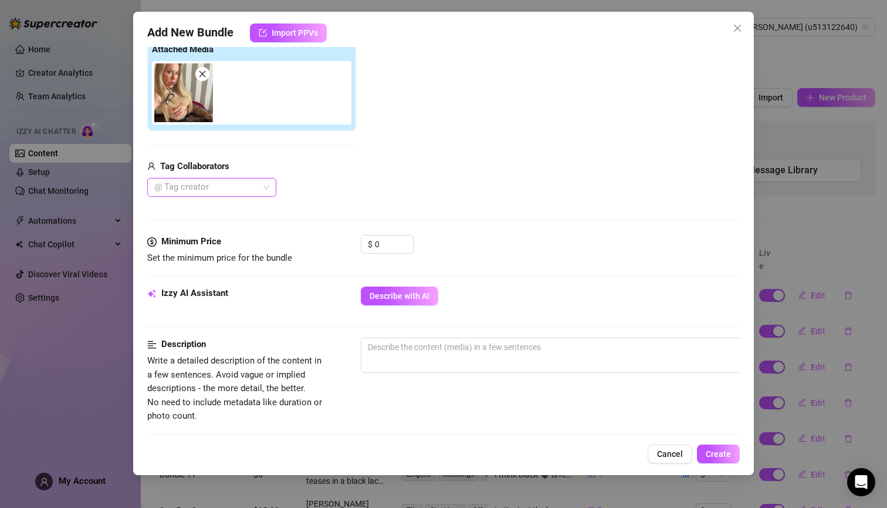
scroll to position [210, 0]
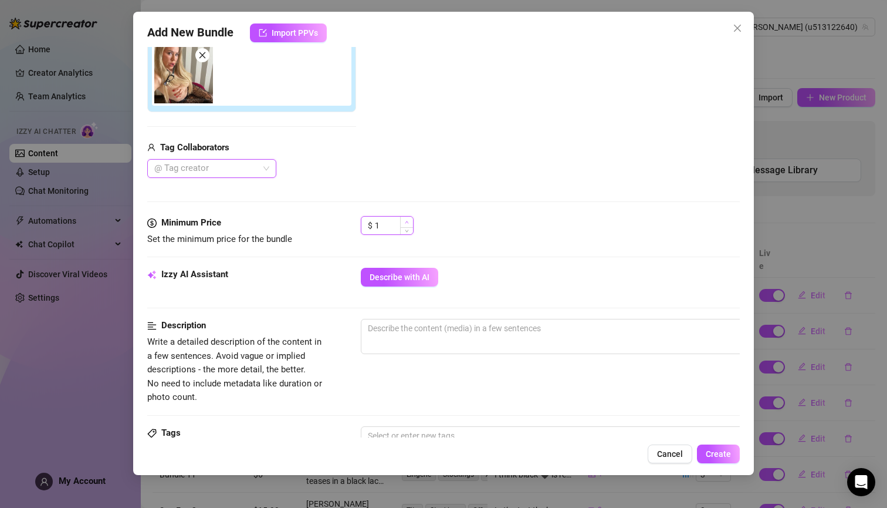
click at [407, 222] on icon "up" at bounding box center [407, 222] width 4 height 4
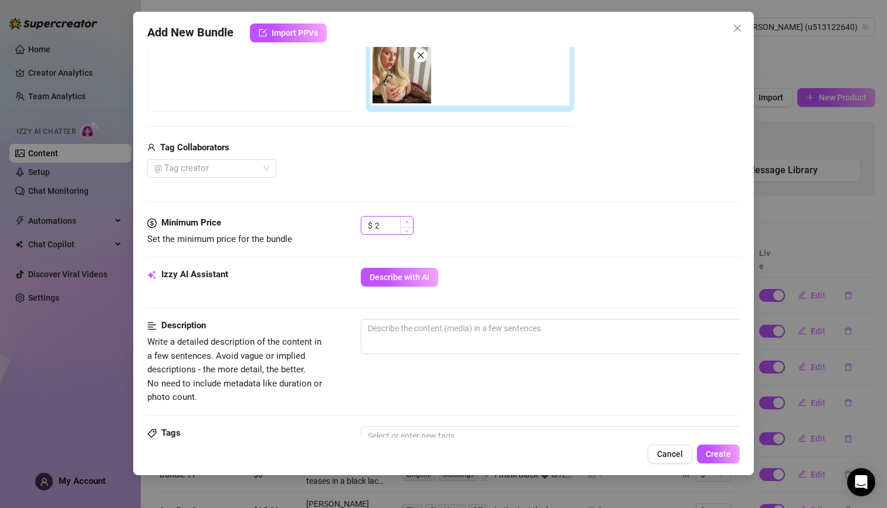
click at [407, 222] on icon "up" at bounding box center [407, 222] width 4 height 4
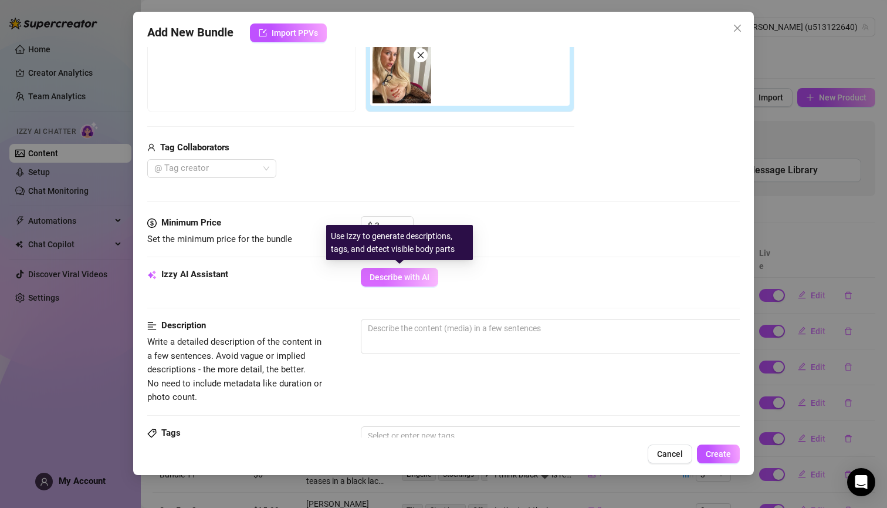
click at [409, 273] on span "Describe with AI" at bounding box center [400, 276] width 60 height 9
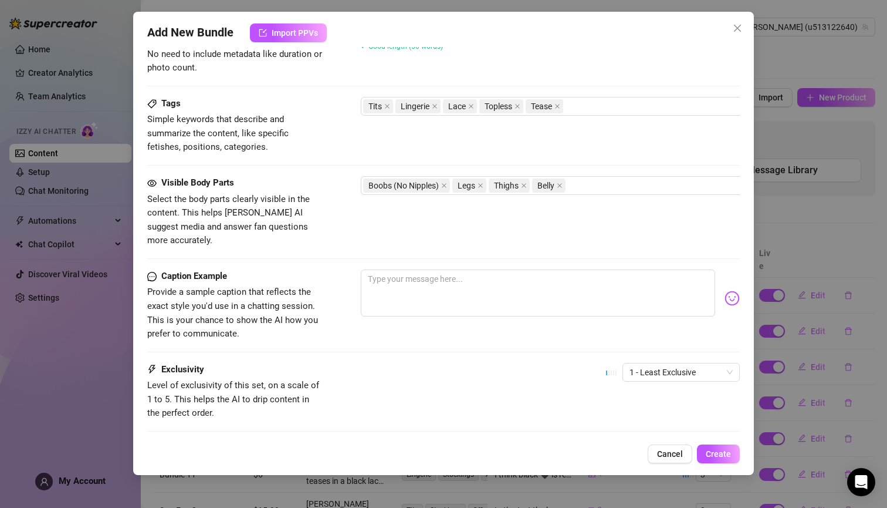
scroll to position [542, 0]
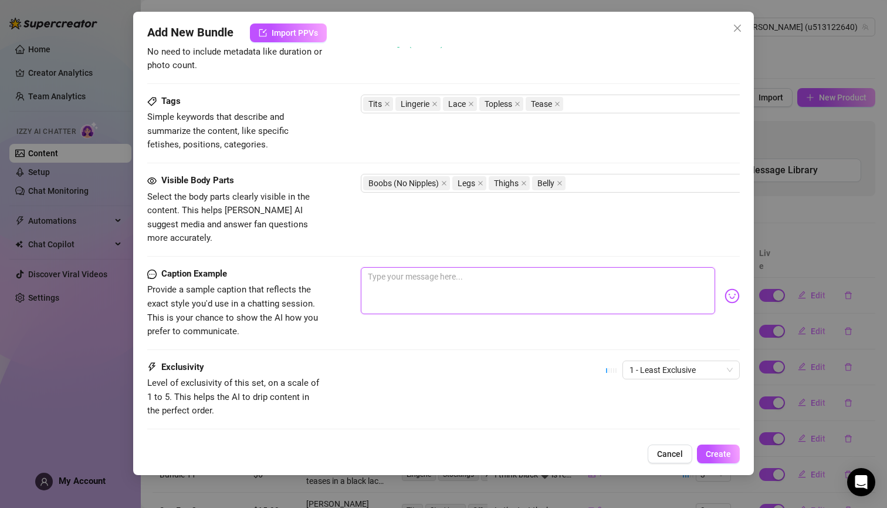
click at [464, 280] on textarea at bounding box center [538, 290] width 354 height 47
click at [713, 455] on span "Create" at bounding box center [718, 453] width 25 height 9
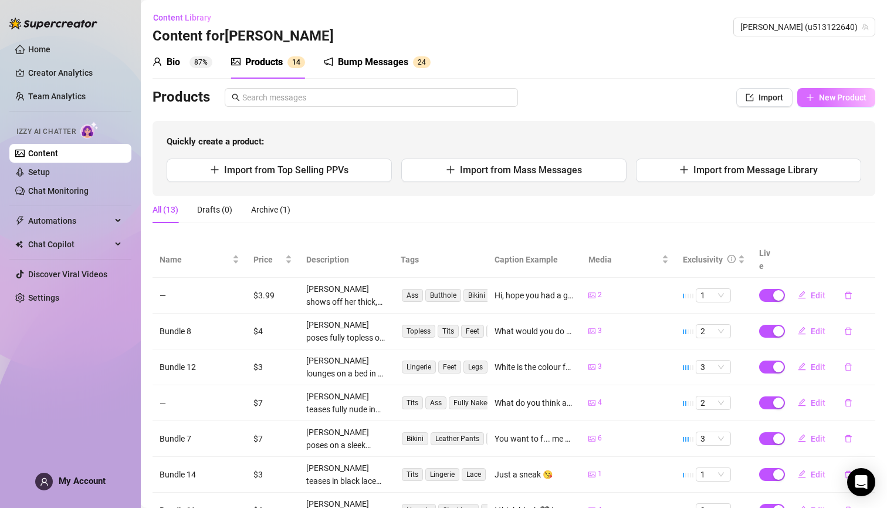
click at [806, 95] on icon "plus" at bounding box center [810, 97] width 8 height 8
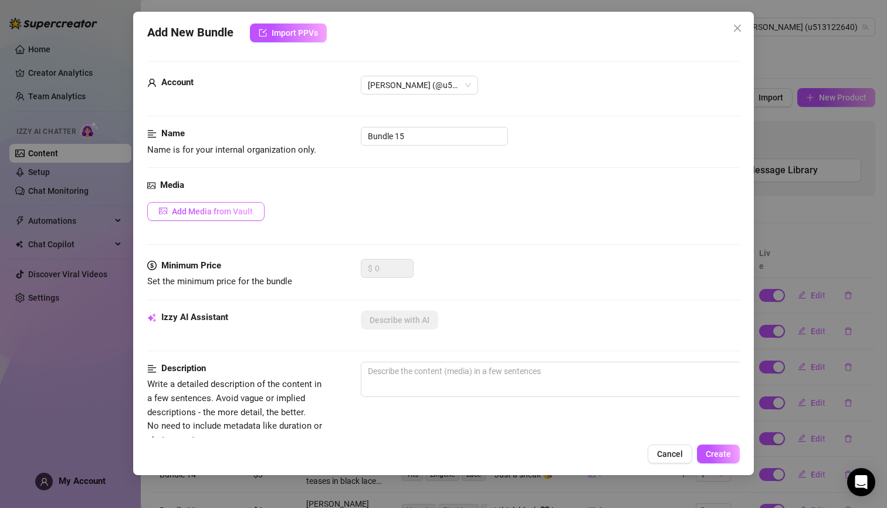
click at [243, 210] on span "Add Media from Vault" at bounding box center [212, 211] width 81 height 9
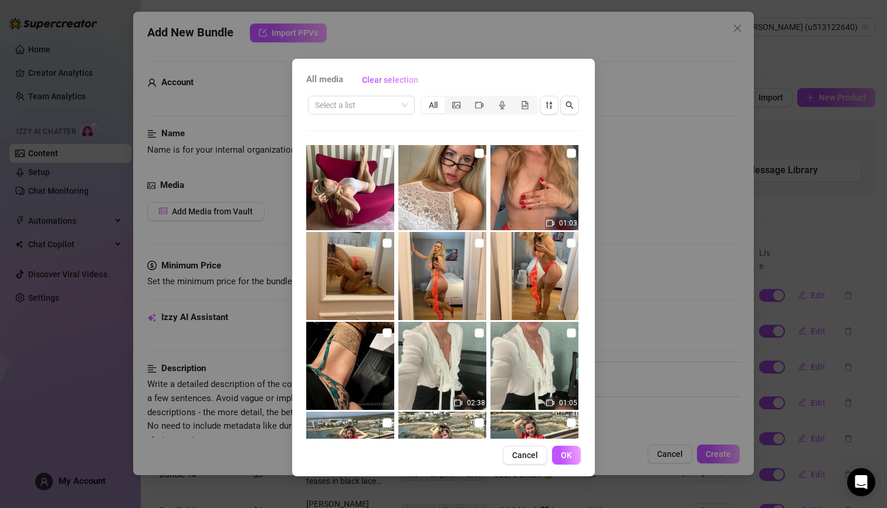
scroll to position [1151, 0]
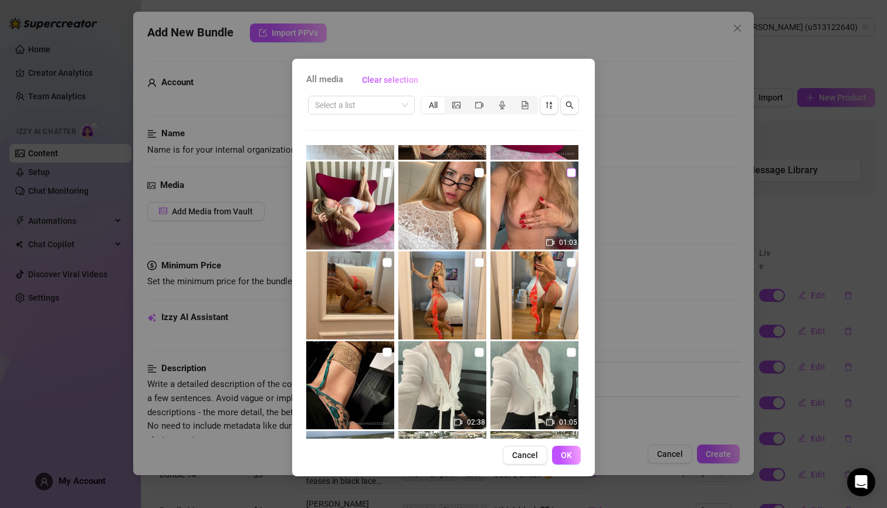
click at [567, 175] on span at bounding box center [571, 172] width 9 height 9
click at [567, 175] on input "checkbox" at bounding box center [571, 172] width 9 height 9
click at [384, 264] on input "checkbox" at bounding box center [387, 262] width 9 height 9
click at [475, 264] on input "checkbox" at bounding box center [479, 262] width 9 height 9
click at [567, 264] on input "checkbox" at bounding box center [571, 262] width 9 height 9
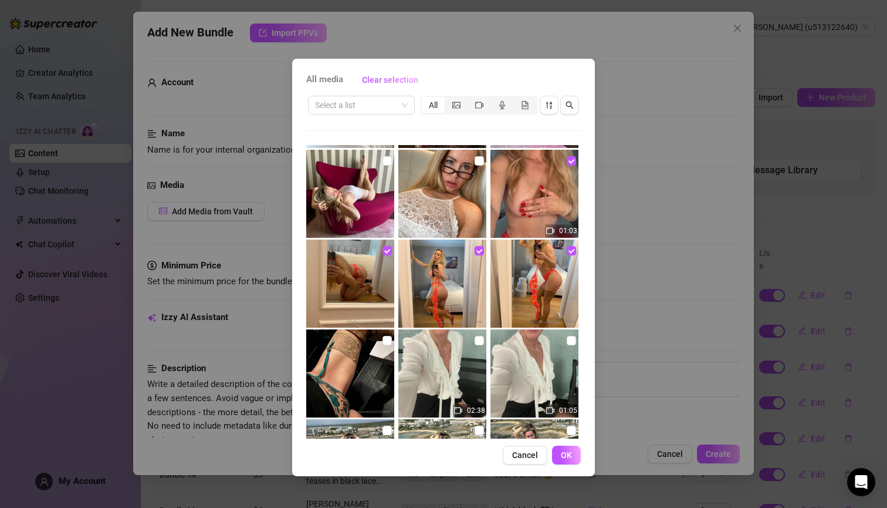
scroll to position [1230, 0]
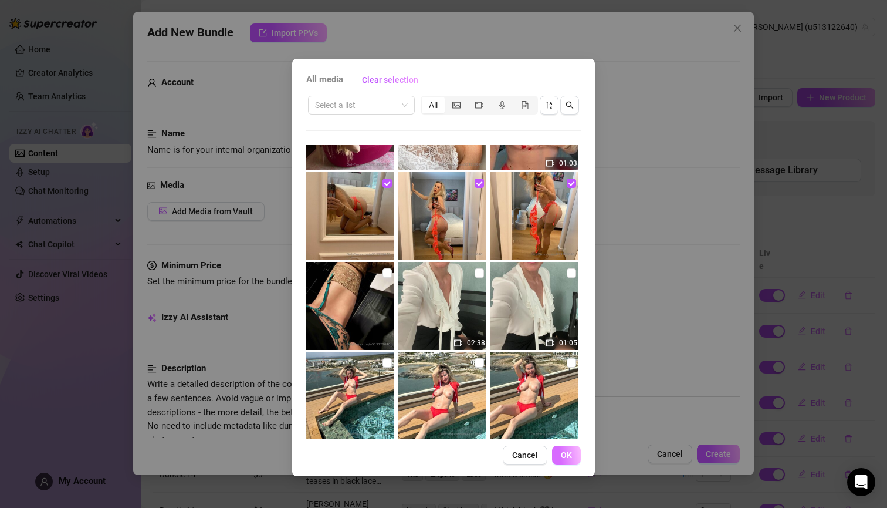
click at [569, 450] on span "OK" at bounding box center [566, 454] width 11 height 9
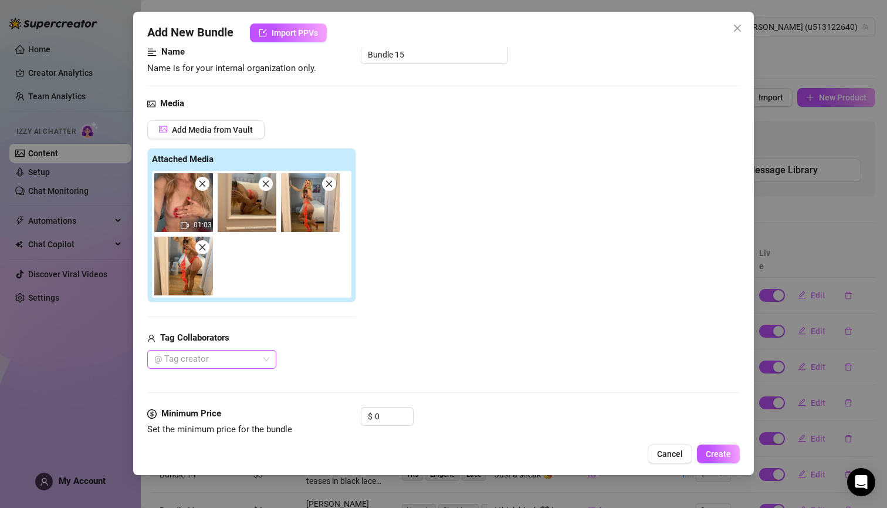
scroll to position [134, 0]
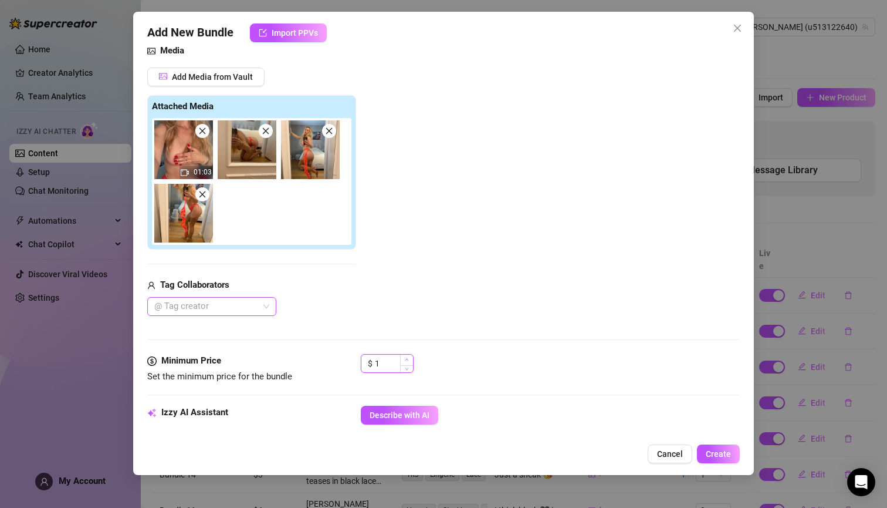
click at [406, 360] on icon "up" at bounding box center [407, 359] width 4 height 4
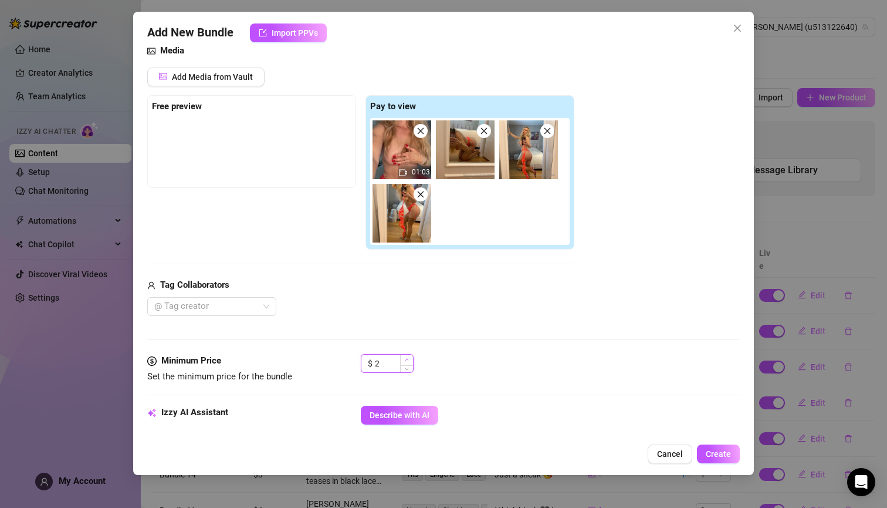
click at [406, 360] on icon "up" at bounding box center [407, 359] width 4 height 4
click at [405, 360] on icon "up" at bounding box center [407, 359] width 4 height 4
click at [411, 359] on span "Increase Value" at bounding box center [406, 359] width 13 height 11
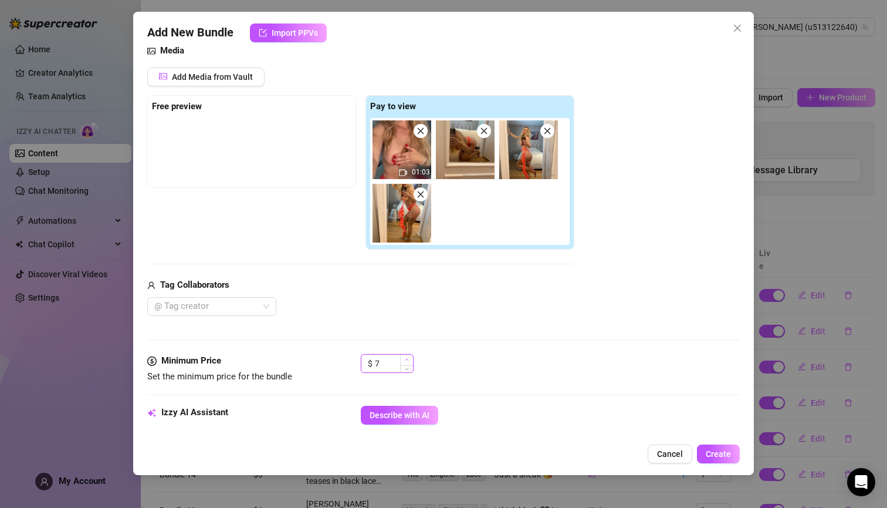
click at [411, 359] on span "Increase Value" at bounding box center [406, 359] width 13 height 11
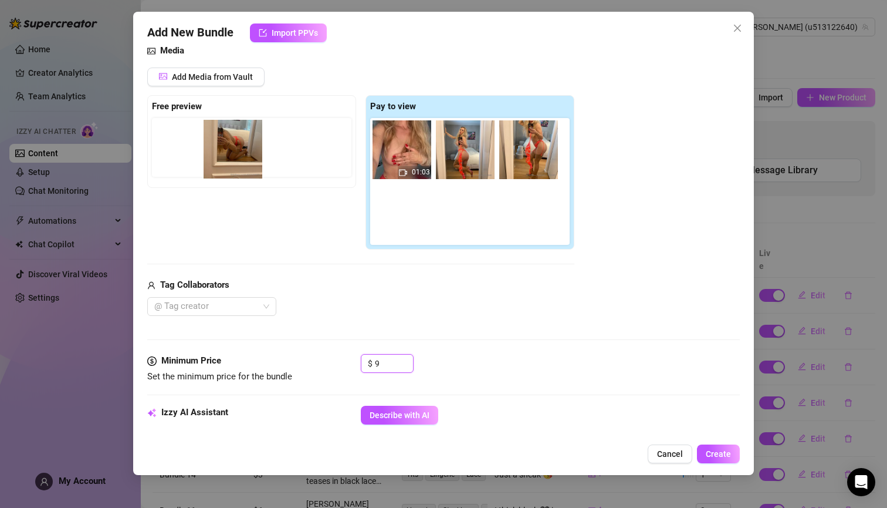
drag, startPoint x: 472, startPoint y: 147, endPoint x: 238, endPoint y: 150, distance: 234.2
click at [238, 150] on div "Free preview Pay to view 01:03" at bounding box center [360, 172] width 427 height 155
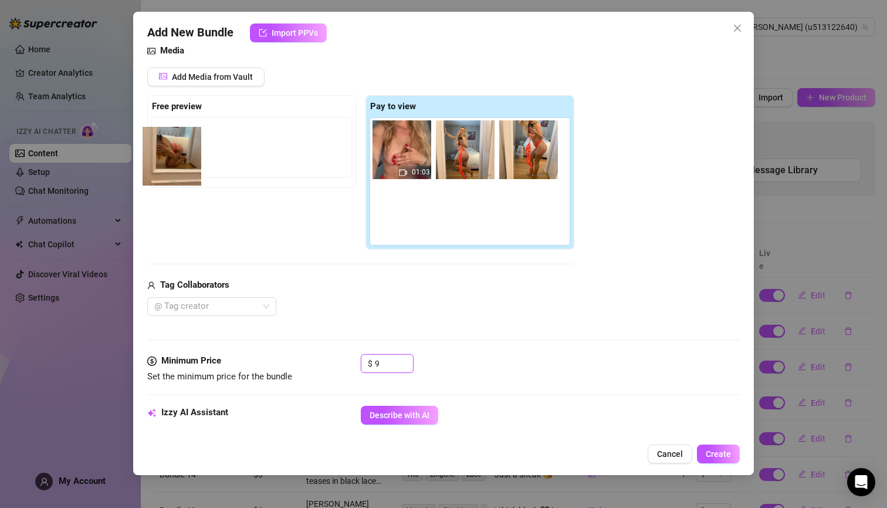
drag, startPoint x: 474, startPoint y: 146, endPoint x: 180, endPoint y: 157, distance: 294.3
click at [180, 157] on div "Free preview Pay to view 01:03" at bounding box center [360, 172] width 427 height 155
drag, startPoint x: 475, startPoint y: 142, endPoint x: 184, endPoint y: 137, distance: 291.7
click at [184, 137] on div "Free preview Pay to view 01:03" at bounding box center [360, 172] width 427 height 155
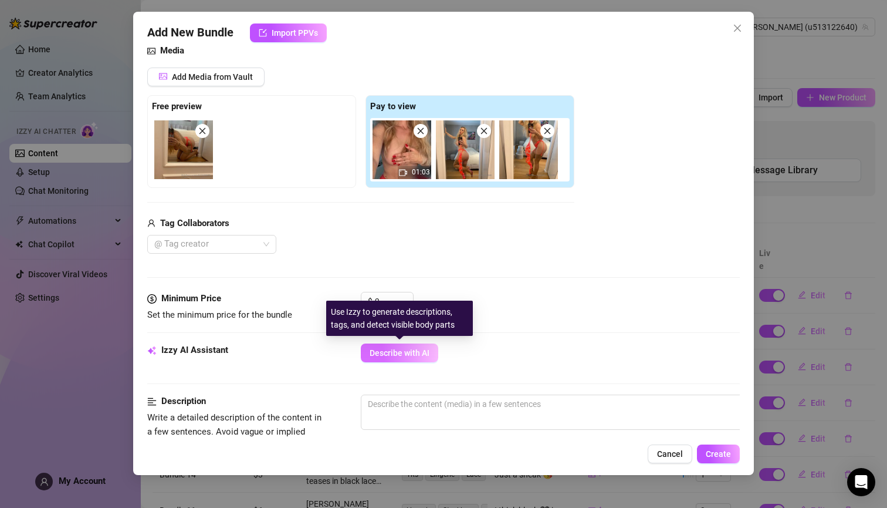
click at [391, 349] on span "Describe with AI" at bounding box center [400, 352] width 60 height 9
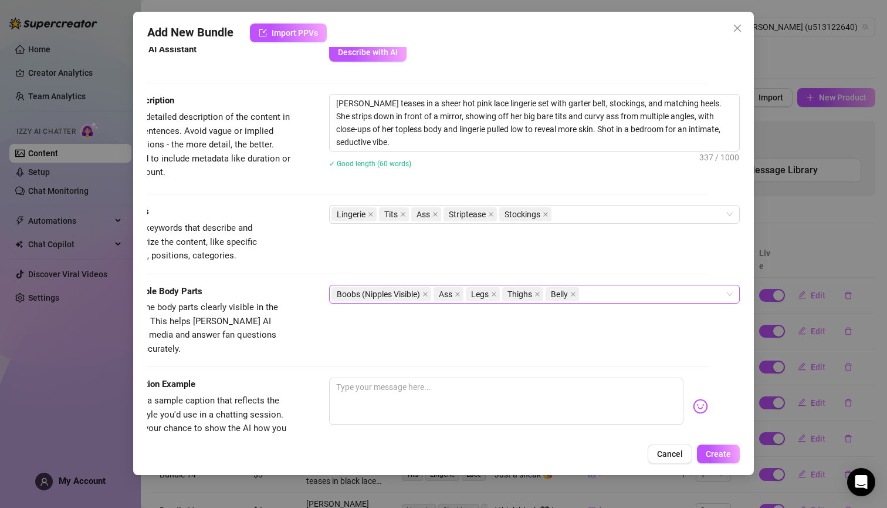
scroll to position [464, 40]
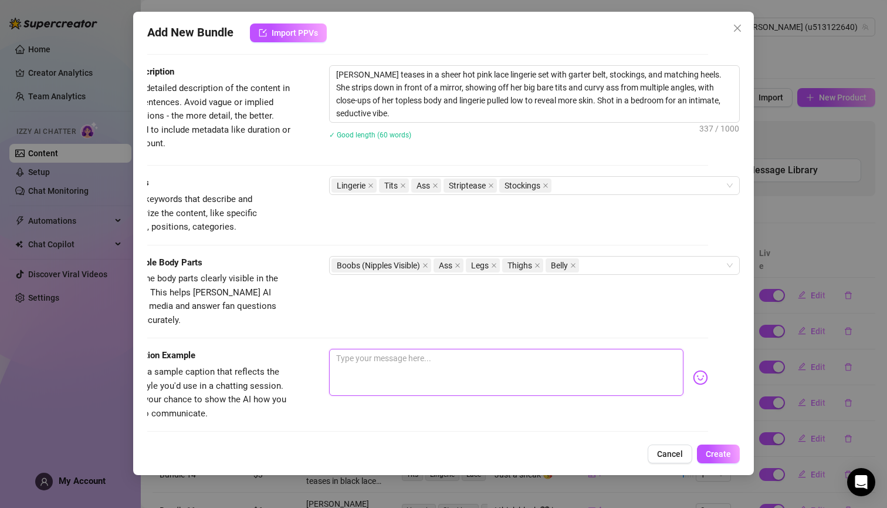
click at [417, 349] on textarea at bounding box center [506, 372] width 354 height 47
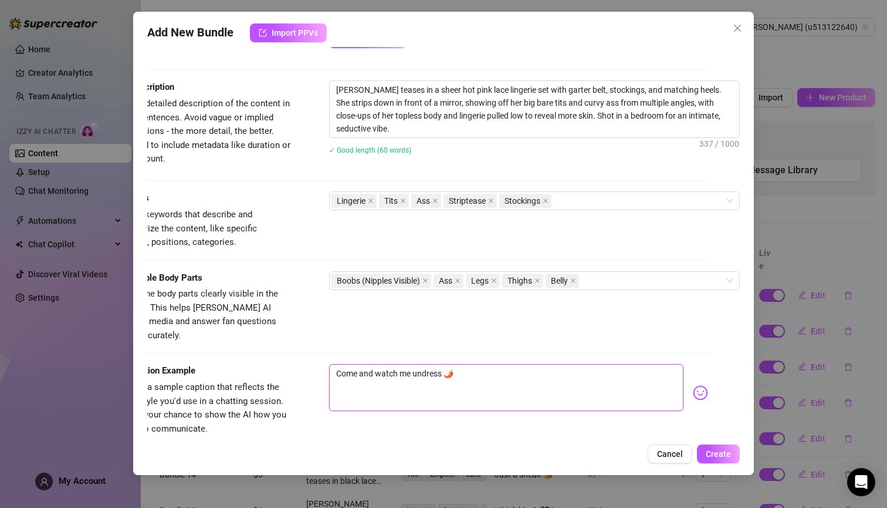
scroll to position [601, 40]
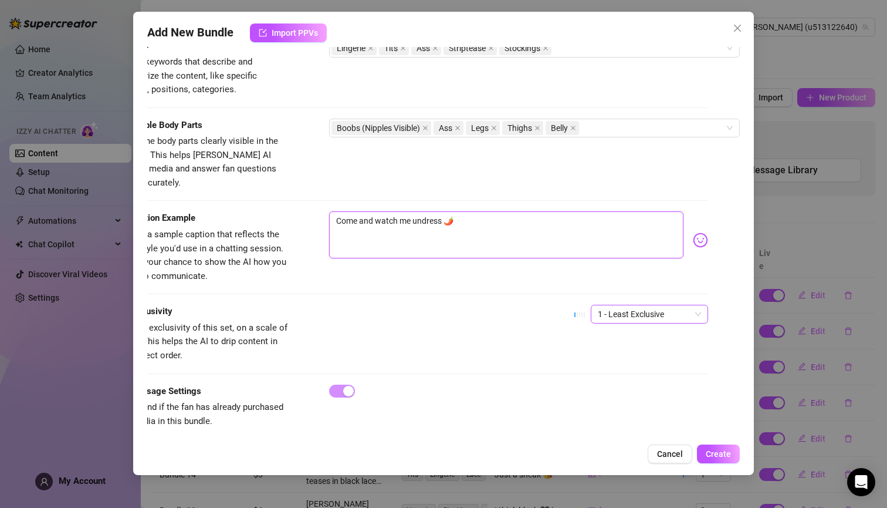
click at [678, 305] on span "1 - Least Exclusive" at bounding box center [649, 314] width 103 height 18
click at [596, 369] on div "4" at bounding box center [632, 375] width 99 height 13
click at [685, 305] on div "4" at bounding box center [649, 314] width 117 height 19
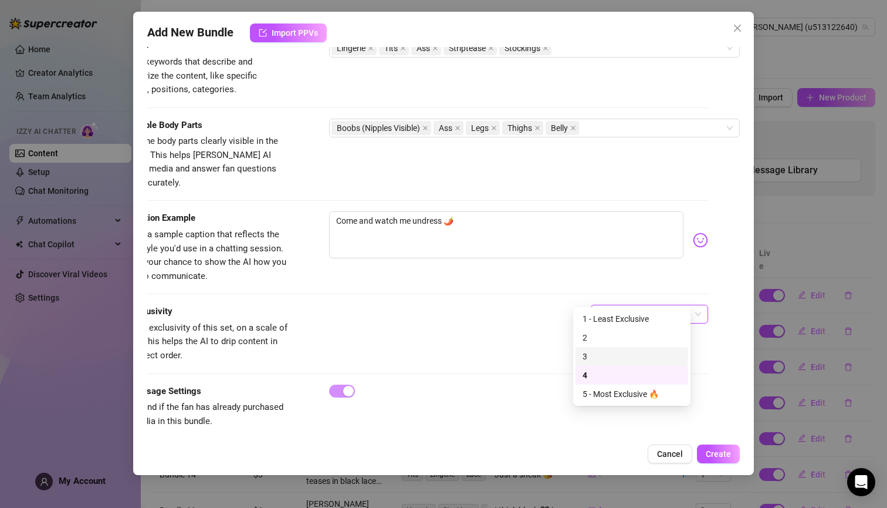
click at [611, 360] on div "3" at bounding box center [632, 356] width 99 height 13
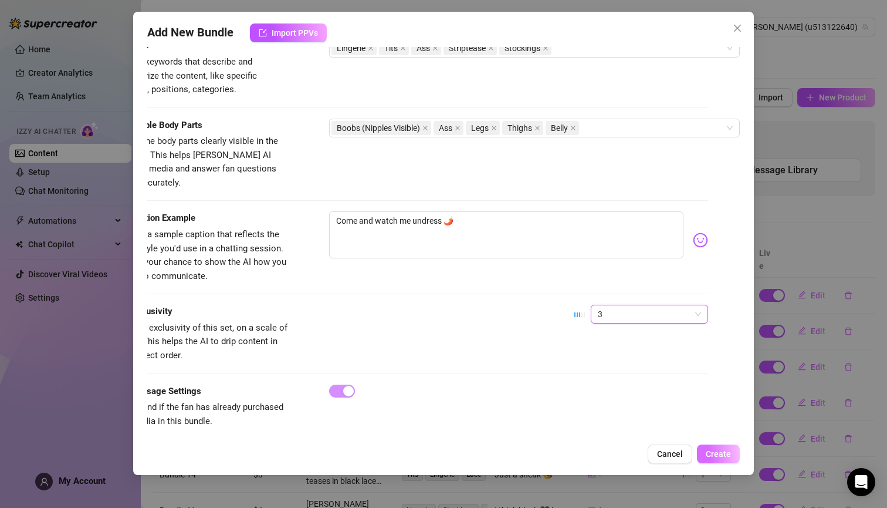
click at [711, 449] on span "Create" at bounding box center [718, 453] width 25 height 9
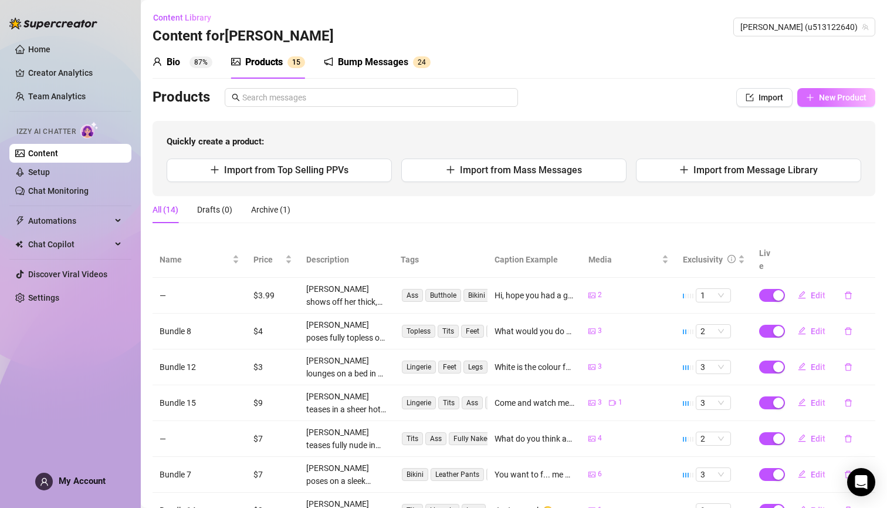
click at [828, 97] on span "New Product" at bounding box center [843, 97] width 48 height 9
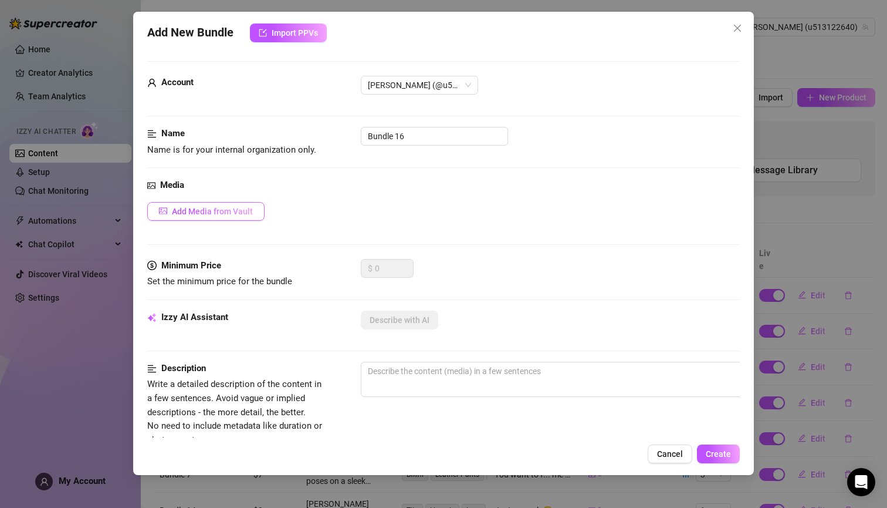
click at [224, 207] on span "Add Media from Vault" at bounding box center [212, 211] width 81 height 9
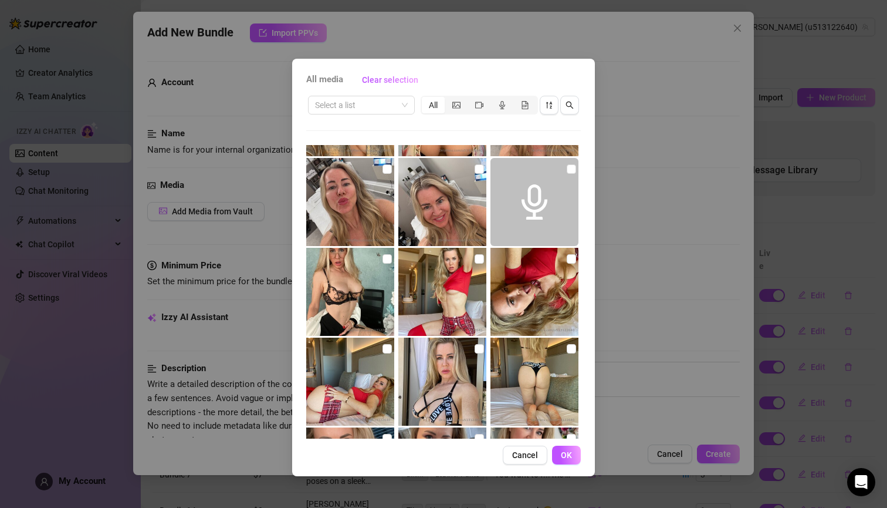
scroll to position [2779, 0]
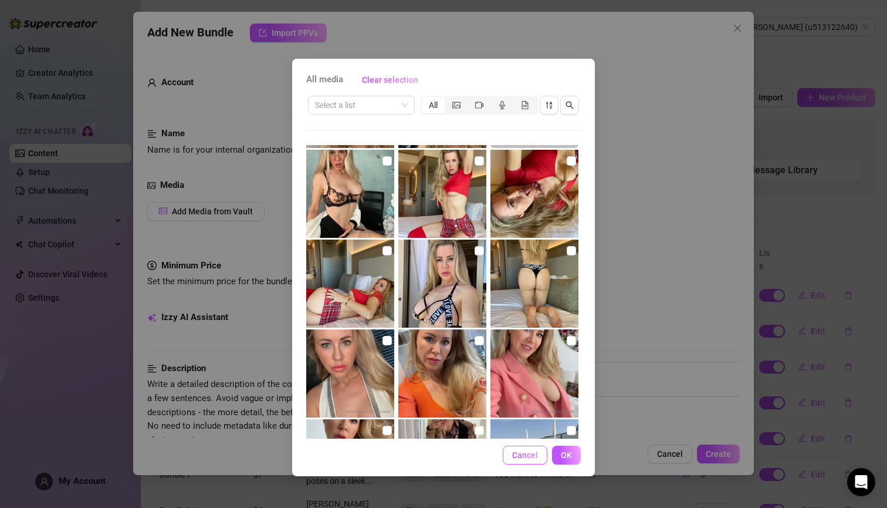
click at [532, 459] on span "Cancel" at bounding box center [525, 454] width 26 height 9
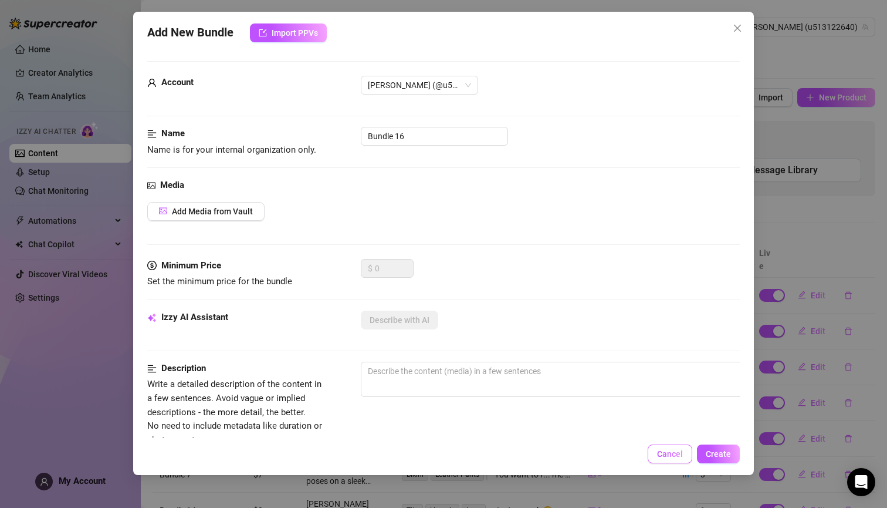
click at [670, 453] on span "Cancel" at bounding box center [670, 453] width 26 height 9
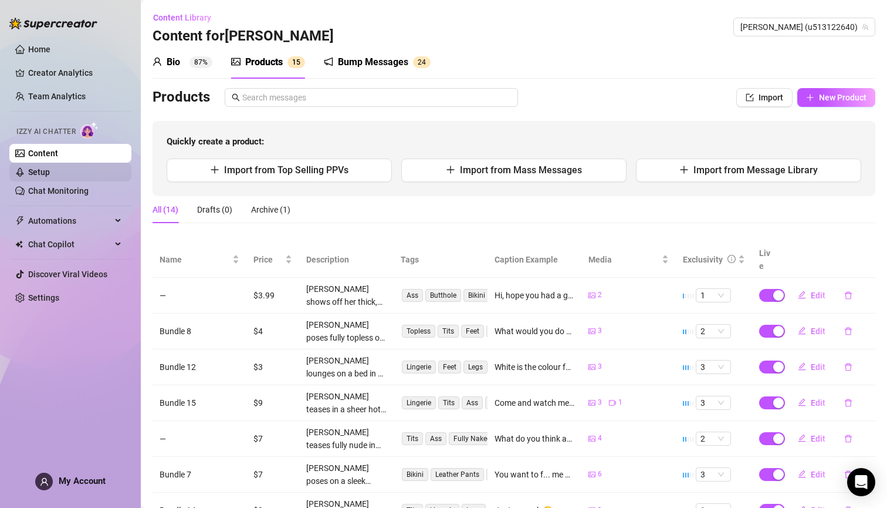
click at [50, 170] on link "Setup" at bounding box center [39, 171] width 22 height 9
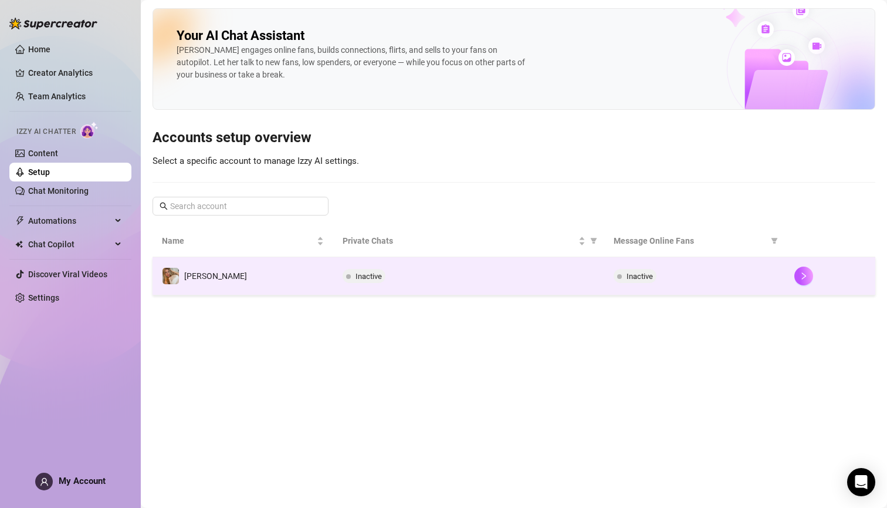
click at [370, 273] on span "Inactive" at bounding box center [369, 276] width 26 height 9
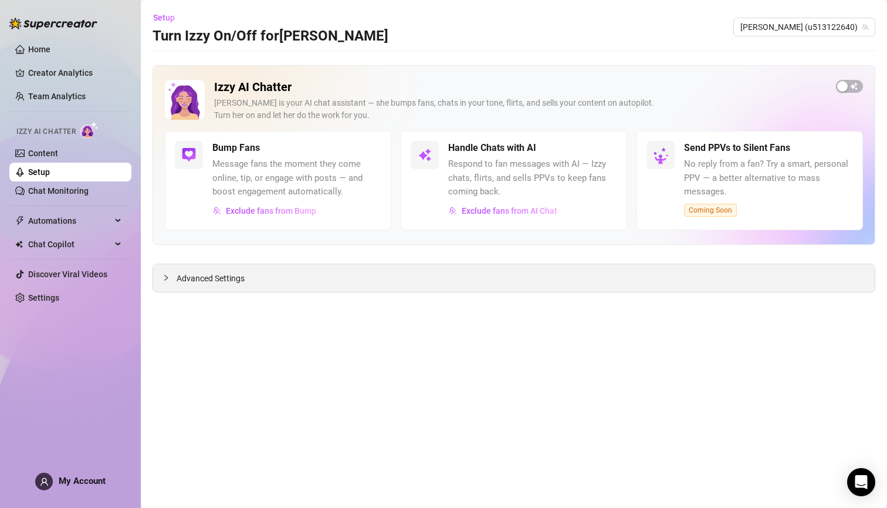
click at [210, 275] on span "Advanced Settings" at bounding box center [211, 278] width 68 height 13
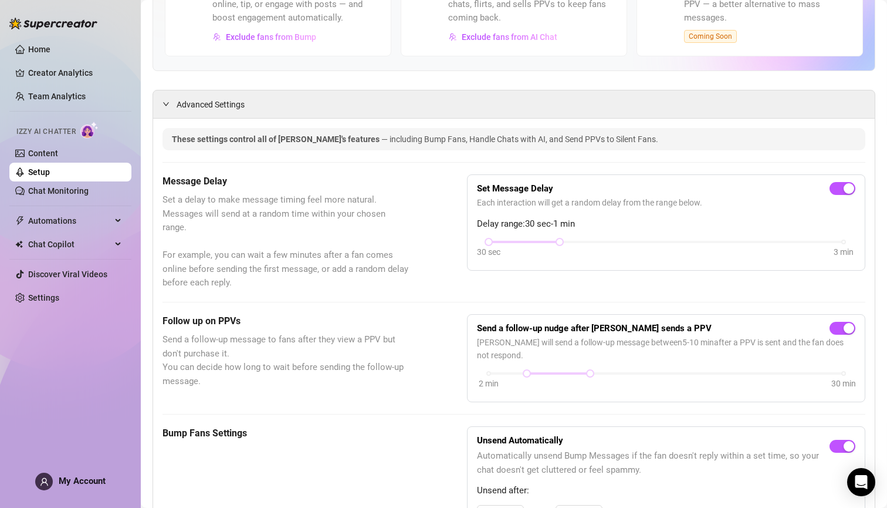
scroll to position [198, 0]
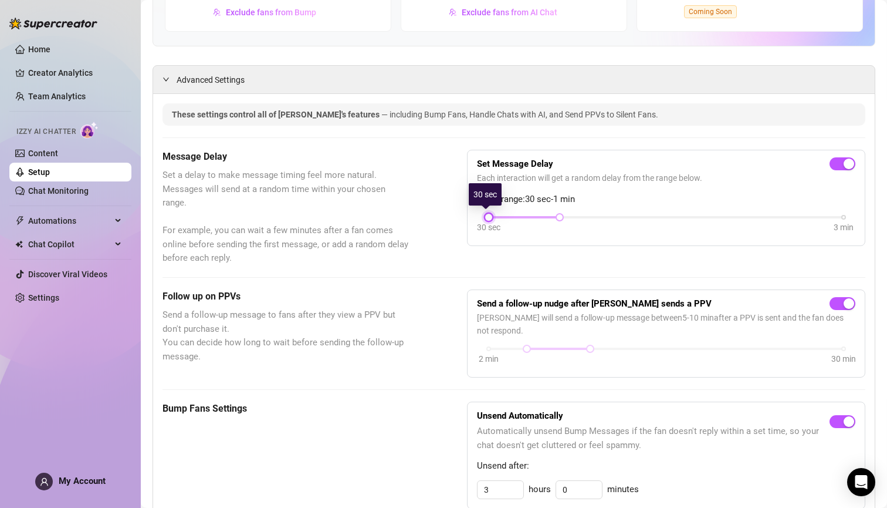
drag, startPoint x: 489, startPoint y: 216, endPoint x: 500, endPoint y: 214, distance: 10.7
click at [500, 214] on div "30 sec 3 min" at bounding box center [666, 216] width 355 height 5
click at [501, 214] on div at bounding box center [524, 217] width 71 height 6
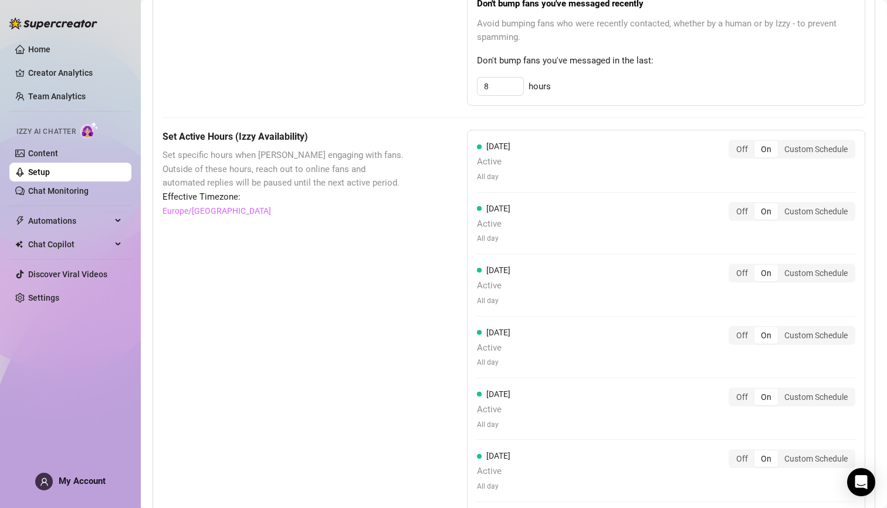
scroll to position [728, 0]
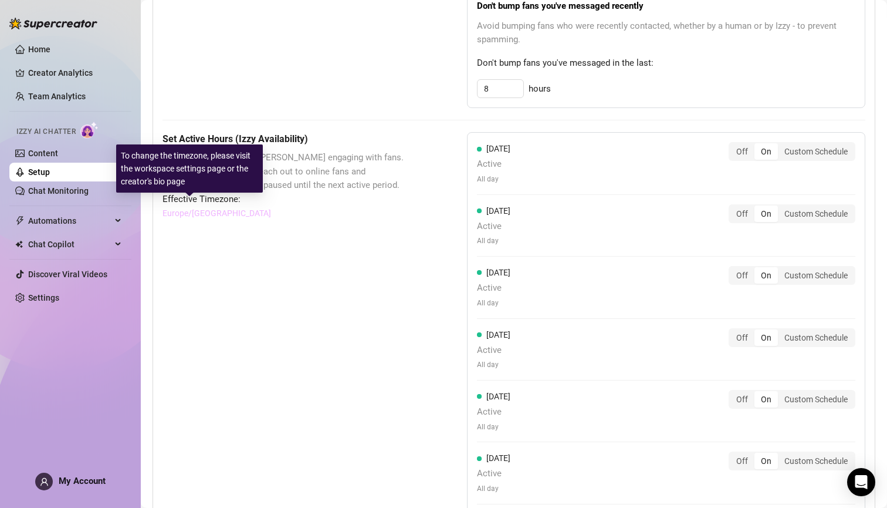
click at [191, 207] on link "Europe/[GEOGRAPHIC_DATA]" at bounding box center [217, 213] width 109 height 13
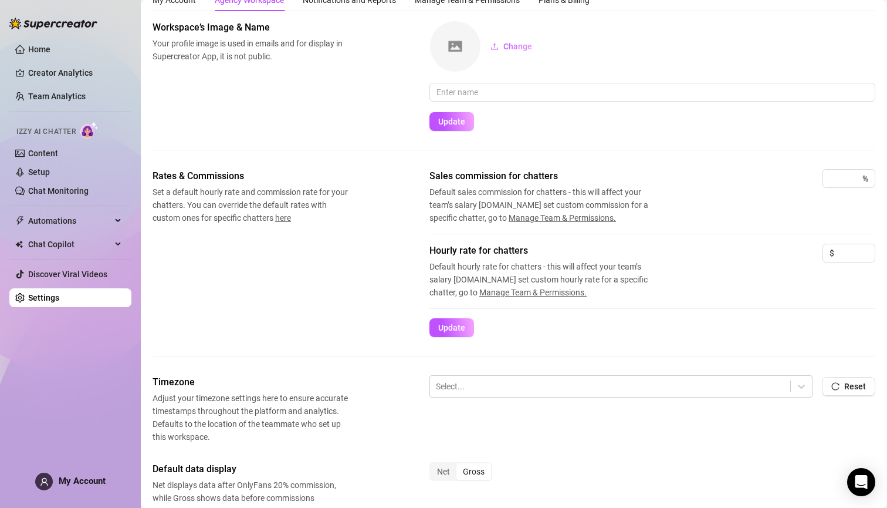
scroll to position [119, 0]
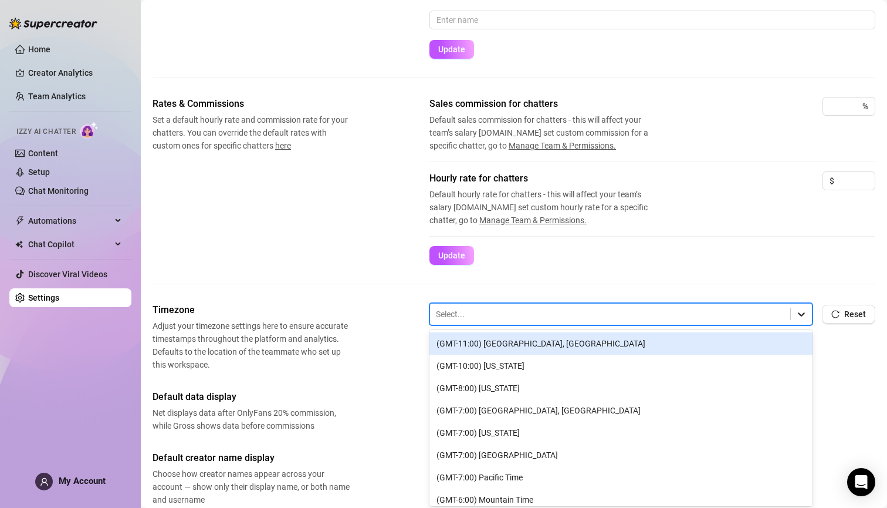
click at [796, 314] on icon at bounding box center [802, 314] width 12 height 12
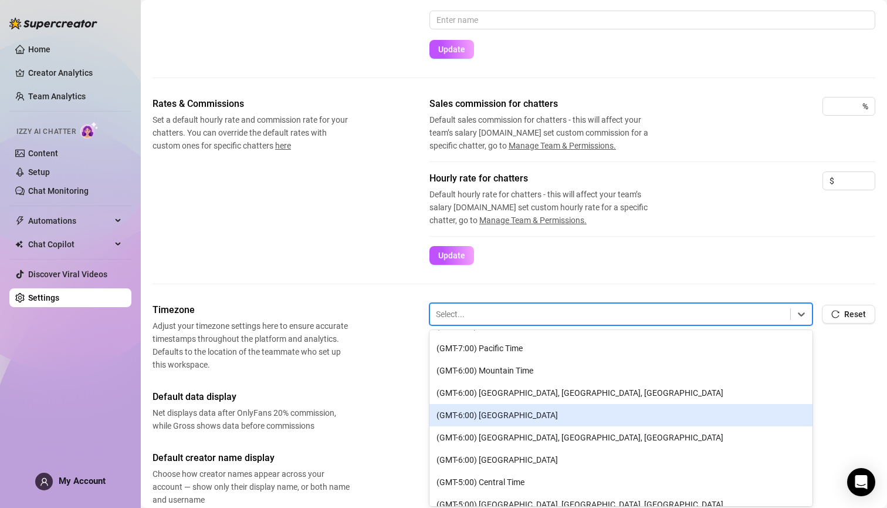
scroll to position [133, 0]
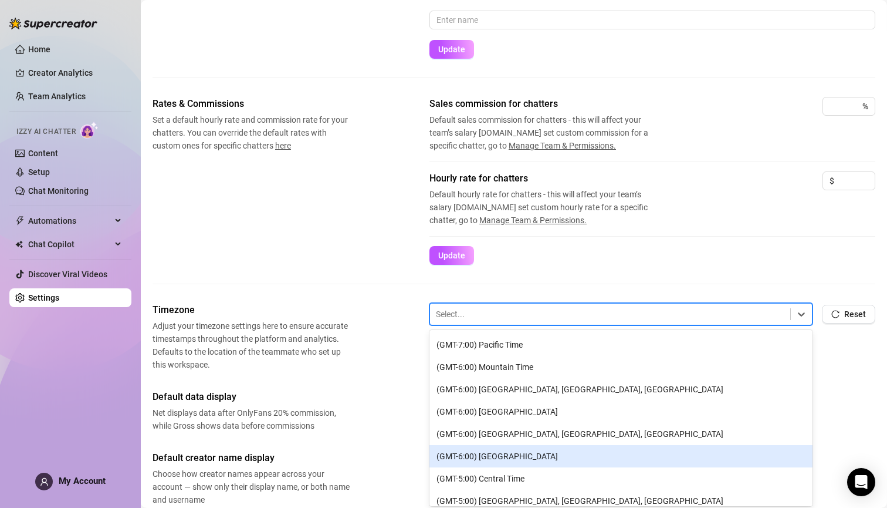
click at [512, 456] on div "(GMT-6:00) [GEOGRAPHIC_DATA]" at bounding box center [621, 456] width 383 height 22
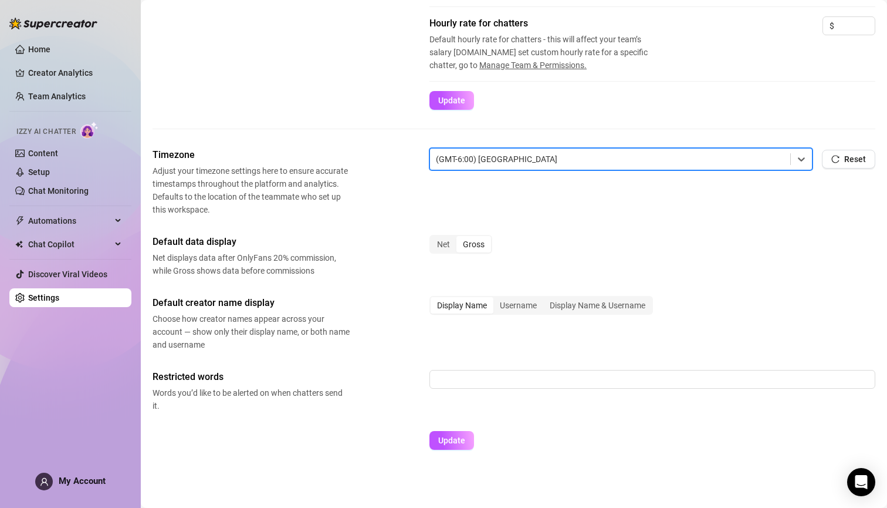
scroll to position [275, 0]
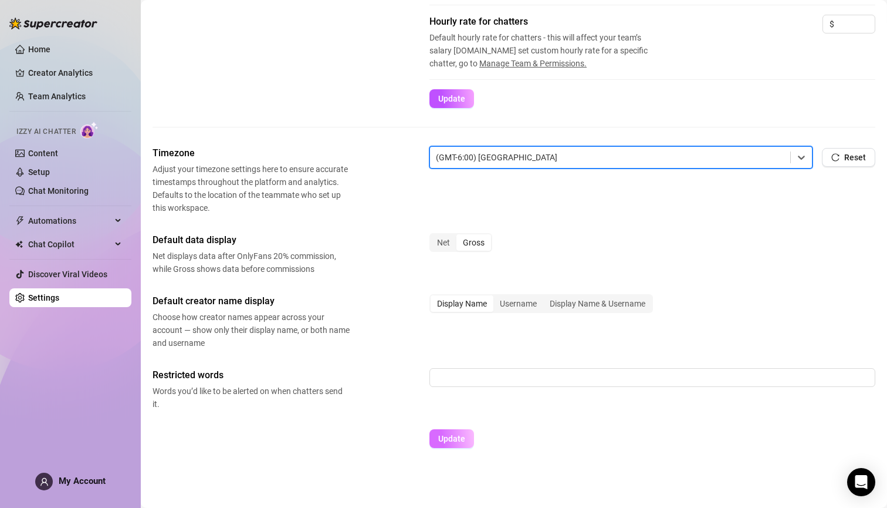
click at [447, 438] on span "Update" at bounding box center [451, 438] width 27 height 9
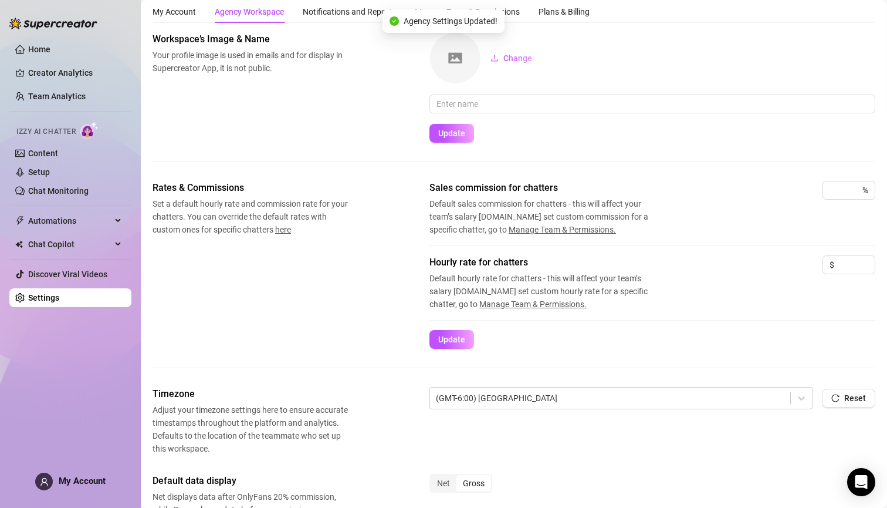
scroll to position [0, 0]
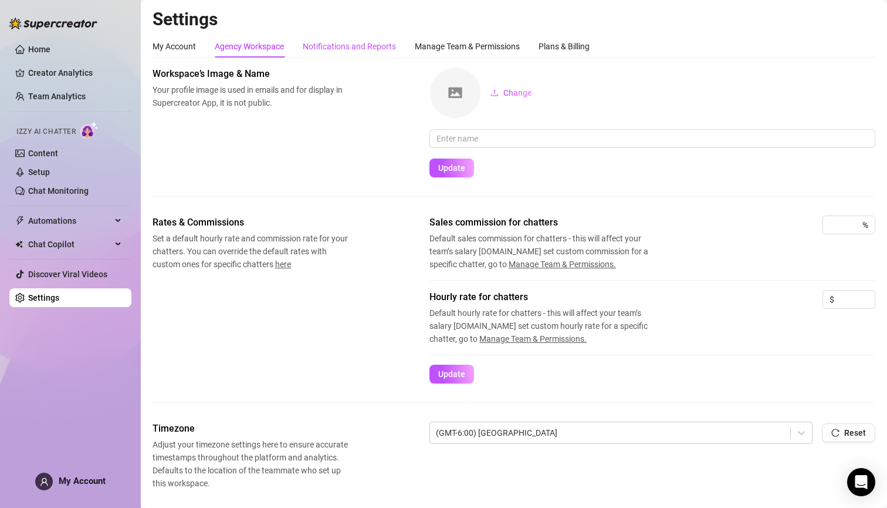
click at [339, 47] on div "Notifications and Reports" at bounding box center [349, 46] width 93 height 13
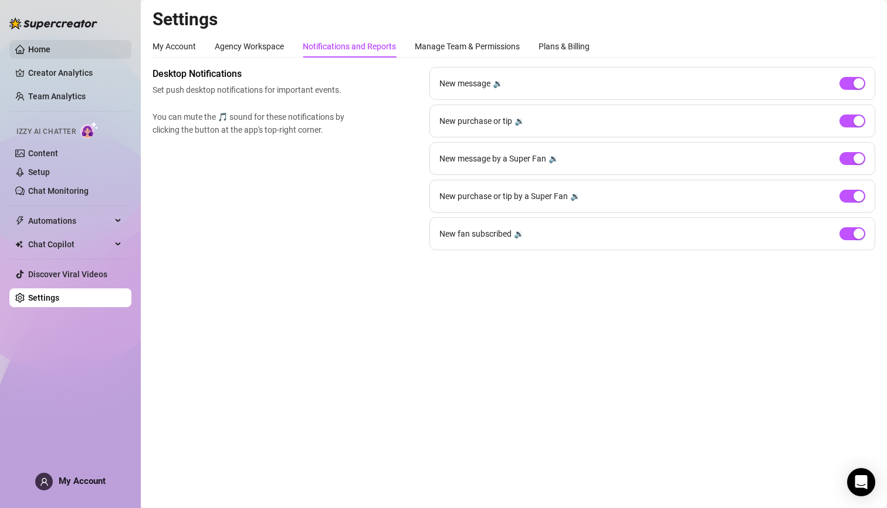
click at [41, 52] on link "Home" at bounding box center [39, 49] width 22 height 9
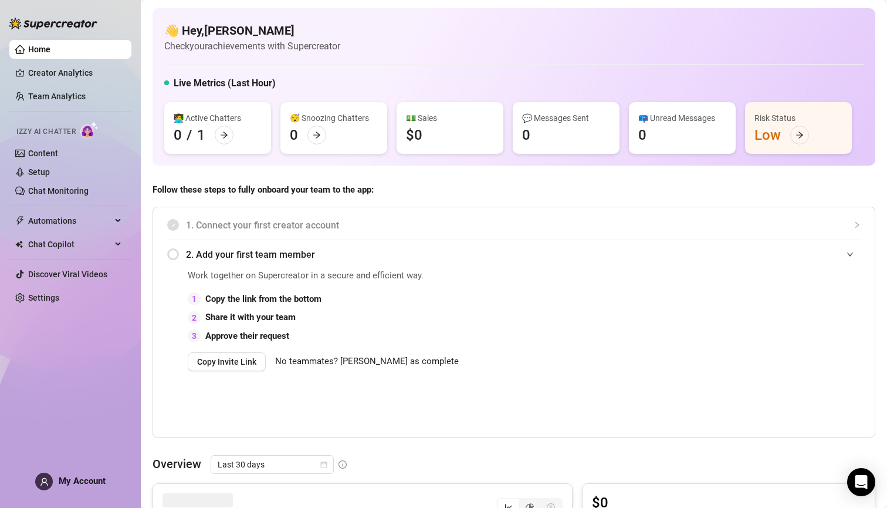
click at [48, 132] on span "Izzy AI Chatter" at bounding box center [45, 131] width 59 height 11
click at [40, 151] on link "Content" at bounding box center [43, 152] width 30 height 9
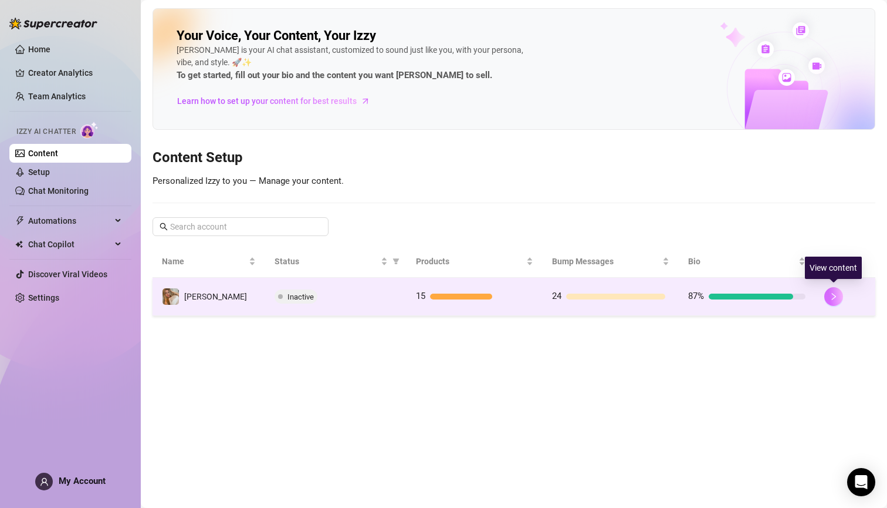
click at [833, 292] on icon "right" at bounding box center [834, 296] width 8 height 8
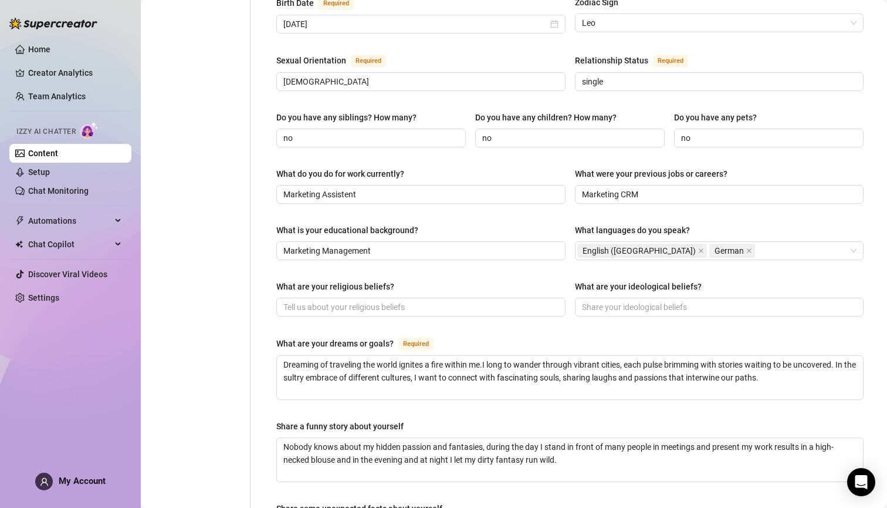
scroll to position [659, 0]
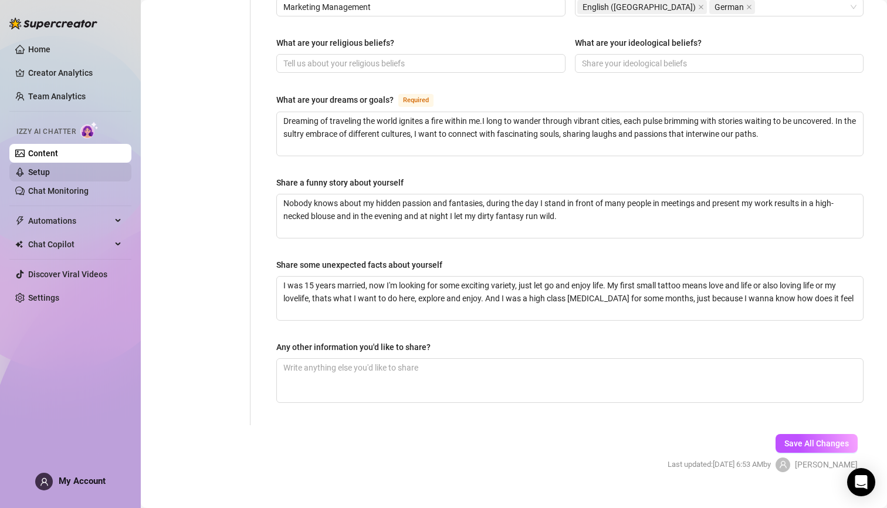
click at [45, 172] on link "Setup" at bounding box center [39, 171] width 22 height 9
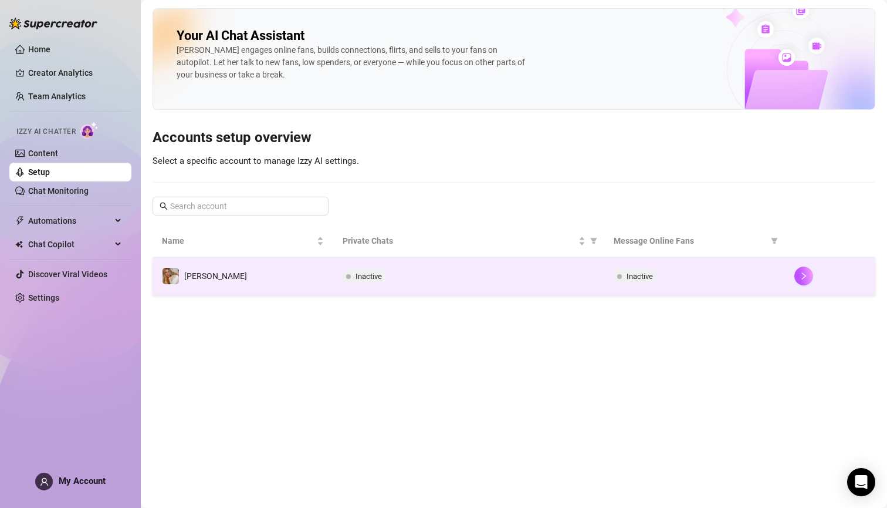
click at [366, 276] on span "Inactive" at bounding box center [369, 276] width 26 height 9
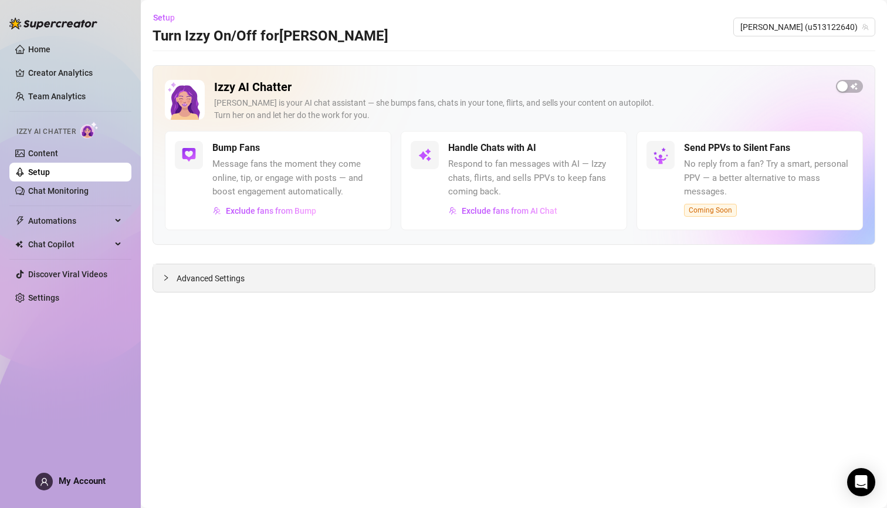
click at [367, 277] on div "Advanced Settings" at bounding box center [514, 278] width 722 height 28
click at [232, 276] on span "Advanced Settings" at bounding box center [211, 278] width 68 height 13
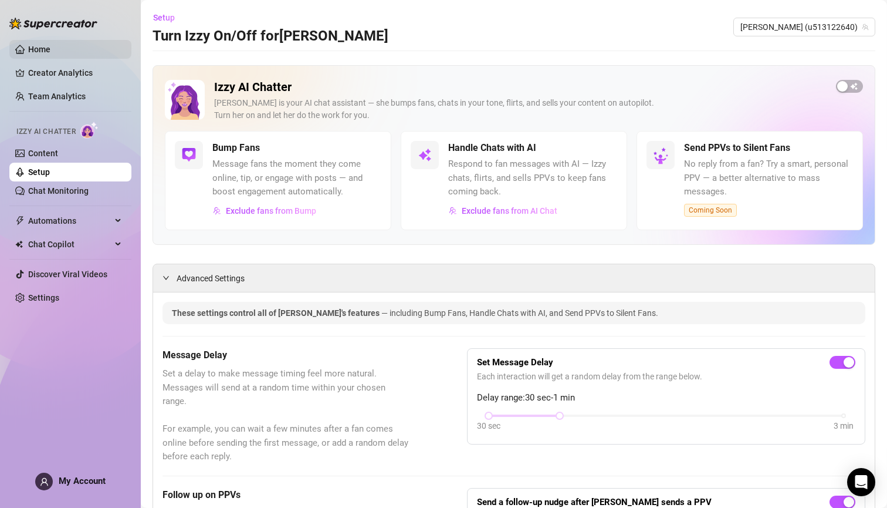
click at [28, 49] on link "Home" at bounding box center [39, 49] width 22 height 9
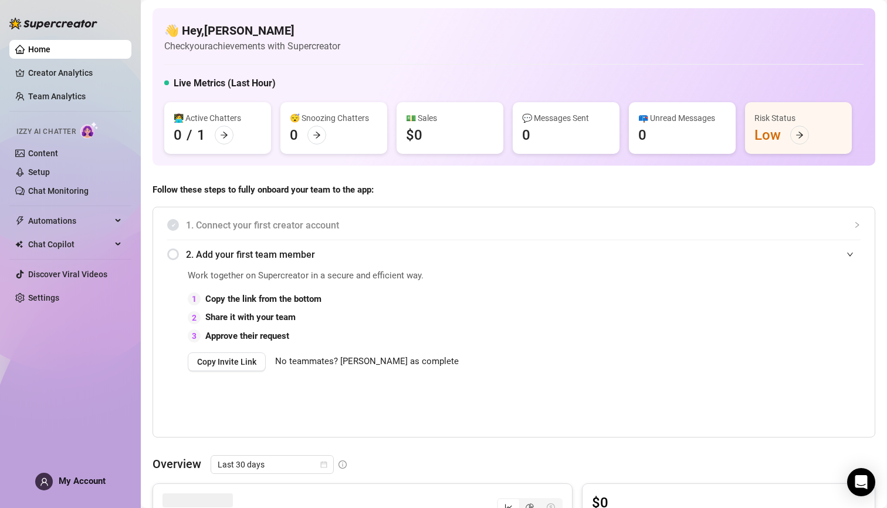
click at [59, 129] on span "Izzy AI Chatter" at bounding box center [45, 131] width 59 height 11
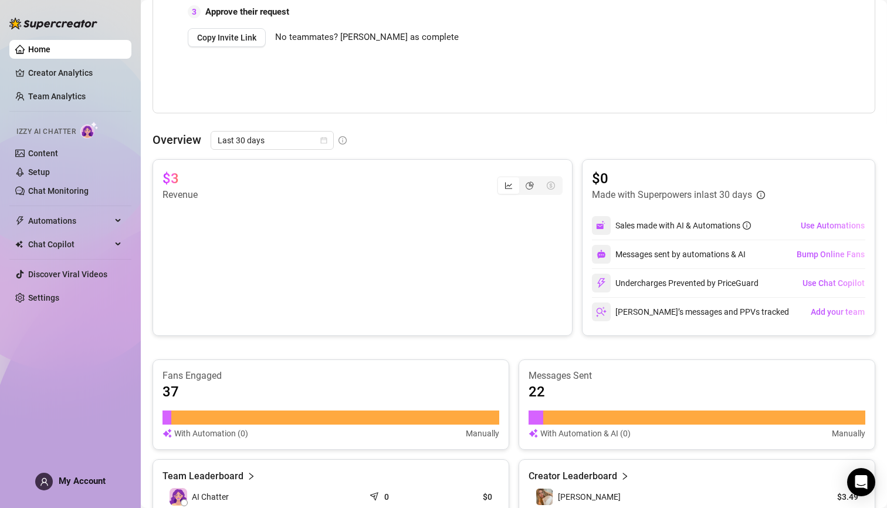
scroll to position [106, 0]
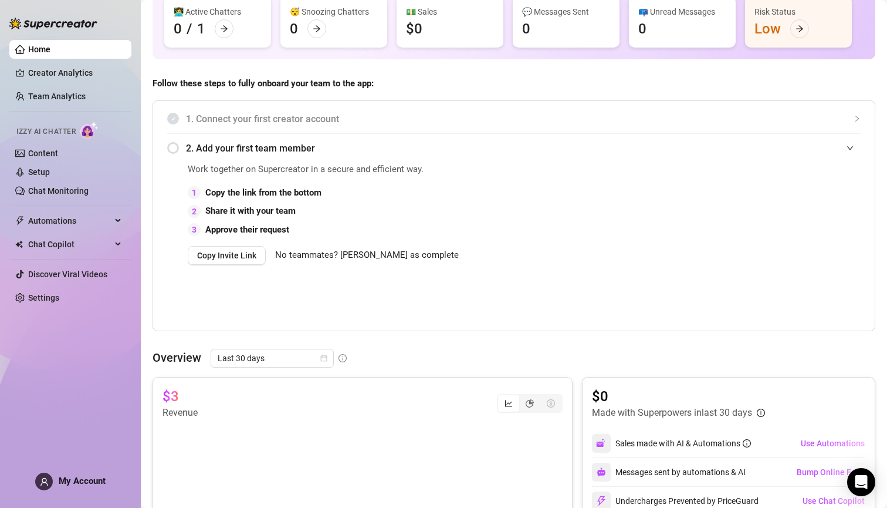
click at [50, 49] on link "Home" at bounding box center [39, 49] width 22 height 9
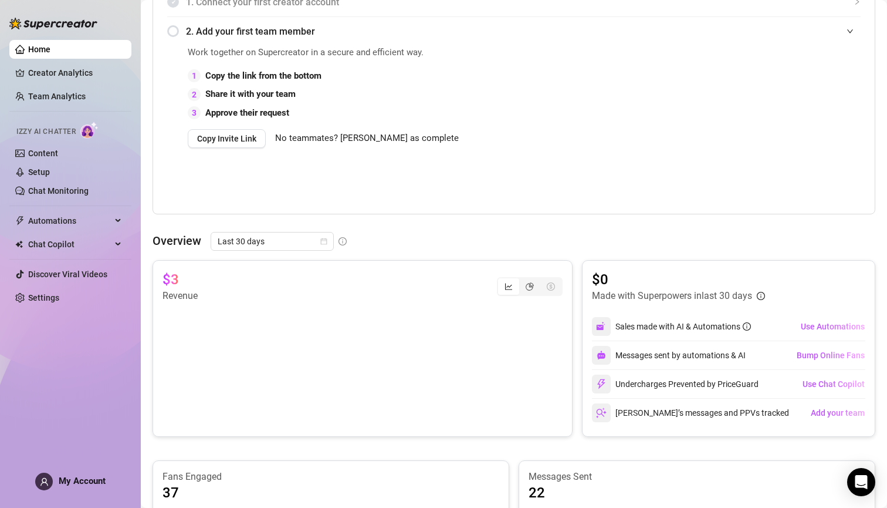
scroll to position [0, 0]
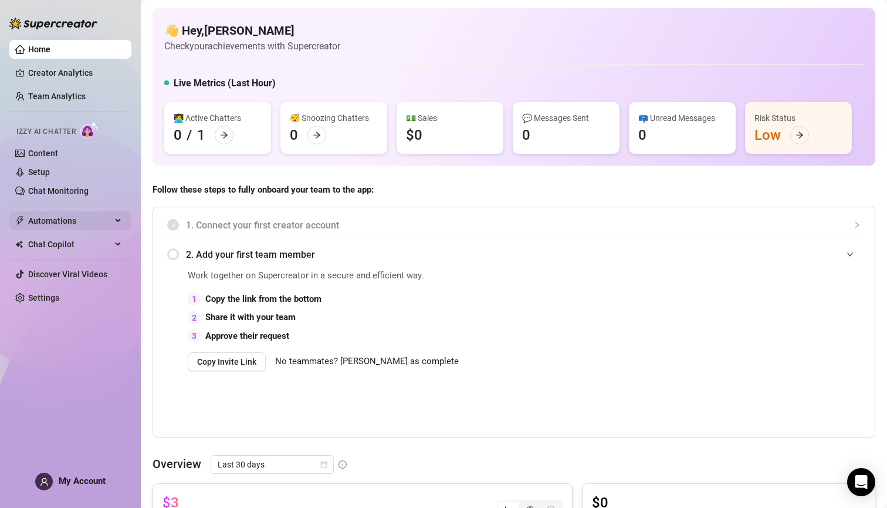
click at [119, 217] on div "Automations" at bounding box center [70, 220] width 122 height 19
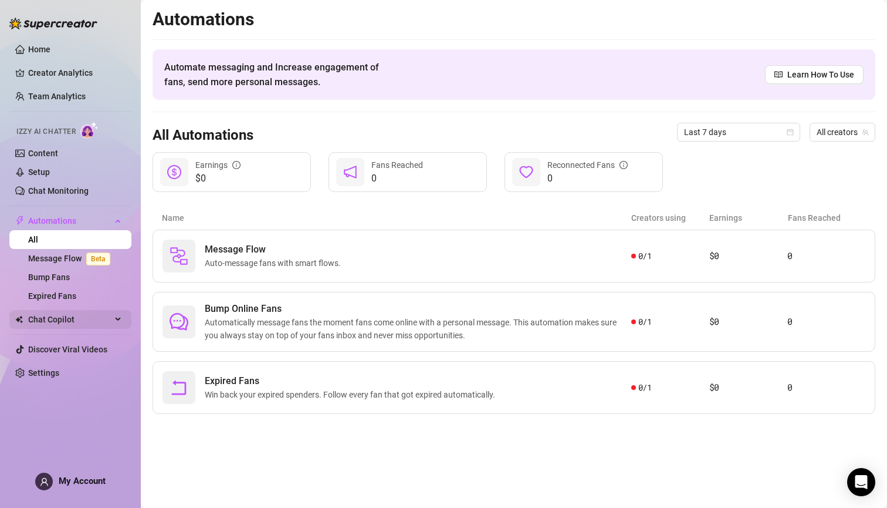
click at [119, 319] on icon at bounding box center [119, 319] width 6 height 0
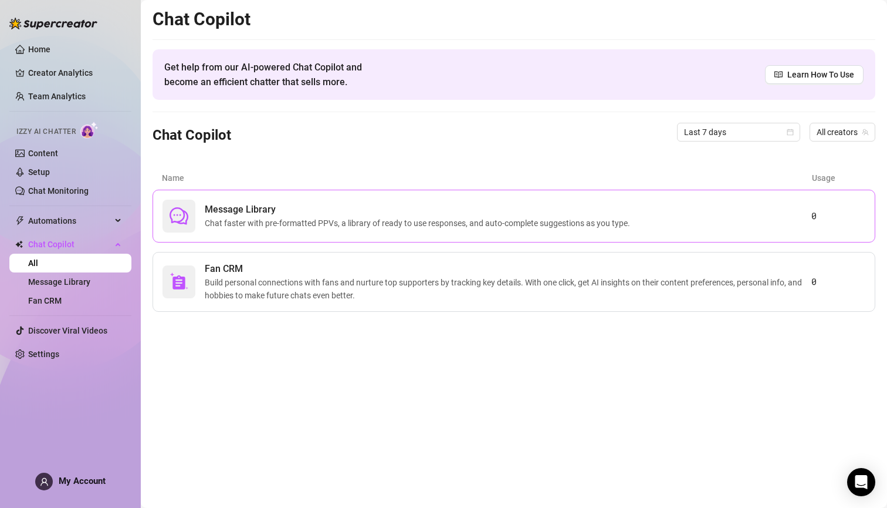
click at [262, 220] on span "Chat faster with pre-formatted PPVs, a library of ready to use responses, and a…" at bounding box center [420, 223] width 430 height 13
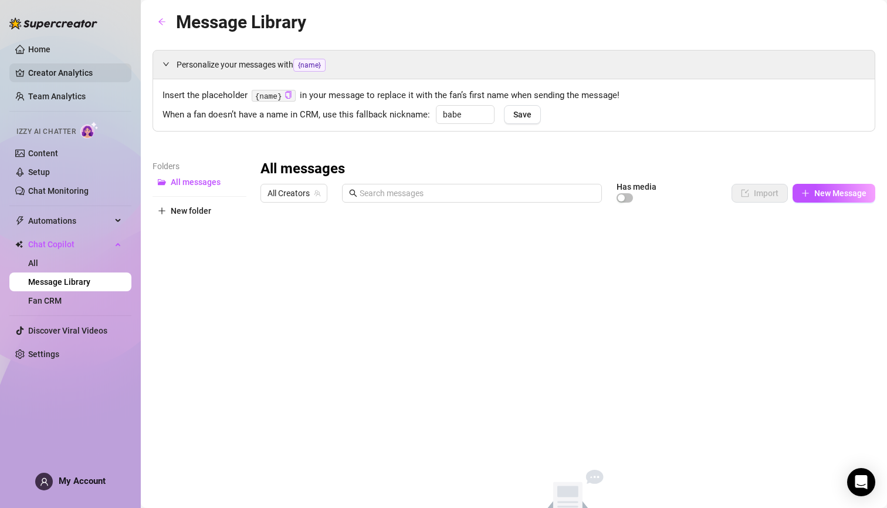
click at [28, 73] on link "Creator Analytics" at bounding box center [75, 72] width 94 height 19
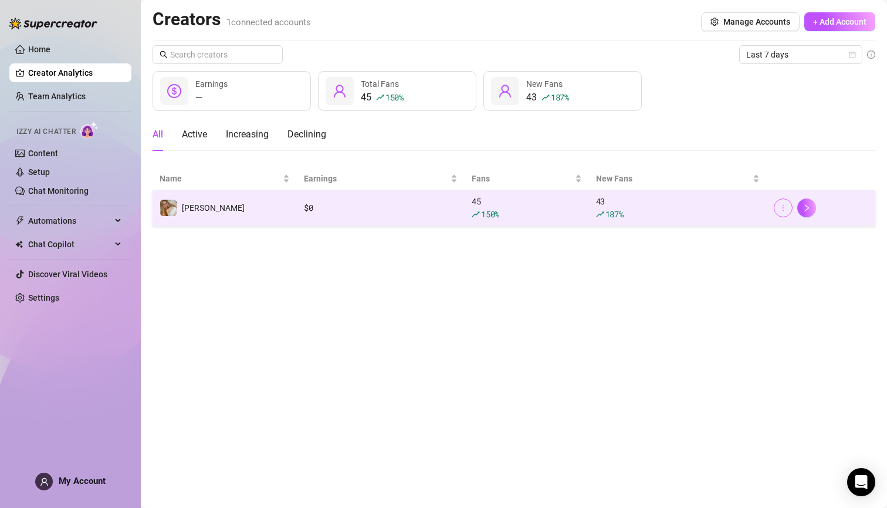
click at [786, 208] on icon "more" at bounding box center [783, 208] width 8 height 8
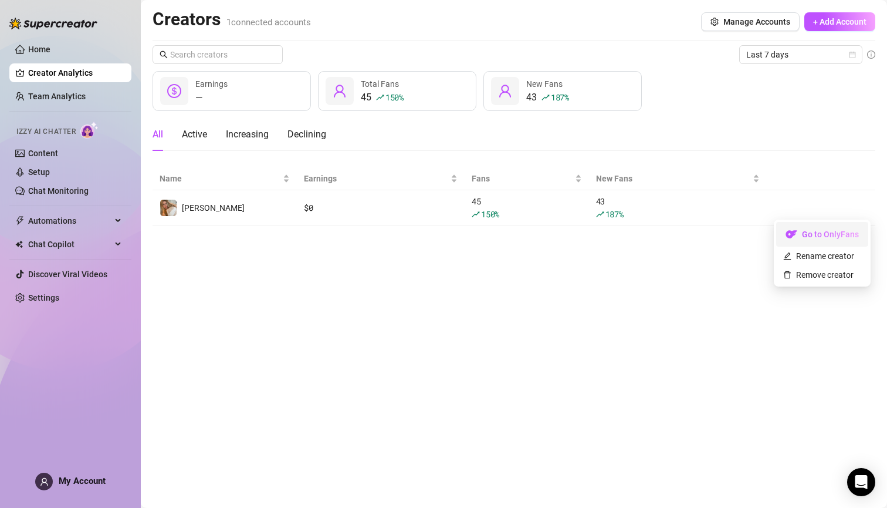
click at [808, 232] on link "Go to OnlyFans" at bounding box center [822, 236] width 92 height 9
